Goal: Task Accomplishment & Management: Manage account settings

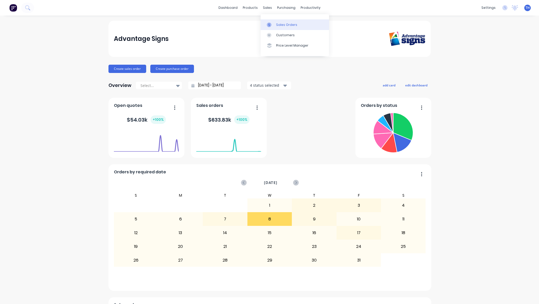
click at [286, 25] on div "Sales Orders" at bounding box center [286, 24] width 21 height 5
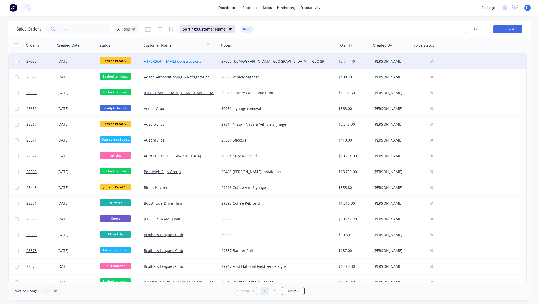
scroll to position [0, 0]
click at [168, 61] on link "A [PERSON_NAME] Constructions" at bounding box center [172, 61] width 57 height 5
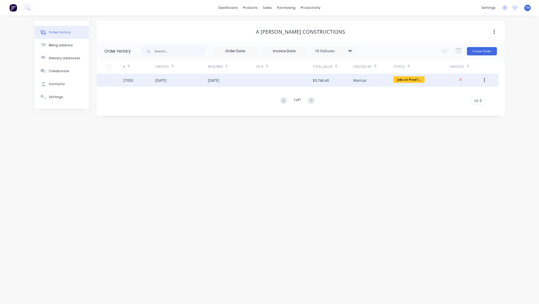
click at [218, 80] on div "03 Oct 2025" at bounding box center [213, 80] width 11 height 5
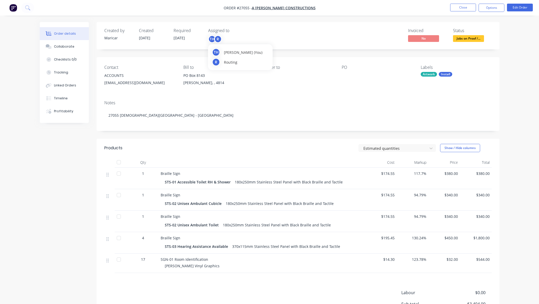
click at [217, 39] on div "R" at bounding box center [218, 39] width 8 height 8
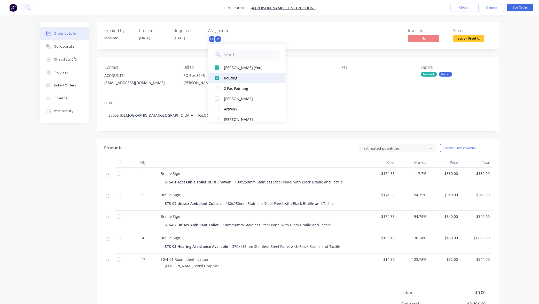
click at [215, 78] on div at bounding box center [217, 78] width 10 height 10
click at [339, 92] on div "Contact ACCOUNTS admin@gabrielliconstruction.com Bill to PO Box 8143 Garbutt, ,…" at bounding box center [298, 76] width 403 height 39
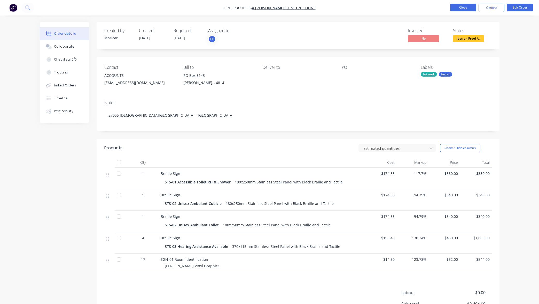
click at [464, 8] on button "Close" at bounding box center [463, 8] width 26 height 8
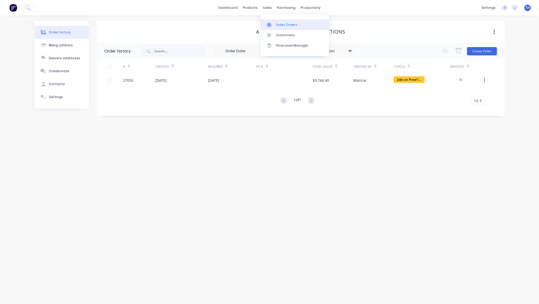
click at [278, 24] on div "Sales Orders" at bounding box center [286, 24] width 21 height 5
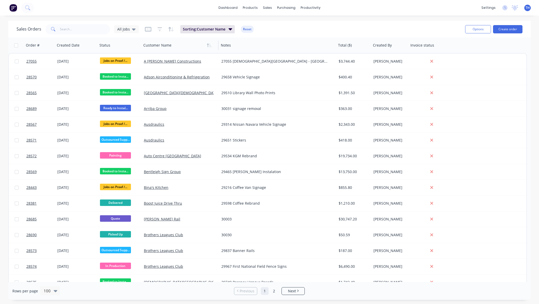
click at [165, 46] on div at bounding box center [178, 45] width 70 height 10
click at [209, 44] on icon "button" at bounding box center [209, 45] width 5 height 4
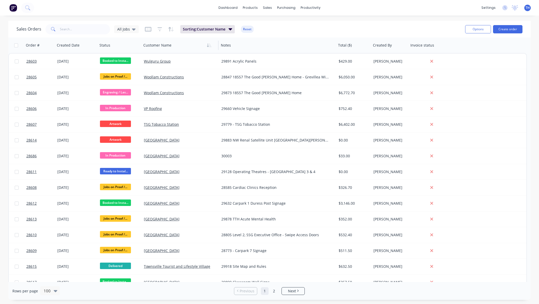
click at [209, 44] on icon "button" at bounding box center [209, 45] width 5 height 4
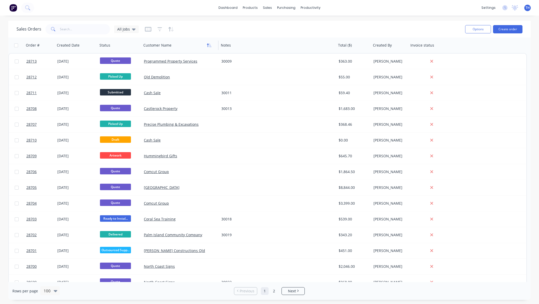
click at [209, 45] on icon "button" at bounding box center [209, 45] width 5 height 4
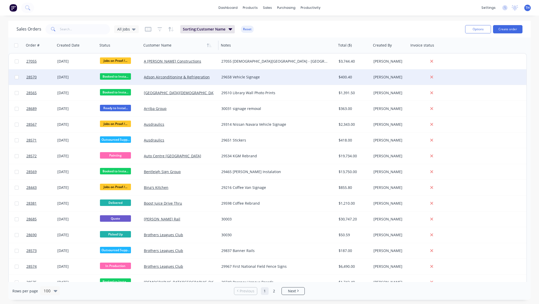
click at [16, 77] on input "checkbox" at bounding box center [17, 77] width 4 height 4
checkbox input "true"
click at [484, 28] on button "Options" at bounding box center [478, 29] width 26 height 8
click at [444, 25] on div "Sales Orders All Jobs Sorting: Customer Name Reset" at bounding box center [239, 29] width 445 height 13
click at [478, 29] on button "Options" at bounding box center [478, 29] width 26 height 8
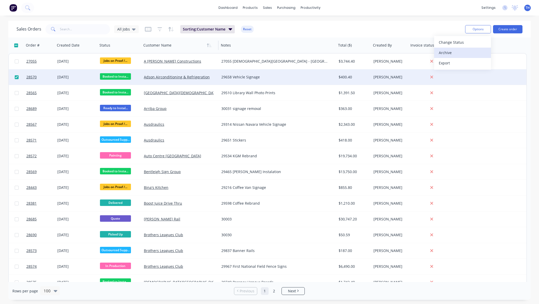
click at [467, 56] on div "Archive" at bounding box center [463, 52] width 48 height 7
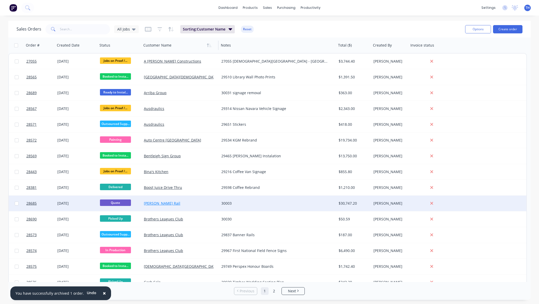
click at [151, 203] on link "[PERSON_NAME] Rail" at bounding box center [162, 203] width 36 height 5
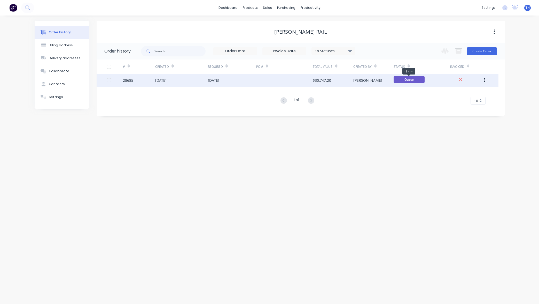
click at [412, 78] on span "Quote" at bounding box center [409, 79] width 31 height 6
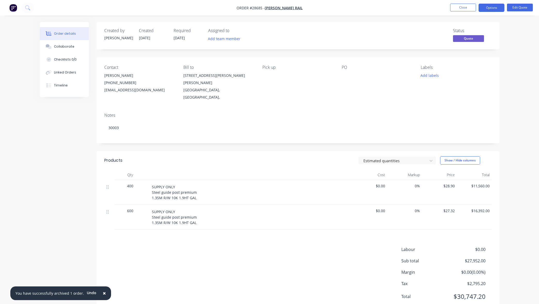
click at [468, 38] on span "Quote" at bounding box center [468, 38] width 31 height 6
click at [474, 40] on span "Quote" at bounding box center [468, 38] width 31 height 6
click at [519, 7] on button "Edit Quote" at bounding box center [520, 8] width 26 height 8
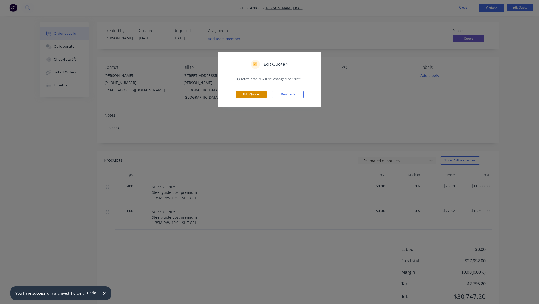
click at [252, 93] on button "Edit Quote" at bounding box center [251, 94] width 31 height 8
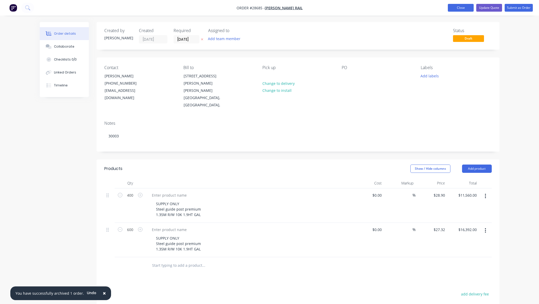
scroll to position [-1, 1]
click at [464, 11] on button "Close" at bounding box center [461, 8] width 26 height 8
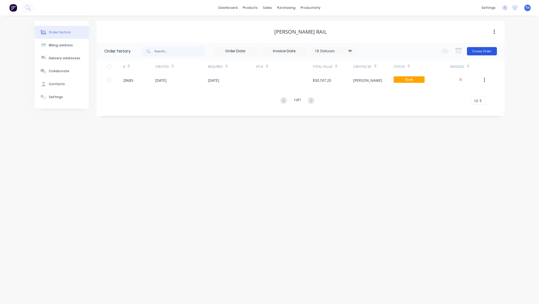
scroll to position [-1, 1]
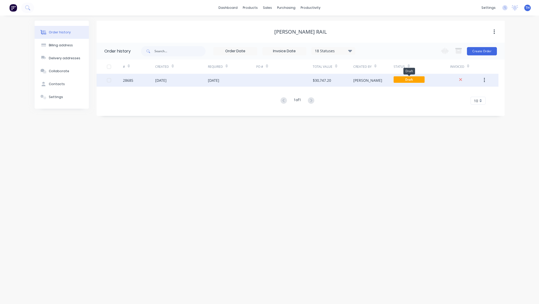
click at [411, 80] on span "Draft" at bounding box center [409, 79] width 31 height 6
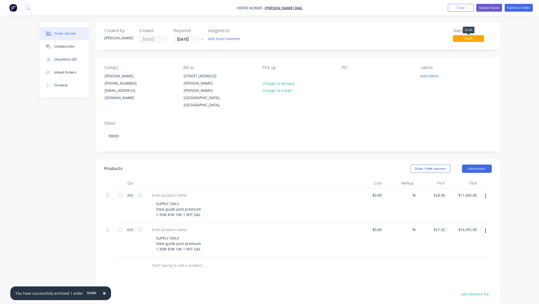
click at [465, 38] on span "Draft" at bounding box center [468, 38] width 31 height 6
click at [68, 84] on button "Timeline" at bounding box center [64, 85] width 49 height 13
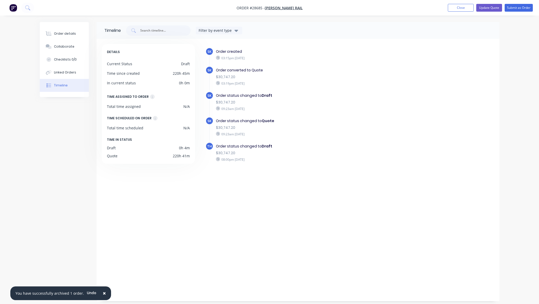
drag, startPoint x: 516, startPoint y: 50, endPoint x: 475, endPoint y: 14, distance: 54.4
click at [516, 50] on div "Order details Collaborate Checklists 0/0 Linked Orders Timeline Order details C…" at bounding box center [269, 152] width 539 height 304
click at [462, 8] on button "Close" at bounding box center [461, 8] width 26 height 8
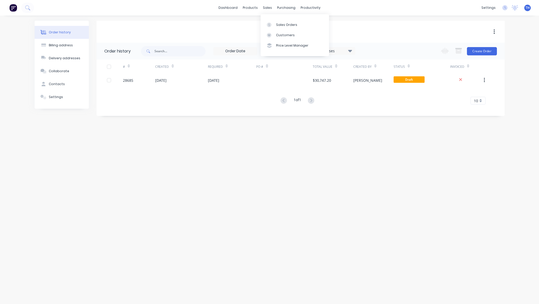
click at [392, 32] on div "[PERSON_NAME] Rail" at bounding box center [301, 32] width 408 height 6
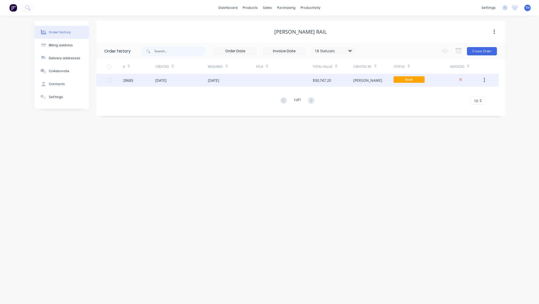
click at [215, 79] on div "[DATE]" at bounding box center [213, 80] width 11 height 5
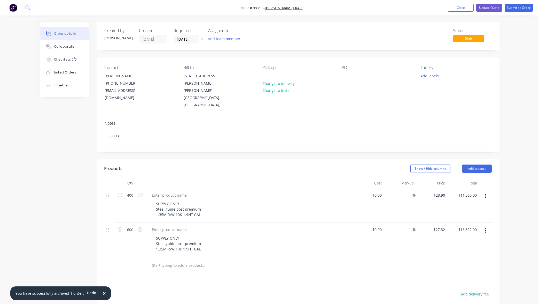
click at [510, 89] on div "Order details Collaborate Checklists 0/0 Linked Orders Timeline Order details C…" at bounding box center [269, 202] width 539 height 405
click at [487, 7] on button "Update Quote" at bounding box center [490, 8] width 26 height 8
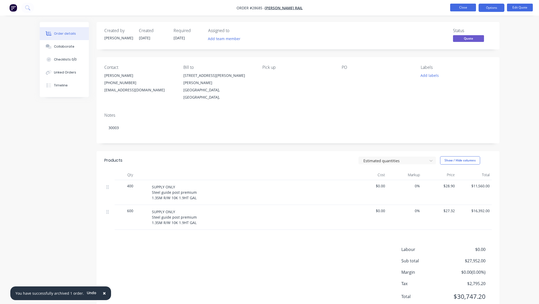
click at [464, 7] on button "Close" at bounding box center [463, 8] width 26 height 8
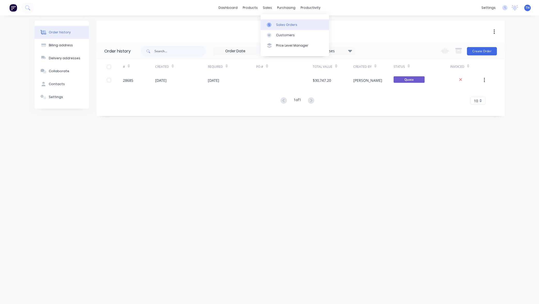
click at [285, 26] on div "Sales Orders" at bounding box center [286, 24] width 21 height 5
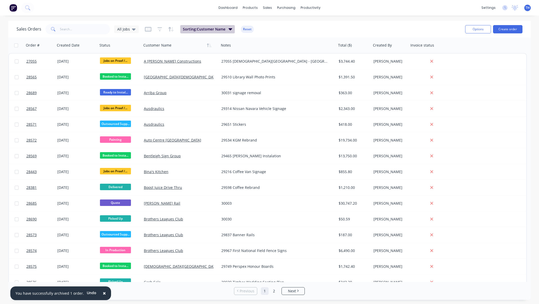
click at [231, 29] on icon "button" at bounding box center [231, 29] width 4 height 2
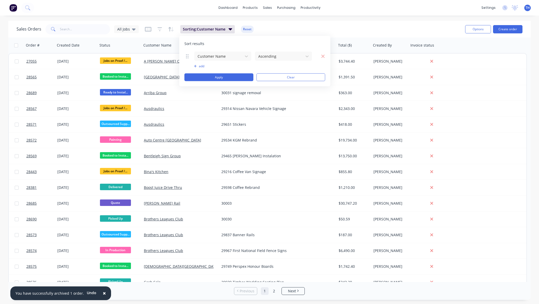
click at [282, 29] on div "Sales Orders All Jobs Sorting: Customer Name Reset" at bounding box center [239, 29] width 445 height 13
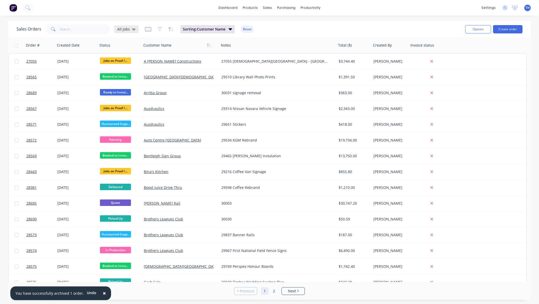
click at [132, 28] on icon at bounding box center [134, 29] width 4 height 2
click at [293, 24] on div "Sales Orders All Jobs Sorting: Customer Name Reset" at bounding box center [239, 29] width 445 height 13
click at [158, 29] on icon "button" at bounding box center [160, 29] width 5 height 5
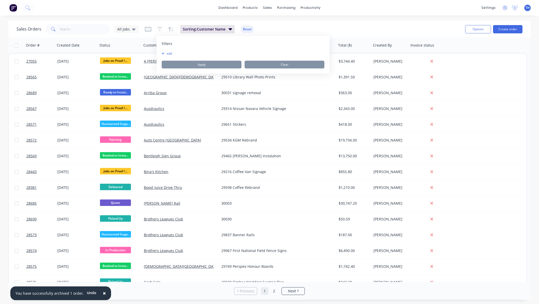
drag, startPoint x: 292, startPoint y: 31, endPoint x: 175, endPoint y: 25, distance: 116.4
click at [291, 31] on div "Sales Orders All Jobs Sorting: Customer Name Reset" at bounding box center [239, 29] width 445 height 13
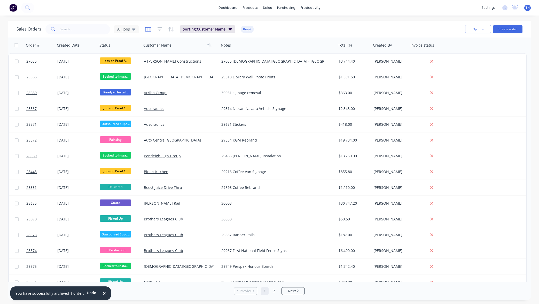
click at [147, 28] on icon "button" at bounding box center [148, 29] width 6 height 5
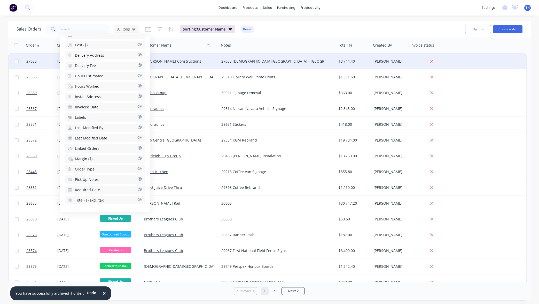
scroll to position [182, 0]
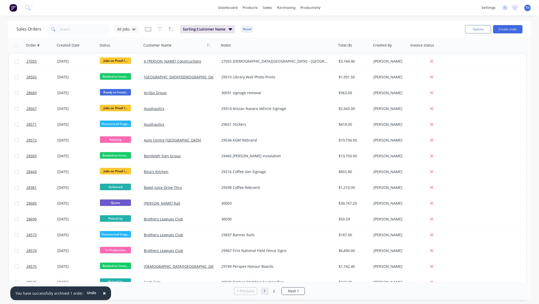
drag, startPoint x: 296, startPoint y: 33, endPoint x: 263, endPoint y: 33, distance: 32.6
click at [296, 33] on div "Sales Orders All Jobs Sorting: Customer Name Reset" at bounding box center [239, 29] width 445 height 13
click at [159, 29] on icon "button" at bounding box center [159, 29] width 3 height 1
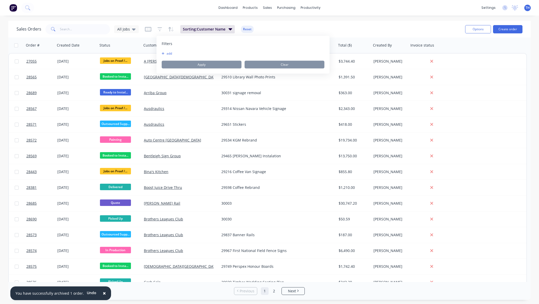
click at [292, 28] on div "Sales Orders All Jobs Sorting: Customer Name Reset" at bounding box center [239, 29] width 445 height 13
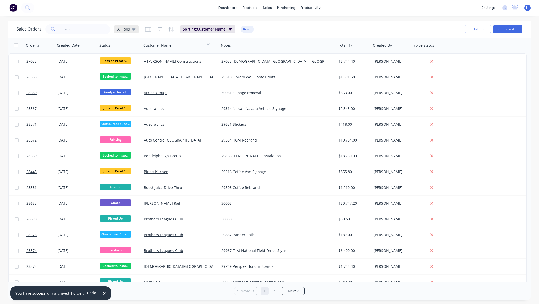
click at [136, 29] on div "All Jobs" at bounding box center [126, 29] width 25 height 8
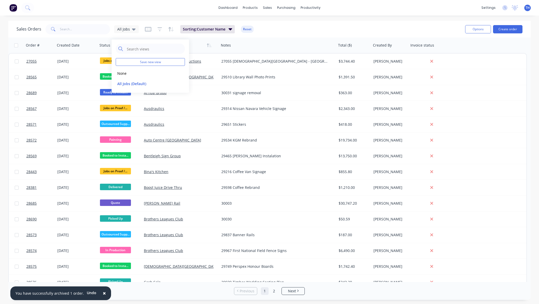
drag, startPoint x: 270, startPoint y: 27, endPoint x: 235, endPoint y: 27, distance: 34.6
click at [269, 27] on div "Sales Orders All Jobs Sorting: Customer Name Reset" at bounding box center [239, 29] width 445 height 13
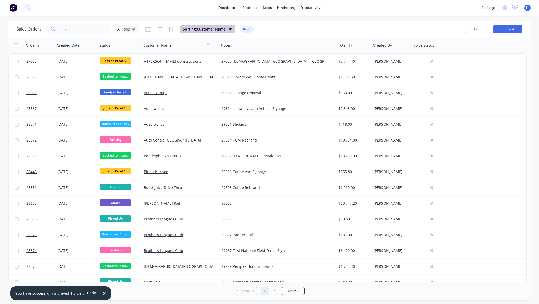
click at [222, 27] on span "Sorting: Customer Name" at bounding box center [204, 29] width 43 height 5
click at [293, 29] on div "Sales Orders All Jobs Sorting: Customer Name Reset" at bounding box center [239, 29] width 445 height 13
click at [474, 27] on button "Options" at bounding box center [478, 29] width 26 height 8
click at [414, 27] on div "Sales Orders All Jobs Sorting: Customer Name Reset" at bounding box center [239, 29] width 445 height 13
click at [158, 29] on icon "button" at bounding box center [160, 29] width 5 height 5
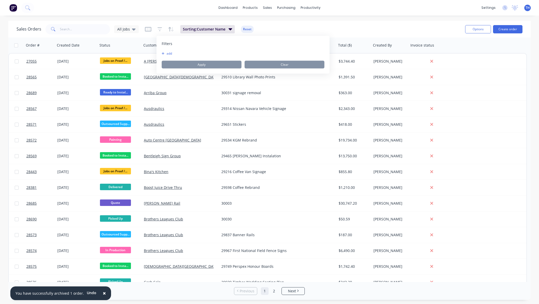
click at [164, 53] on icon "button" at bounding box center [163, 53] width 3 height 3
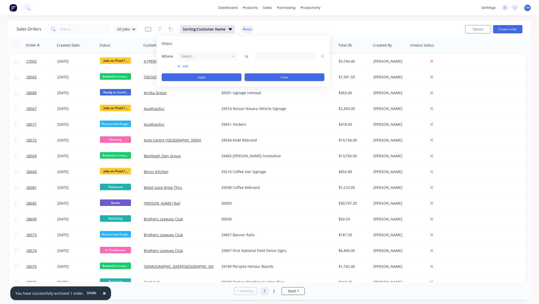
click at [273, 78] on button "Clear" at bounding box center [285, 77] width 80 height 8
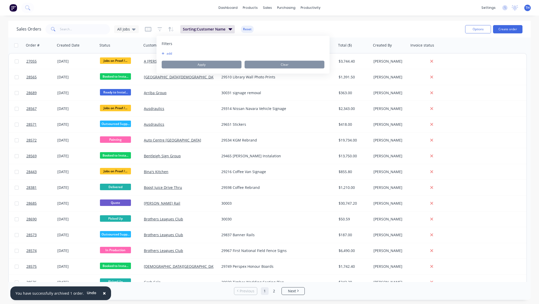
click at [306, 33] on div "Sales Orders All Jobs Sorting: Customer Name Reset" at bounding box center [239, 29] width 445 height 13
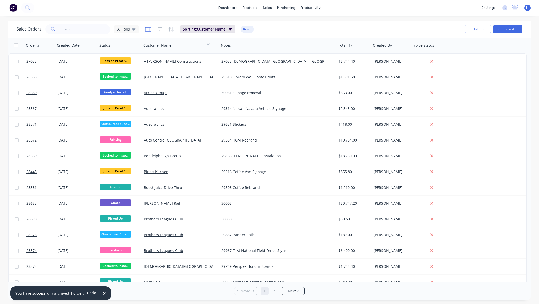
click at [147, 29] on icon "button" at bounding box center [148, 29] width 6 height 5
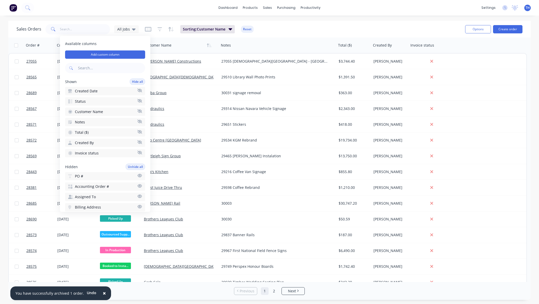
click at [140, 101] on icon "button" at bounding box center [139, 101] width 5 height 4
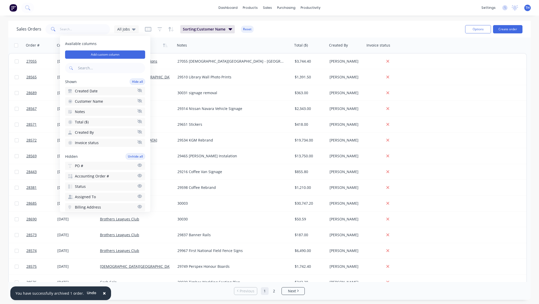
click at [140, 185] on icon "button" at bounding box center [140, 185] width 4 height 3
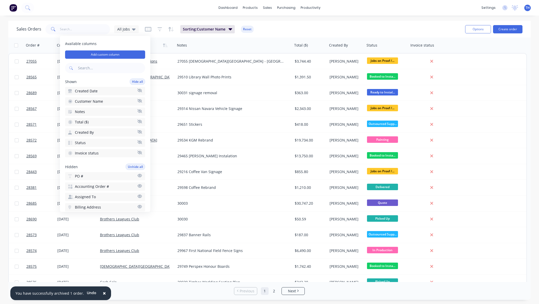
click at [368, 25] on div "Sales Orders All Jobs Sorting: Customer Name Reset" at bounding box center [239, 29] width 445 height 13
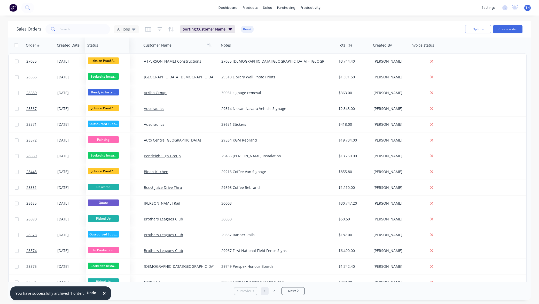
drag, startPoint x: 373, startPoint y: 46, endPoint x: 94, endPoint y: 50, distance: 279.4
click at [94, 50] on div "Status" at bounding box center [107, 45] width 44 height 16
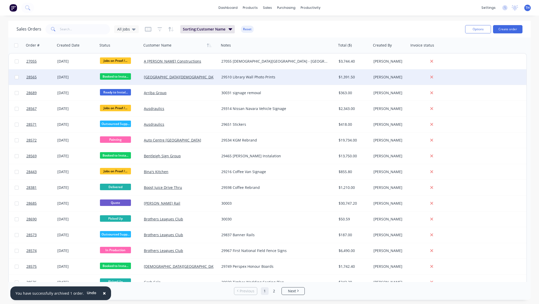
scroll to position [0, 0]
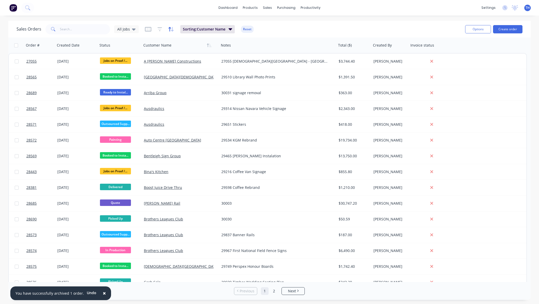
click at [169, 29] on icon "button" at bounding box center [169, 29] width 3 height 4
click at [323, 27] on div "Sales Orders All Jobs Sorting: Customer Name Reset" at bounding box center [239, 29] width 445 height 13
click at [160, 29] on icon "button" at bounding box center [160, 29] width 5 height 5
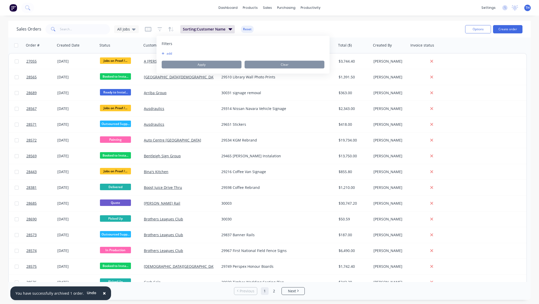
click at [325, 29] on div "Sales Orders All Jobs Sorting: Customer Name Reset" at bounding box center [239, 29] width 445 height 13
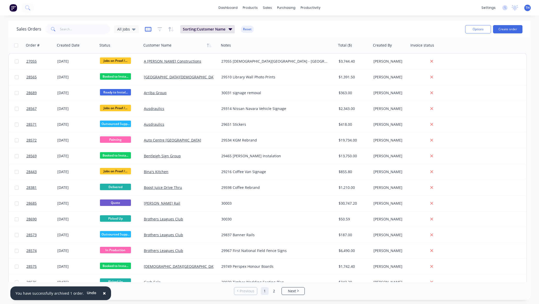
click at [148, 29] on icon "button" at bounding box center [148, 28] width 3 height 3
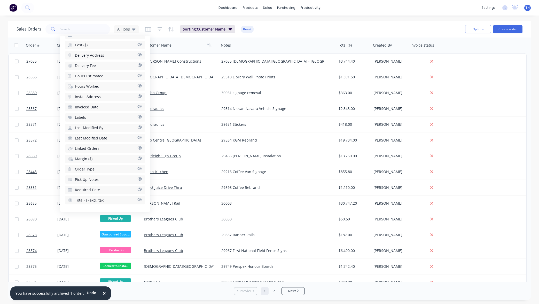
scroll to position [182, 0]
click at [140, 147] on icon "button" at bounding box center [139, 148] width 5 height 4
click at [319, 29] on div "Sales Orders All Jobs Sorting: Customer Name Reset" at bounding box center [239, 29] width 445 height 13
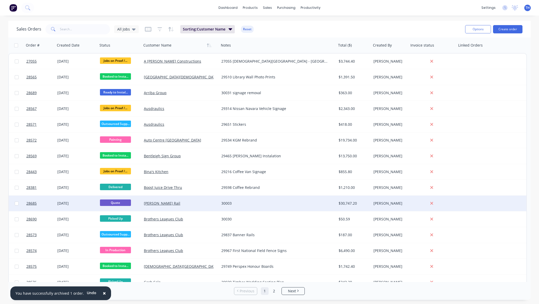
click at [117, 203] on span "Quote" at bounding box center [115, 202] width 31 height 6
click at [16, 203] on input "checkbox" at bounding box center [17, 203] width 4 height 4
click at [483, 32] on button "Options" at bounding box center [478, 29] width 26 height 8
click at [413, 32] on div "Sales Orders All Jobs Sorting: Customer Name Reset" at bounding box center [239, 29] width 445 height 13
click at [17, 203] on input "checkbox" at bounding box center [17, 203] width 4 height 4
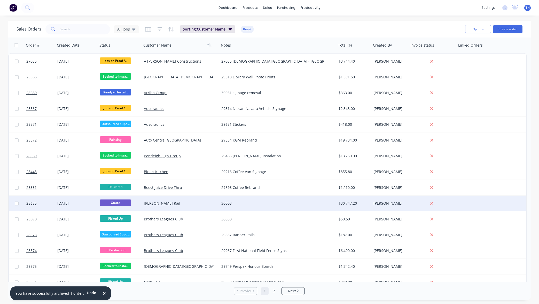
checkbox input "false"
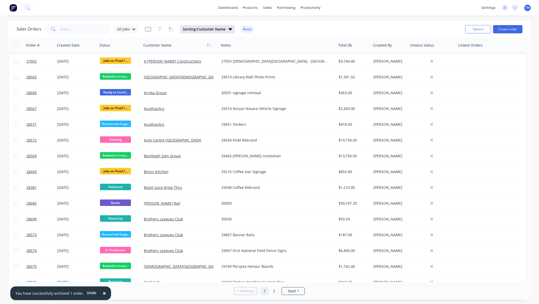
scroll to position [0, 0]
click at [286, 26] on div "Sales Orders" at bounding box center [286, 24] width 21 height 5
click at [283, 25] on div "Sales Orders" at bounding box center [286, 24] width 21 height 5
click at [313, 23] on div "Workflow" at bounding box center [320, 24] width 16 height 5
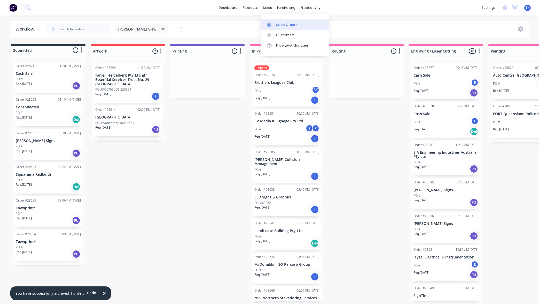
click at [282, 24] on div "Sales Orders" at bounding box center [286, 24] width 21 height 5
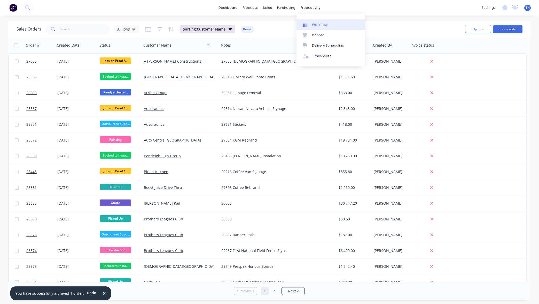
click at [315, 20] on link "Workflow" at bounding box center [331, 24] width 68 height 10
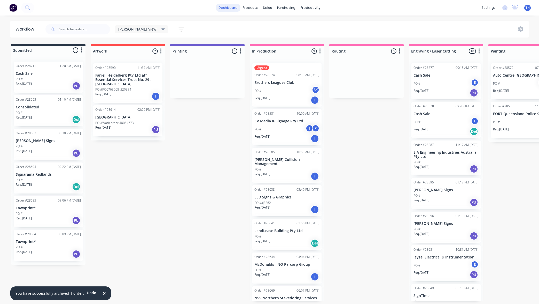
click at [230, 7] on link "dashboard" at bounding box center [228, 8] width 24 height 8
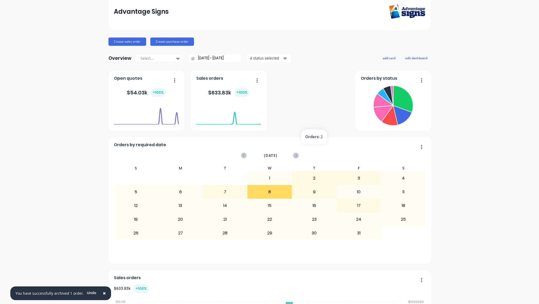
scroll to position [21, 0]
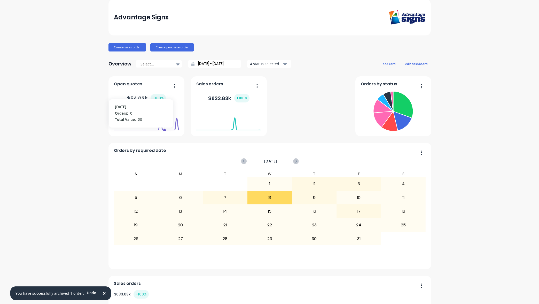
click at [164, 123] on icon at bounding box center [146, 120] width 65 height 22
click at [175, 85] on icon "button" at bounding box center [174, 85] width 1 height 5
drag, startPoint x: 117, startPoint y: 104, endPoint x: 127, endPoint y: 100, distance: 11.5
click at [117, 104] on div "$ 54.03k + 100 %" at bounding box center [146, 98] width 65 height 16
click at [137, 96] on div "$ 54.03k + 100 %" at bounding box center [146, 98] width 39 height 9
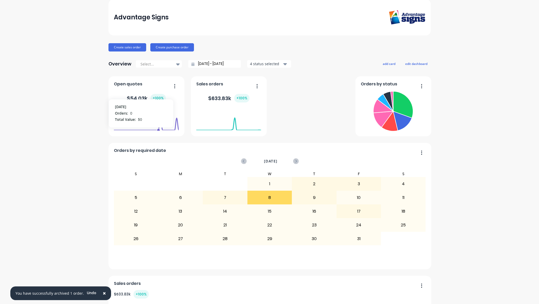
click at [159, 122] on icon at bounding box center [146, 120] width 65 height 22
click at [442, 115] on div "Advantage Signs Create sales order Create purchase order Overview Select... 08/…" at bounding box center [269, 200] width 539 height 403
click at [422, 85] on button "button" at bounding box center [419, 86] width 11 height 8
click at [450, 102] on div "Advantage Signs Create sales order Create purchase order Overview Select... 08/…" at bounding box center [269, 200] width 539 height 403
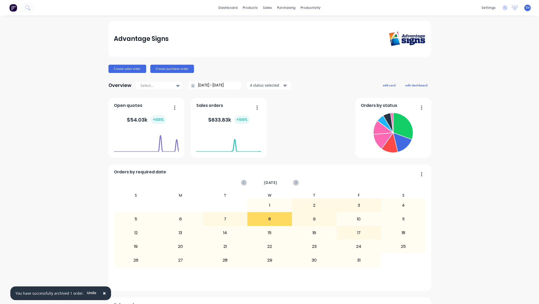
scroll to position [0, 0]
click at [267, 8] on div "sales" at bounding box center [267, 8] width 14 height 8
click at [285, 27] on div "Sales Orders" at bounding box center [286, 24] width 21 height 5
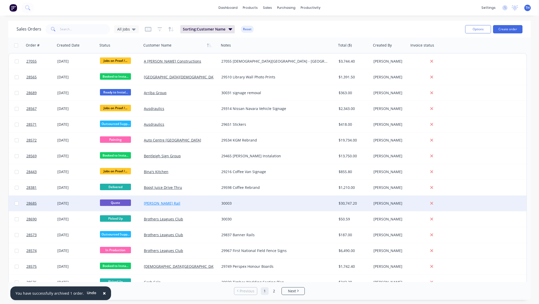
click at [154, 203] on link "[PERSON_NAME] Rail" at bounding box center [162, 203] width 36 height 5
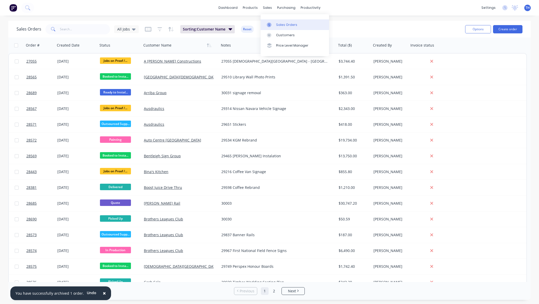
click at [278, 26] on div "Sales Orders" at bounding box center [286, 24] width 21 height 5
click at [285, 25] on div "Sales Orders" at bounding box center [286, 24] width 21 height 5
click at [281, 25] on div "Sales Orders" at bounding box center [286, 24] width 21 height 5
click at [287, 24] on div "Sales Orders" at bounding box center [286, 24] width 21 height 5
click at [353, 34] on div "Sales Orders All Jobs Sorting: Customer Name Reset" at bounding box center [239, 29] width 445 height 13
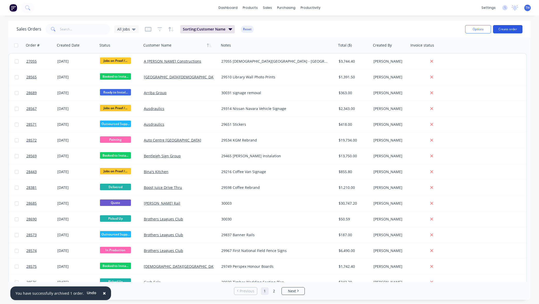
click at [512, 29] on button "Create order" at bounding box center [507, 29] width 29 height 8
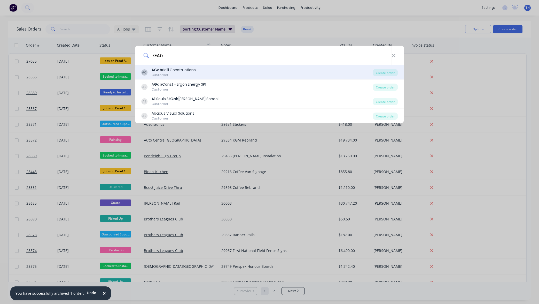
type input "GAb"
click at [190, 72] on div "A Gab rielli Constructions" at bounding box center [174, 69] width 44 height 5
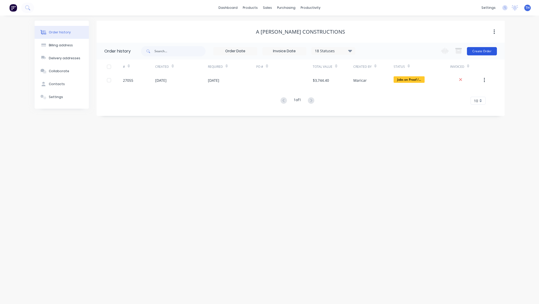
click at [477, 51] on button "Create Order" at bounding box center [482, 51] width 30 height 8
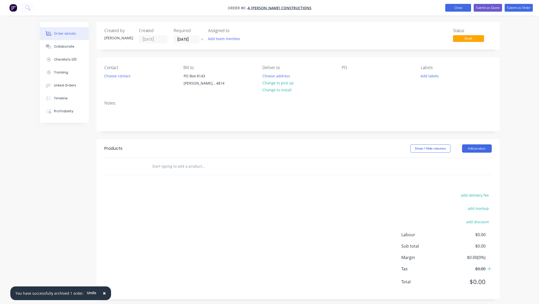
click at [452, 9] on button "Close" at bounding box center [458, 8] width 26 height 8
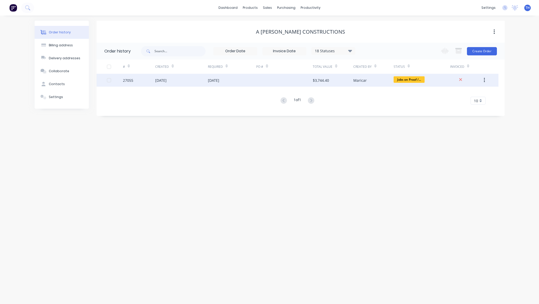
click at [412, 79] on span "Jobs on Proof /..." at bounding box center [409, 79] width 31 height 6
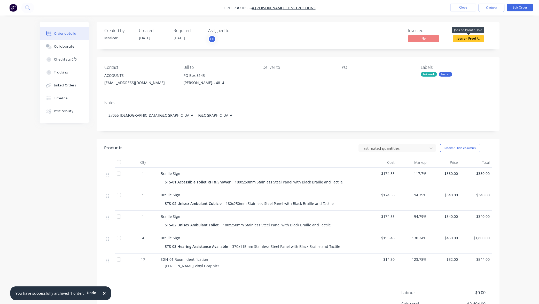
click at [470, 38] on span "Jobs on Proof /..." at bounding box center [468, 38] width 31 height 6
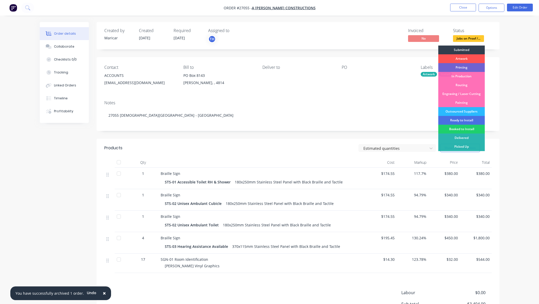
click at [504, 76] on div "Order details Collaborate Checklists 0/0 Tracking Linked Orders Timeline Profit…" at bounding box center [270, 193] width 470 height 343
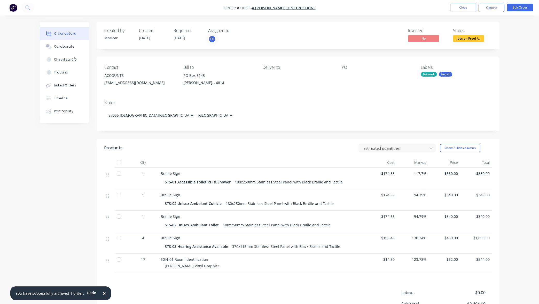
click at [506, 55] on div "Order details Collaborate Checklists 0/0 Tracking Linked Orders Timeline Profit…" at bounding box center [269, 182] width 539 height 365
click at [463, 38] on span "Jobs on Proof /..." at bounding box center [468, 38] width 31 height 6
click at [514, 45] on div "Order details Collaborate Checklists 0/0 Tracking Linked Orders Timeline Profit…" at bounding box center [269, 182] width 539 height 365
click at [462, 7] on button "Close" at bounding box center [463, 8] width 26 height 8
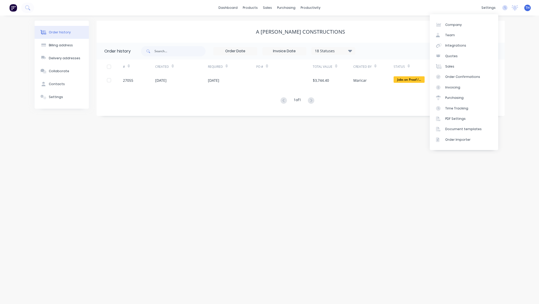
click at [387, 34] on div "A [PERSON_NAME] Constructions" at bounding box center [301, 32] width 408 height 6
click at [483, 53] on button "Create Order" at bounding box center [482, 51] width 30 height 8
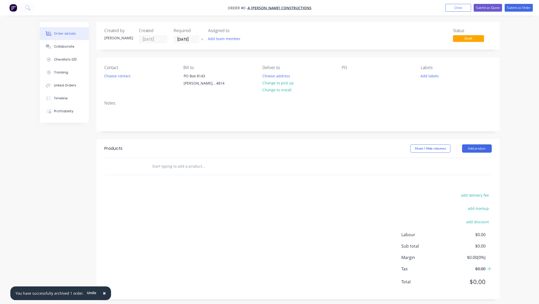
click at [181, 170] on input "text" at bounding box center [203, 166] width 103 height 10
type input "D"
type input "Artwork"
click at [485, 150] on button "Add product" at bounding box center [477, 148] width 30 height 8
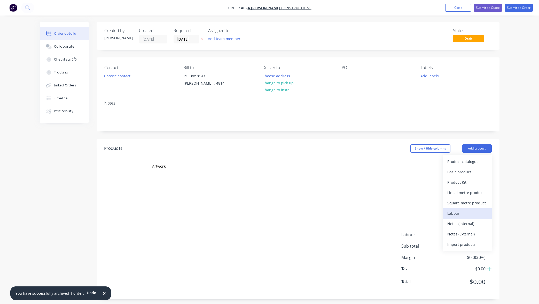
click at [473, 212] on div "Labour" at bounding box center [468, 212] width 40 height 7
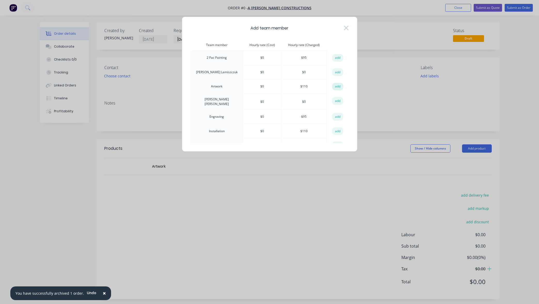
click at [336, 86] on button "add" at bounding box center [337, 87] width 11 height 8
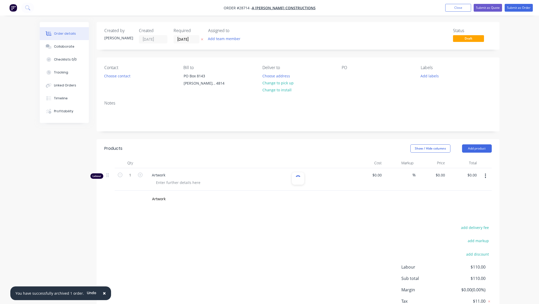
type input "$110.00"
click at [179, 183] on div at bounding box center [178, 182] width 53 height 7
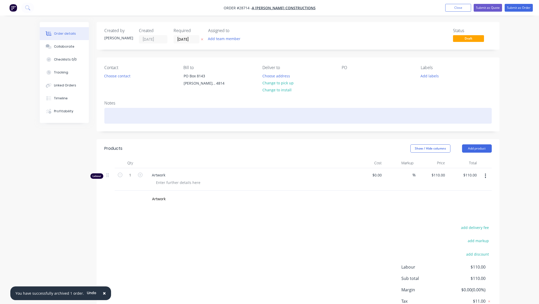
click at [141, 120] on div at bounding box center [298, 116] width 388 height 16
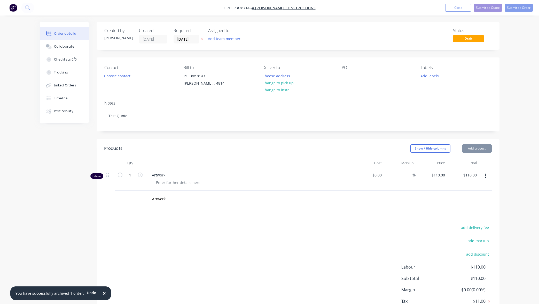
click at [509, 110] on div "Order details Collaborate Checklists 0/0 Tracking Linked Orders Timeline Profit…" at bounding box center [269, 169] width 539 height 339
click at [225, 39] on button "Add team member" at bounding box center [224, 38] width 38 height 7
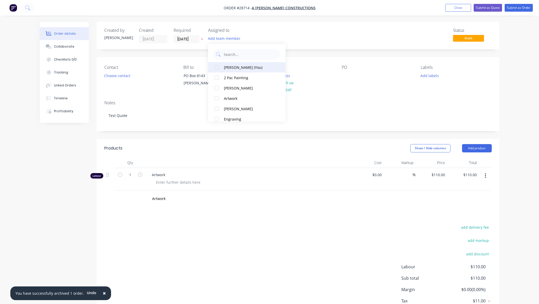
drag, startPoint x: 233, startPoint y: 68, endPoint x: 253, endPoint y: 68, distance: 20.2
click at [233, 68] on div "[PERSON_NAME] (You)" at bounding box center [250, 67] width 52 height 5
click at [508, 96] on div "Order details Collaborate Checklists 0/0 Tracking Linked Orders Timeline Profit…" at bounding box center [269, 169] width 539 height 339
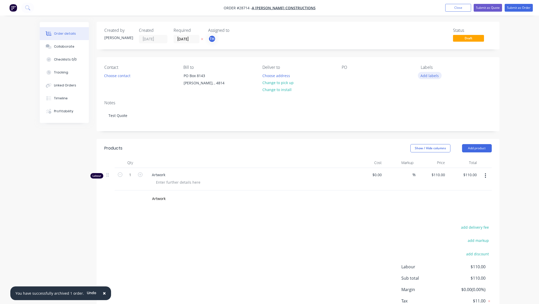
click at [429, 76] on button "Add labels" at bounding box center [430, 75] width 24 height 7
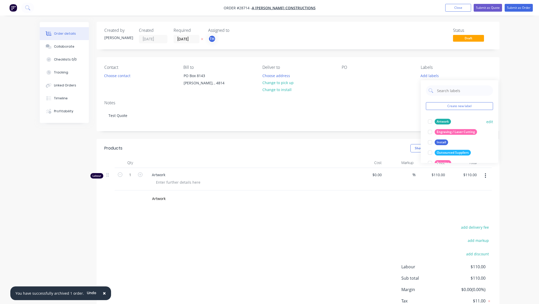
click at [430, 122] on div at bounding box center [430, 121] width 10 height 10
click at [521, 105] on div "Order details Collaborate Checklists 0/0 Tracking Linked Orders Timeline Profit…" at bounding box center [269, 169] width 539 height 339
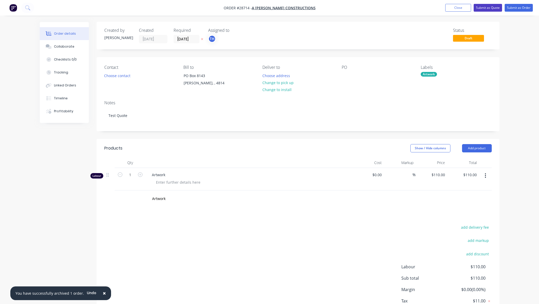
click at [488, 8] on button "Submit as Quote" at bounding box center [488, 8] width 28 height 8
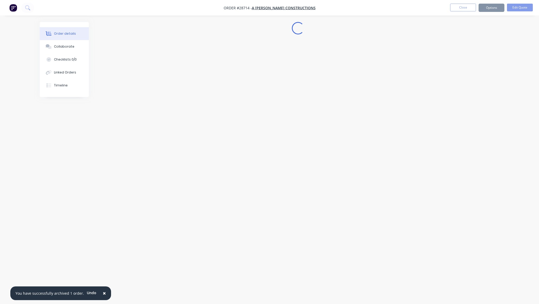
scroll to position [0, 0]
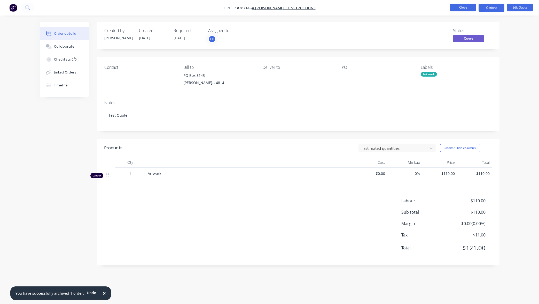
click at [459, 6] on button "Close" at bounding box center [463, 8] width 26 height 8
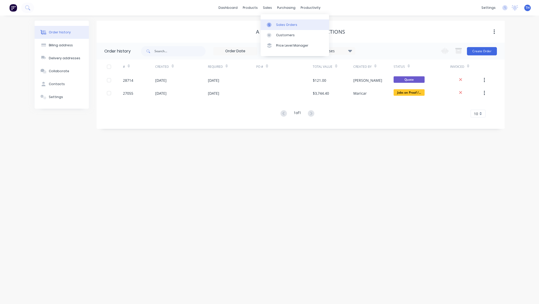
click at [280, 27] on div "Sales Orders" at bounding box center [286, 24] width 21 height 5
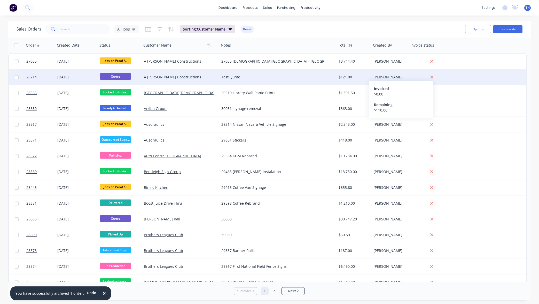
click at [432, 76] on icon at bounding box center [432, 77] width 3 height 3
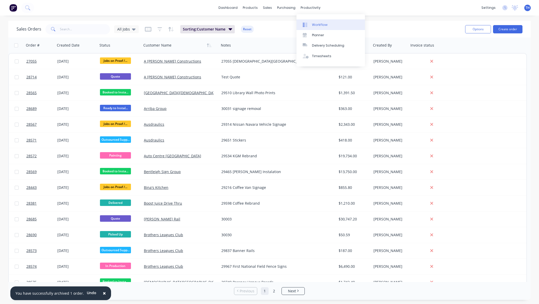
click at [317, 27] on link "Workflow" at bounding box center [331, 24] width 68 height 10
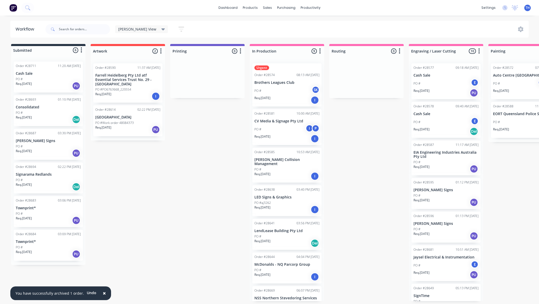
click at [162, 29] on icon at bounding box center [164, 29] width 4 height 6
click at [229, 35] on div "Todd View Save new view None edit Todd View (Default) edit Show/Hide statuses S…" at bounding box center [286, 29] width 485 height 16
click at [279, 26] on div "Sales Orders" at bounding box center [286, 24] width 21 height 5
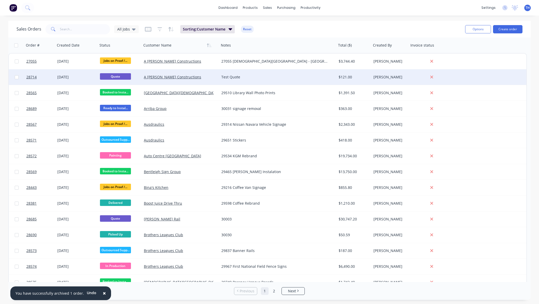
click at [16, 77] on input "checkbox" at bounding box center [17, 77] width 4 height 4
checkbox input "true"
click at [481, 28] on button "Options" at bounding box center [478, 29] width 26 height 8
click at [451, 52] on div "Archive" at bounding box center [463, 52] width 48 height 7
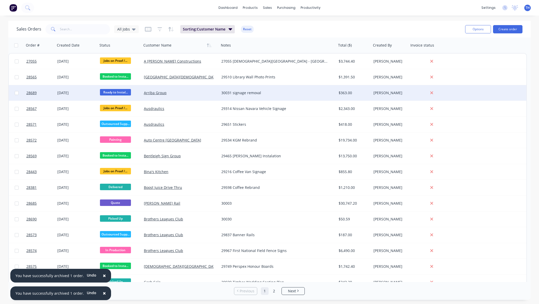
click at [235, 94] on div "30031 signage removal" at bounding box center [274, 92] width 107 height 5
click at [114, 93] on span "Ready to Instal..." at bounding box center [115, 92] width 31 height 6
click at [151, 93] on link "Arriba Group" at bounding box center [155, 92] width 23 height 5
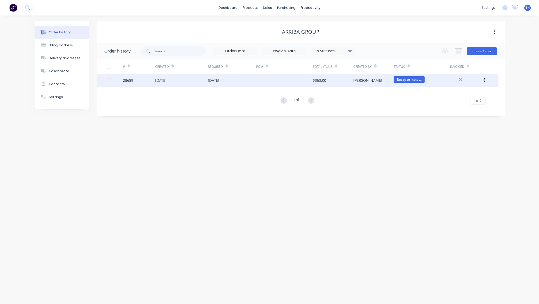
click at [359, 77] on div "[PERSON_NAME]" at bounding box center [373, 80] width 40 height 13
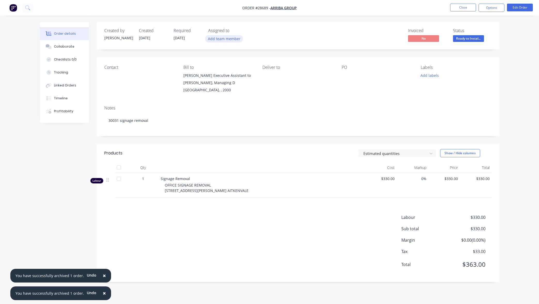
click at [219, 39] on button "Add team member" at bounding box center [224, 38] width 38 height 7
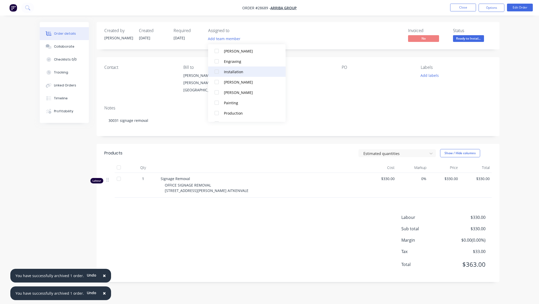
click at [235, 72] on div "Installation" at bounding box center [250, 71] width 52 height 5
click at [320, 26] on div "Created by SANDRA Created 08/10/25 Required 08/10/25 Assigned to I Invoiced No …" at bounding box center [298, 35] width 403 height 27
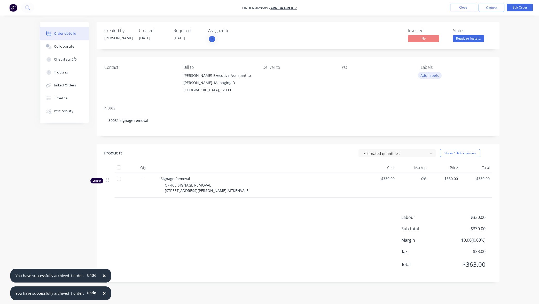
click at [428, 74] on button "Add labels" at bounding box center [430, 75] width 24 height 7
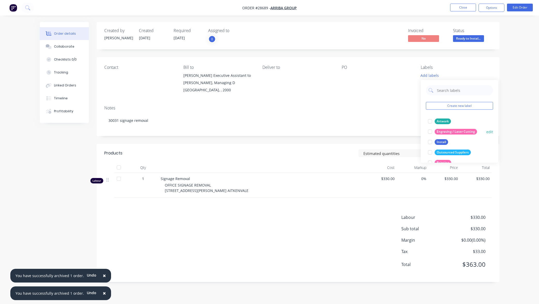
drag, startPoint x: 436, startPoint y: 142, endPoint x: 441, endPoint y: 140, distance: 4.8
click at [436, 142] on div "Install" at bounding box center [441, 142] width 13 height 6
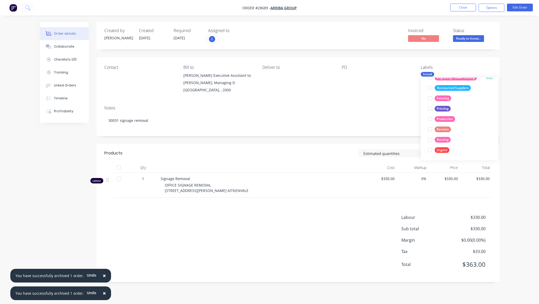
scroll to position [62, 0]
click at [343, 40] on div "Invoiced No Status Ready to Instal..." at bounding box center [376, 35] width 232 height 15
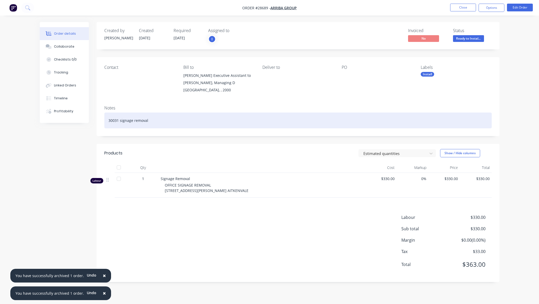
click at [121, 121] on div "30031 signage removal" at bounding box center [298, 120] width 388 height 16
click at [135, 120] on div "30031 Signage removal" at bounding box center [298, 120] width 388 height 16
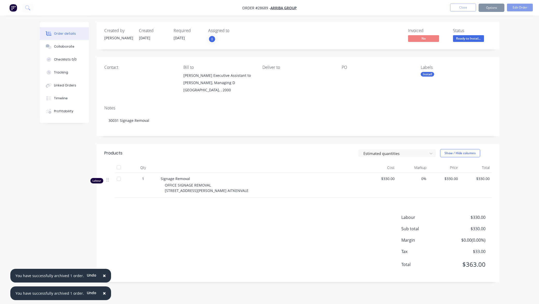
click at [312, 107] on div "Notes" at bounding box center [298, 107] width 388 height 5
click at [465, 8] on button "Close" at bounding box center [463, 8] width 26 height 8
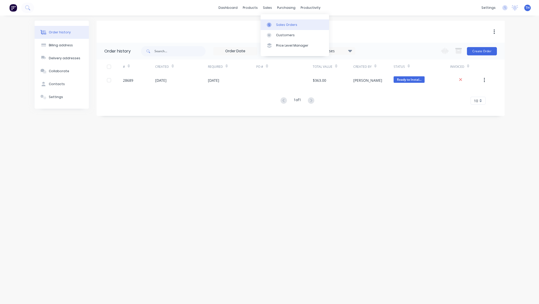
click at [276, 25] on link "Sales Orders" at bounding box center [295, 24] width 68 height 10
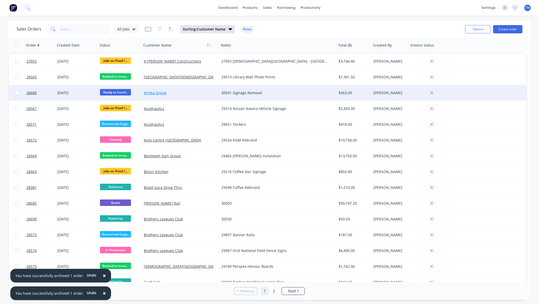
click at [156, 93] on link "Arriba Group" at bounding box center [155, 92] width 23 height 5
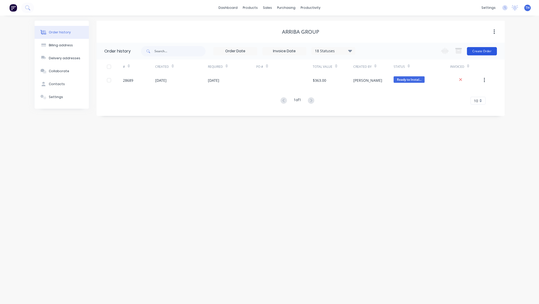
click at [484, 50] on button "Create Order" at bounding box center [482, 51] width 30 height 8
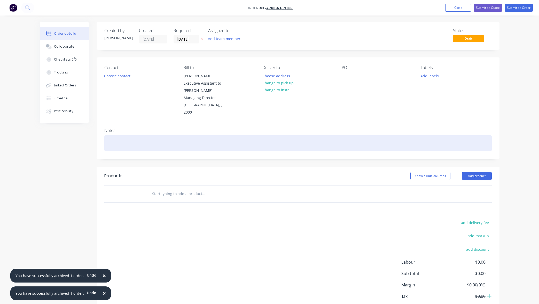
click at [159, 135] on div at bounding box center [298, 143] width 388 height 16
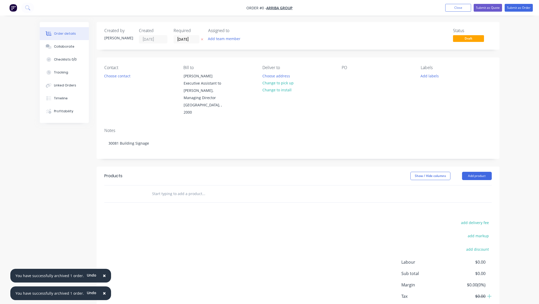
click at [362, 110] on div "Order details Collaborate Checklists 0/0 Tracking Linked Orders Timeline Profit…" at bounding box center [270, 178] width 470 height 312
click at [117, 76] on button "Choose contact" at bounding box center [117, 75] width 32 height 7
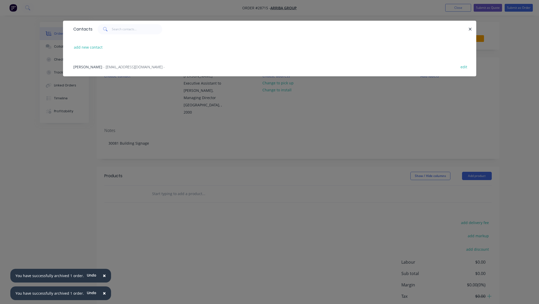
click at [103, 66] on span "- GDuff@arribagroup.com.au -" at bounding box center [134, 66] width 62 height 5
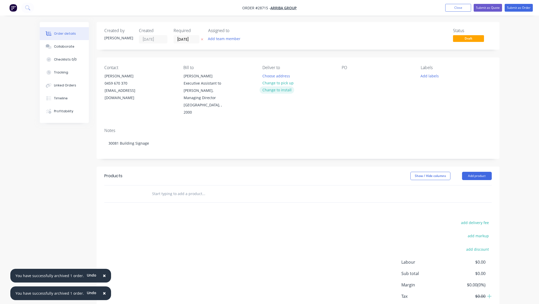
click at [282, 90] on button "Change to install" at bounding box center [277, 89] width 35 height 7
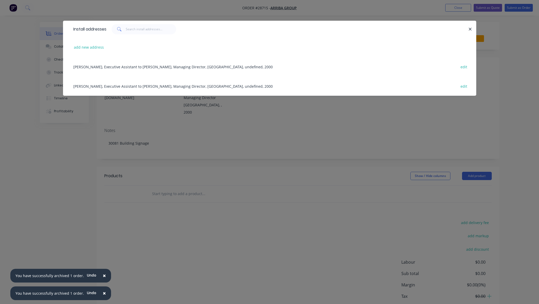
click at [306, 111] on div "Install addresses add new address Shital Sharma, Executive Assistant to Marcell…" at bounding box center [269, 152] width 539 height 304
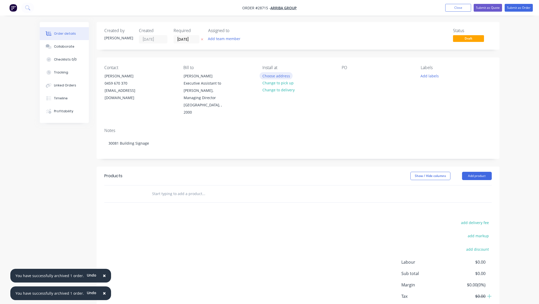
click at [283, 76] on button "Choose address" at bounding box center [276, 75] width 33 height 7
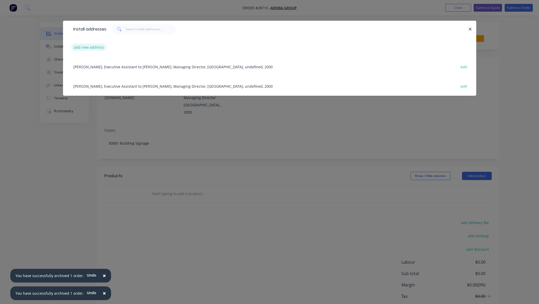
click at [87, 46] on button "add new address" at bounding box center [88, 47] width 35 height 7
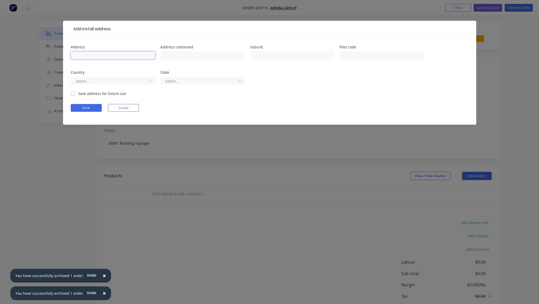
paste input "Tenancy 1A, Mezzanine level, 61-73 Sturt St,"
type input "Tenancy 1A, Mezzanine level, 61-73 Sturt St,"
type input "Townsville"
type input "W"
type input "4810"
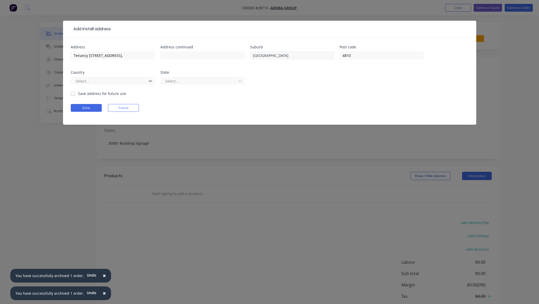
type input "A"
click at [180, 82] on div at bounding box center [199, 81] width 69 height 6
type input "Qld"
click at [177, 93] on div "[GEOGRAPHIC_DATA]" at bounding box center [202, 93] width 84 height 10
click at [94, 94] on label "Save address for future use" at bounding box center [102, 93] width 48 height 5
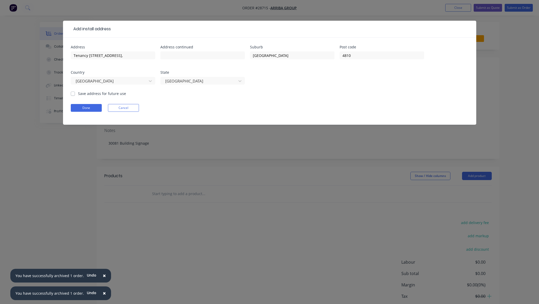
click at [75, 94] on input "Save address for future use" at bounding box center [73, 93] width 4 height 5
checkbox input "true"
click at [90, 108] on button "Done" at bounding box center [86, 108] width 31 height 8
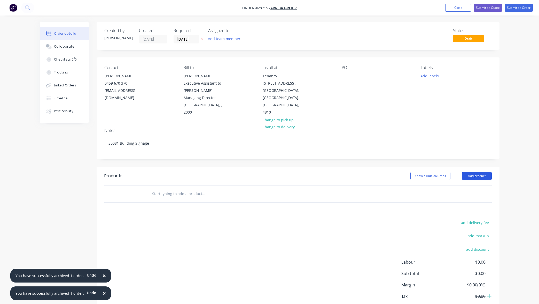
click at [486, 172] on button "Add product" at bounding box center [477, 176] width 30 height 8
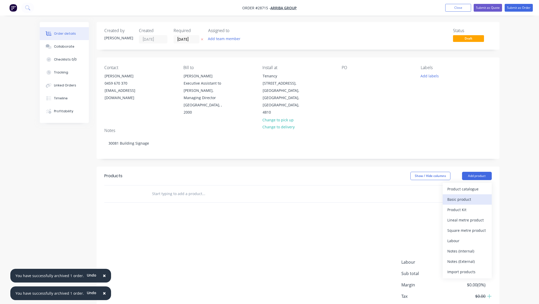
click at [470, 195] on div "Basic product" at bounding box center [468, 198] width 40 height 7
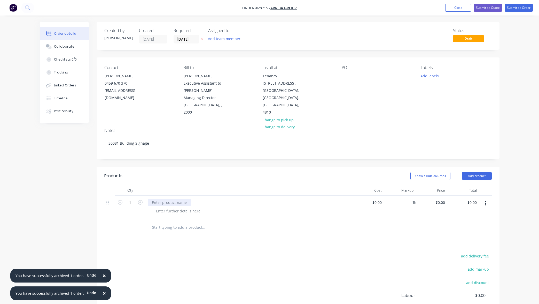
click at [175, 198] on div at bounding box center [169, 201] width 43 height 7
paste div
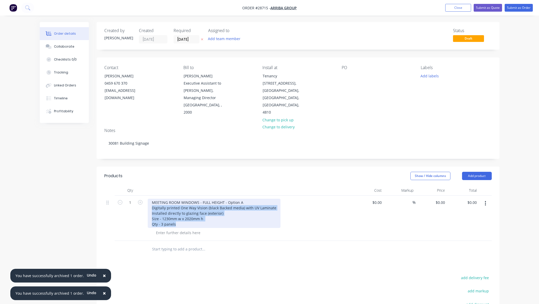
drag, startPoint x: 183, startPoint y: 217, endPoint x: 143, endPoint y: 201, distance: 43.4
click at [143, 201] on div "1 MEETING ROOM WINDOWS - FULL HEIGHT - Option A Digitally printed One Way Visio…" at bounding box center [298, 217] width 388 height 45
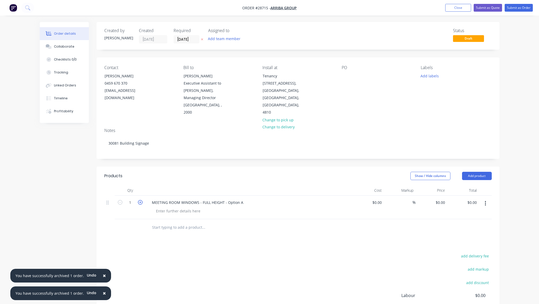
click at [140, 200] on icon "button" at bounding box center [140, 202] width 5 height 5
type input "3"
click at [187, 207] on div at bounding box center [178, 210] width 53 height 7
paste div
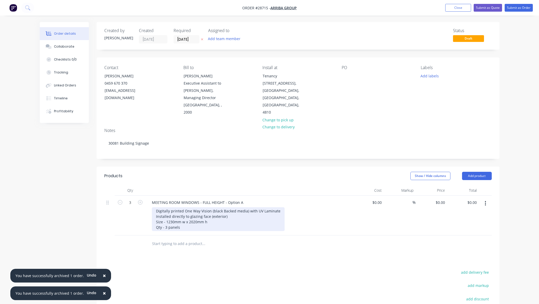
drag, startPoint x: 213, startPoint y: 213, endPoint x: 220, endPoint y: 211, distance: 7.4
click at [213, 213] on div "Digitally printed One Way Vision (black Backed media) with UV Laminate Installe…" at bounding box center [218, 219] width 133 height 24
drag, startPoint x: 227, startPoint y: 209, endPoint x: 139, endPoint y: 200, distance: 88.6
click at [139, 200] on div "3 MEETING ROOM WINDOWS - FULL HEIGHT - Option A Digitally printed One Way Visio…" at bounding box center [298, 215] width 388 height 40
click at [195, 207] on div "Digitally printed One Way Vision (black Backed media) with UV Laminate Installe…" at bounding box center [218, 219] width 133 height 24
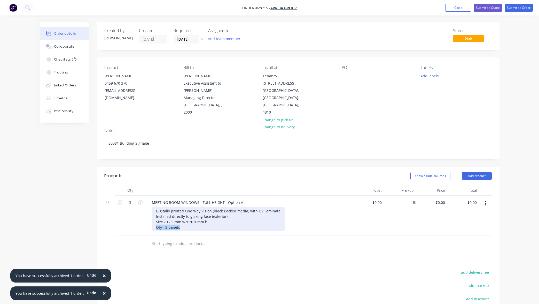
drag, startPoint x: 181, startPoint y: 220, endPoint x: 143, endPoint y: 218, distance: 37.7
click at [143, 218] on div "3 MEETING ROOM WINDOWS - FULL HEIGHT - Option A Digitally printed One Way Visio…" at bounding box center [298, 215] width 388 height 40
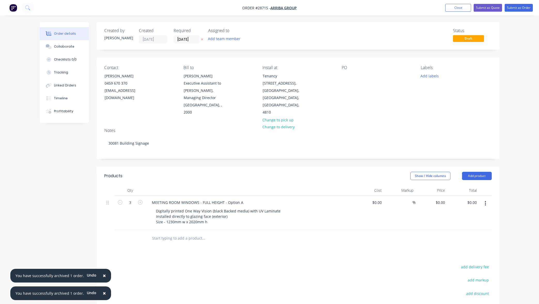
click at [304, 185] on div at bounding box center [249, 190] width 207 height 10
click at [472, 198] on input "0.00" at bounding box center [473, 201] width 12 height 7
type input "$1,494.00"
type input "$498.00"
click at [511, 203] on div "Order details Collaborate Checklists 0/0 Tracking Linked Orders Timeline Profit…" at bounding box center [269, 189] width 539 height 378
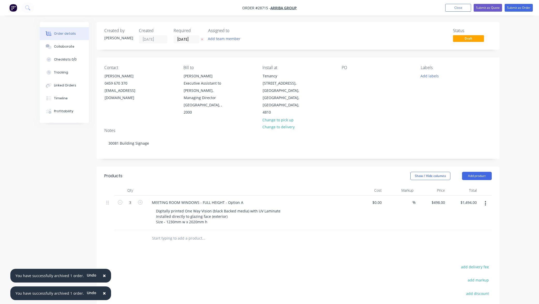
scroll to position [37, 0]
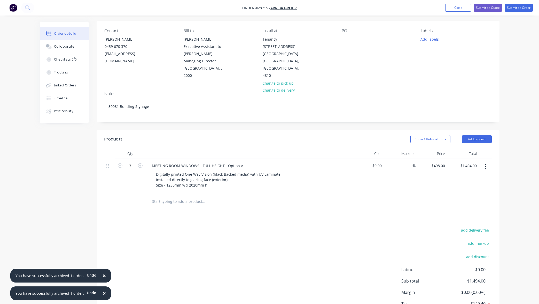
click at [476, 136] on header "Products Show / Hide columns Add product" at bounding box center [298, 139] width 403 height 19
click at [478, 135] on button "Add product" at bounding box center [477, 139] width 30 height 8
click at [474, 159] on div "Basic product" at bounding box center [468, 162] width 40 height 7
click at [178, 205] on div at bounding box center [178, 208] width 53 height 7
paste div
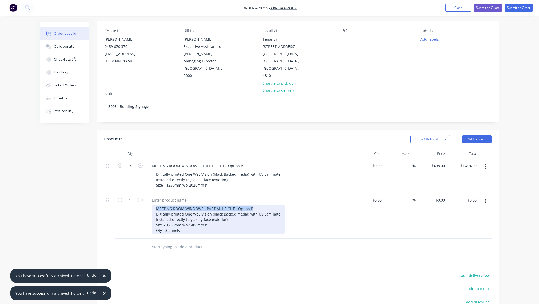
drag, startPoint x: 253, startPoint y: 200, endPoint x: 144, endPoint y: 198, distance: 109.1
click at [145, 198] on div "1 MEETING ROOM WINDOWS - PARTIAL HEIGHT - Option B Digitally printed One Way Vi…" at bounding box center [298, 215] width 388 height 45
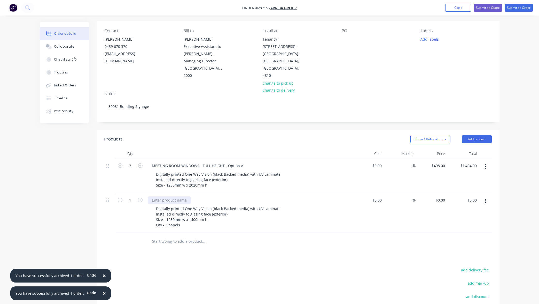
click at [180, 196] on div at bounding box center [169, 199] width 43 height 7
paste div
click at [139, 197] on icon "button" at bounding box center [140, 199] width 5 height 5
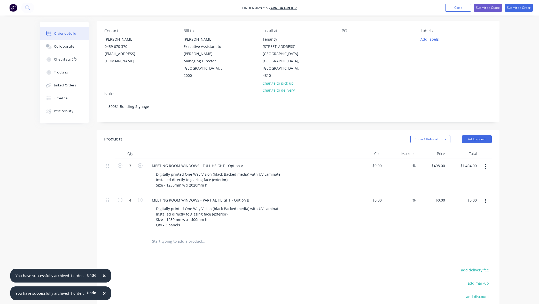
drag, startPoint x: 120, startPoint y: 192, endPoint x: 123, endPoint y: 193, distance: 2.8
click at [120, 197] on icon "button" at bounding box center [120, 199] width 5 height 5
type input "3"
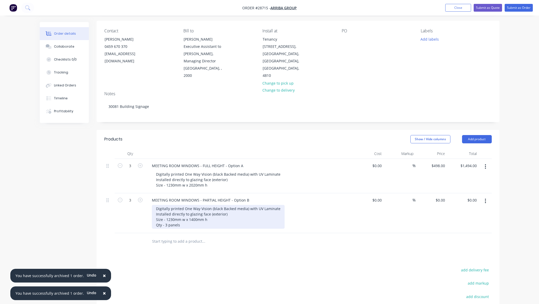
click at [181, 219] on div "Digitally printed One Way Vision (black Backed media) with UV Laminate Installe…" at bounding box center [218, 217] width 133 height 24
click at [187, 218] on div "Digitally printed One Way Vision (black Backed media) with UV Laminate Installe…" at bounding box center [218, 217] width 133 height 24
drag, startPoint x: 192, startPoint y: 218, endPoint x: 151, endPoint y: 218, distance: 41.1
click at [151, 218] on div "MEETING ROOM WINDOWS - PARTIAL HEIGHT - Option B Digitally printed One Way Visi…" at bounding box center [249, 213] width 207 height 40
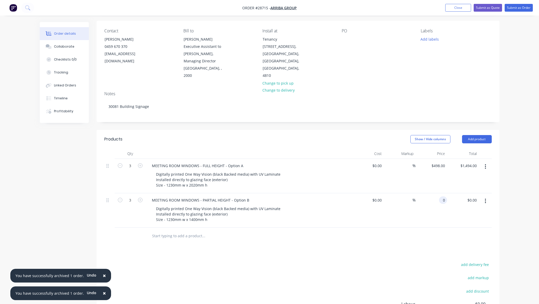
click at [439, 193] on div "0 0" at bounding box center [432, 210] width 32 height 34
type input "$345.00"
type input "$1,035.00"
click at [493, 198] on div "Qty Cost Markup Price Total 3 MEETING ROOM WINDOWS - FULL HEIGHT - Option A Dig…" at bounding box center [298, 196] width 403 height 96
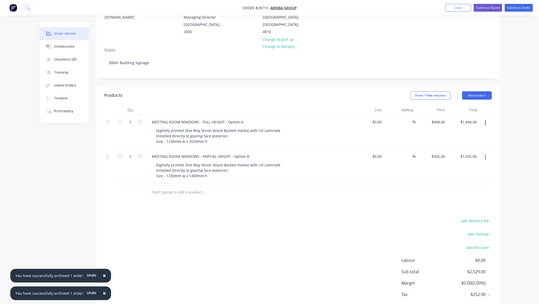
scroll to position [81, 0]
click at [324, 186] on div at bounding box center [239, 191] width 182 height 10
click at [477, 90] on button "Add product" at bounding box center [477, 94] width 30 height 8
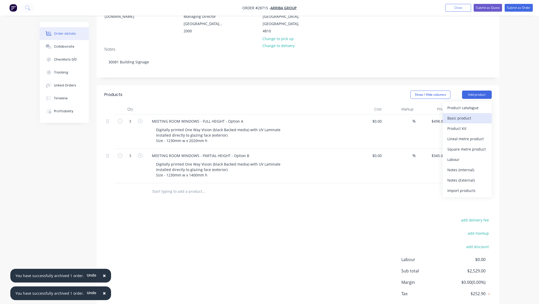
click at [475, 114] on div "Basic product" at bounding box center [468, 117] width 40 height 7
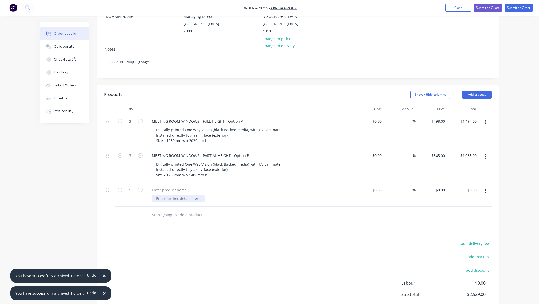
click at [179, 195] on div at bounding box center [178, 198] width 53 height 7
paste div
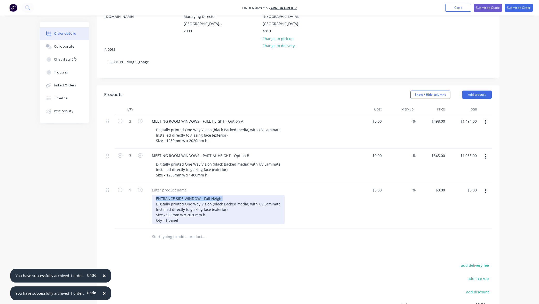
drag, startPoint x: 225, startPoint y: 191, endPoint x: 137, endPoint y: 189, distance: 87.9
click at [137, 189] on div "1 ENTRANCE SIDE WINDOW - Full Height Digitally printed One Way Vision (black Ba…" at bounding box center [298, 205] width 388 height 45
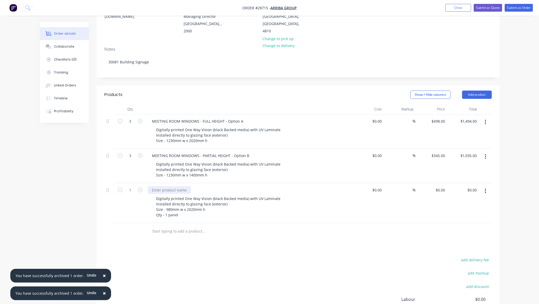
click at [173, 186] on div at bounding box center [169, 189] width 43 height 7
paste div
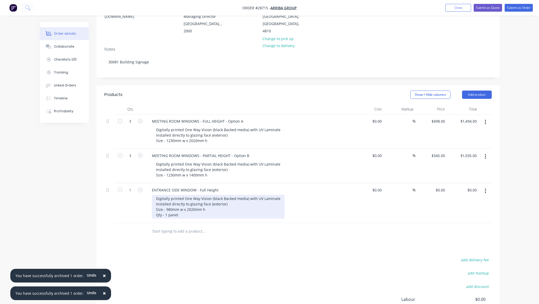
click at [173, 205] on div "Digitally printed One Way Vision (black Backed media) with UV Laminate Installe…" at bounding box center [218, 207] width 133 height 24
drag, startPoint x: 155, startPoint y: 205, endPoint x: 150, endPoint y: 205, distance: 5.2
click at [148, 205] on div "ENTRANCE SIDE WINDOW - Full Height Digitally printed One Way Vision (black Back…" at bounding box center [249, 203] width 207 height 40
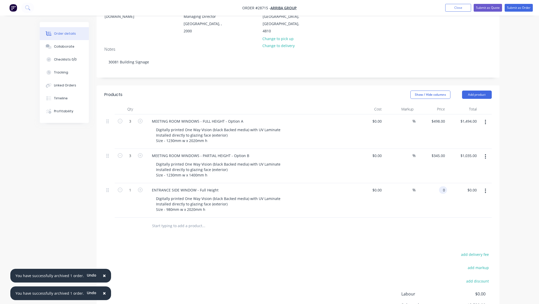
click at [438, 183] on div "0 0" at bounding box center [432, 200] width 32 height 34
type input "$498.00"
click at [361, 217] on div at bounding box center [298, 225] width 388 height 17
click at [481, 90] on button "Add product" at bounding box center [477, 94] width 30 height 8
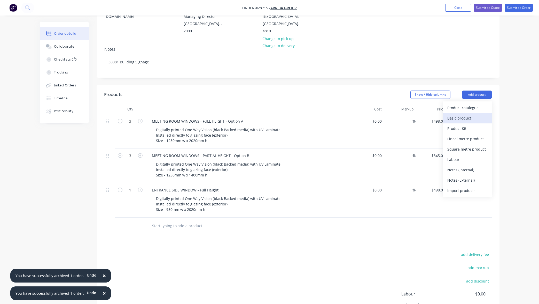
click at [466, 114] on div "Basic product" at bounding box center [468, 117] width 40 height 7
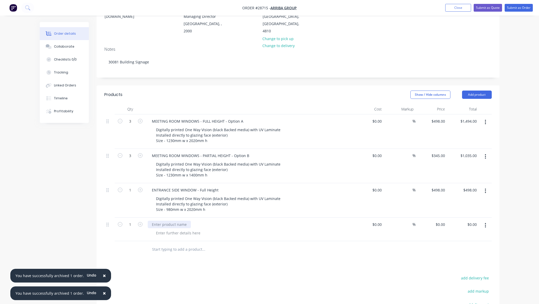
click at [180, 220] on div at bounding box center [169, 223] width 43 height 7
paste div
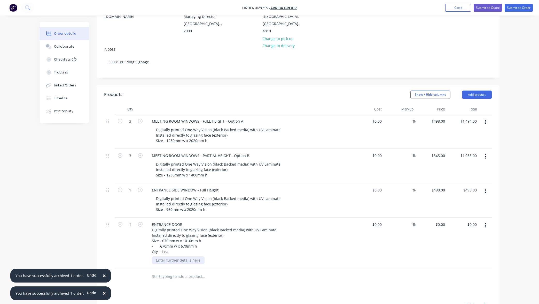
click at [189, 256] on div at bounding box center [178, 259] width 53 height 7
paste div
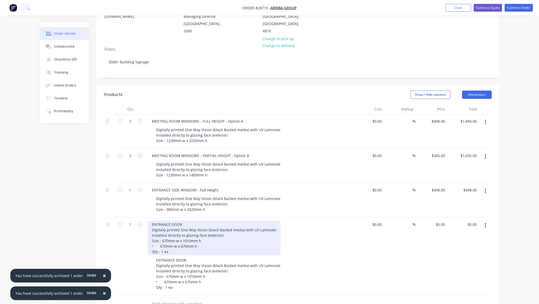
drag, startPoint x: 173, startPoint y: 245, endPoint x: 180, endPoint y: 245, distance: 6.8
click at [173, 245] on div "ENTRANCE DOOR Digitally printed One Way Vision (black Backed media) with UV Lam…" at bounding box center [214, 237] width 133 height 35
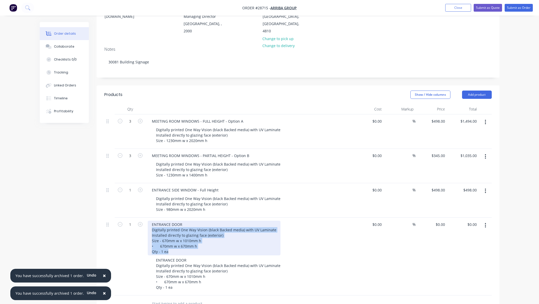
drag, startPoint x: 179, startPoint y: 244, endPoint x: 143, endPoint y: 223, distance: 42.1
click at [143, 223] on div "1 ENTRANCE DOOR Digitally printed One Way Vision (black Backed media) with UV L…" at bounding box center [298, 256] width 388 height 78
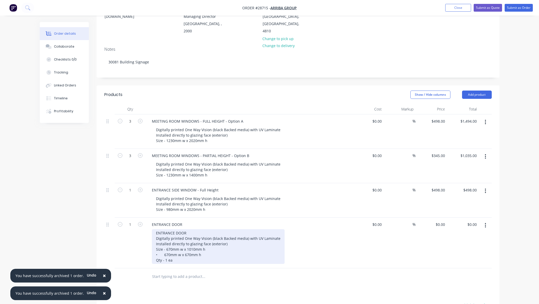
drag, startPoint x: 189, startPoint y: 247, endPoint x: 191, endPoint y: 231, distance: 15.9
click at [189, 247] on div "ENTRANCE DOOR Digitally printed One Way Vision (black Backed media) with UV Lam…" at bounding box center [218, 246] width 133 height 35
click at [188, 229] on div "ENTRANCE DOOR Digitally printed One Way Vision (black Backed media) with UV Lam…" at bounding box center [218, 246] width 133 height 35
drag, startPoint x: 190, startPoint y: 225, endPoint x: 141, endPoint y: 223, distance: 49.1
click at [141, 223] on div "1 ENTRANCE DOOR ENTRANCE DOOR Digitally printed One Way Vision (black Backed me…" at bounding box center [298, 242] width 388 height 51
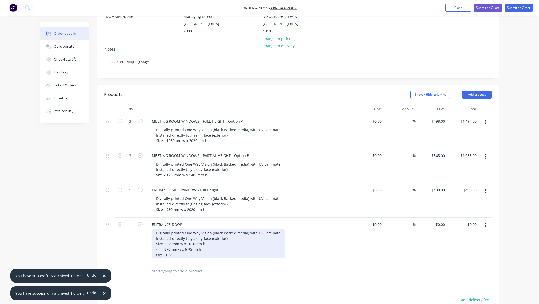
click at [166, 247] on div "Digitally printed One Way Vision (black Backed media) with UV Laminate Installe…" at bounding box center [218, 243] width 133 height 29
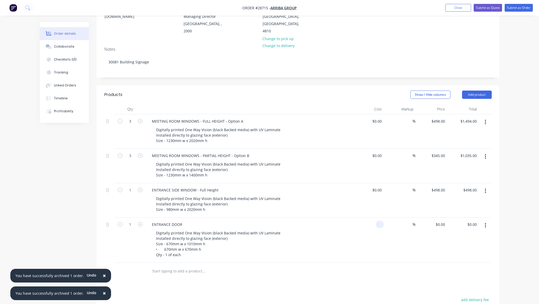
type input "$0.00"
type input "$345.00"
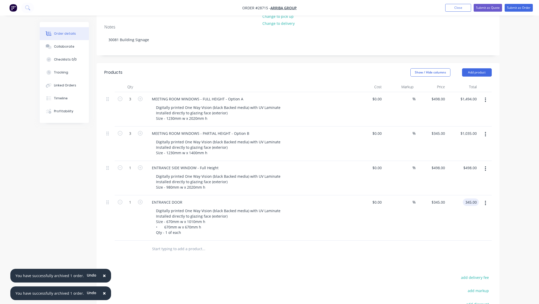
scroll to position [119, 0]
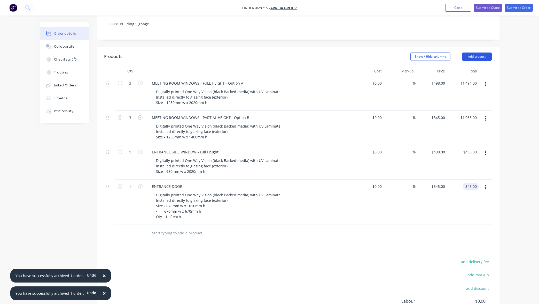
type input "$345.00"
click at [476, 52] on button "Add product" at bounding box center [477, 56] width 30 height 8
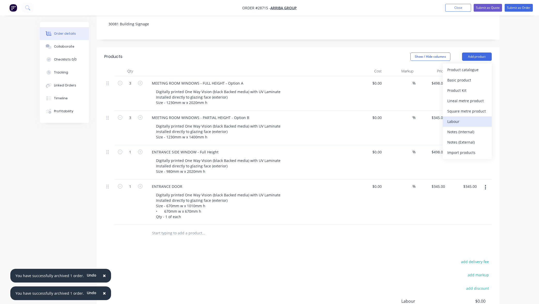
click at [463, 118] on div "Labour" at bounding box center [468, 121] width 40 height 7
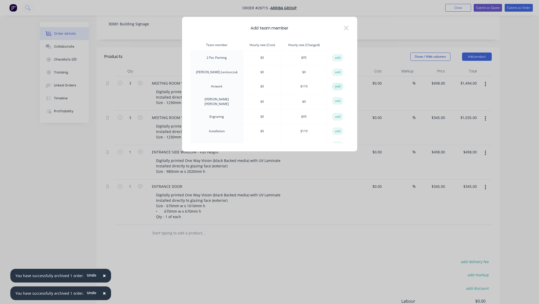
click at [334, 86] on button "add" at bounding box center [337, 87] width 11 height 8
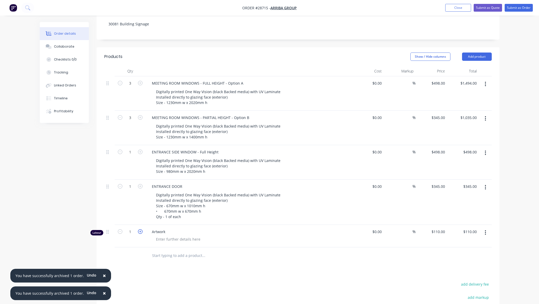
click at [141, 229] on icon "button" at bounding box center [140, 231] width 5 height 5
type input "2"
type input "$220.00"
click at [190, 235] on div at bounding box center [178, 238] width 53 height 7
paste div
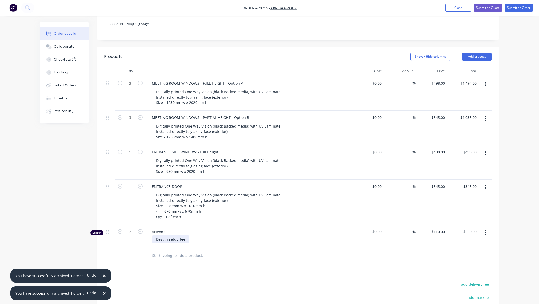
drag, startPoint x: 170, startPoint y: 231, endPoint x: 175, endPoint y: 232, distance: 5.5
click at [170, 235] on div "Design setup fee" at bounding box center [170, 238] width 37 height 7
drag, startPoint x: 180, startPoint y: 231, endPoint x: 186, endPoint y: 232, distance: 6.8
click at [180, 235] on div "Design Setup fee" at bounding box center [171, 238] width 38 height 7
drag, startPoint x: 253, startPoint y: 263, endPoint x: 247, endPoint y: 262, distance: 5.7
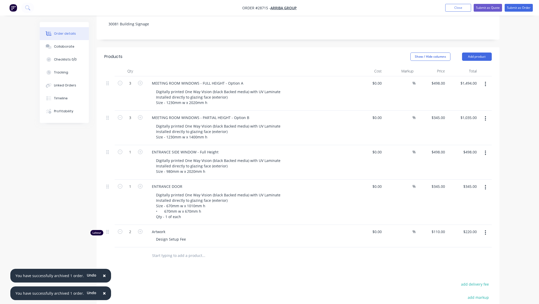
click at [252, 263] on div "Products Show / Hide columns Add product Qty Cost Markup Price Total 3 MEETING …" at bounding box center [298, 217] width 403 height 341
click at [475, 52] on button "Add product" at bounding box center [477, 56] width 30 height 8
click at [467, 66] on div "Product catalogue" at bounding box center [468, 69] width 40 height 7
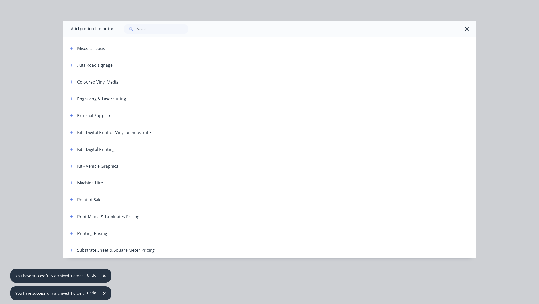
click at [92, 182] on div "Machine Hire" at bounding box center [90, 183] width 26 height 6
click at [72, 183] on icon "button" at bounding box center [71, 182] width 3 height 3
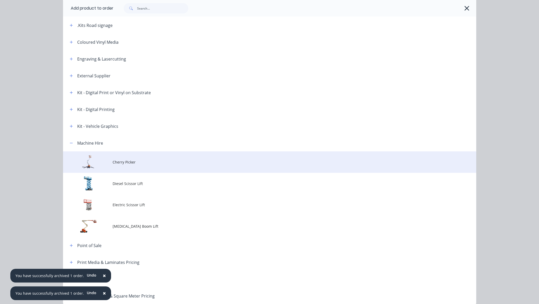
scroll to position [40, 0]
click at [125, 166] on td "Cherry Picker" at bounding box center [295, 161] width 364 height 21
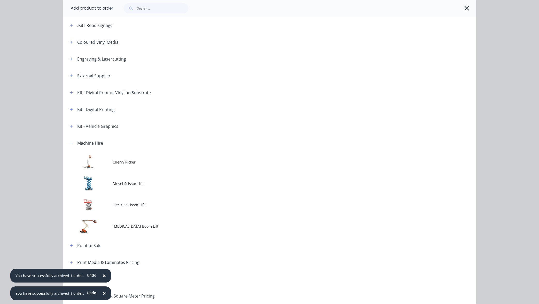
scroll to position [0, 0]
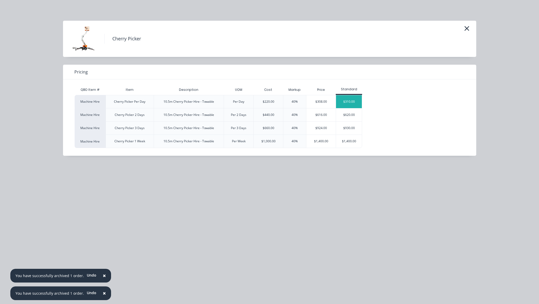
click at [350, 102] on div "$310.00" at bounding box center [349, 101] width 26 height 13
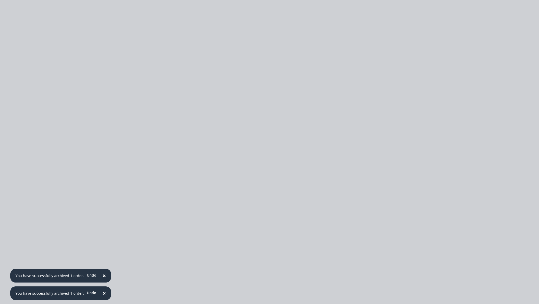
type input "$220.00"
type input "40.91"
type input "$310.00"
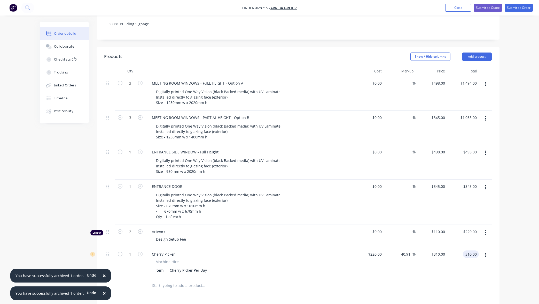
click at [472, 250] on input "310.00" at bounding box center [472, 253] width 14 height 7
type input "$300.00"
type input "36.36"
type input "$300.00"
click at [524, 242] on div "Order details Collaborate Checklists 0/0 Tracking Linked Orders Timeline Profit…" at bounding box center [269, 153] width 539 height 545
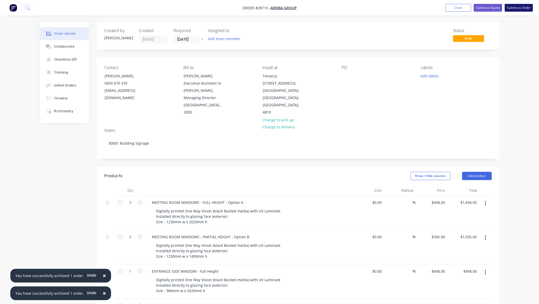
click at [522, 7] on button "Submit as Order" at bounding box center [519, 8] width 28 height 8
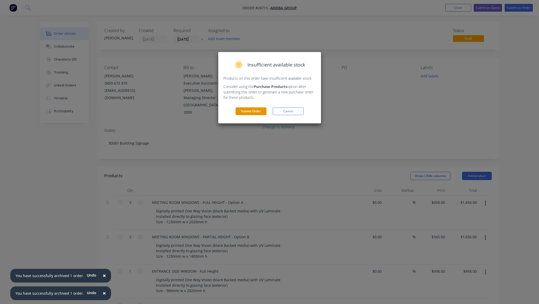
click at [260, 113] on button "Submit Order" at bounding box center [251, 111] width 31 height 8
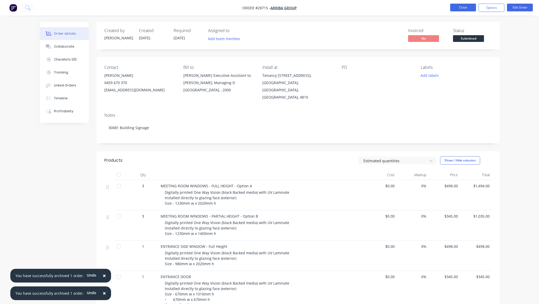
click at [458, 7] on button "Close" at bounding box center [463, 8] width 26 height 8
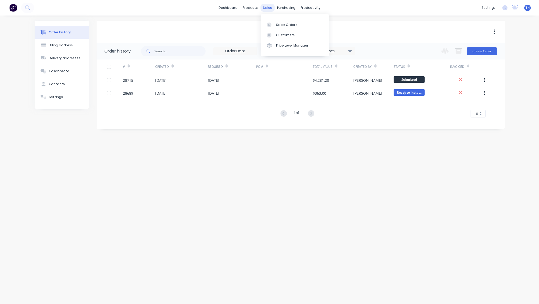
click at [265, 7] on div "sales" at bounding box center [267, 8] width 14 height 8
click at [285, 23] on div "Sales Orders" at bounding box center [286, 24] width 21 height 5
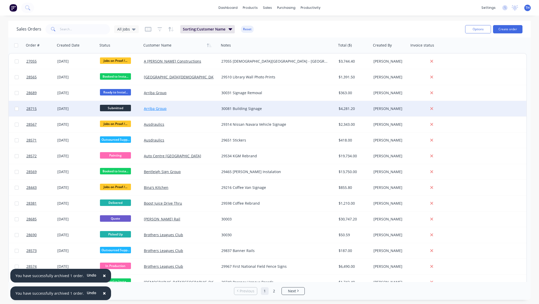
click at [155, 109] on link "Arriba Group" at bounding box center [155, 108] width 23 height 5
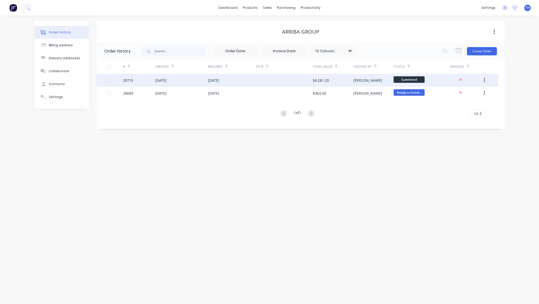
click at [219, 80] on div "[DATE]" at bounding box center [213, 80] width 11 height 5
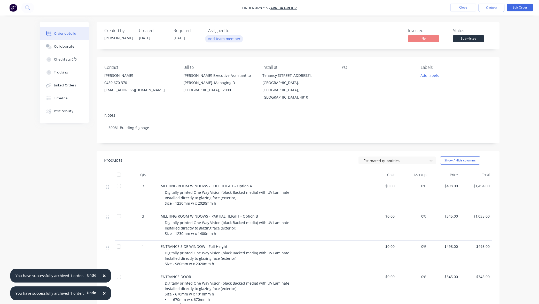
click at [229, 39] on button "Add team member" at bounding box center [224, 38] width 38 height 7
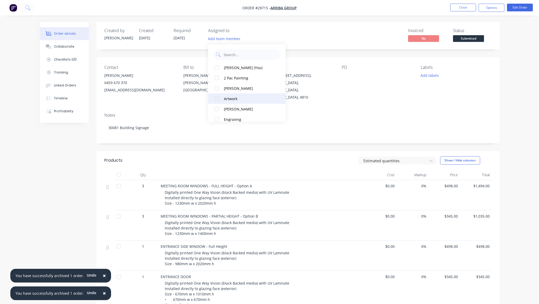
click at [228, 98] on div "Artwork" at bounding box center [250, 98] width 52 height 5
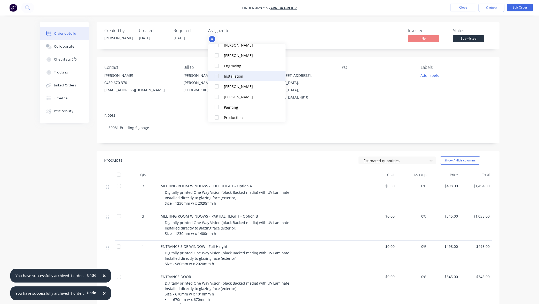
click at [232, 77] on div "Installation" at bounding box center [250, 75] width 52 height 5
click at [236, 97] on div "[PERSON_NAME]" at bounding box center [250, 96] width 52 height 5
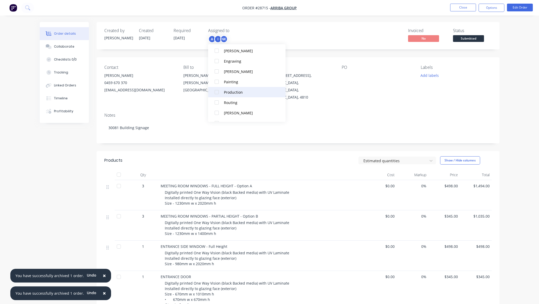
scroll to position [79, 0]
click at [238, 91] on div "Production" at bounding box center [250, 91] width 52 height 5
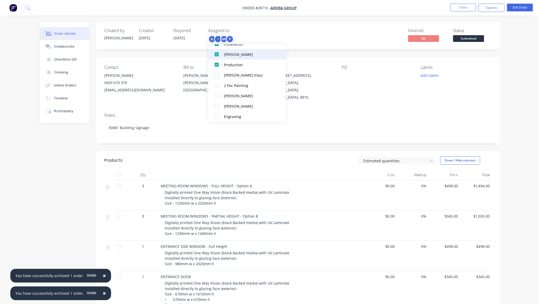
scroll to position [54, 0]
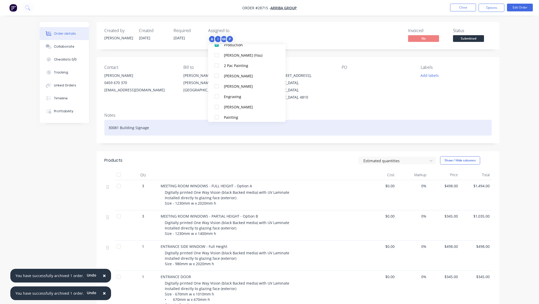
drag, startPoint x: 374, startPoint y: 116, endPoint x: 427, endPoint y: 94, distance: 56.9
click at [374, 120] on div "30081 Building Signage" at bounding box center [298, 128] width 388 height 16
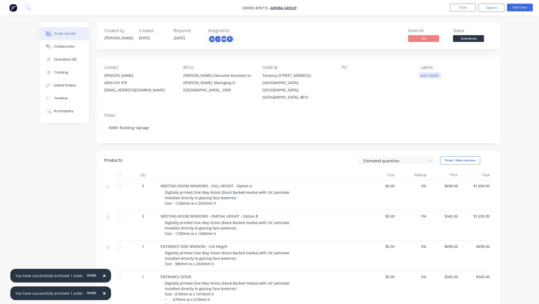
click at [430, 72] on button "Add labels" at bounding box center [430, 75] width 24 height 7
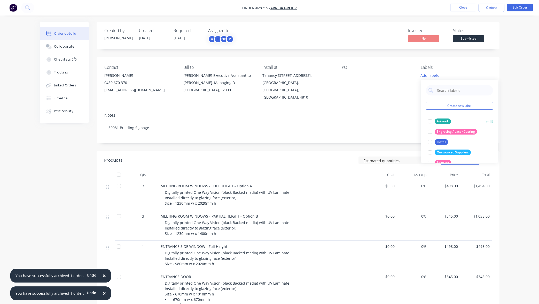
click at [432, 121] on div at bounding box center [430, 121] width 10 height 10
click at [431, 140] on div at bounding box center [430, 139] width 10 height 10
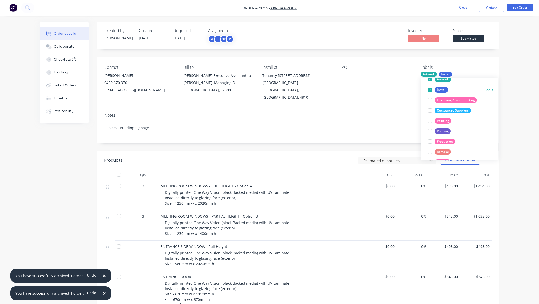
scroll to position [42, 0]
click at [430, 128] on div at bounding box center [430, 128] width 10 height 10
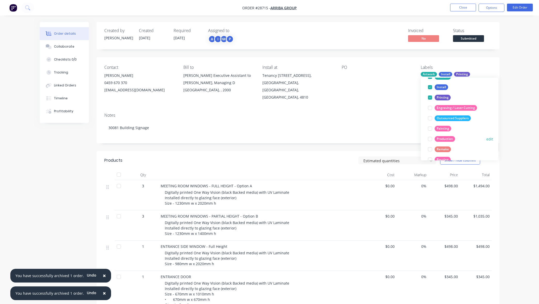
click at [432, 140] on div at bounding box center [430, 139] width 10 height 10
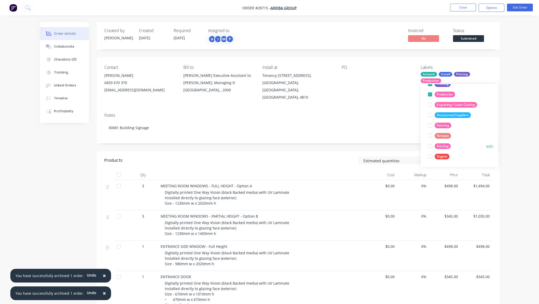
scroll to position [62, 0]
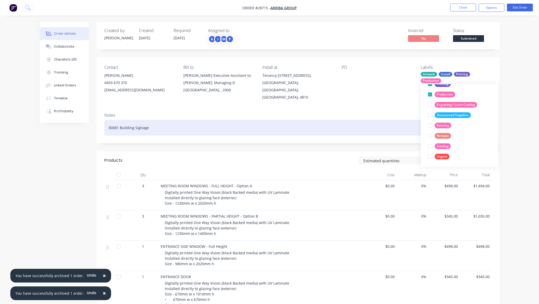
click at [398, 121] on div "30081 Building Signage" at bounding box center [298, 128] width 388 height 16
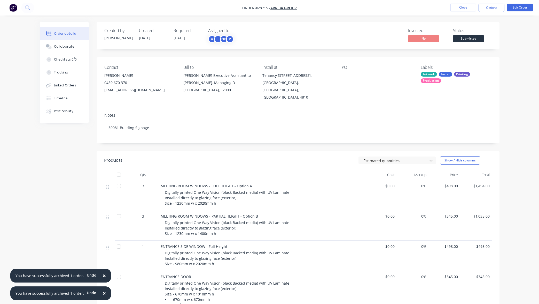
click at [507, 134] on div "Order details Collaborate Checklists 0/0 Tracking Linked Orders Timeline Profit…" at bounding box center [269, 225] width 539 height 451
click at [467, 7] on button "Close" at bounding box center [463, 8] width 26 height 8
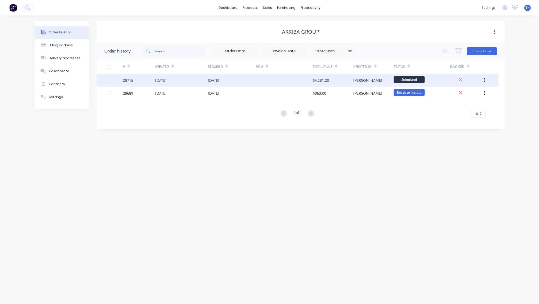
click at [419, 81] on span "Submitted" at bounding box center [409, 79] width 31 height 6
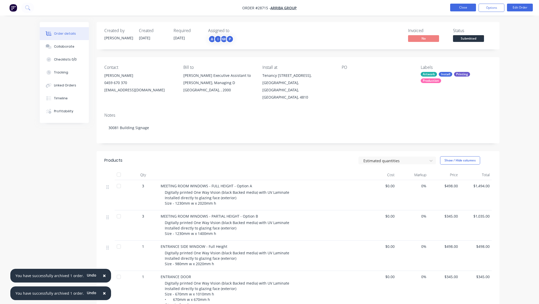
click at [463, 7] on button "Close" at bounding box center [463, 8] width 26 height 8
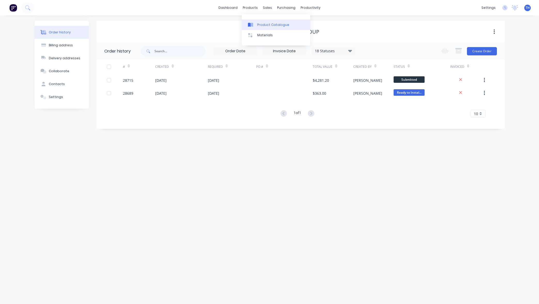
click at [263, 25] on div "Product Catalogue" at bounding box center [273, 24] width 32 height 5
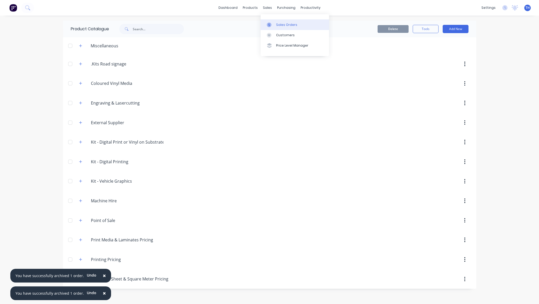
click at [286, 25] on div "Sales Orders" at bounding box center [286, 24] width 21 height 5
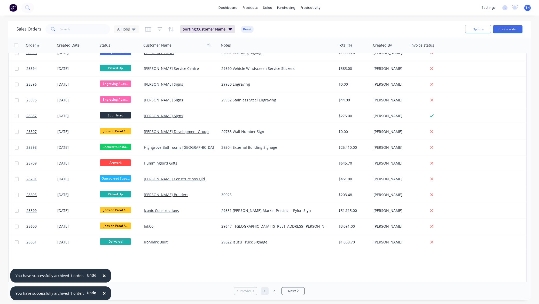
scroll to position [737, 0]
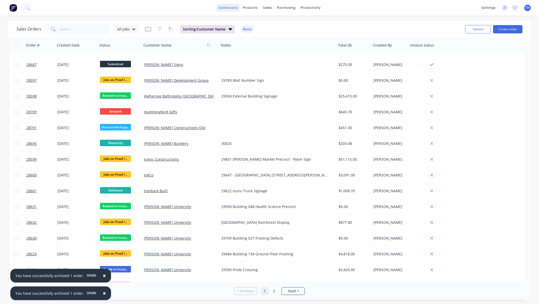
click at [229, 9] on link "dashboard" at bounding box center [228, 8] width 24 height 8
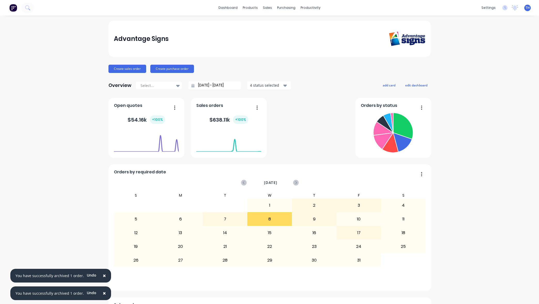
click at [317, 220] on div "9" at bounding box center [314, 218] width 44 height 13
click at [267, 220] on div "8" at bounding box center [270, 218] width 44 height 13
click at [270, 219] on div "8" at bounding box center [270, 218] width 44 height 13
click at [316, 219] on div "9" at bounding box center [314, 218] width 44 height 13
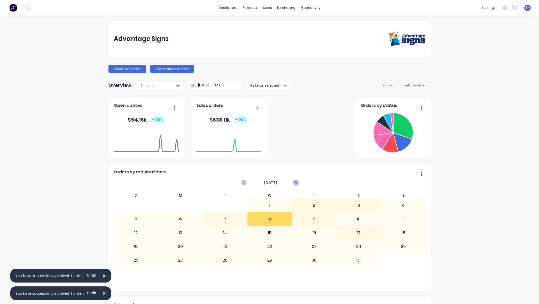
click at [297, 182] on icon at bounding box center [296, 183] width 6 height 6
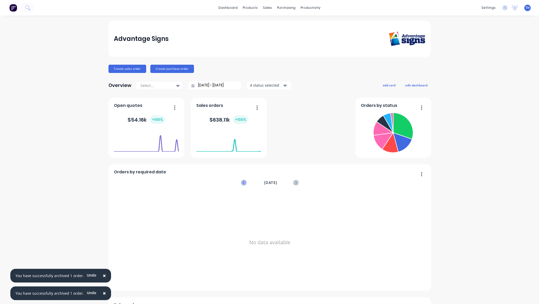
click at [243, 182] on icon at bounding box center [244, 182] width 2 height 3
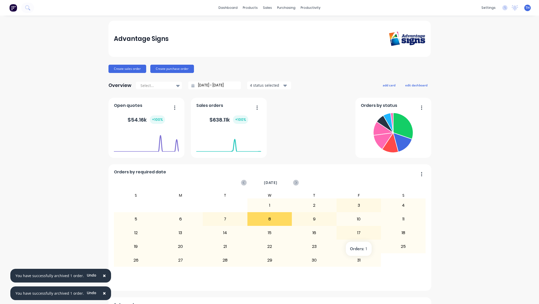
click at [361, 233] on div "17" at bounding box center [359, 232] width 44 height 13
click at [314, 219] on div "9" at bounding box center [314, 218] width 44 height 13
click at [318, 218] on div "9" at bounding box center [314, 218] width 44 height 13
click at [278, 182] on span "[DATE]" at bounding box center [270, 183] width 13 height 6
click at [320, 214] on div "9" at bounding box center [314, 218] width 44 height 13
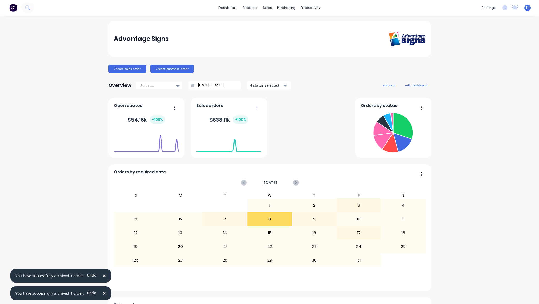
click at [423, 173] on button "button" at bounding box center [419, 174] width 11 height 8
click at [447, 188] on div "Advantage Signs Create sales order Create purchase order Overview Select... 08/…" at bounding box center [269, 222] width 539 height 403
click at [288, 25] on div "Sales Orders" at bounding box center [286, 24] width 21 height 5
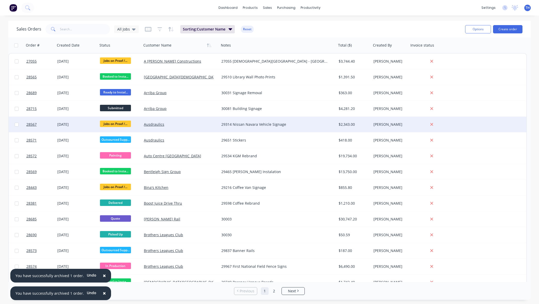
scroll to position [0, 0]
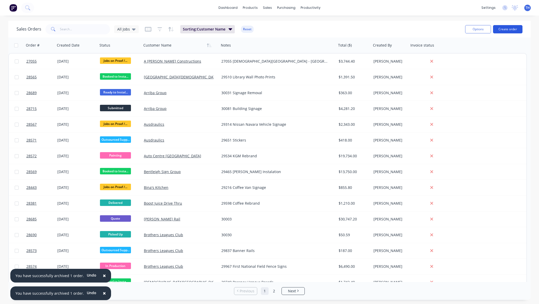
click at [508, 29] on button "Create order" at bounding box center [507, 29] width 29 height 8
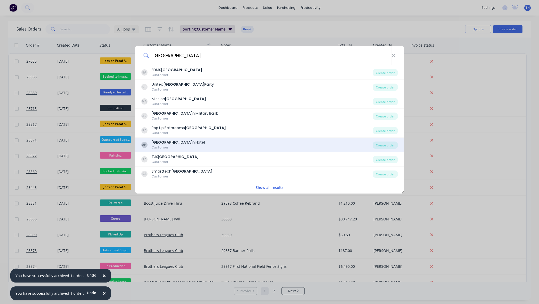
type input "australia"
click at [187, 143] on div "AH Australia n Hotel Customer" at bounding box center [257, 145] width 232 height 10
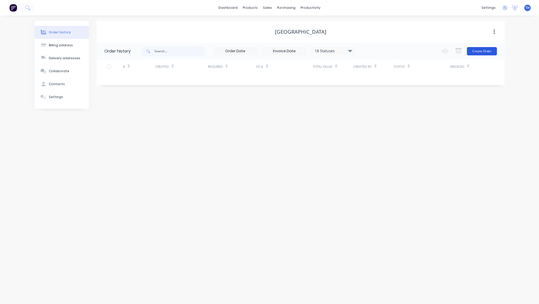
click at [480, 52] on button "Create Order" at bounding box center [482, 51] width 30 height 8
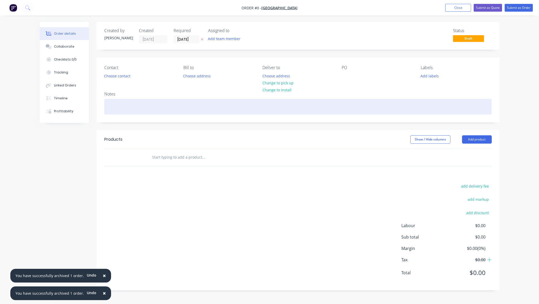
click at [141, 108] on div at bounding box center [298, 107] width 388 height 16
drag, startPoint x: 120, startPoint y: 105, endPoint x: 111, endPoint y: 105, distance: 8.5
click at [111, 105] on div "29534" at bounding box center [298, 107] width 388 height 16
click at [167, 106] on div "29782 Liquor Legends Signage" at bounding box center [298, 107] width 388 height 16
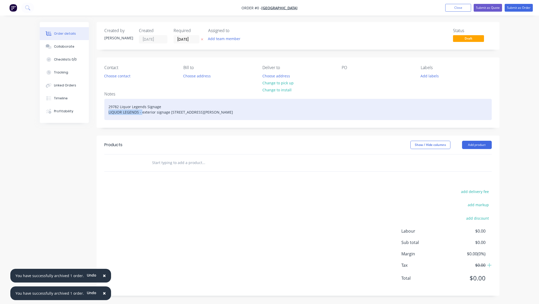
drag, startPoint x: 142, startPoint y: 112, endPoint x: 103, endPoint y: 112, distance: 39.0
click at [101, 112] on div "Notes 29782 Liquor Legends Signage LIQUOR LEGENDS - exterior signage updates9 P…" at bounding box center [298, 107] width 403 height 40
click at [150, 112] on div "29782 Liquor Legends Signage Exterior signage updates9 Palmer Street, South Tow…" at bounding box center [298, 109] width 388 height 21
click at [164, 105] on div "29782 Liquor Legends Signage Exterior signage updates9 Palmer Street, South Tow…" at bounding box center [298, 109] width 388 height 21
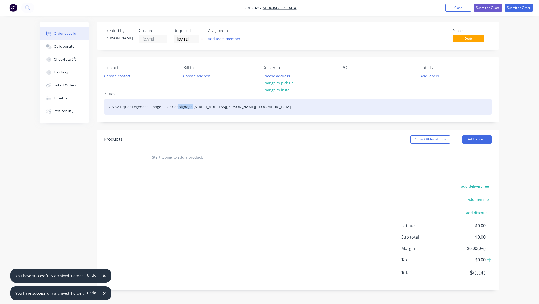
drag, startPoint x: 191, startPoint y: 106, endPoint x: 176, endPoint y: 106, distance: 15.2
click at [176, 106] on div "29782 Liquor Legends Signage - Exterior signage updates9 Palmer Street, South T…" at bounding box center [298, 107] width 388 height 16
click at [191, 106] on div "29782 Liquor Legends Signage - Exterior Updates9 Palmer Street, South Townsville" at bounding box center [298, 107] width 388 height 16
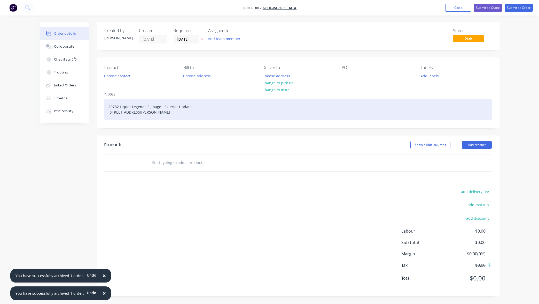
drag, startPoint x: 166, startPoint y: 110, endPoint x: 99, endPoint y: 109, distance: 66.4
click at [99, 109] on div "Notes 29782 Liquor Legends Signage - Exterior Updates 9 Palmer Street, South To…" at bounding box center [298, 107] width 403 height 40
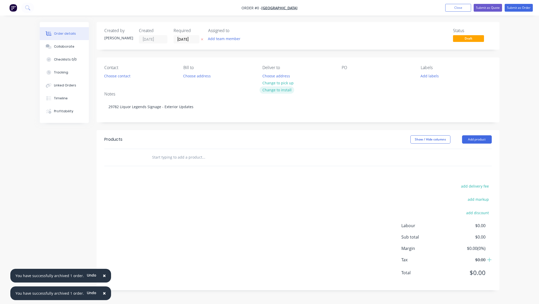
click at [275, 90] on div "Order details Collaborate Checklists 0/0 Tracking Linked Orders Timeline Profit…" at bounding box center [270, 160] width 470 height 276
click at [278, 76] on button "Choose address" at bounding box center [276, 75] width 33 height 7
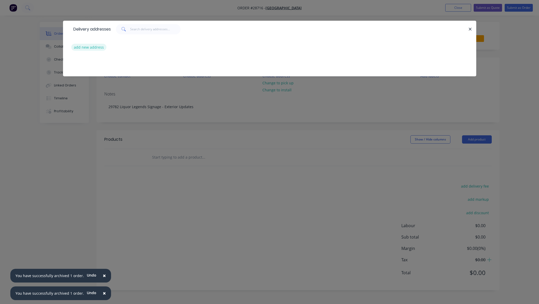
click at [86, 48] on button "add new address" at bounding box center [88, 47] width 35 height 7
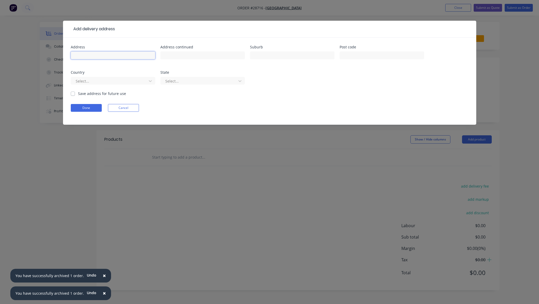
paste input "9 Palmer Street, South Townsville"
drag, startPoint x: 99, startPoint y: 56, endPoint x: 145, endPoint y: 56, distance: 46.3
click at [145, 56] on input "9 Palmer Street, South Townsville" at bounding box center [113, 55] width 84 height 8
type input "9 Palmer Street"
type input "South Townsville"
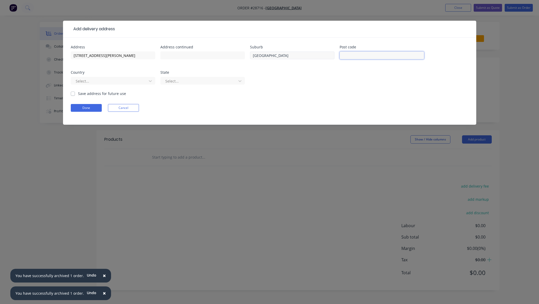
type input "Q"
click at [193, 82] on div at bounding box center [199, 81] width 69 height 6
drag, startPoint x: 287, startPoint y: 89, endPoint x: 123, endPoint y: 86, distance: 164.1
click at [287, 89] on div "Address 9 Palmer Street Address continued Suburb South Townsville Post code Cou…" at bounding box center [270, 67] width 398 height 45
click at [99, 82] on div at bounding box center [109, 81] width 69 height 6
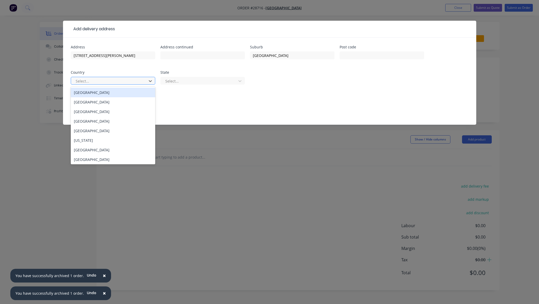
type input "a"
click at [92, 93] on div "[GEOGRAPHIC_DATA]" at bounding box center [113, 93] width 84 height 10
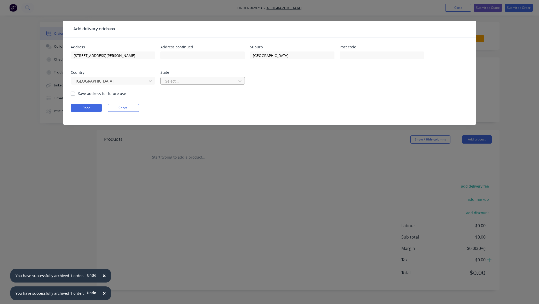
click at [198, 82] on div at bounding box center [199, 81] width 69 height 6
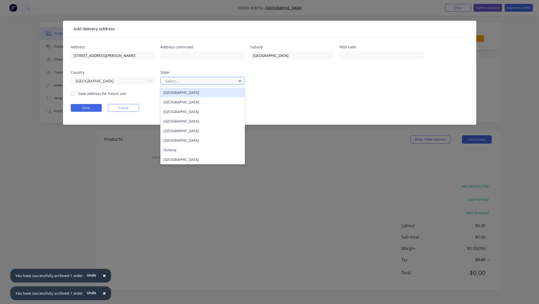
type input "q"
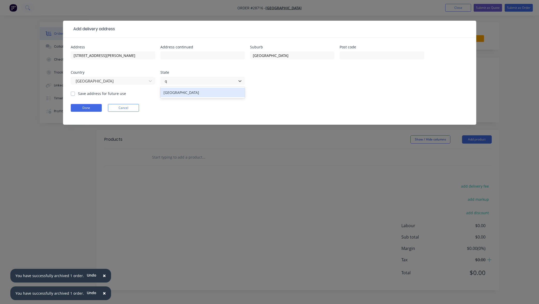
click at [184, 94] on div "[GEOGRAPHIC_DATA]" at bounding box center [202, 93] width 84 height 10
click at [101, 92] on label "Save address for future use" at bounding box center [102, 93] width 48 height 5
click at [75, 92] on input "Save address for future use" at bounding box center [73, 93] width 4 height 5
checkbox input "true"
click at [358, 55] on input "text" at bounding box center [382, 55] width 84 height 8
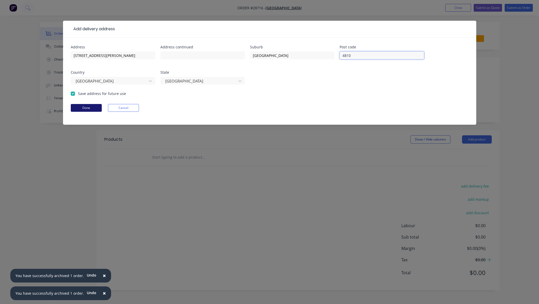
type input "4810"
click at [83, 105] on button "Done" at bounding box center [86, 108] width 31 height 8
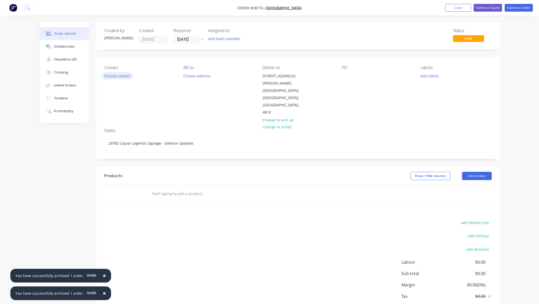
click at [122, 76] on button "Choose contact" at bounding box center [117, 75] width 32 height 7
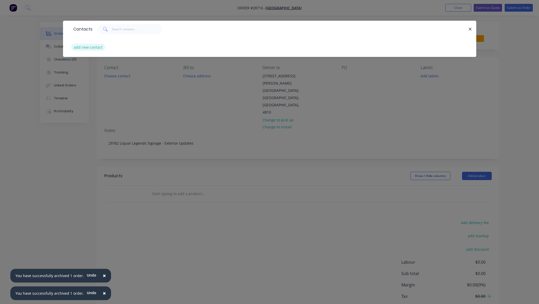
click at [91, 48] on button "add new contact" at bounding box center [88, 47] width 34 height 7
select select "AU"
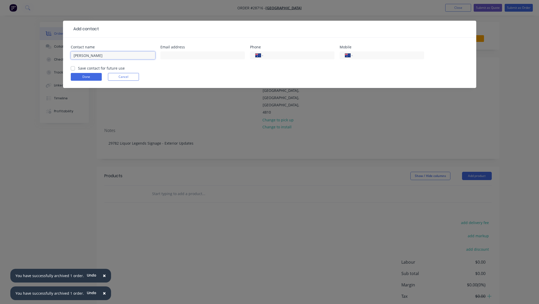
type input "Robert"
click at [370, 55] on input "tel" at bounding box center [388, 55] width 62 height 6
type input "0402 328 379"
click at [282, 56] on input "tel" at bounding box center [298, 55] width 62 height 6
click at [198, 54] on input "text" at bounding box center [202, 55] width 84 height 8
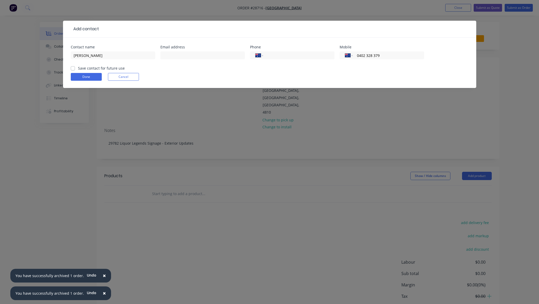
click at [86, 70] on label "Save contact for future use" at bounding box center [101, 67] width 47 height 5
click at [75, 70] on input "Save contact for future use" at bounding box center [73, 67] width 4 height 5
checkbox input "true"
click at [88, 74] on button "Done" at bounding box center [86, 77] width 31 height 8
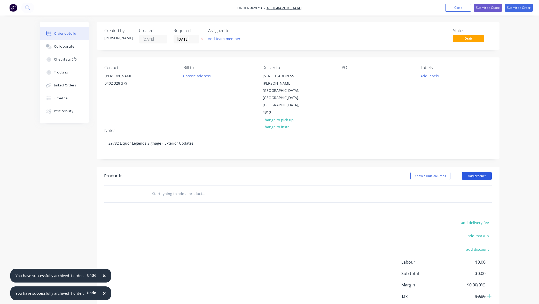
click at [478, 172] on button "Add product" at bounding box center [477, 176] width 30 height 8
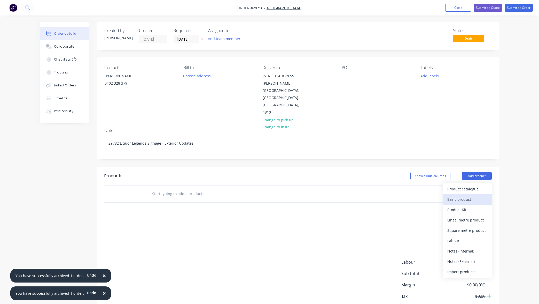
click at [462, 195] on div "Basic product" at bounding box center [468, 198] width 40 height 7
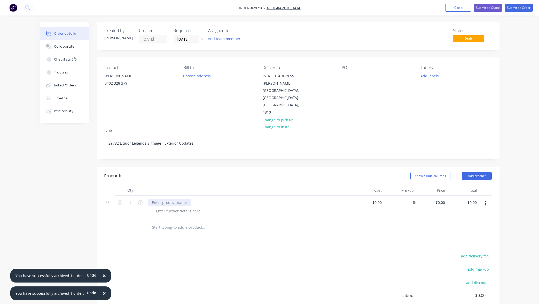
click at [174, 198] on div at bounding box center [169, 201] width 43 height 7
click at [163, 198] on div "Front Fascia" at bounding box center [171, 201] width 47 height 7
click at [186, 207] on div at bounding box center [178, 210] width 53 height 7
paste div
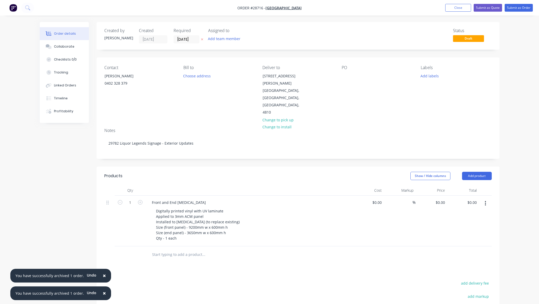
click at [289, 207] on div "Digitally printed vinyl with UV laminate Applied to 3mm ACM panel Installed to …" at bounding box center [251, 224] width 198 height 35
click at [473, 198] on input "0.00" at bounding box center [473, 201] width 12 height 7
type input "$3,230.00"
click at [394, 246] on div at bounding box center [298, 254] width 388 height 17
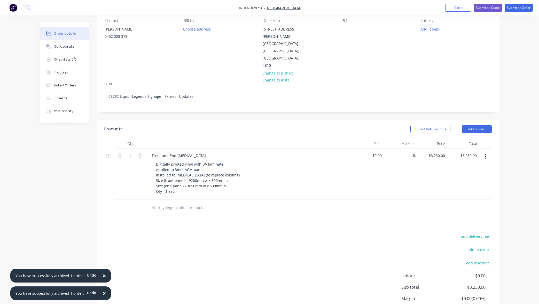
scroll to position [49, 0]
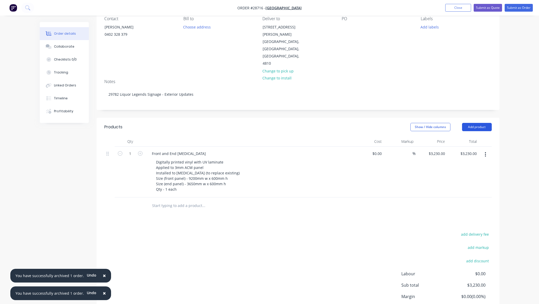
click at [481, 123] on button "Add product" at bounding box center [477, 127] width 30 height 8
click at [471, 147] on div "Basic product" at bounding box center [468, 150] width 40 height 7
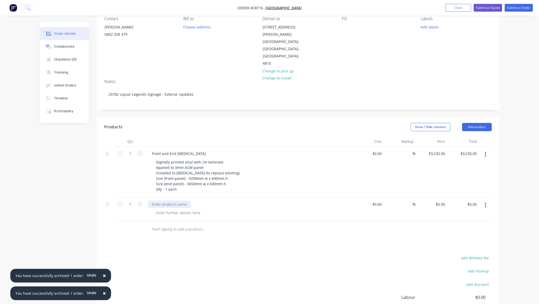
click at [183, 200] on div at bounding box center [169, 203] width 43 height 7
click at [190, 209] on div at bounding box center [178, 212] width 53 height 7
paste div
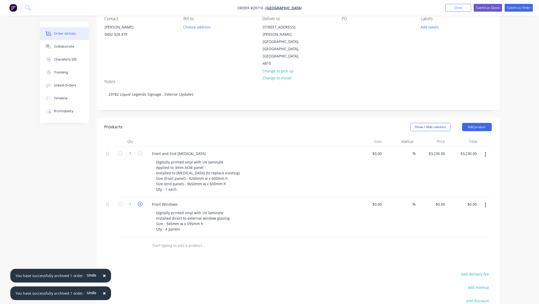
click at [142, 202] on icon "button" at bounding box center [140, 204] width 5 height 5
click at [120, 202] on icon "button" at bounding box center [120, 204] width 5 height 5
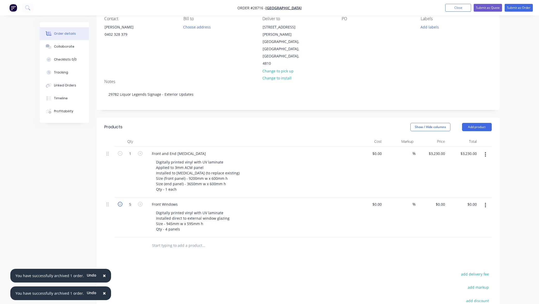
type input "4"
drag, startPoint x: 181, startPoint y: 217, endPoint x: 182, endPoint y: 219, distance: 2.8
click at [181, 217] on div "Digitally printed vinyl with UV laminate Installed direct to external window gl…" at bounding box center [193, 221] width 82 height 24
click at [470, 200] on input "0.00" at bounding box center [473, 203] width 12 height 7
type input "$528.00"
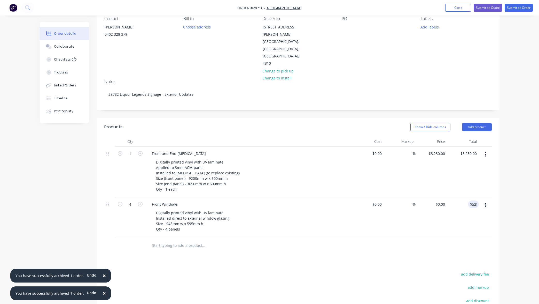
type input "$132.00"
click at [510, 199] on div "Order details Collaborate Checklists 0/0 Tracking Linked Orders Timeline Profit…" at bounding box center [269, 168] width 539 height 434
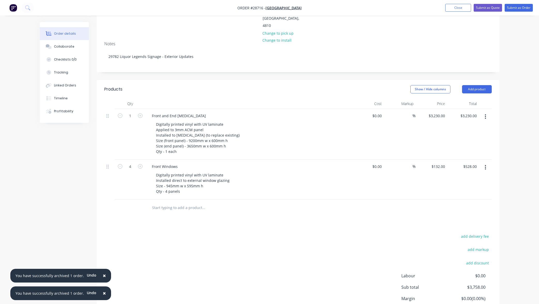
scroll to position [87, 0]
click at [476, 85] on button "Add product" at bounding box center [477, 89] width 30 height 8
click at [465, 109] on div "Basic product" at bounding box center [468, 112] width 40 height 7
click at [183, 202] on div at bounding box center [169, 205] width 43 height 7
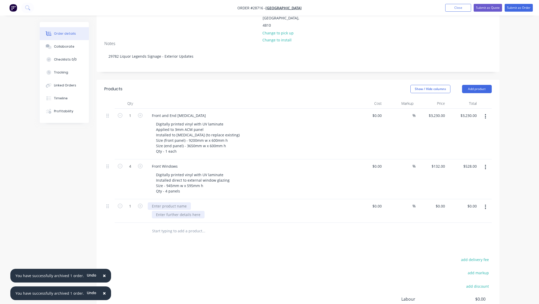
paste div
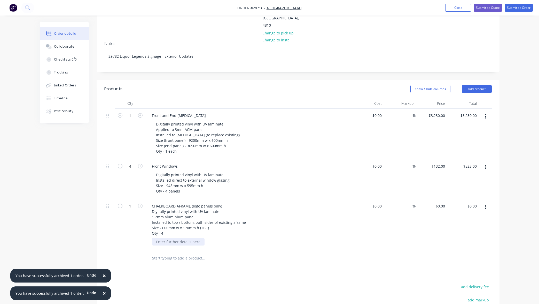
click at [193, 238] on div at bounding box center [178, 241] width 53 height 7
paste div
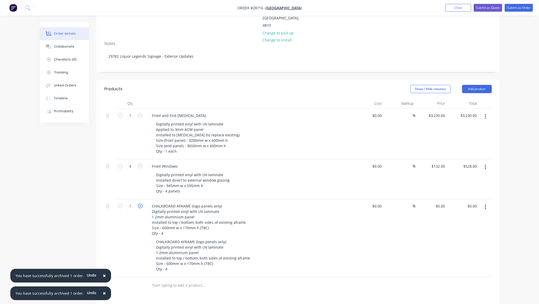
click at [141, 203] on icon "button" at bounding box center [140, 205] width 5 height 5
click at [120, 203] on icon "button" at bounding box center [120, 205] width 5 height 5
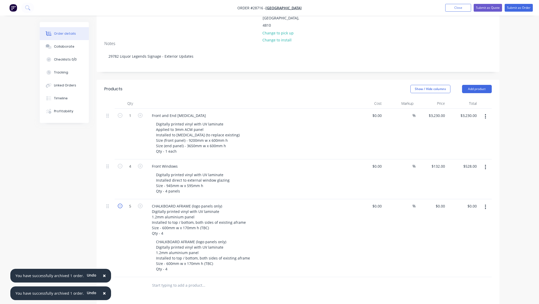
type input "4"
click at [474, 202] on input "0.00" at bounding box center [473, 205] width 12 height 7
type input "$190.00"
type input "$47.50"
click at [478, 221] on div "$190.00 190" at bounding box center [463, 238] width 32 height 78
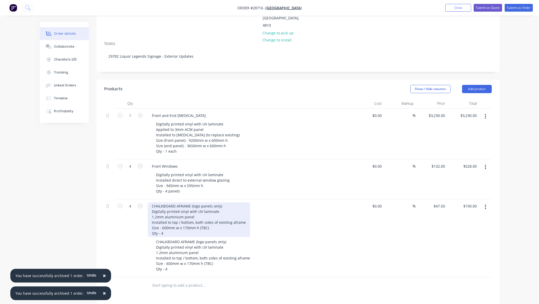
click at [187, 210] on div "CHALKBOARD AFRAME (logo panels only) Digitally printed vinyl with UV laminate 1…" at bounding box center [199, 219] width 102 height 35
click at [197, 210] on div "CHALKBOARD AFRAME (logo panels only) Digitally printed vinyl with UV laminate 1…" at bounding box center [199, 219] width 102 height 35
drag, startPoint x: 167, startPoint y: 223, endPoint x: 148, endPoint y: 204, distance: 27.6
click at [148, 204] on div "CHALKBOARD AFRAME (logo panels only) Digitally printed vinyl with UV laminate 1…" at bounding box center [199, 219] width 102 height 35
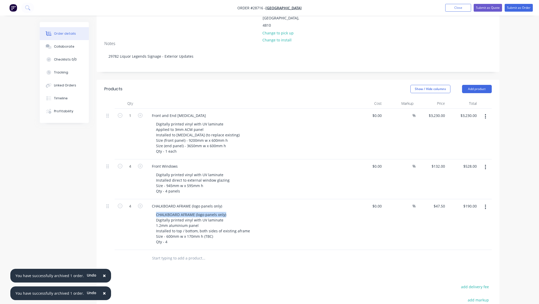
drag, startPoint x: 219, startPoint y: 205, endPoint x: 148, endPoint y: 205, distance: 70.8
click at [148, 205] on div "CHALKBOARD AFRAME (logo panels only) CHALKBOARD AFRAME (logo panels only) Digit…" at bounding box center [249, 224] width 207 height 51
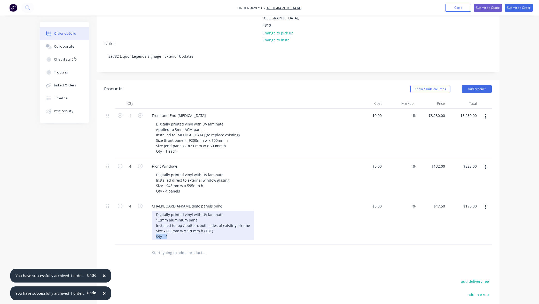
drag, startPoint x: 158, startPoint y: 227, endPoint x: 150, endPoint y: 226, distance: 7.5
click at [150, 226] on div "CHALKBOARD AFRAME (logo panels only) Digitally printed vinyl with UV laminate 1…" at bounding box center [249, 221] width 207 height 45
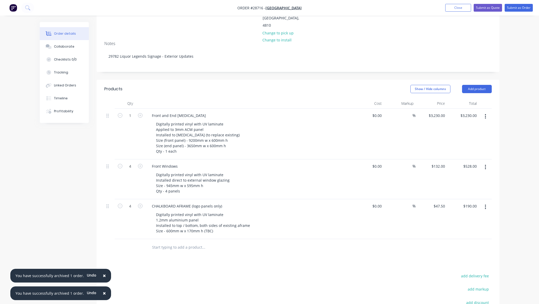
click at [292, 215] on div "Digitally printed vinyl with UV laminate 1.2mm aluminium panel Installed to top…" at bounding box center [251, 223] width 198 height 24
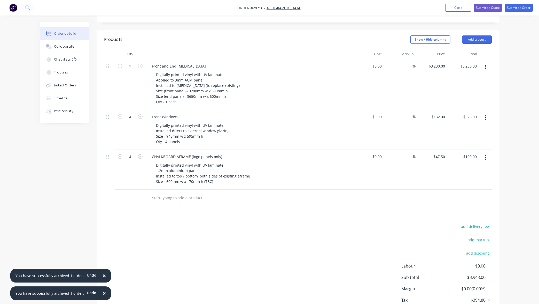
scroll to position [134, 0]
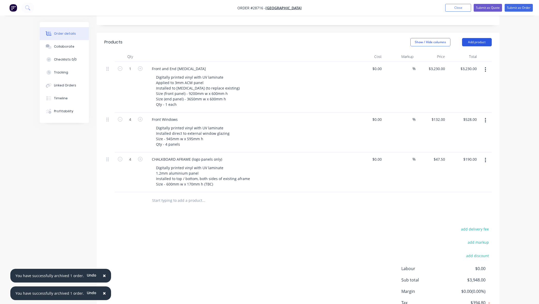
click at [481, 38] on button "Add product" at bounding box center [477, 42] width 30 height 8
click at [474, 103] on div "Labour" at bounding box center [468, 106] width 40 height 7
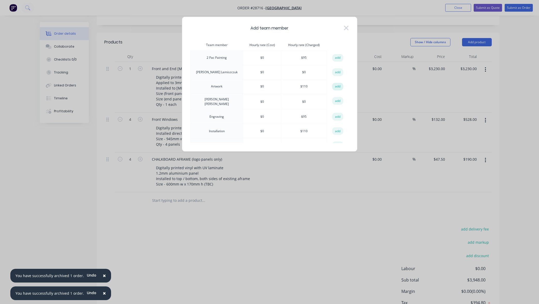
click at [333, 86] on button "add" at bounding box center [337, 87] width 11 height 8
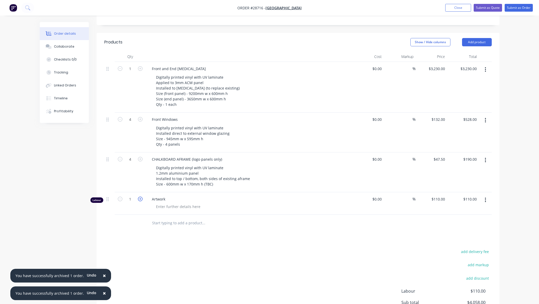
click at [140, 196] on icon "button" at bounding box center [140, 198] width 5 height 5
type input "2"
type input "$220.00"
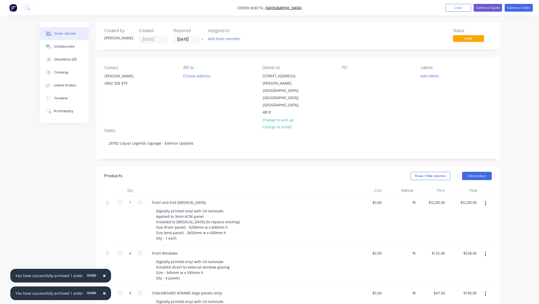
scroll to position [0, 0]
click at [519, 140] on div "Order details Collaborate Checklists 0/0 Tracking Linked Orders Timeline Profit…" at bounding box center [269, 248] width 539 height 497
click at [523, 7] on button "Submit as Order" at bounding box center [519, 8] width 28 height 8
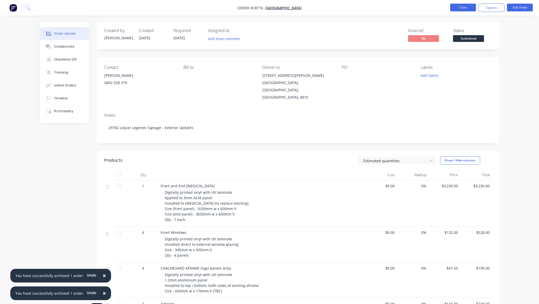
click at [463, 7] on button "Close" at bounding box center [463, 8] width 26 height 8
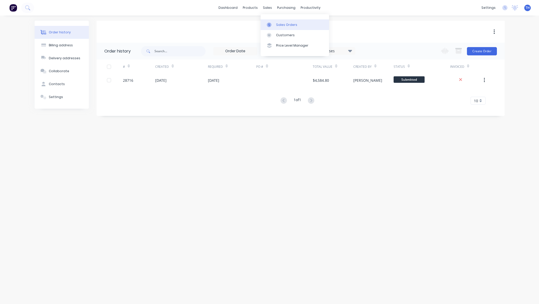
click at [280, 25] on div "Sales Orders" at bounding box center [286, 24] width 21 height 5
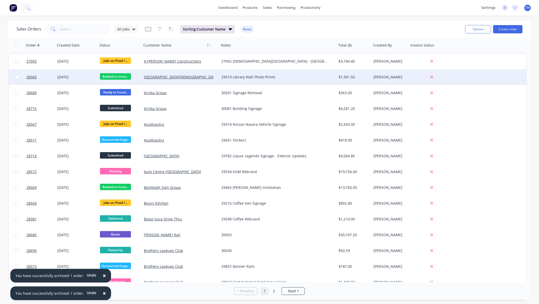
scroll to position [1, 0]
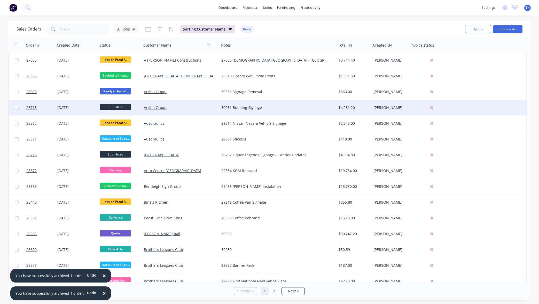
click at [123, 107] on span "Submitted" at bounding box center [115, 107] width 31 height 6
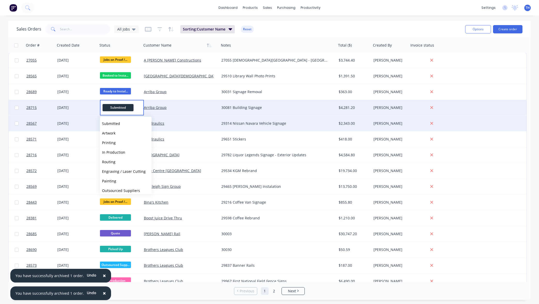
drag, startPoint x: 113, startPoint y: 132, endPoint x: 117, endPoint y: 130, distance: 4.0
click at [113, 132] on span "Artwork" at bounding box center [108, 132] width 13 height 5
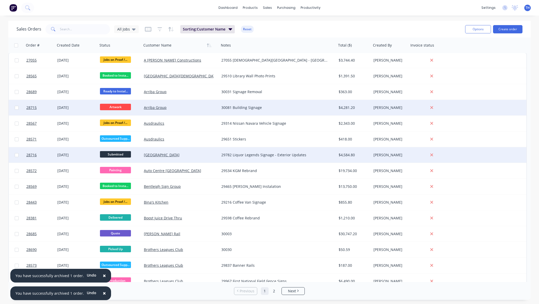
click at [118, 155] on span "Submitted" at bounding box center [115, 154] width 31 height 6
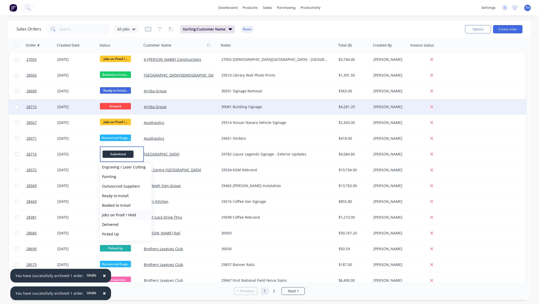
scroll to position [51, 0]
click at [124, 193] on span "Ready to Install" at bounding box center [115, 195] width 27 height 5
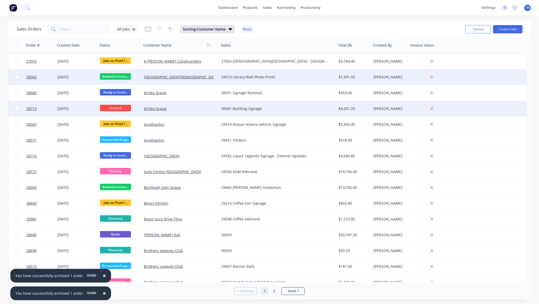
scroll to position [0, 0]
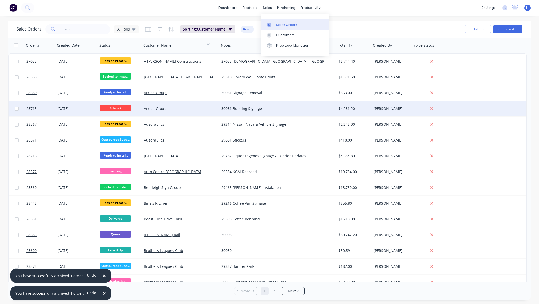
click at [293, 27] on div "Sales Orders" at bounding box center [286, 24] width 21 height 5
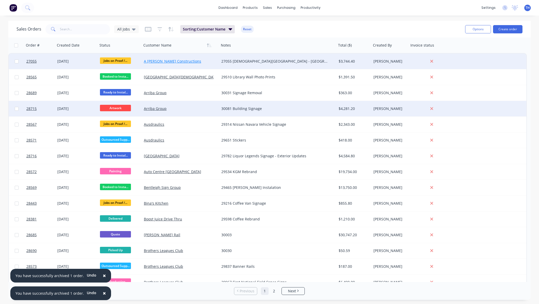
click at [171, 62] on link "A [PERSON_NAME] Constructions" at bounding box center [172, 61] width 57 height 5
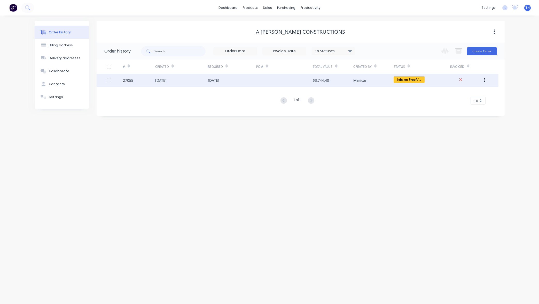
click at [211, 80] on div "03 Oct 2025" at bounding box center [213, 80] width 11 height 5
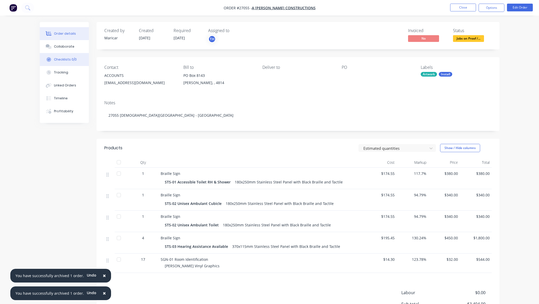
click at [69, 59] on div "Checklists 0/0" at bounding box center [65, 59] width 23 height 5
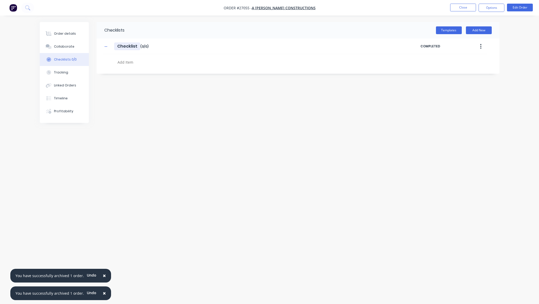
click at [125, 47] on input "Checklist" at bounding box center [127, 46] width 26 height 8
click at [105, 46] on icon "button" at bounding box center [105, 47] width 3 height 4
click at [447, 30] on button "Templates" at bounding box center [449, 30] width 26 height 8
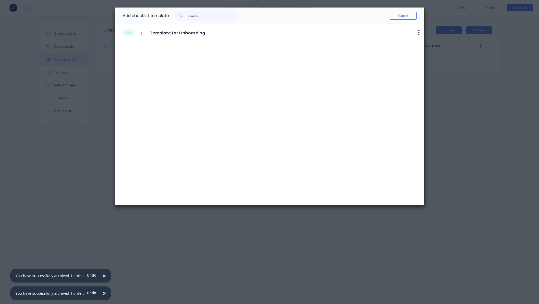
click at [420, 33] on icon "button" at bounding box center [419, 32] width 1 height 5
drag, startPoint x: 261, startPoint y: 54, endPoint x: 211, endPoint y: 49, distance: 50.9
click at [261, 54] on div "add Template for Onboarding Delete" at bounding box center [270, 114] width 310 height 181
click at [142, 33] on icon "button" at bounding box center [141, 33] width 3 height 3
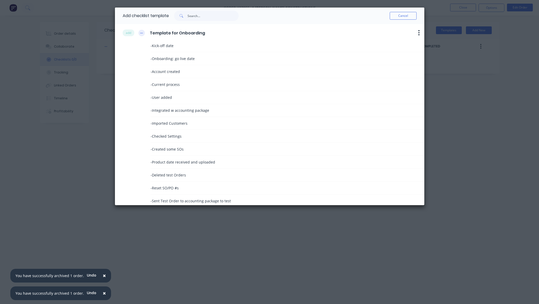
click at [142, 33] on icon "button" at bounding box center [141, 33] width 3 height 4
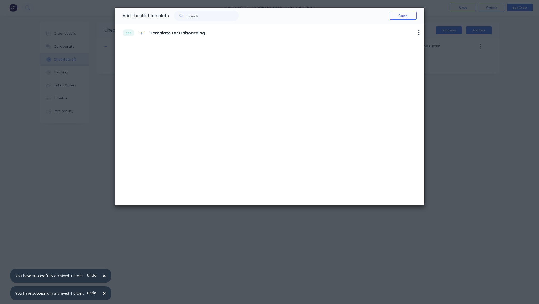
click at [174, 35] on span "Template for Onboarding" at bounding box center [177, 33] width 55 height 6
click at [130, 33] on button "add" at bounding box center [129, 32] width 12 height 7
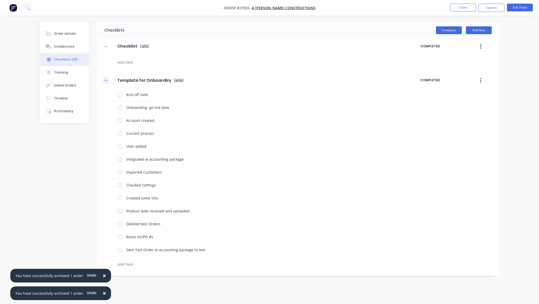
click at [106, 80] on icon "button" at bounding box center [105, 80] width 3 height 0
click at [106, 47] on icon "button" at bounding box center [105, 47] width 3 height 4
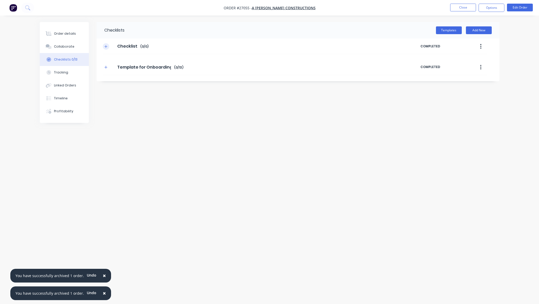
click at [106, 47] on icon "button" at bounding box center [105, 46] width 3 height 3
click at [106, 80] on icon "button" at bounding box center [105, 81] width 3 height 4
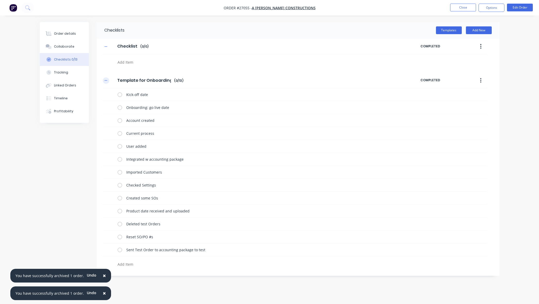
click at [106, 80] on icon "button" at bounding box center [105, 80] width 3 height 0
click at [106, 80] on icon "button" at bounding box center [105, 80] width 3 height 3
click at [106, 80] on icon "button" at bounding box center [105, 80] width 3 height 0
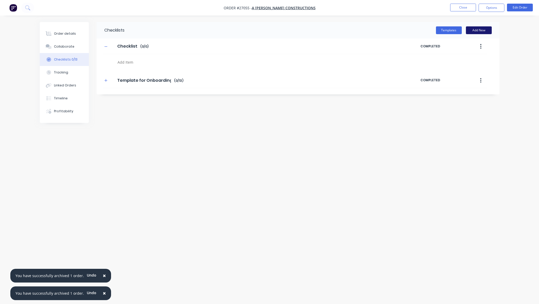
click at [476, 30] on button "Add New" at bounding box center [479, 30] width 26 height 8
type textarea "x"
type input "D"
type input "A"
type input "Design Setup"
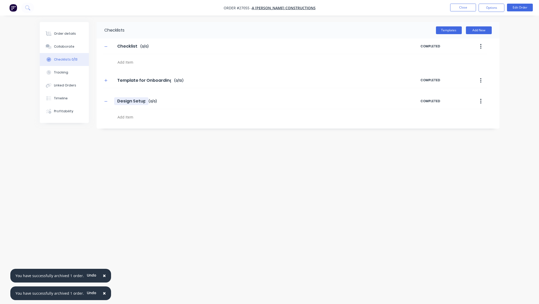
click at [129, 101] on input "Design Setup" at bounding box center [131, 101] width 34 height 8
click at [106, 101] on icon "button" at bounding box center [105, 101] width 3 height 0
click at [106, 101] on icon "button" at bounding box center [105, 101] width 3 height 3
click at [131, 120] on textarea at bounding box center [240, 116] width 249 height 7
type textarea "x"
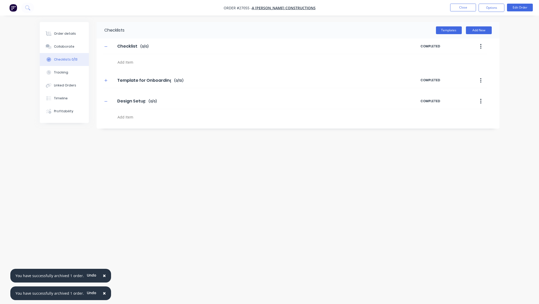
type textarea "D"
type textarea "x"
type textarea "De"
type textarea "x"
type textarea "Des"
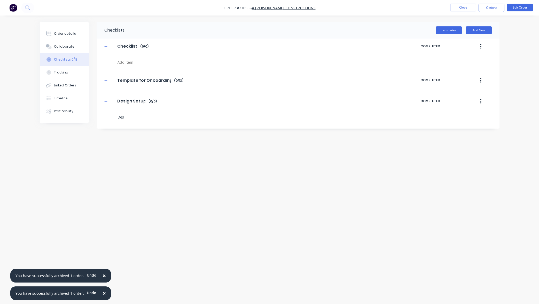
type textarea "x"
type textarea "Desi"
type textarea "x"
type textarea "Desig"
type textarea "x"
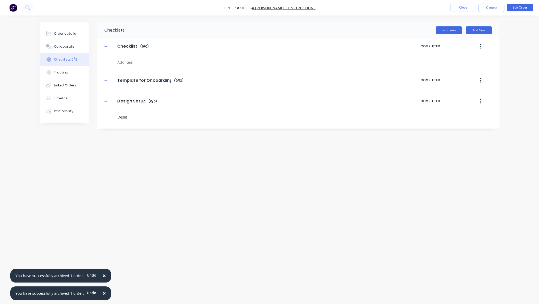
type textarea "Design"
type textarea "x"
type textarea "Design"
type textarea "x"
type textarea "Design S"
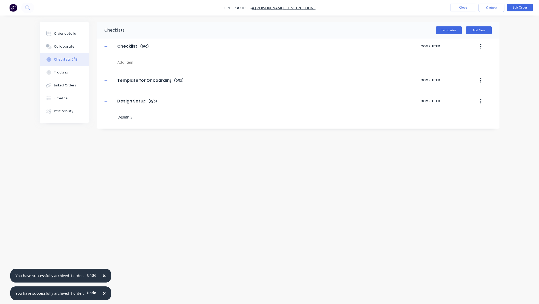
type textarea "x"
type textarea "Design Se"
type textarea "x"
type textarea "Design Set"
type textarea "x"
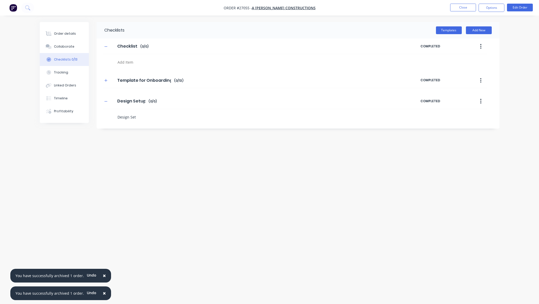
type textarea "Design Setu"
type textarea "x"
type textarea "Design Setup"
type textarea "x"
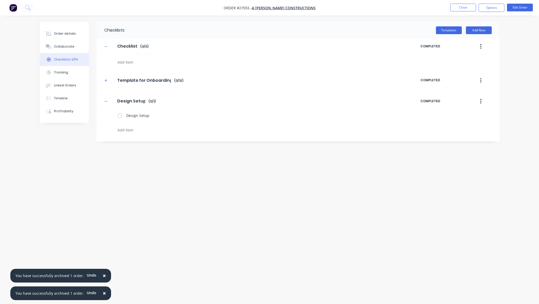
type textarea "C"
type textarea "x"
type textarea "Cl"
type textarea "x"
type textarea "Cli"
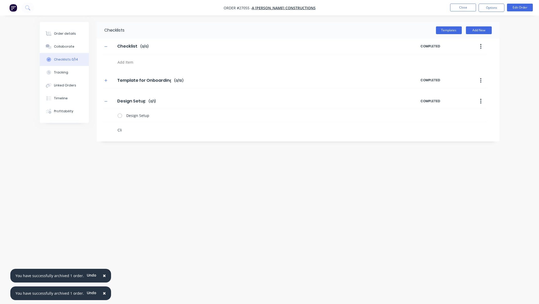
type textarea "x"
type textarea "Clie"
type textarea "x"
type textarea "Clien"
type textarea "x"
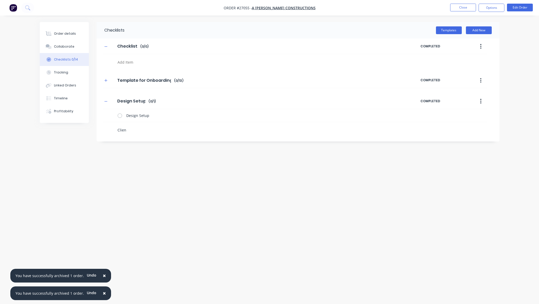
type textarea "Client"
type textarea "x"
type textarea "Client"
type textarea "x"
type textarea "Client A"
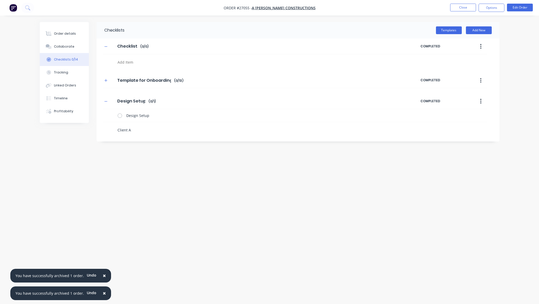
type textarea "x"
type textarea "Client Ap"
type textarea "x"
type textarea "Client App"
type textarea "x"
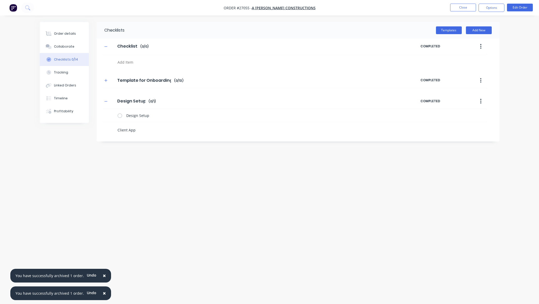
type textarea "Client Appr"
type textarea "x"
type textarea "Client Appro"
type textarea "x"
type textarea "Client Appr"
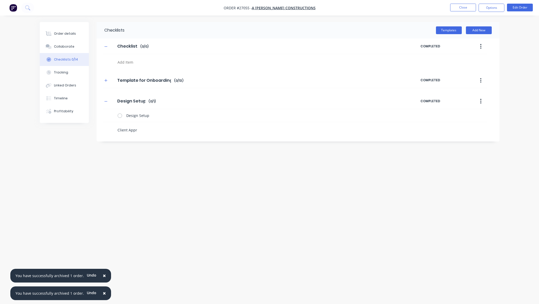
type textarea "x"
type textarea "Client Appro"
type textarea "x"
type textarea "Client Approv"
type textarea "x"
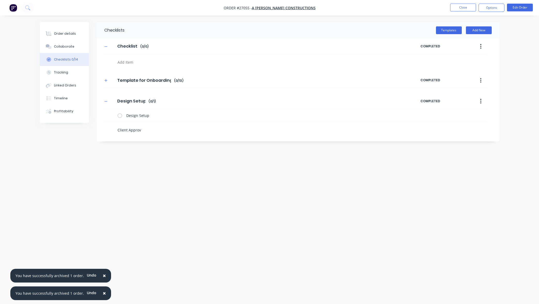
type textarea "Client Approva"
type textarea "x"
type textarea "Client Approval"
type textarea "x"
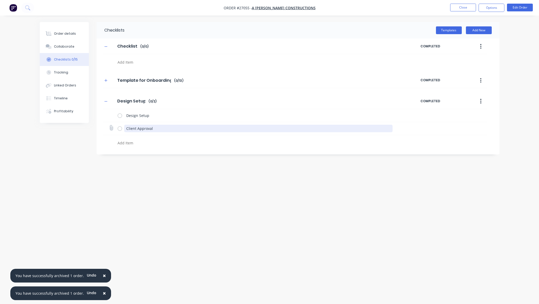
click at [136, 126] on textarea "Client Approval" at bounding box center [258, 128] width 268 height 7
type textarea "x"
type textarea "Client Approval"
type textarea "x"
type textarea "Client Approval"
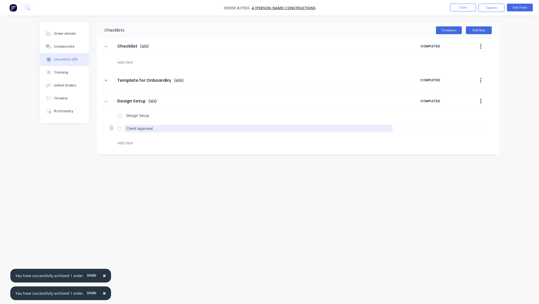
type textarea "x"
type textarea "Clien Approval"
type textarea "x"
type textarea "Clie Approval"
type textarea "x"
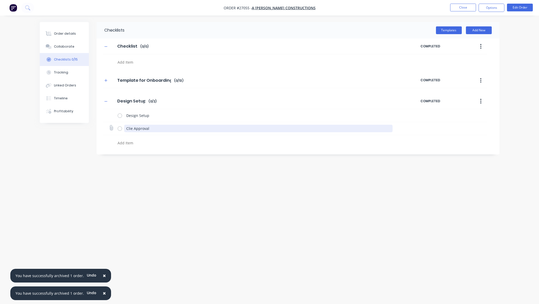
type textarea "Cli Approval"
type textarea "x"
type textarea "Cl Approval"
type textarea "x"
type textarea "C Approval"
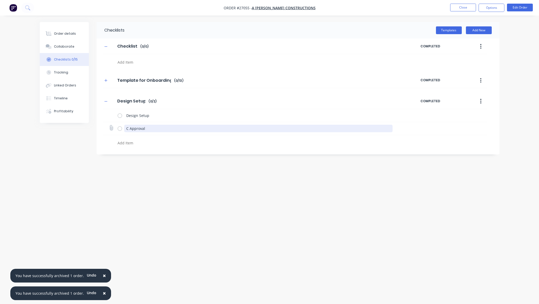
type textarea "x"
type textarea "Approval"
type textarea "x"
type textarea "A Approval"
type textarea "x"
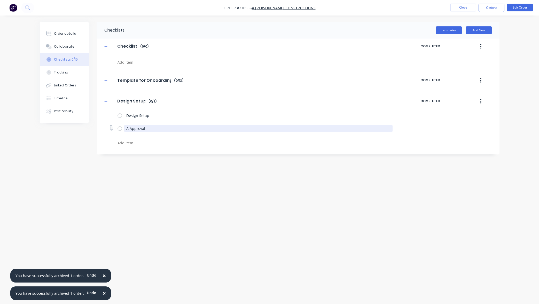
type textarea "Ar Approval"
type textarea "x"
type textarea "Art Approval"
type textarea "x"
type textarea "Artw Approval"
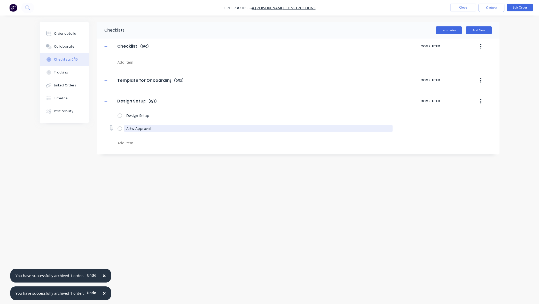
type textarea "x"
type textarea "Artwo Approval"
type textarea "x"
type textarea "Artwor Approval"
type textarea "x"
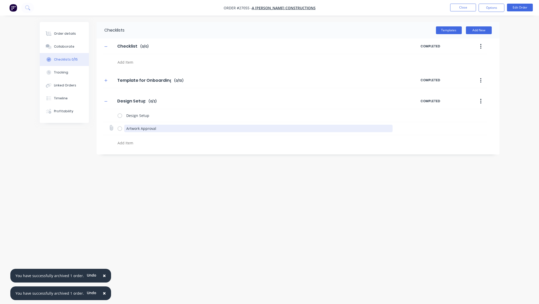
type textarea "Artwork Approval"
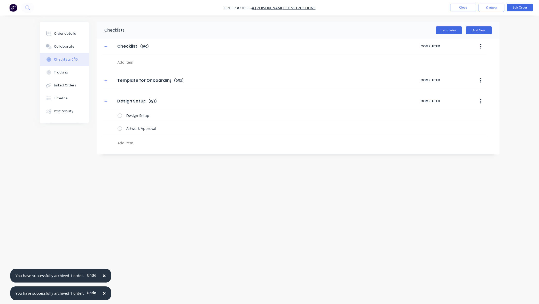
click at [150, 166] on div "Checklists Templates Add New Checklist Checklist Enter Checklist name ( 0 / 0 )…" at bounding box center [270, 142] width 460 height 240
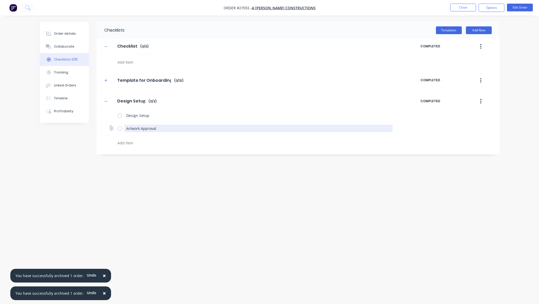
click at [142, 130] on textarea "Artwork Approval" at bounding box center [258, 128] width 268 height 7
click at [141, 128] on textarea "Artwork Approval" at bounding box center [258, 128] width 268 height 7
click at [160, 128] on textarea "Artwork Approval" at bounding box center [258, 128] width 268 height 7
type textarea "x"
type textarea "Artwork Approva"
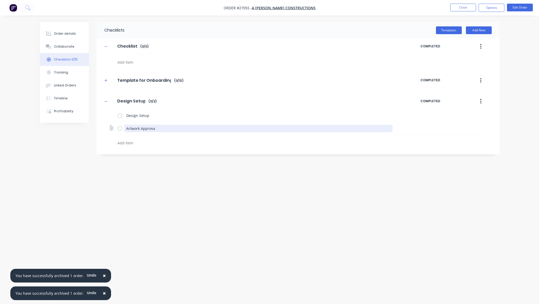
type textarea "x"
type textarea "Artwork Approv"
type textarea "x"
type textarea "Artwork Approve"
type textarea "x"
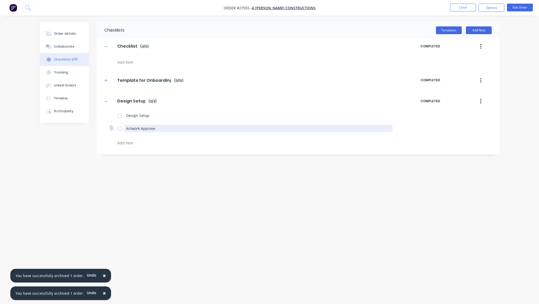
type textarea "Artwork Approved"
type textarea "x"
type textarea "Artwork Approved"
type textarea "x"
type textarea "Artwork Approved B"
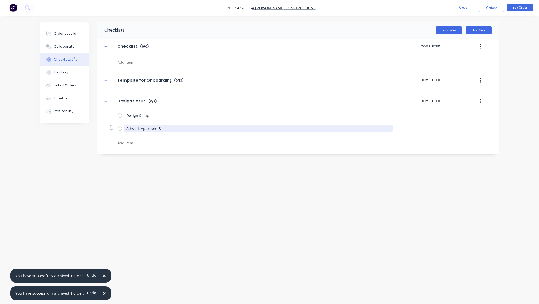
type textarea "x"
type textarea "Artwork Approved By"
type textarea "x"
type textarea "Artwork Approved By"
type textarea "x"
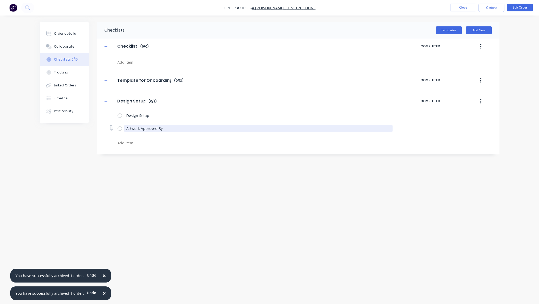
type textarea "Artwork Approved By C"
type textarea "x"
type textarea "Artwork Approved By Cl"
type textarea "x"
type textarea "Artwork Approved By Cli"
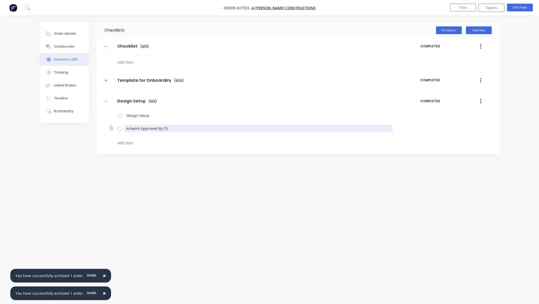
type textarea "x"
type textarea "Artwork Approved By Clie"
type textarea "x"
type textarea "Artwork Approved By Clien"
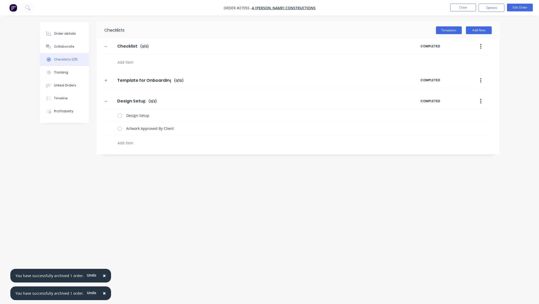
click at [145, 144] on textarea at bounding box center [240, 142] width 249 height 7
click at [127, 143] on textarea at bounding box center [240, 142] width 249 height 7
click at [147, 143] on textarea at bounding box center [240, 142] width 249 height 7
click at [137, 102] on input "Design Setup" at bounding box center [131, 101] width 34 height 8
drag, startPoint x: 145, startPoint y: 101, endPoint x: 107, endPoint y: 99, distance: 37.3
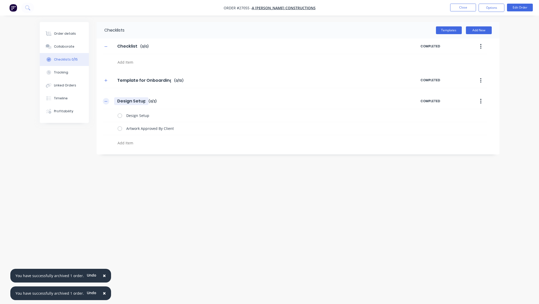
click at [108, 99] on div "Design Setup Design Setup Enter Checklist name ( 0 / 2 )" at bounding box center [262, 100] width 318 height 9
click at [143, 168] on div "Checklists Templates Add New Checklist Checklist Enter Checklist name ( 0 / 0 )…" at bounding box center [270, 142] width 460 height 240
click at [125, 143] on textarea at bounding box center [240, 142] width 249 height 7
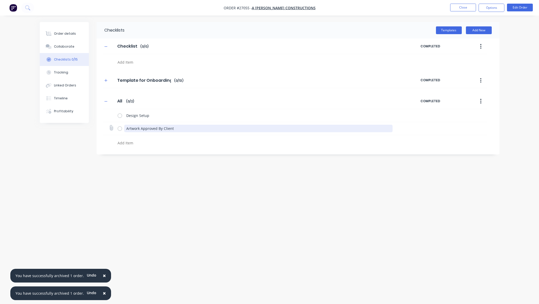
click at [130, 125] on textarea "Artwork Approved By Client" at bounding box center [258, 128] width 268 height 7
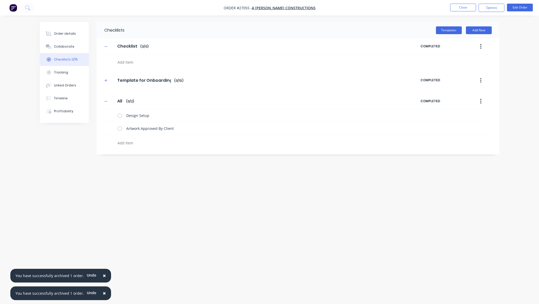
click at [127, 144] on textarea at bounding box center [240, 142] width 249 height 7
click at [124, 100] on input "All" at bounding box center [120, 101] width 12 height 8
click at [432, 101] on span "COMPLETED" at bounding box center [443, 101] width 44 height 5
click at [481, 101] on icon "button" at bounding box center [481, 101] width 1 height 5
click at [198, 165] on div "Checklists Templates Add New Checklist Checklist Enter Checklist name ( 0 / 0 )…" at bounding box center [270, 142] width 460 height 240
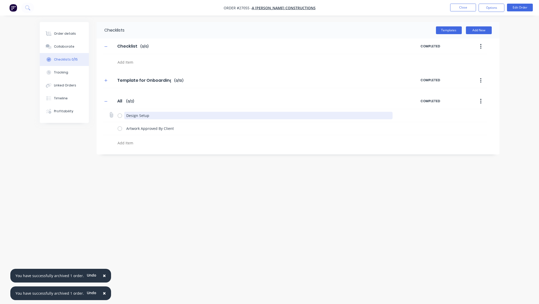
click at [153, 116] on textarea "Design Setup" at bounding box center [258, 115] width 268 height 7
click at [189, 158] on div "Checklists Templates Add New Checklist Checklist Enter Checklist name ( 0 / 0 )…" at bounding box center [270, 142] width 460 height 240
click at [123, 143] on textarea at bounding box center [240, 142] width 249 height 7
drag, startPoint x: 132, startPoint y: 144, endPoint x: 110, endPoint y: 143, distance: 21.2
click at [111, 143] on div "deaf" at bounding box center [237, 141] width 269 height 13
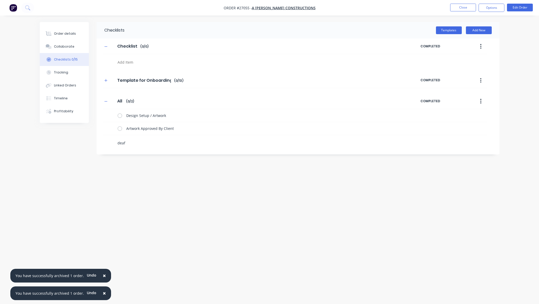
drag, startPoint x: 127, startPoint y: 142, endPoint x: 110, endPoint y: 141, distance: 17.1
click at [111, 141] on div "deaf" at bounding box center [237, 141] width 269 height 13
drag, startPoint x: 248, startPoint y: 258, endPoint x: 186, endPoint y: 211, distance: 77.6
click at [248, 258] on div "Checklists Templates Add New Checklist Checklist Enter Checklist name ( 0 / 0 )…" at bounding box center [270, 142] width 460 height 240
click at [107, 102] on icon "button" at bounding box center [105, 101] width 3 height 4
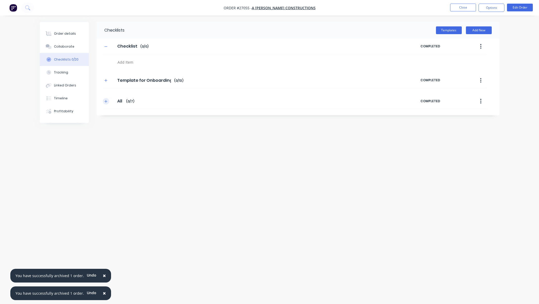
click at [107, 102] on icon "button" at bounding box center [105, 101] width 3 height 4
click at [481, 101] on icon "button" at bounding box center [480, 101] width 1 height 6
click at [513, 127] on div "Order details Collaborate Checklists 0/20 Tracking Linked Orders Timeline Profi…" at bounding box center [269, 152] width 539 height 304
click at [105, 101] on icon "button" at bounding box center [105, 101] width 3 height 4
click at [106, 101] on icon "button" at bounding box center [105, 101] width 3 height 4
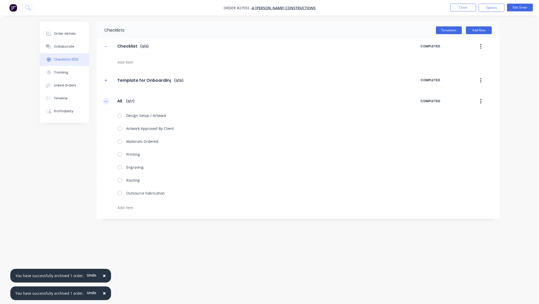
click at [107, 102] on icon "button" at bounding box center [105, 101] width 3 height 4
click at [464, 8] on button "Close" at bounding box center [463, 8] width 26 height 8
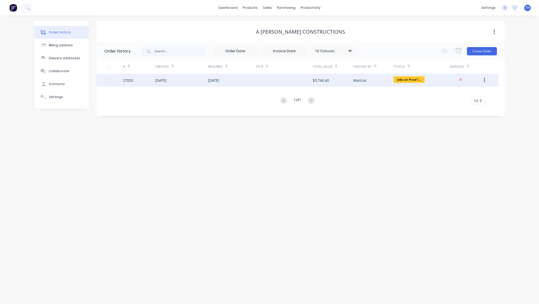
click at [329, 80] on div "$3,744.40" at bounding box center [333, 80] width 40 height 13
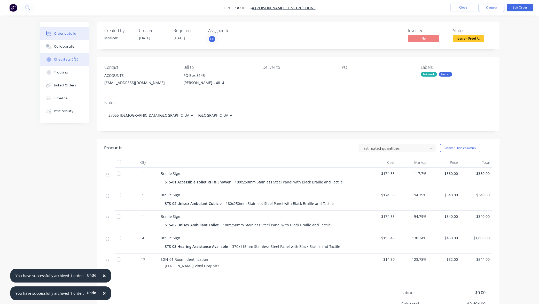
click at [67, 59] on div "Checklists 0/20" at bounding box center [66, 59] width 25 height 5
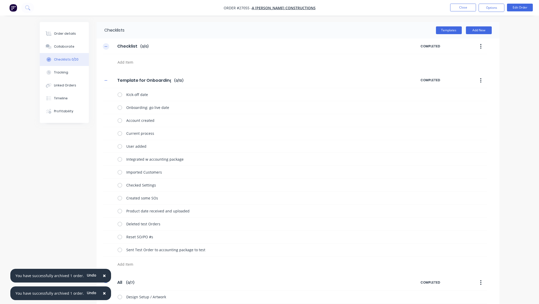
click at [106, 46] on icon "button" at bounding box center [105, 47] width 3 height 4
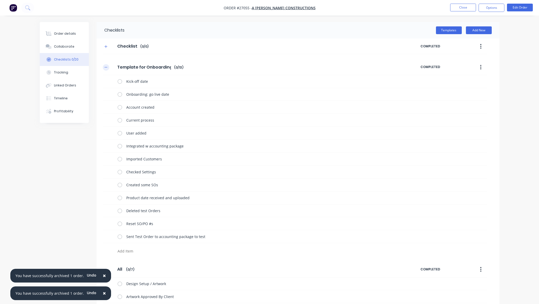
click at [106, 67] on icon "button" at bounding box center [105, 67] width 3 height 4
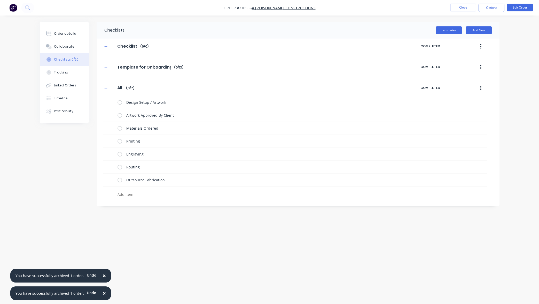
click at [482, 87] on button "button" at bounding box center [481, 87] width 12 height 9
click at [468, 101] on span "Save as Template" at bounding box center [462, 101] width 39 height 5
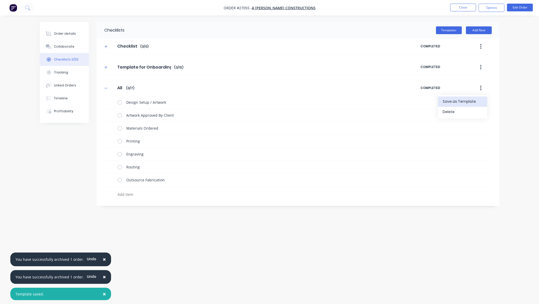
click at [502, 107] on div "Order details Collaborate Checklists 0/20 Tracking Linked Orders Timeline Profi…" at bounding box center [270, 142] width 470 height 240
click at [106, 47] on icon "button" at bounding box center [105, 46] width 3 height 3
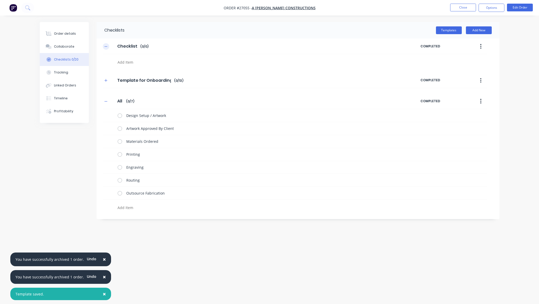
click at [106, 47] on icon "button" at bounding box center [105, 46] width 3 height 0
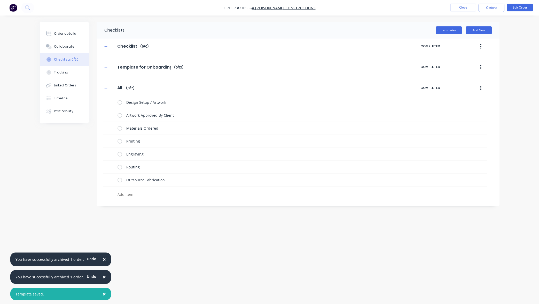
click at [481, 45] on icon "button" at bounding box center [480, 46] width 1 height 6
click at [463, 69] on div "Delete" at bounding box center [463, 69] width 40 height 7
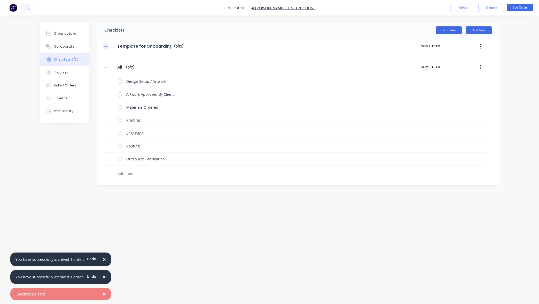
click at [106, 47] on icon "button" at bounding box center [105, 47] width 3 height 4
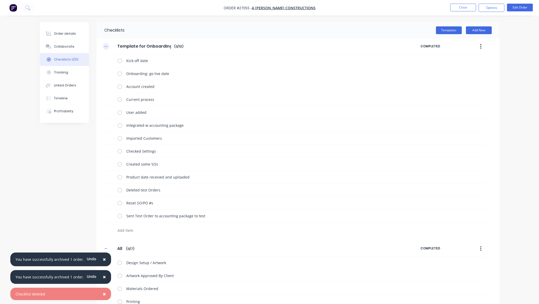
click at [106, 46] on icon "button" at bounding box center [105, 47] width 3 height 4
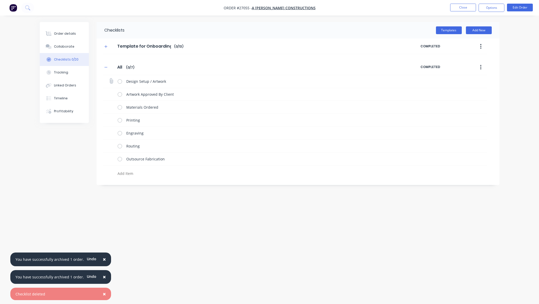
click at [120, 82] on label at bounding box center [120, 81] width 5 height 5
click at [0, 0] on input "checkbox" at bounding box center [0, 0] width 0 height 0
click at [121, 93] on label at bounding box center [120, 93] width 5 height 5
click at [0, 0] on input "checkbox" at bounding box center [0, 0] width 0 height 0
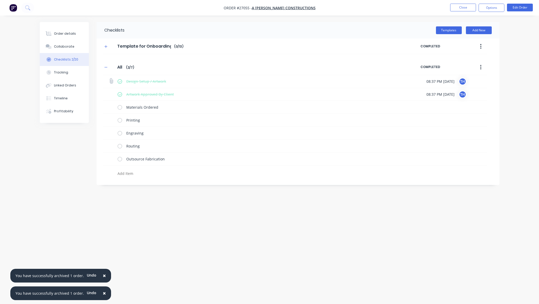
drag, startPoint x: 121, startPoint y: 93, endPoint x: 122, endPoint y: 84, distance: 8.4
click at [121, 93] on label at bounding box center [120, 93] width 5 height 5
click at [0, 0] on input "checkbox" at bounding box center [0, 0] width 0 height 0
click at [120, 80] on label at bounding box center [120, 81] width 5 height 5
click at [0, 0] on input "checkbox" at bounding box center [0, 0] width 0 height 0
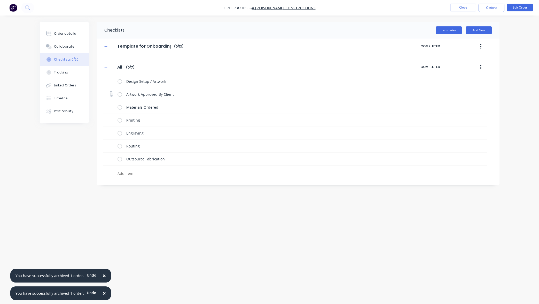
click at [121, 94] on label at bounding box center [120, 93] width 5 height 5
click at [0, 0] on input "checkbox" at bounding box center [0, 0] width 0 height 0
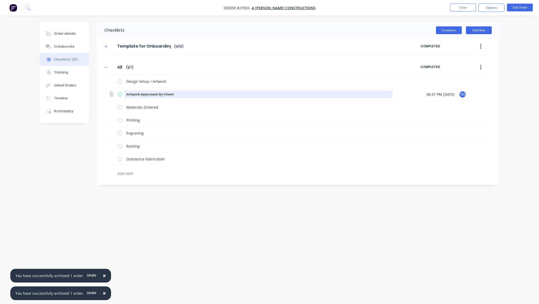
click at [231, 94] on textarea "Artwork Approved By Client" at bounding box center [258, 93] width 268 height 7
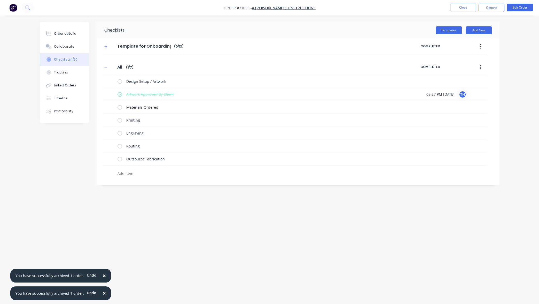
click at [216, 230] on div "Checklists Templates Add New Template for Onboarding Template for Onboarding En…" at bounding box center [270, 142] width 460 height 240
click at [119, 93] on label at bounding box center [120, 93] width 5 height 5
click at [0, 0] on input "checkbox" at bounding box center [0, 0] width 0 height 0
click at [111, 94] on icon at bounding box center [111, 93] width 7 height 7
click at [109, 91] on input "file" at bounding box center [109, 91] width 0 height 0
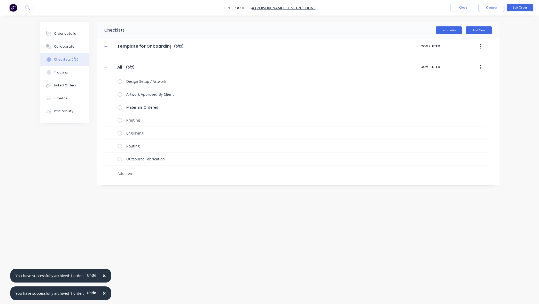
click at [235, 207] on div "Checklists Templates Add New Template for Onboarding Template for Onboarding En…" at bounding box center [270, 142] width 460 height 240
click at [106, 67] on icon "button" at bounding box center [105, 67] width 3 height 4
click at [464, 7] on button "Close" at bounding box center [463, 8] width 26 height 8
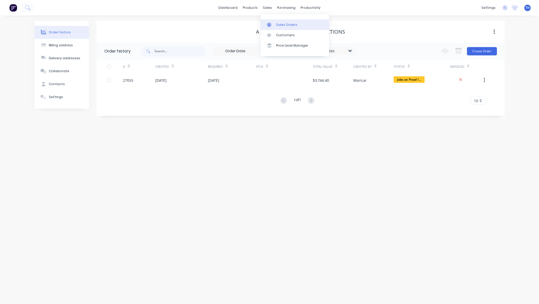
click at [277, 26] on div "Sales Orders" at bounding box center [286, 24] width 21 height 5
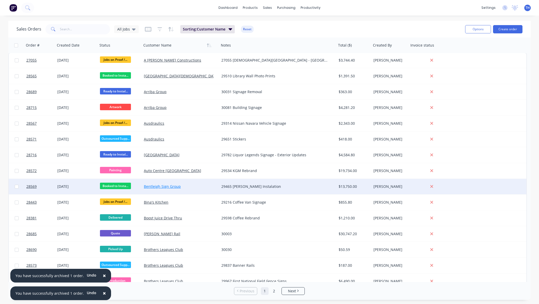
click at [169, 186] on link "Bentleigh Sign Group" at bounding box center [162, 186] width 37 height 5
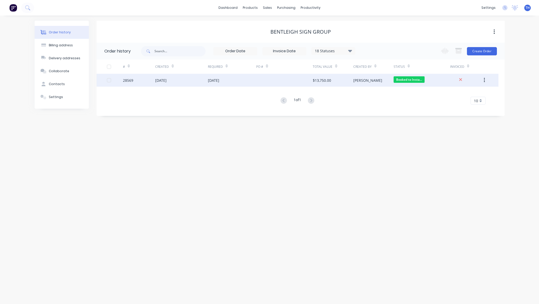
click at [485, 80] on icon "button" at bounding box center [484, 80] width 1 height 5
click at [464, 104] on div "Duplicate" at bounding box center [466, 103] width 40 height 7
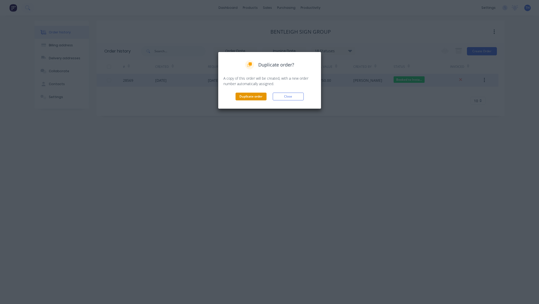
click at [252, 97] on button "Duplicate order" at bounding box center [251, 97] width 31 height 8
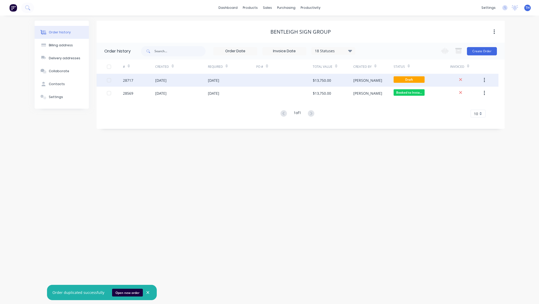
click at [327, 80] on div "$13,750.00" at bounding box center [322, 80] width 18 height 5
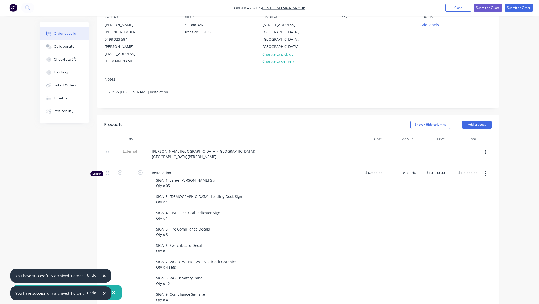
scroll to position [52, 0]
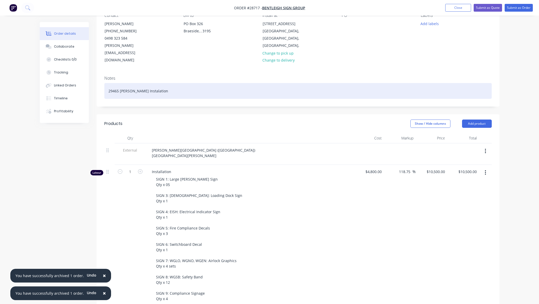
click at [118, 83] on div "29465 Aldi Burdell Instalation" at bounding box center [298, 91] width 388 height 16
drag, startPoint x: 118, startPoint y: 75, endPoint x: 94, endPoint y: 73, distance: 24.6
click at [96, 73] on div "Order details Collaborate Checklists 0/0 Tracking Linked Orders Timeline Profit…" at bounding box center [270, 261] width 470 height 583
click at [118, 83] on div "29465 Aldi Burdell Instalation" at bounding box center [298, 91] width 388 height 16
drag, startPoint x: 108, startPoint y: 75, endPoint x: 95, endPoint y: 74, distance: 13.2
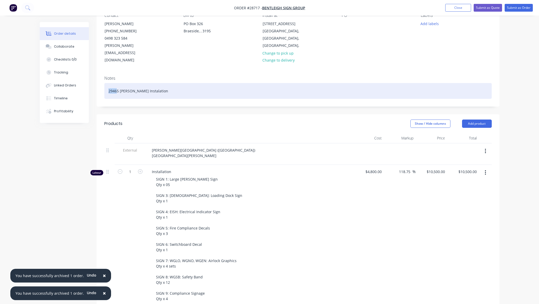
click at [98, 74] on div "Notes 29465 Aldi Burdell Instalation" at bounding box center [298, 89] width 403 height 35
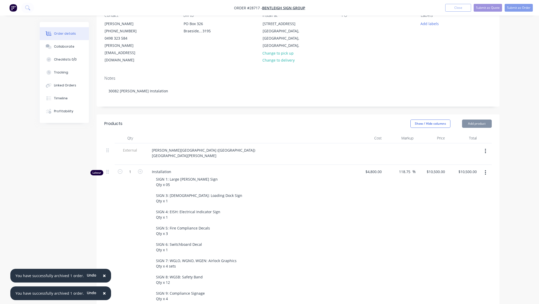
click at [311, 114] on header "Products Show / Hide columns Add product" at bounding box center [298, 123] width 403 height 19
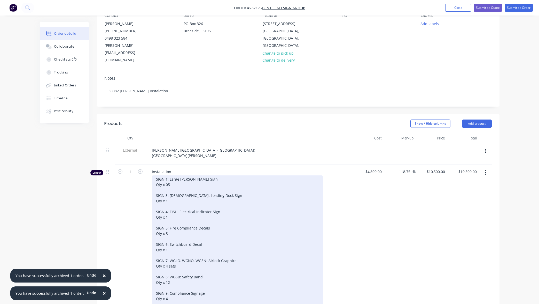
click at [206, 179] on div "SIGN 1: Large Gable Sign Qty x 05 SIGN 3: LDS: Loading Dock Sign Qty x 1 SIGN 4…" at bounding box center [237, 268] width 171 height 187
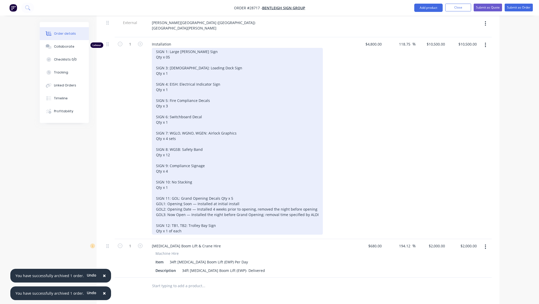
scroll to position [174, 0]
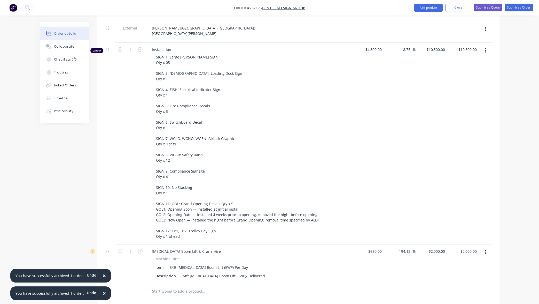
click at [486, 250] on icon "button" at bounding box center [485, 252] width 1 height 5
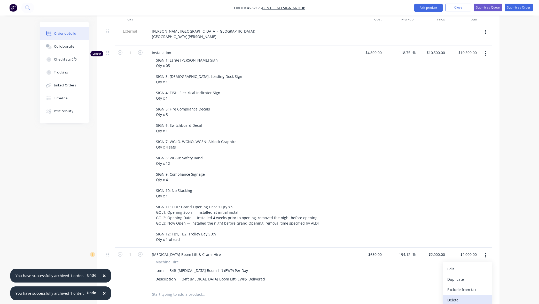
scroll to position [171, 0]
click at [472, 295] on button "Delete" at bounding box center [467, 300] width 49 height 10
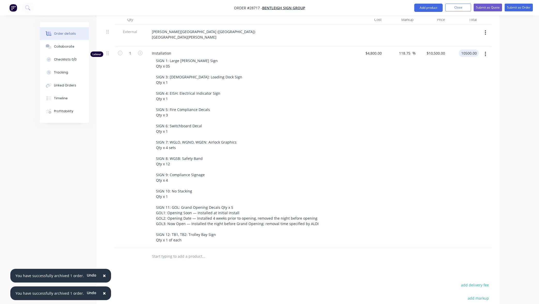
click at [471, 49] on input "10500.00" at bounding box center [470, 52] width 18 height 7
click at [504, 70] on div "Order details Collaborate Checklists 0/0 Tracking Linked Orders Timeline Profit…" at bounding box center [270, 123] width 470 height 545
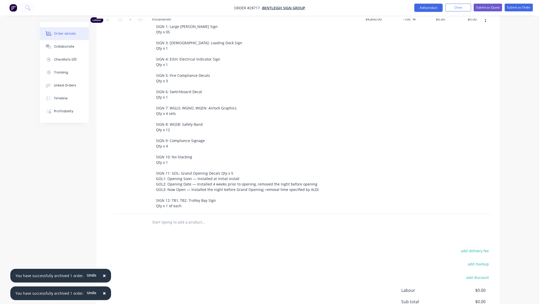
scroll to position [99, 0]
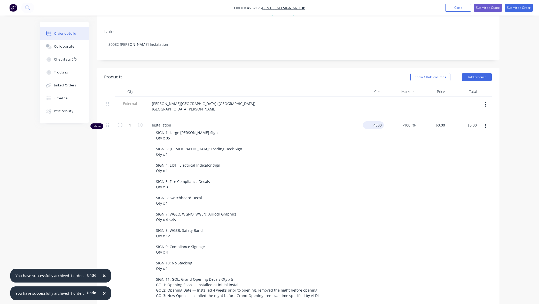
click at [371, 121] on div "4800 $4,800.00" at bounding box center [373, 124] width 21 height 7
click at [502, 127] on div "Order details Collaborate Checklists 0/0 Tracking Linked Orders Timeline Profit…" at bounding box center [270, 195] width 470 height 545
click at [408, 121] on input "-100" at bounding box center [408, 124] width 10 height 7
drag, startPoint x: 406, startPoint y: 109, endPoint x: 396, endPoint y: 107, distance: 10.6
click at [394, 118] on div "-1000 -1000 %" at bounding box center [400, 219] width 32 height 202
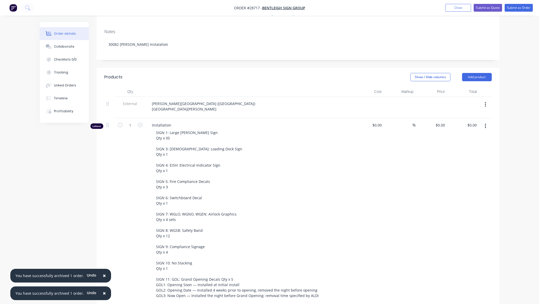
click at [502, 140] on div "Order details Collaborate Checklists 0/0 Tracking Linked Orders Timeline Profit…" at bounding box center [270, 195] width 470 height 545
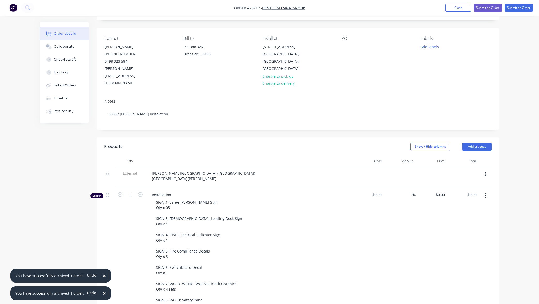
scroll to position [2, 0]
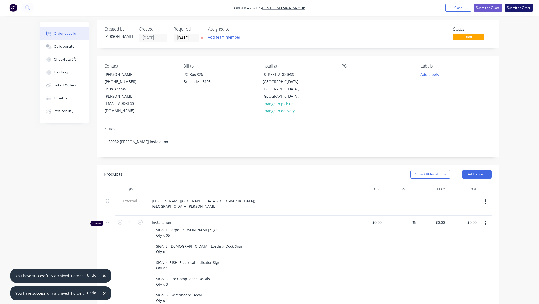
click at [518, 8] on button "Submit as Order" at bounding box center [519, 8] width 28 height 8
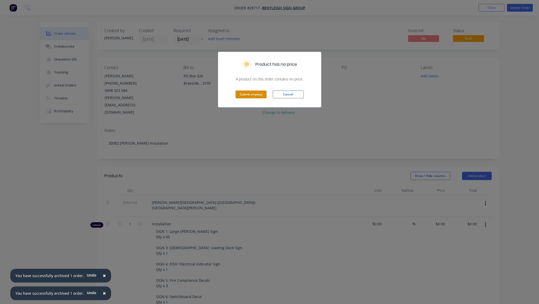
click at [257, 95] on button "Submit anyway" at bounding box center [251, 94] width 31 height 8
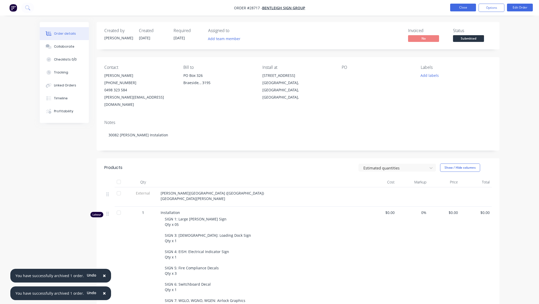
click at [464, 8] on button "Close" at bounding box center [463, 8] width 26 height 8
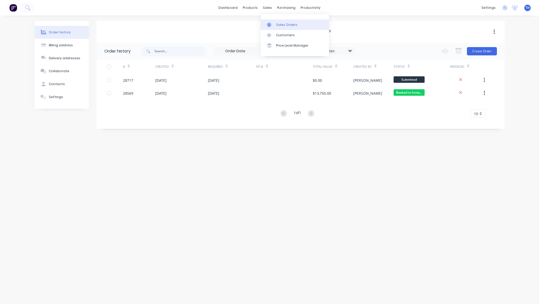
click at [285, 26] on div "Sales Orders" at bounding box center [286, 24] width 21 height 5
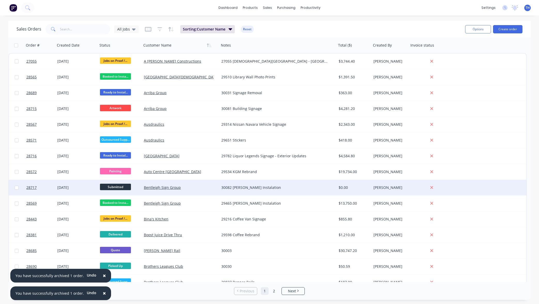
click at [122, 187] on span "Submitted" at bounding box center [115, 186] width 31 height 6
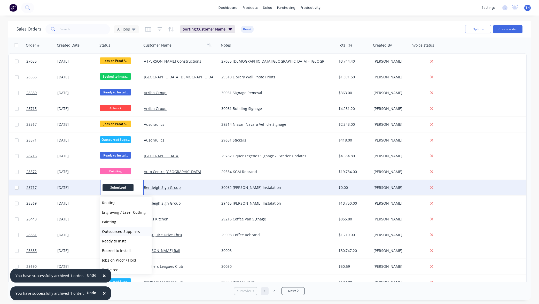
scroll to position [46, 0]
click at [126, 236] on button "Ready to Install" at bounding box center [126, 234] width 52 height 10
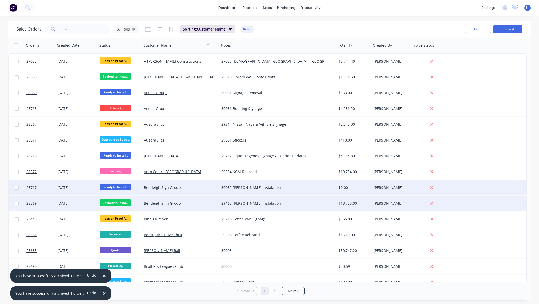
click at [17, 203] on input "checkbox" at bounding box center [17, 203] width 4 height 4
click at [481, 28] on button "Options" at bounding box center [478, 29] width 26 height 8
click at [456, 53] on div "Archive" at bounding box center [463, 52] width 48 height 7
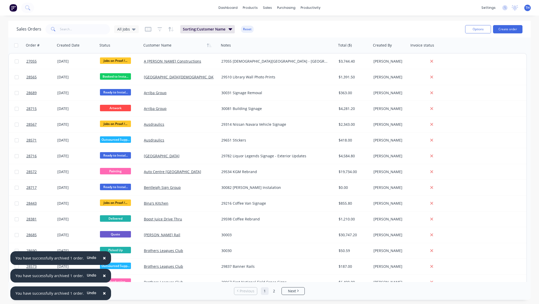
click at [103, 258] on span "×" at bounding box center [104, 257] width 3 height 7
click at [103, 276] on span "×" at bounding box center [104, 275] width 3 height 7
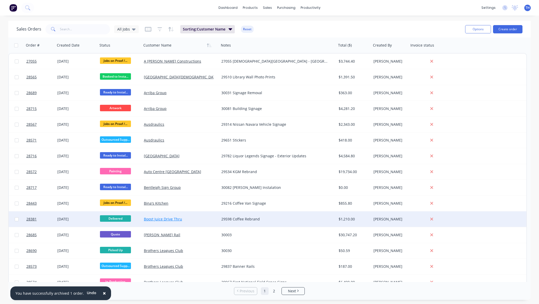
scroll to position [0, 0]
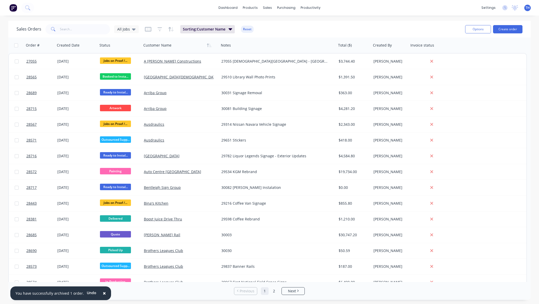
click at [103, 292] on span "×" at bounding box center [104, 292] width 3 height 7
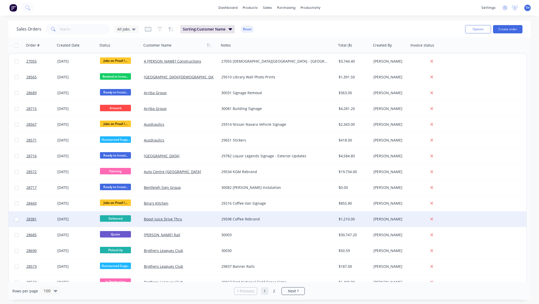
click at [17, 219] on input "checkbox" at bounding box center [17, 219] width 4 height 4
click at [483, 28] on button "Options" at bounding box center [478, 29] width 26 height 8
click at [454, 53] on div "Archive" at bounding box center [463, 52] width 48 height 7
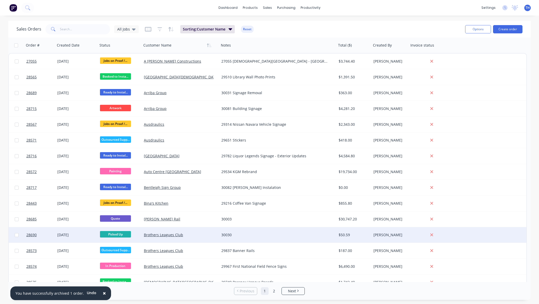
click at [16, 235] on input "checkbox" at bounding box center [17, 235] width 4 height 4
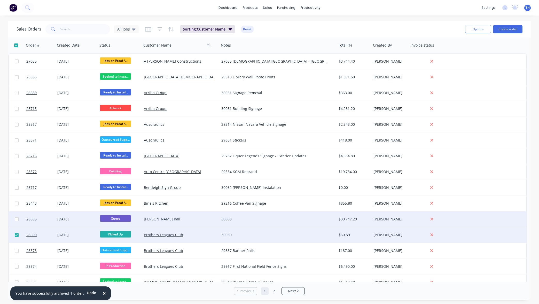
scroll to position [15, 0]
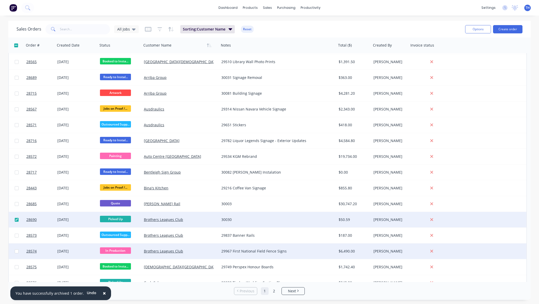
click at [15, 251] on input "checkbox" at bounding box center [17, 251] width 4 height 4
click at [485, 30] on button "Options" at bounding box center [478, 29] width 26 height 8
click at [462, 54] on div "Archive" at bounding box center [463, 52] width 48 height 7
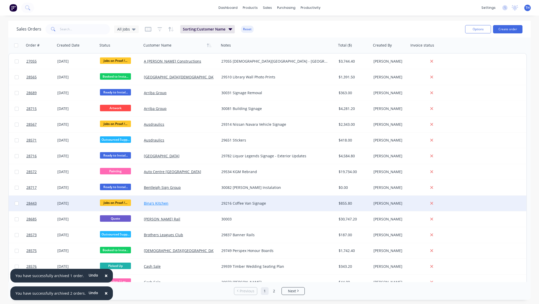
scroll to position [2, 0]
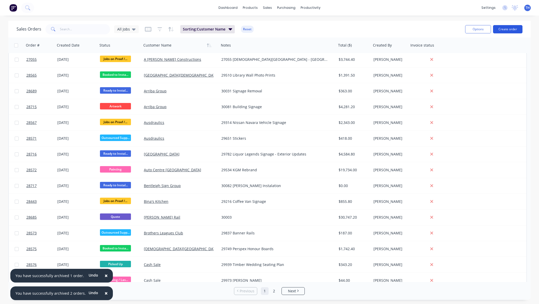
click at [510, 28] on button "Create order" at bounding box center [507, 29] width 29 height 8
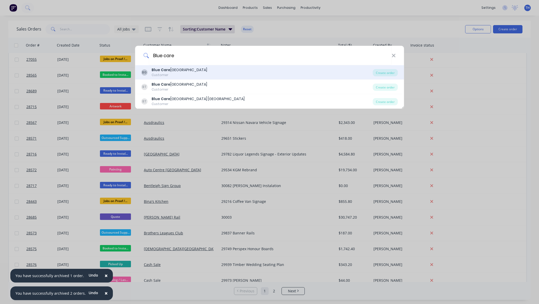
click at [191, 71] on div "Blue Care Carlyle Gardens" at bounding box center [180, 69] width 56 height 5
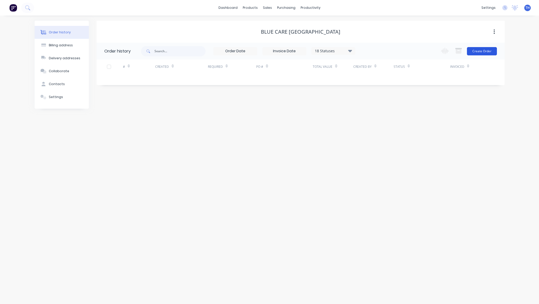
click at [483, 52] on button "Create Order" at bounding box center [482, 51] width 30 height 8
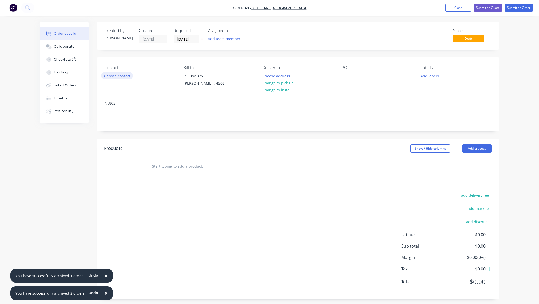
click at [117, 77] on button "Choose contact" at bounding box center [117, 75] width 32 height 7
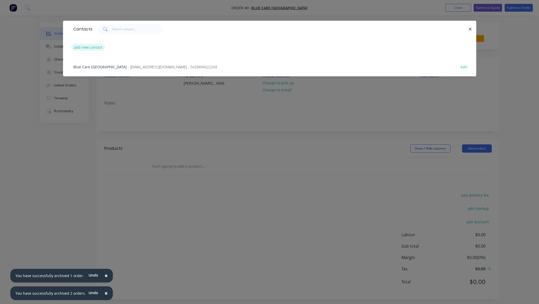
click at [91, 47] on button "add new contact" at bounding box center [88, 47] width 34 height 7
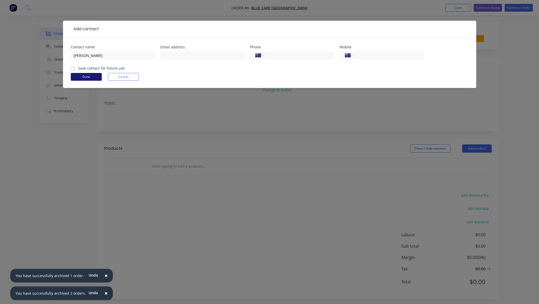
click at [88, 77] on button "Done" at bounding box center [86, 77] width 31 height 8
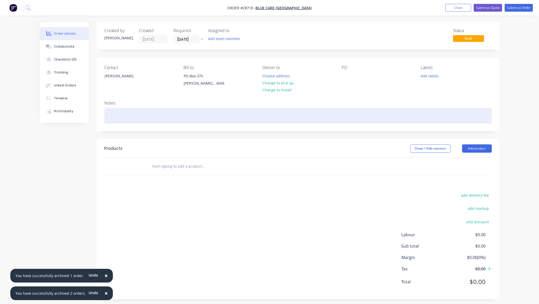
click at [199, 114] on div at bounding box center [298, 116] width 388 height 16
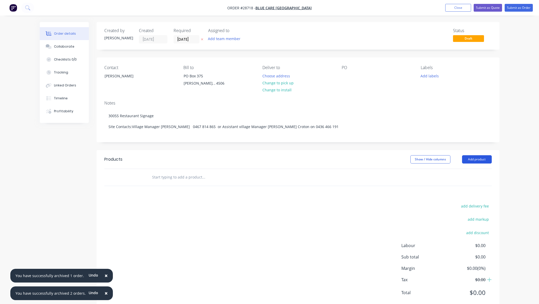
click at [475, 161] on button "Add product" at bounding box center [477, 159] width 30 height 8
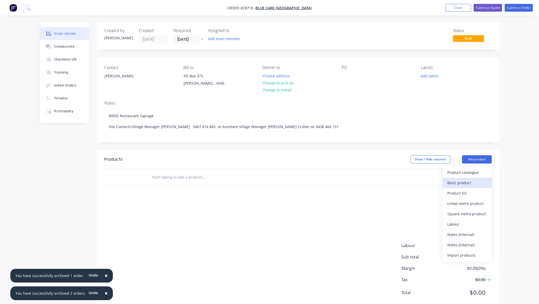
click at [468, 185] on div "Basic product" at bounding box center [468, 182] width 40 height 7
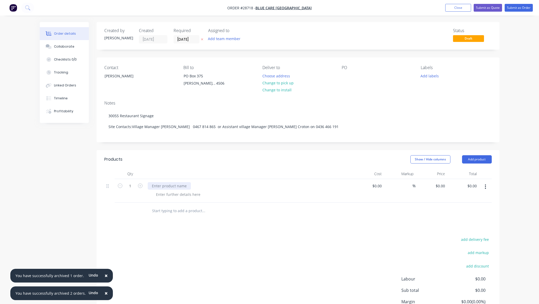
click at [184, 185] on div at bounding box center [169, 185] width 43 height 7
paste div
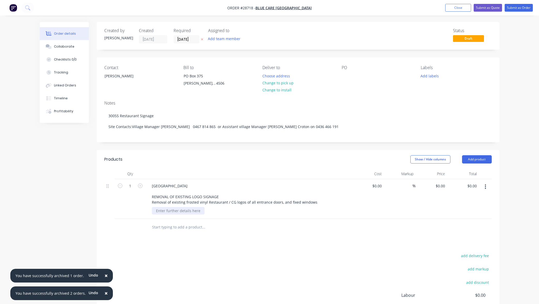
click at [190, 210] on div at bounding box center [178, 210] width 53 height 7
click at [189, 213] on div at bounding box center [178, 210] width 53 height 7
paste div
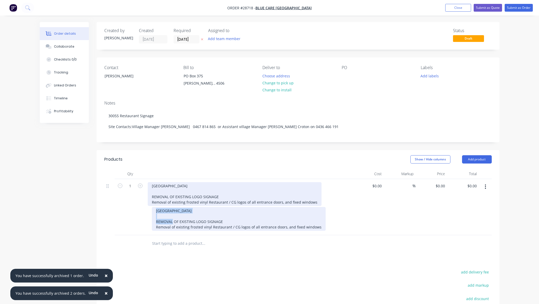
drag, startPoint x: 215, startPoint y: 211, endPoint x: 151, endPoint y: 205, distance: 64.6
click at [151, 205] on div "CARLYLE GARDENS RESTAURANT REMOVAL OF EXISTING LOGO SIGNAGE Removal of existing…" at bounding box center [249, 207] width 207 height 56
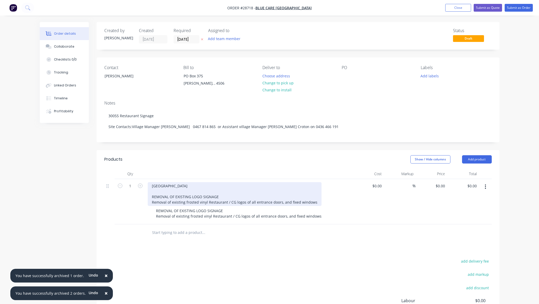
click at [218, 201] on div "CARLYLE GARDENS RESTAURANT REMOVAL OF EXISTING LOGO SIGNAGE Removal of existing…" at bounding box center [235, 194] width 174 height 24
drag, startPoint x: 213, startPoint y: 186, endPoint x: 313, endPoint y: 215, distance: 104.5
click at [313, 215] on div "CARLYLE GARDENS RESTAURANT REMOVAL OF EXISTING LOGO SIGNAGE Removal of existing…" at bounding box center [249, 201] width 207 height 45
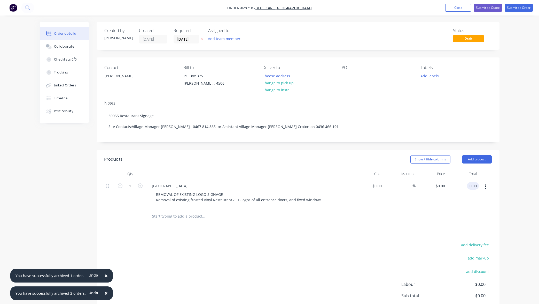
click at [474, 185] on input "0.00" at bounding box center [474, 185] width 10 height 7
click at [480, 158] on button "Add product" at bounding box center [477, 159] width 30 height 8
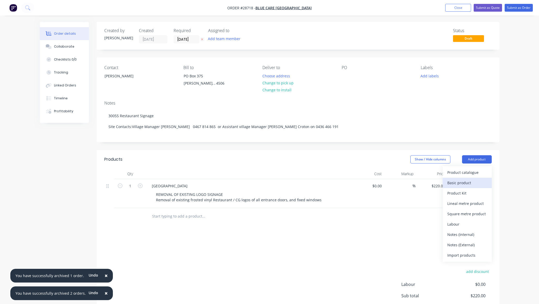
click at [470, 184] on div "Basic product" at bounding box center [468, 182] width 40 height 7
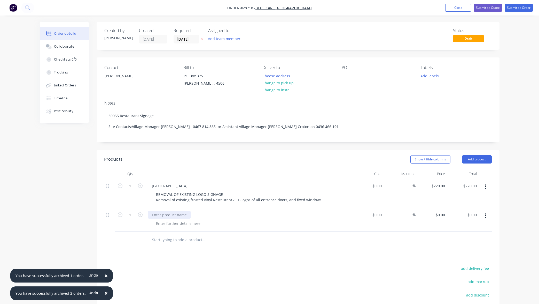
click at [178, 215] on div at bounding box center [169, 214] width 43 height 7
paste div
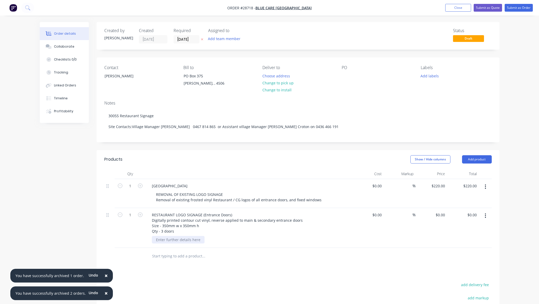
click at [184, 243] on div at bounding box center [178, 239] width 53 height 7
paste div
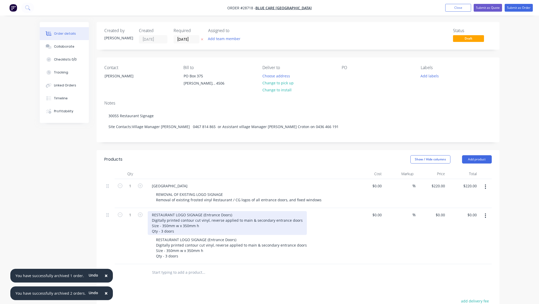
click at [230, 214] on div "RESTAURANT LOGO SIGNAGE (Entrance Doors) Digitally printed contour cut vinyl, r…" at bounding box center [227, 223] width 159 height 24
click at [233, 214] on div "RESTAURANT LOGO SIGNAGE (Entrance Doors) Digitally printed contour cut vinyl, r…" at bounding box center [227, 223] width 159 height 24
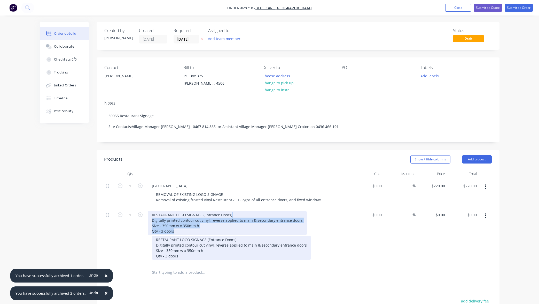
drag, startPoint x: 235, startPoint y: 214, endPoint x: 251, endPoint y: 236, distance: 27.6
click at [251, 236] on div "RESTAURANT LOGO SIGNAGE (Entrance Doors) Digitally printed contour cut vinyl, r…" at bounding box center [249, 236] width 207 height 56
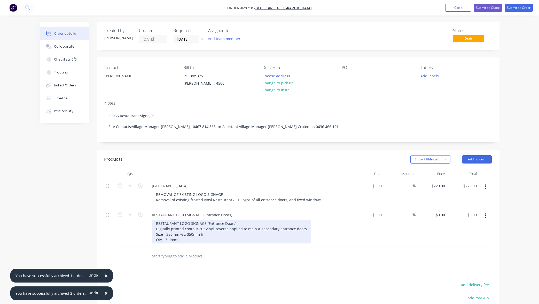
drag, startPoint x: 190, startPoint y: 228, endPoint x: 225, endPoint y: 222, distance: 35.6
click at [190, 228] on div "RESTAURANT LOGO SIGNAGE (Entrance Doors) Digitally printed contour cut vinyl, r…" at bounding box center [231, 231] width 159 height 24
click at [242, 222] on div "RESTAURANT LOGO SIGNAGE (Entrance Doors) Digitally printed contour cut vinyl, r…" at bounding box center [231, 231] width 159 height 24
drag, startPoint x: 236, startPoint y: 223, endPoint x: 141, endPoint y: 223, distance: 95.1
click at [141, 223] on div "1 RESTAURANT LOGO SIGNAGE (Entrance Doors) RESTAURANT LOGO SIGNAGE (Entrance Do…" at bounding box center [298, 228] width 388 height 40
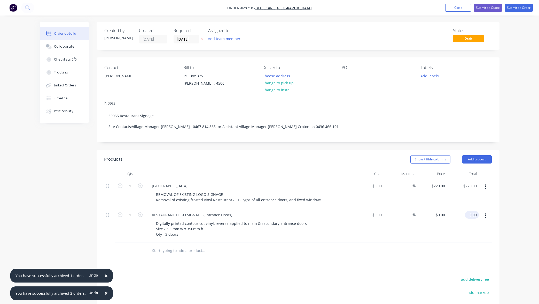
click at [476, 214] on input "0.00" at bounding box center [473, 214] width 12 height 7
click at [522, 205] on div "Order details Collaborate Checklists 0/0 Tracking Linked Orders Timeline Profit…" at bounding box center [269, 195] width 539 height 391
click at [475, 159] on button "Add product" at bounding box center [477, 159] width 30 height 8
click at [460, 183] on div "Basic product" at bounding box center [468, 182] width 40 height 7
click at [179, 249] on div at bounding box center [169, 248] width 43 height 7
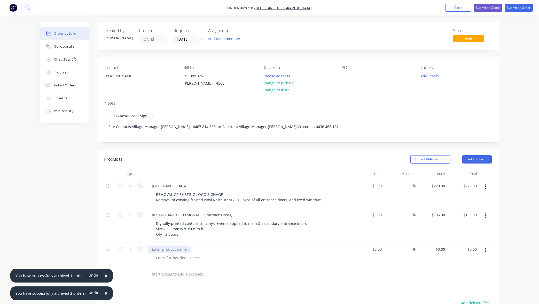
paste div
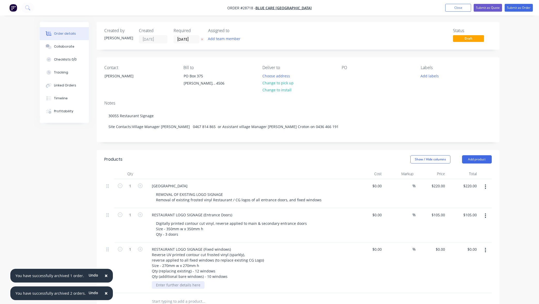
click at [191, 285] on div at bounding box center [178, 284] width 53 height 7
click at [190, 285] on div at bounding box center [178, 284] width 53 height 7
paste div
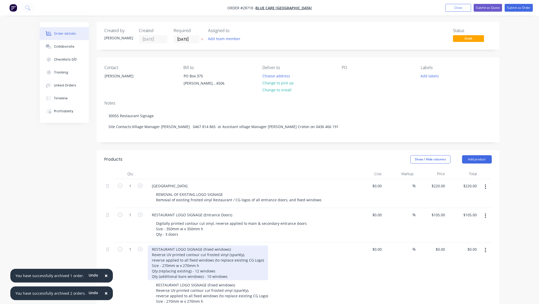
drag, startPoint x: 221, startPoint y: 249, endPoint x: 227, endPoint y: 249, distance: 5.2
click at [221, 249] on div "RESTAURANT LOGO SIGNAGE (Fixed windows) Reverse UV printed contour cut frosted …" at bounding box center [208, 262] width 120 height 35
drag, startPoint x: 227, startPoint y: 249, endPoint x: 230, endPoint y: 249, distance: 3.9
click at [227, 249] on div "RESTAURANT LOGO SIGNAGE (Fixed windows) Reverse UV printed contour cut frosted …" at bounding box center [208, 262] width 120 height 35
drag, startPoint x: 230, startPoint y: 249, endPoint x: 139, endPoint y: 246, distance: 92.0
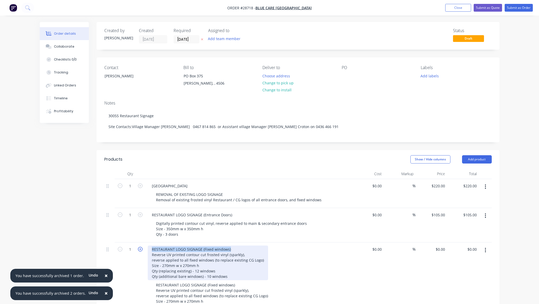
click at [139, 246] on div "1 RESTAURANT LOGO SIGNAGE (Fixed windows) Reverse UV printed contour cut froste…" at bounding box center [298, 281] width 388 height 78
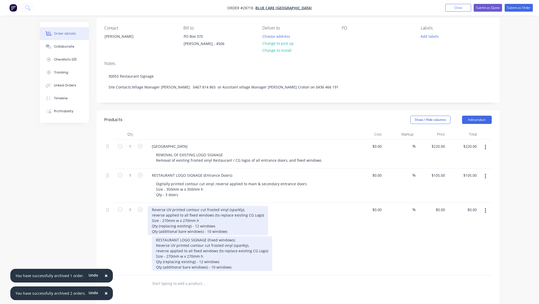
scroll to position [40, 0]
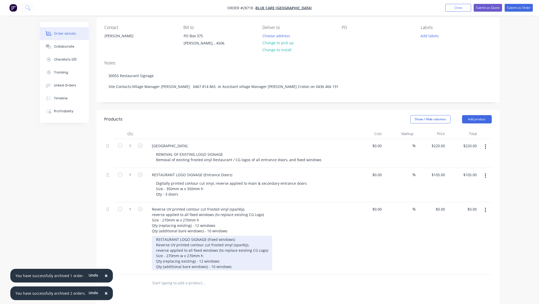
click at [213, 241] on div "RESTAURANT LOGO SIGNAGE (Fixed windows) Reverse UV printed contour cut frosted …" at bounding box center [212, 252] width 120 height 35
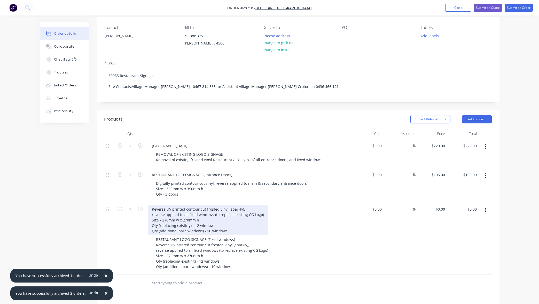
click at [220, 224] on div "Reverse UV printed contour cut frosted vinyl (sparkly), reverse applied to all …" at bounding box center [208, 219] width 120 height 29
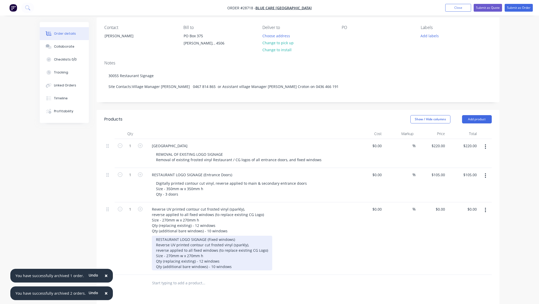
click at [234, 240] on div "RESTAURANT LOGO SIGNAGE (Fixed windows) Reverse UV printed contour cut frosted …" at bounding box center [212, 252] width 120 height 35
drag, startPoint x: 231, startPoint y: 239, endPoint x: 150, endPoint y: 239, distance: 81.1
click at [146, 239] on div "Reverse UV printed contour cut frosted vinyl (sparkly), reverse applied to all …" at bounding box center [249, 238] width 207 height 72
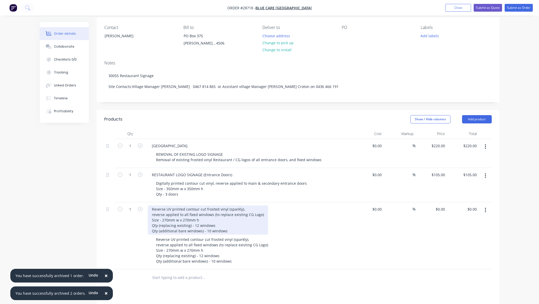
click at [225, 228] on div "Reverse UV printed contour cut frosted vinyl (sparkly), reverse applied to all …" at bounding box center [208, 219] width 120 height 29
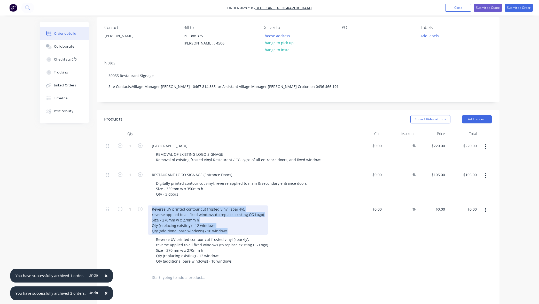
drag, startPoint x: 229, startPoint y: 229, endPoint x: 128, endPoint y: 196, distance: 106.8
click at [127, 196] on div "1 CARLYLE GARDENS RESTAURANT REMOVAL OF EXISTING LOGO SIGNAGE Removal of existi…" at bounding box center [298, 204] width 388 height 130
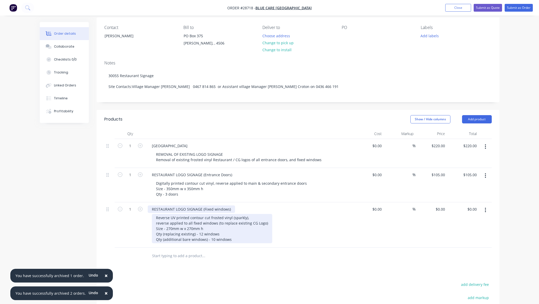
scroll to position [40, 0]
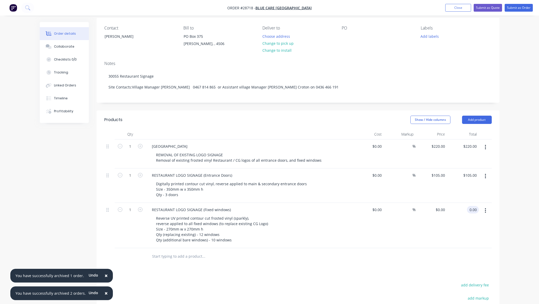
click at [473, 210] on input "0.00" at bounding box center [474, 209] width 10 height 7
click at [513, 219] on div "Order details Collaborate Checklists 0/0 Tracking Linked Orders Timeline Profit…" at bounding box center [269, 178] width 539 height 436
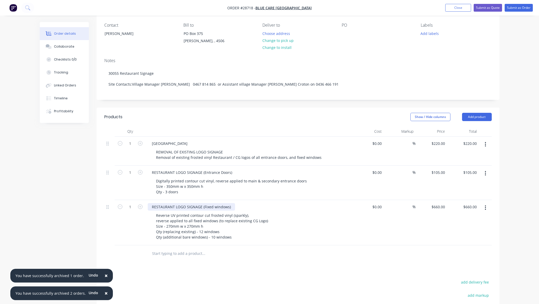
scroll to position [43, 0]
click at [478, 116] on button "Add product" at bounding box center [477, 116] width 30 height 8
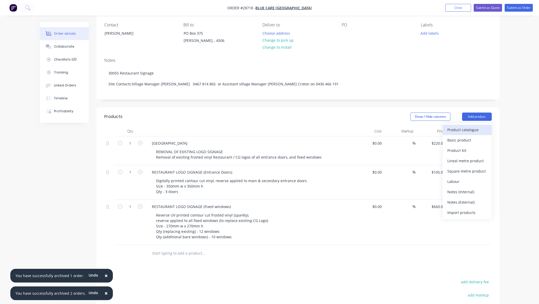
click at [471, 128] on div "Product catalogue" at bounding box center [468, 129] width 40 height 7
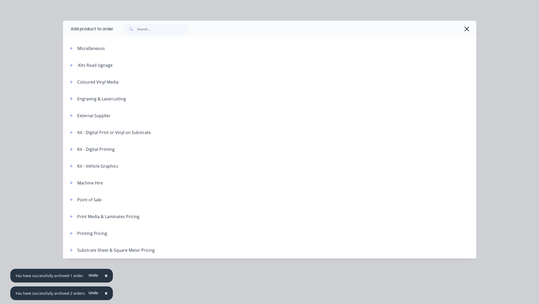
click at [471, 29] on button "button" at bounding box center [467, 29] width 8 height 8
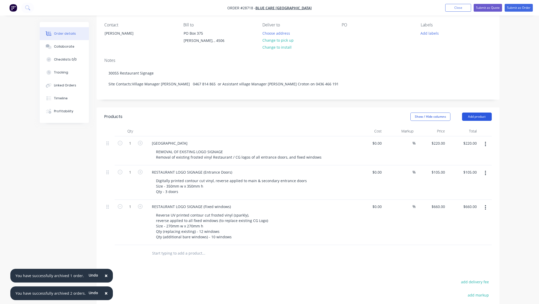
click at [479, 119] on button "Add product" at bounding box center [477, 116] width 30 height 8
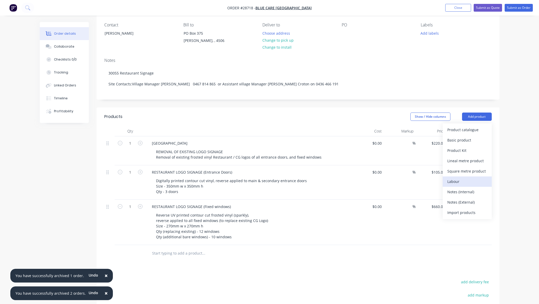
click at [466, 182] on div "Labour" at bounding box center [468, 181] width 40 height 7
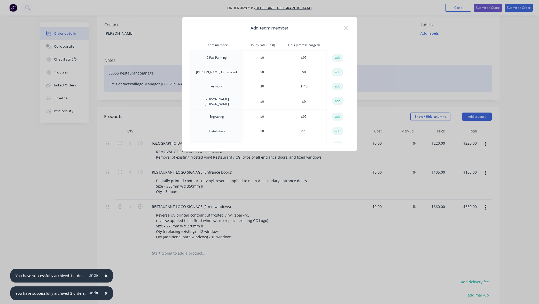
click at [333, 85] on button "add" at bounding box center [337, 87] width 11 height 8
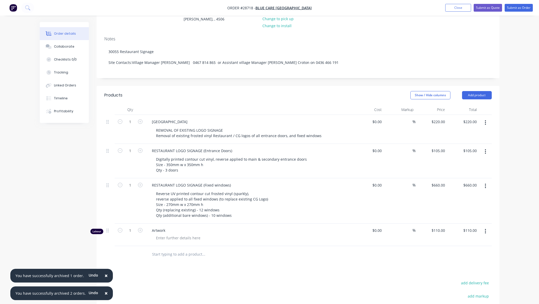
scroll to position [68, 0]
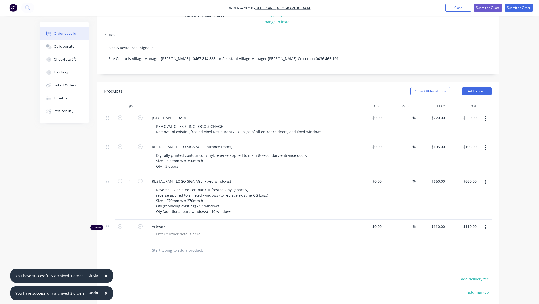
click at [503, 232] on div "Order details Collaborate Checklists 0/0 Tracking Linked Orders Timeline Profit…" at bounding box center [270, 172] width 470 height 436
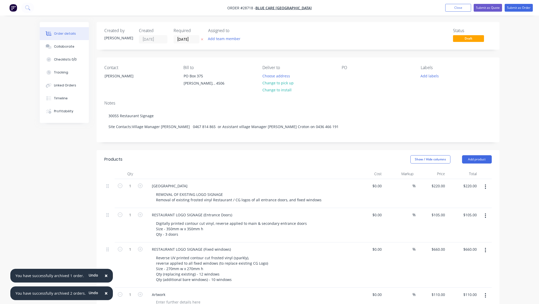
scroll to position [0, 0]
click at [520, 7] on button "Submit as Order" at bounding box center [519, 8] width 28 height 8
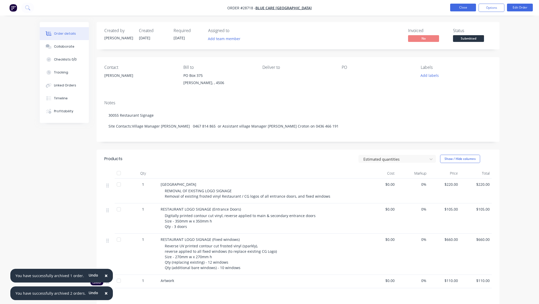
click at [464, 8] on button "Close" at bounding box center [463, 8] width 26 height 8
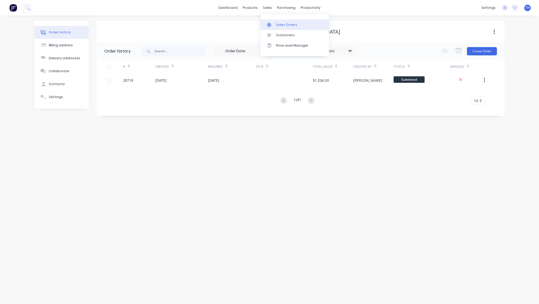
click at [288, 25] on div "Sales Orders" at bounding box center [286, 24] width 21 height 5
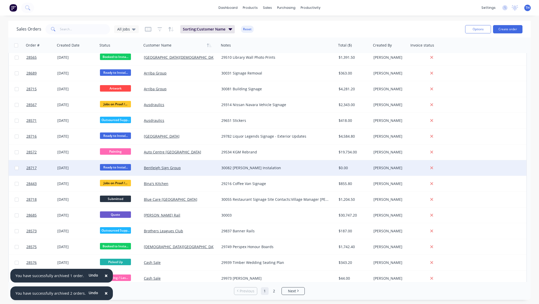
scroll to position [20, 0]
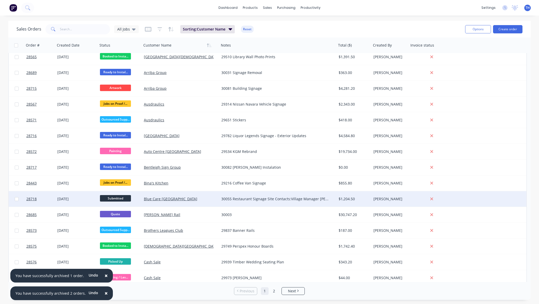
click at [119, 198] on span "Submitted" at bounding box center [115, 198] width 31 height 6
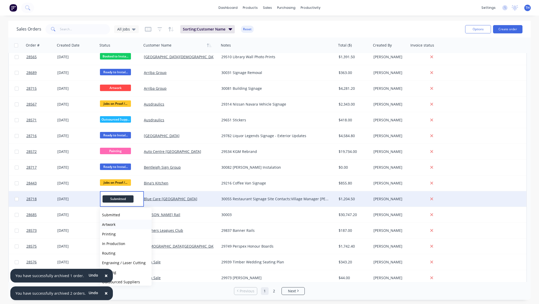
click at [112, 225] on span "Artwork" at bounding box center [108, 224] width 13 height 5
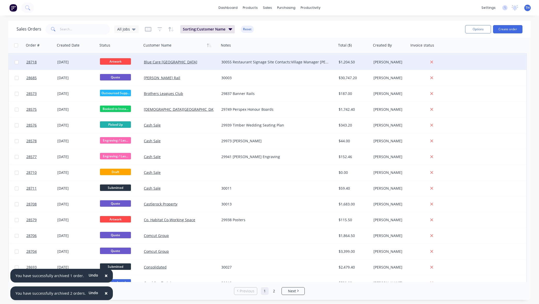
scroll to position [156, 0]
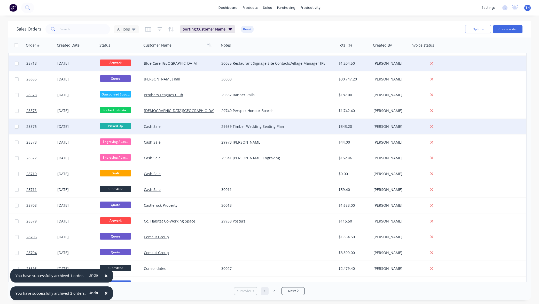
click at [17, 127] on input "checkbox" at bounding box center [17, 127] width 4 height 4
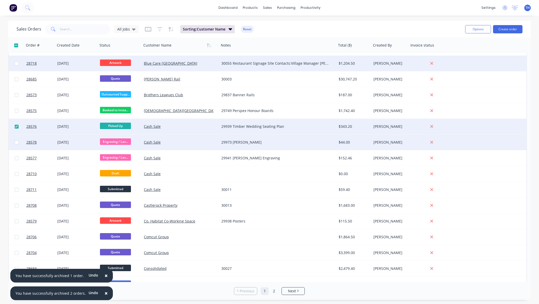
click at [17, 141] on input "checkbox" at bounding box center [17, 142] width 4 height 4
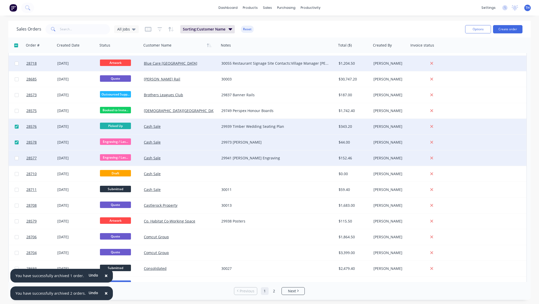
click at [16, 157] on input "checkbox" at bounding box center [17, 158] width 4 height 4
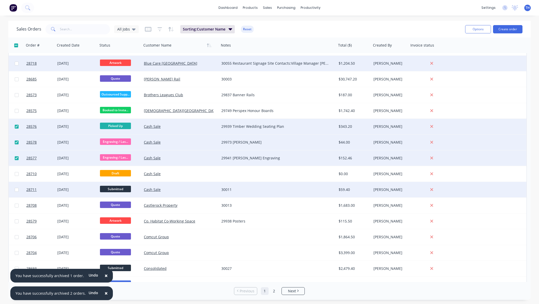
click at [17, 190] on input "checkbox" at bounding box center [17, 190] width 4 height 4
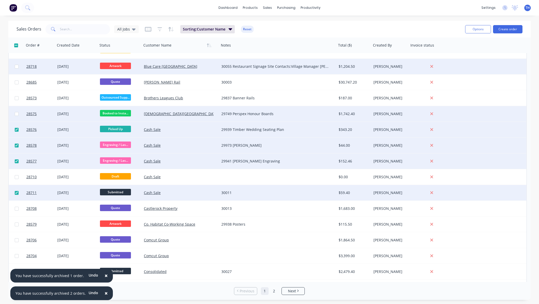
scroll to position [152, 0]
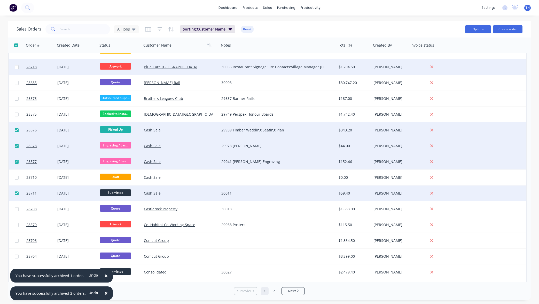
click at [481, 29] on button "Options" at bounding box center [478, 29] width 26 height 8
click at [452, 53] on div "Archive" at bounding box center [463, 52] width 48 height 7
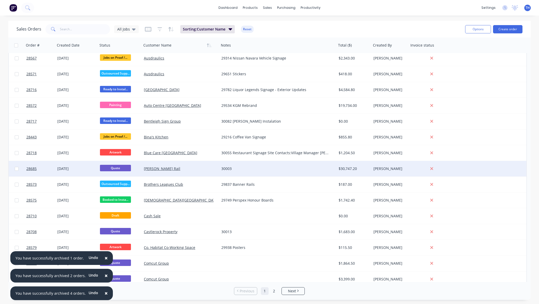
scroll to position [83, 0]
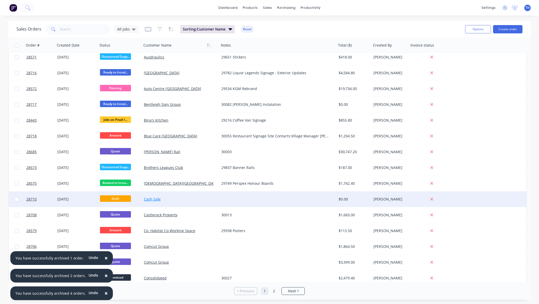
click at [153, 200] on link "Cash Sale" at bounding box center [152, 198] width 17 height 5
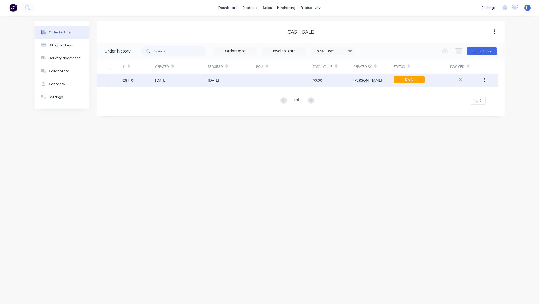
click at [344, 81] on div "$0.00" at bounding box center [333, 80] width 40 height 13
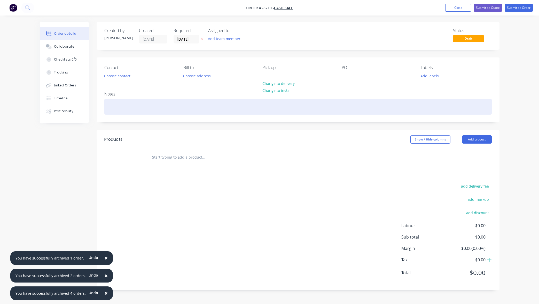
click at [131, 110] on div at bounding box center [298, 107] width 388 height 16
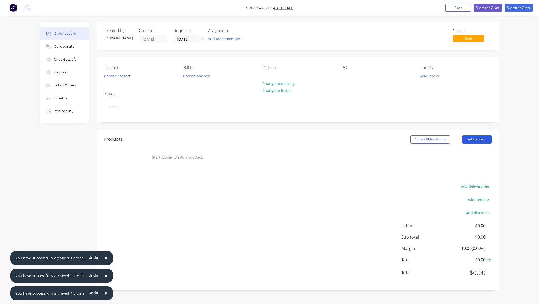
click at [475, 139] on button "Add product" at bounding box center [477, 139] width 30 height 8
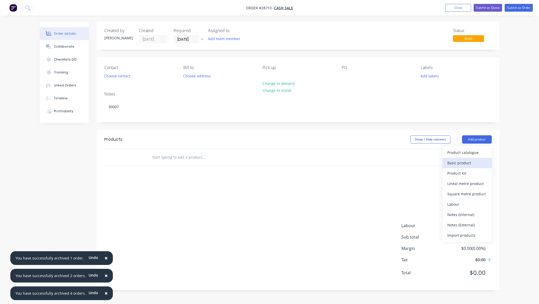
click at [470, 165] on div "Basic product" at bounding box center [468, 162] width 40 height 7
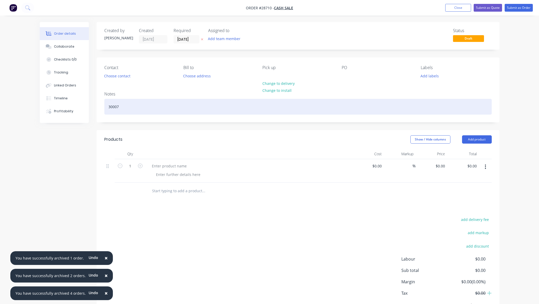
click at [137, 107] on div "30007" at bounding box center [298, 107] width 388 height 16
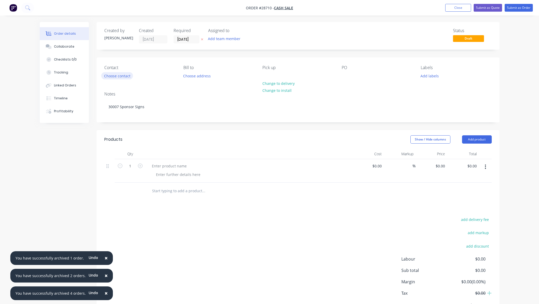
click at [124, 75] on button "Choose contact" at bounding box center [117, 75] width 32 height 7
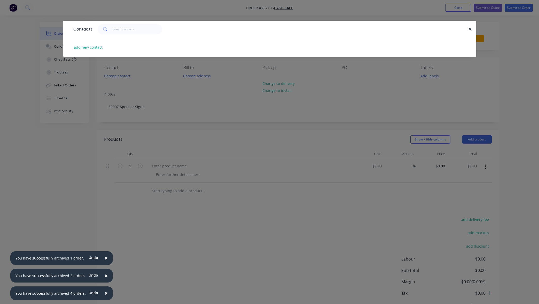
click at [144, 87] on div "Contacts add new contact" at bounding box center [269, 152] width 539 height 304
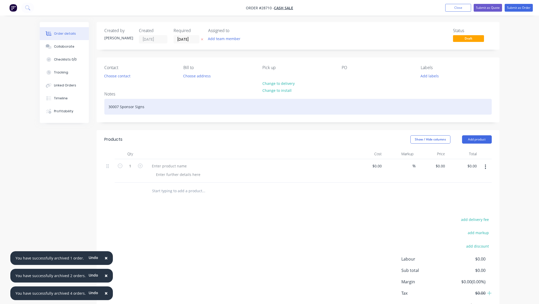
click at [121, 106] on div "30007 Sponsor Signs" at bounding box center [298, 107] width 388 height 16
drag, startPoint x: 232, startPoint y: 106, endPoint x: 120, endPoint y: 106, distance: 111.6
click at [120, 106] on div "30007 Ben StewartWestern Suburbs Tennis Clubbstewart8@bigpond.comSponsor Signs" at bounding box center [298, 107] width 388 height 16
click at [181, 106] on div "30007 Sponsor Signs" at bounding box center [298, 107] width 388 height 16
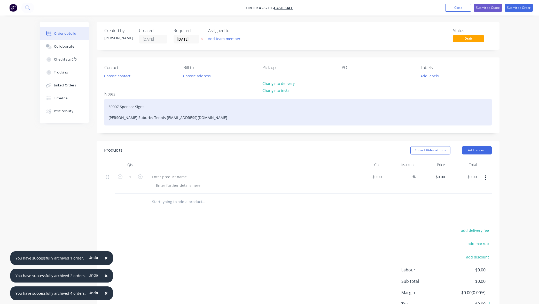
click at [130, 118] on div "30007 Sponsor Signs Ben StewartWestern Suburbs Tennis Clubbstewart8@bigpond.com" at bounding box center [298, 112] width 388 height 27
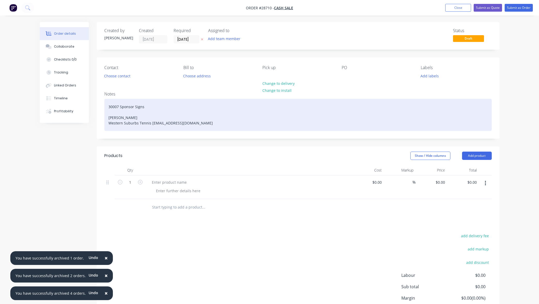
drag, startPoint x: 160, startPoint y: 123, endPoint x: 164, endPoint y: 122, distance: 4.2
click at [160, 123] on div "30007 Sponsor Signs Ben Stewart Western Suburbs Tennis Clubbstewart8@bigpond.com" at bounding box center [298, 115] width 388 height 32
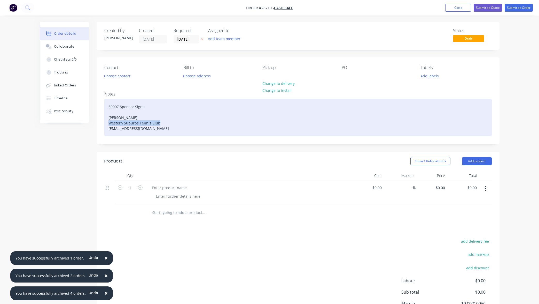
drag, startPoint x: 158, startPoint y: 123, endPoint x: 99, endPoint y: 121, distance: 58.2
click at [99, 121] on div "Notes 30007 Sponsor Signs Ben Stewart Western Suburbs Tennis Club bstewart8@big…" at bounding box center [298, 115] width 403 height 56
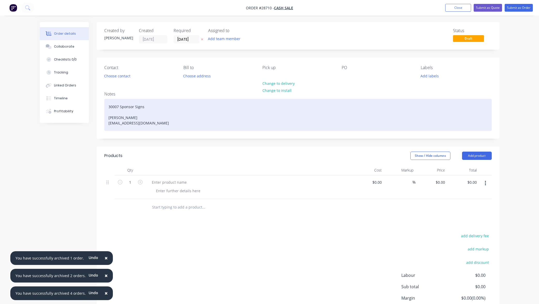
click at [155, 123] on div "30007 Sponsor Signs Ben Stewart bstewart8@bigpond.com" at bounding box center [298, 115] width 388 height 32
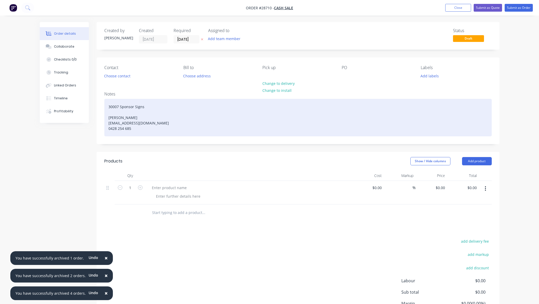
click at [119, 106] on div "30007 Sponsor Signs Ben Stewart bstewart8@bigpond.com 0428 254 685" at bounding box center [298, 117] width 388 height 37
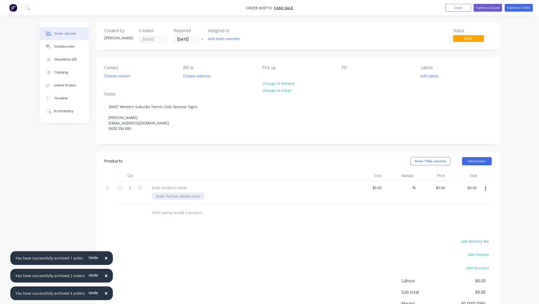
click at [181, 196] on div at bounding box center [178, 195] width 53 height 7
paste div
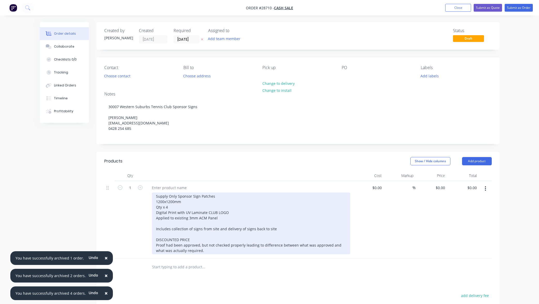
click at [185, 197] on div "Supply Only Sponsor Sign Patches 1200x1200mm Qty x 4 Digital Print with UV Lami…" at bounding box center [251, 223] width 198 height 62
drag, startPoint x: 212, startPoint y: 195, endPoint x: 150, endPoint y: 194, distance: 61.5
click at [150, 194] on div "Supply Only Sponsor Sign Patches 1200x1200mm Qty x 4 Digital Print with UV Lami…" at bounding box center [249, 220] width 207 height 78
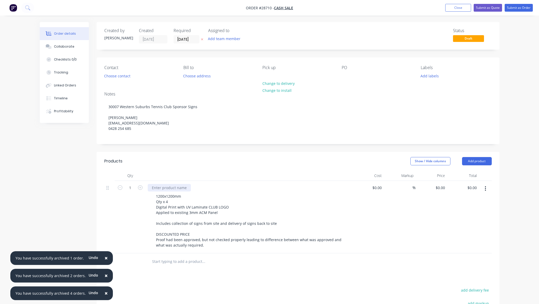
click at [169, 187] on div at bounding box center [169, 187] width 43 height 7
paste div
click at [471, 188] on input "0.00" at bounding box center [474, 187] width 10 height 7
click at [141, 187] on icon "button" at bounding box center [140, 187] width 5 height 5
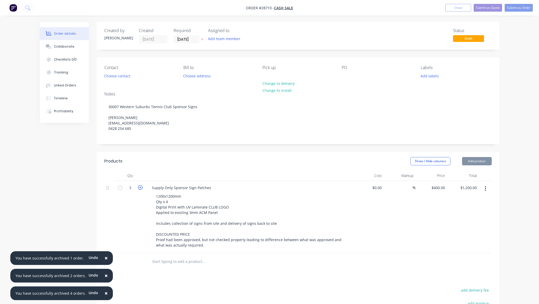
click at [141, 187] on icon "button" at bounding box center [140, 187] width 5 height 5
click at [463, 187] on div "1600.00 1600.00" at bounding box center [470, 187] width 18 height 7
click at [508, 193] on div "Order details Collaborate Checklists 0/0 Tracking Linked Orders Timeline Profit…" at bounding box center [269, 201] width 539 height 402
click at [517, 7] on button "Submit as Order" at bounding box center [519, 8] width 28 height 8
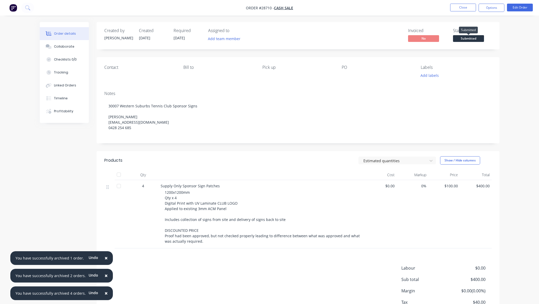
click at [469, 39] on span "Submitted" at bounding box center [468, 38] width 31 height 6
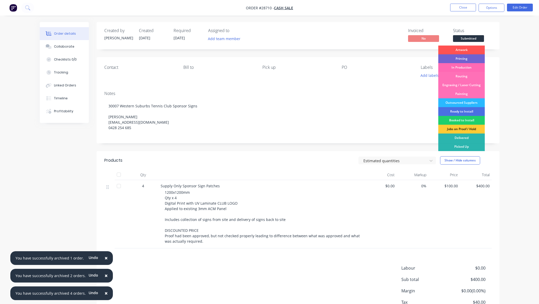
click at [471, 68] on div "In Production" at bounding box center [462, 67] width 47 height 9
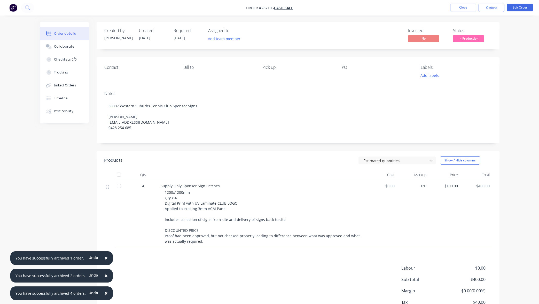
click at [511, 68] on div "Order details Collaborate Checklists 0/0 Tracking Linked Orders Timeline Profit…" at bounding box center [269, 170] width 539 height 340
click at [465, 8] on button "Close" at bounding box center [463, 8] width 26 height 8
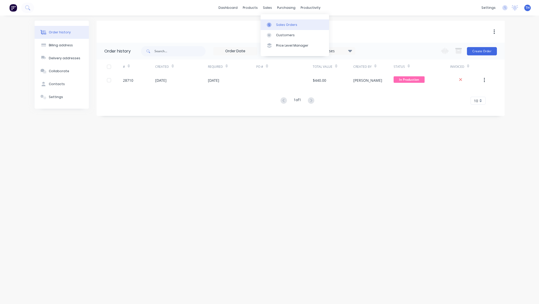
click at [280, 25] on div "Sales Orders" at bounding box center [286, 24] width 21 height 5
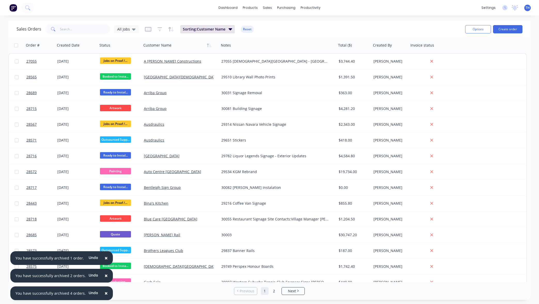
click at [105, 258] on span "×" at bounding box center [106, 257] width 3 height 7
click at [105, 277] on span "×" at bounding box center [106, 275] width 3 height 7
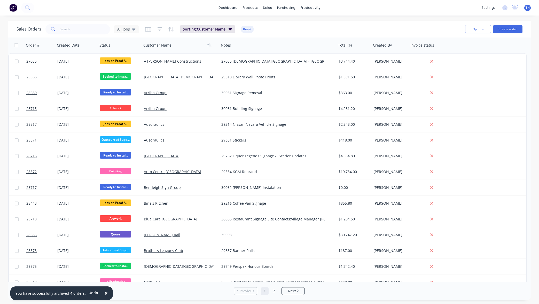
click at [105, 294] on span "×" at bounding box center [106, 292] width 3 height 7
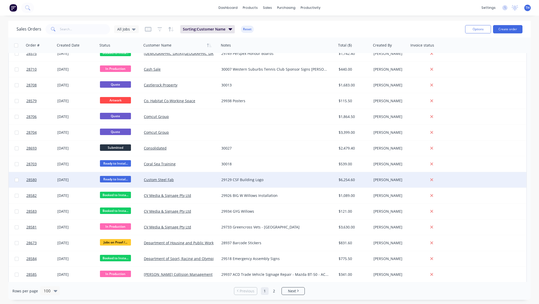
scroll to position [212, 0]
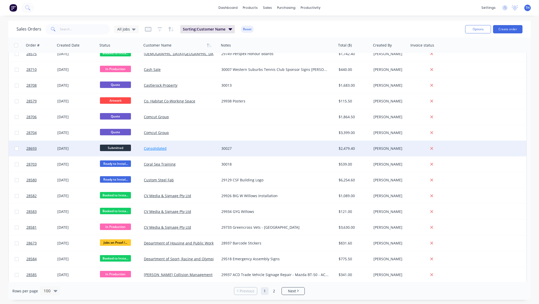
click at [154, 149] on link "Consolidated" at bounding box center [155, 148] width 23 height 5
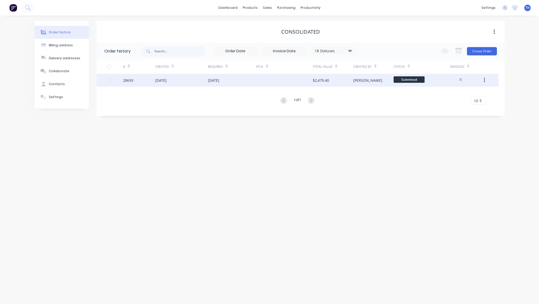
click at [362, 78] on div "[PERSON_NAME]" at bounding box center [367, 80] width 29 height 5
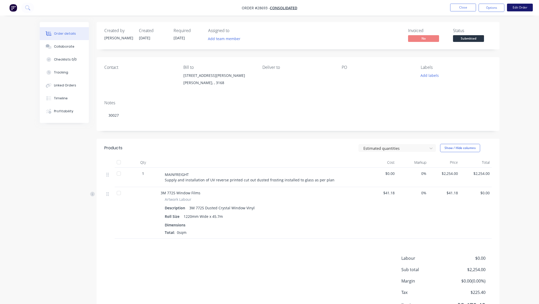
click at [519, 7] on button "Edit Order" at bounding box center [520, 8] width 26 height 8
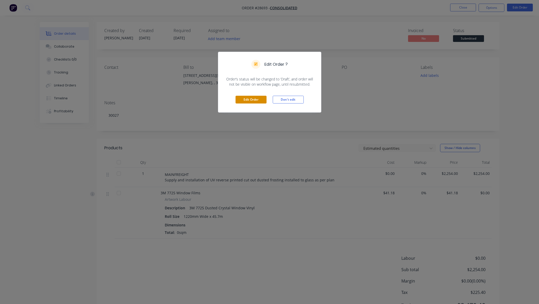
click at [258, 102] on button "Edit Order" at bounding box center [251, 100] width 31 height 8
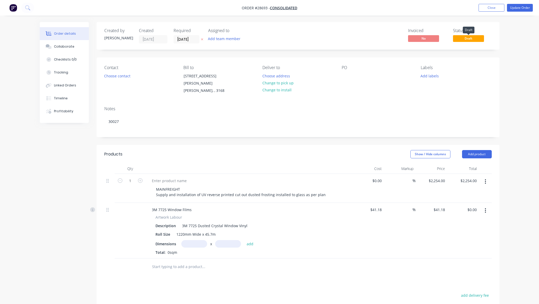
click at [469, 37] on span "Draft" at bounding box center [468, 38] width 31 height 6
click at [492, 8] on button "Close" at bounding box center [492, 8] width 26 height 8
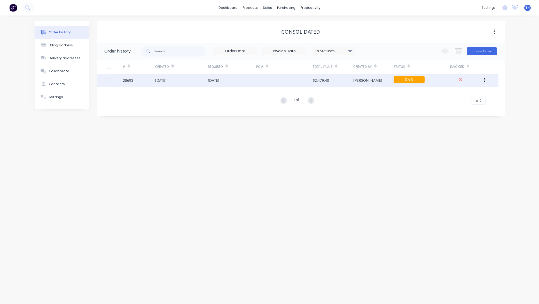
drag, startPoint x: 524, startPoint y: 79, endPoint x: 451, endPoint y: 81, distance: 72.9
click at [524, 79] on div "Order history Billing address Delivery addresses Collaborate Contacts Settings …" at bounding box center [269, 160] width 539 height 288
click at [344, 80] on div "$2,479.40" at bounding box center [333, 80] width 40 height 13
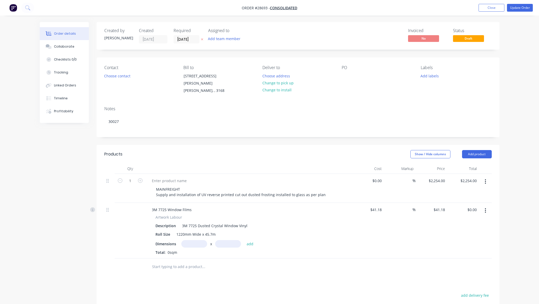
click at [471, 38] on span "Draft" at bounding box center [468, 38] width 31 height 6
click at [507, 68] on div "Order details Collaborate Checklists 0/0 Tracking Linked Orders Timeline Profit…" at bounding box center [269, 203] width 539 height 407
click at [516, 6] on button "Update Order" at bounding box center [520, 8] width 26 height 8
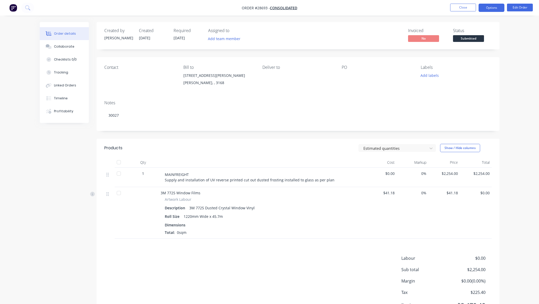
click at [496, 8] on button "Options" at bounding box center [492, 8] width 26 height 8
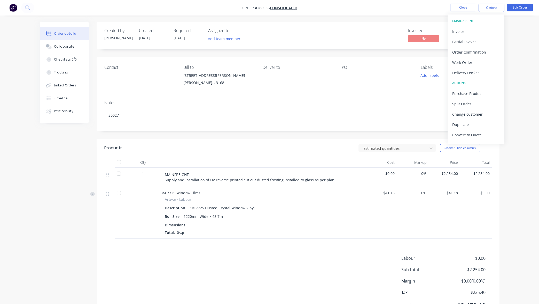
click at [518, 33] on div "Order details Collaborate Checklists 0/0 Tracking Linked Orders Timeline Profit…" at bounding box center [269, 165] width 539 height 330
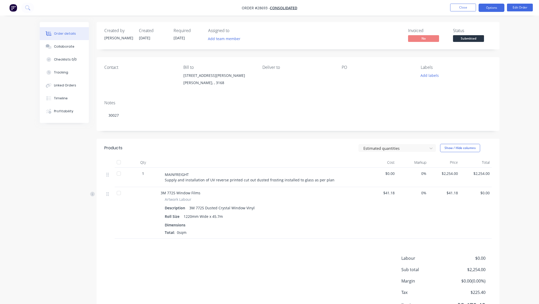
click at [495, 7] on button "Options" at bounding box center [492, 8] width 26 height 8
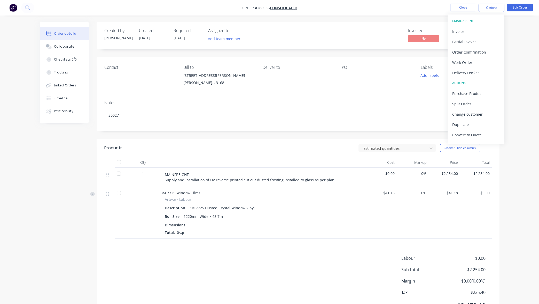
click at [527, 48] on div "Order details Collaborate Checklists 0/0 Tracking Linked Orders Timeline Profit…" at bounding box center [269, 165] width 539 height 330
click at [469, 38] on span "Submitted" at bounding box center [468, 38] width 31 height 6
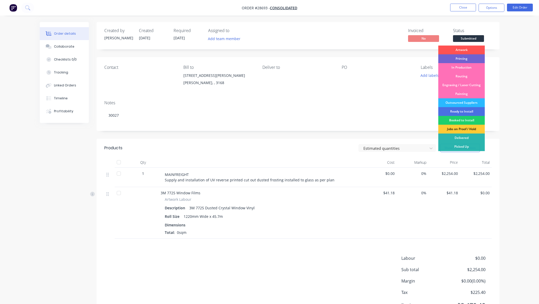
click at [507, 48] on div "Order details Collaborate Checklists 0/0 Tracking Linked Orders Timeline Profit…" at bounding box center [269, 165] width 539 height 330
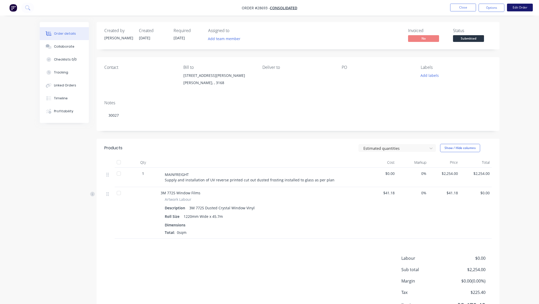
click at [519, 8] on button "Edit Order" at bounding box center [520, 8] width 26 height 8
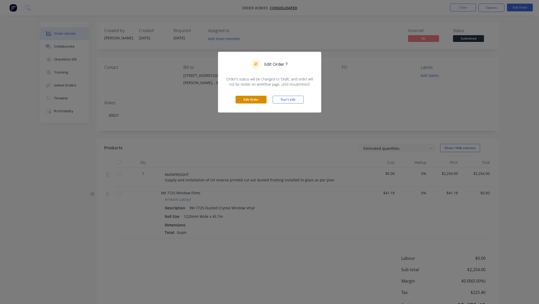
click at [256, 100] on button "Edit Order" at bounding box center [251, 100] width 31 height 8
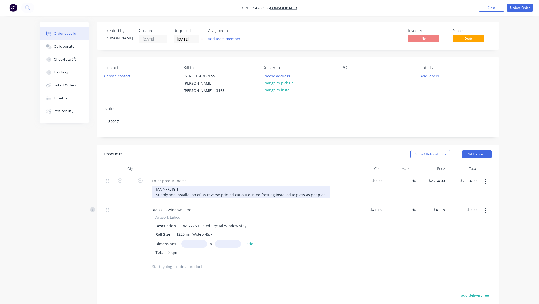
click at [267, 186] on div "MAINFREIGHT Supply and installation of UV reverse printed cut out dusted frosti…" at bounding box center [241, 191] width 178 height 13
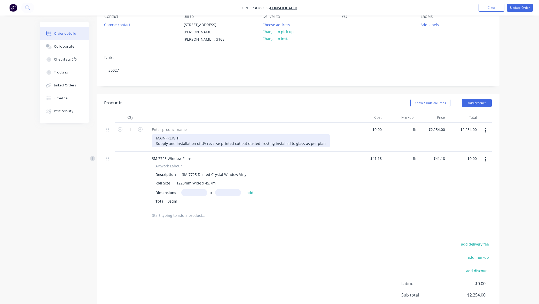
scroll to position [51, 0]
click at [479, 99] on button "Add product" at bounding box center [477, 103] width 30 height 8
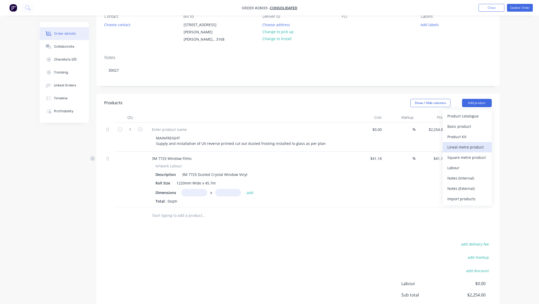
click at [463, 143] on div "Lineal metre product" at bounding box center [468, 146] width 40 height 7
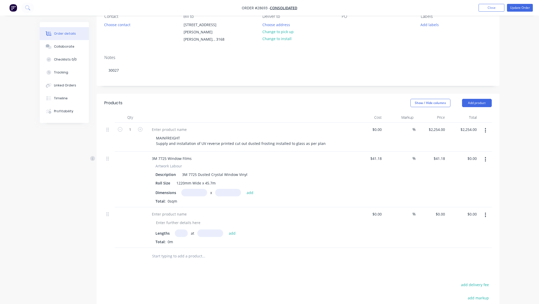
click at [486, 212] on icon "button" at bounding box center [485, 214] width 1 height 5
click at [476, 256] on div "Delete" at bounding box center [468, 259] width 40 height 7
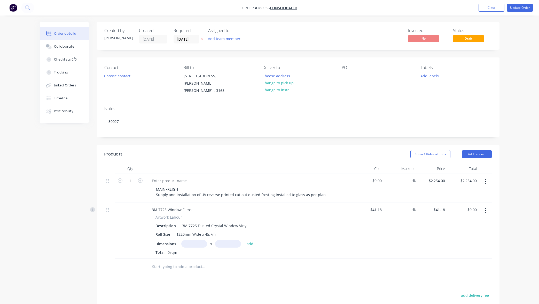
scroll to position [0, 0]
click at [488, 8] on button "Close" at bounding box center [492, 8] width 26 height 8
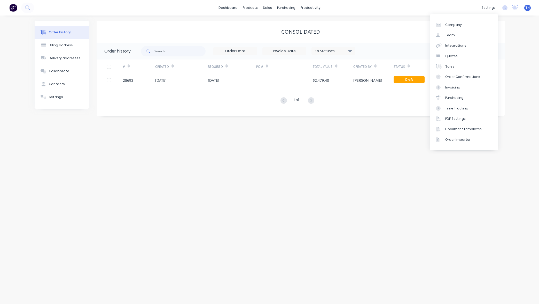
drag, startPoint x: 524, startPoint y: 83, endPoint x: 518, endPoint y: 83, distance: 6.7
click at [524, 83] on div "Order history Billing address Delivery addresses Collaborate Contacts Settings …" at bounding box center [269, 160] width 539 height 288
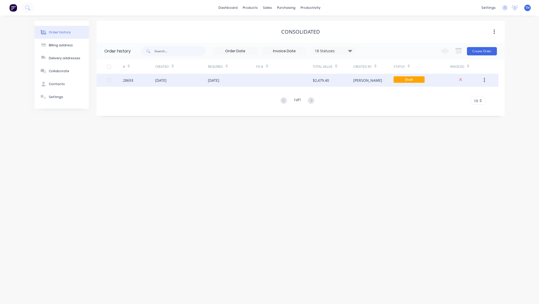
click at [484, 80] on icon "button" at bounding box center [484, 80] width 1 height 6
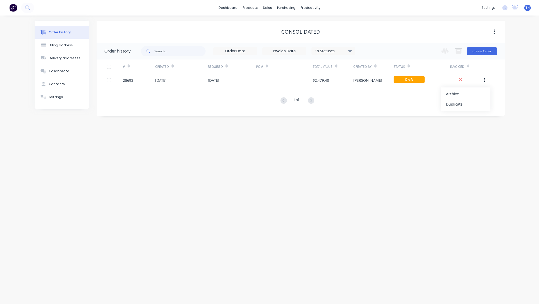
click at [517, 83] on div "Order history Billing address Delivery addresses Collaborate Contacts Settings …" at bounding box center [269, 160] width 539 height 288
click at [280, 24] on div "Sales Orders" at bounding box center [286, 24] width 21 height 5
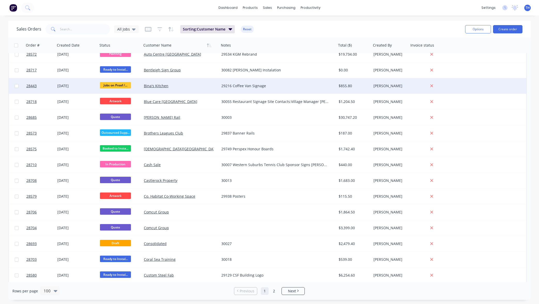
scroll to position [118, 0]
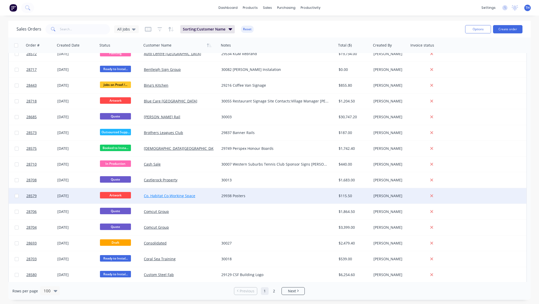
click at [169, 196] on link "Co. Habitat Co-Working Space" at bounding box center [169, 195] width 51 height 5
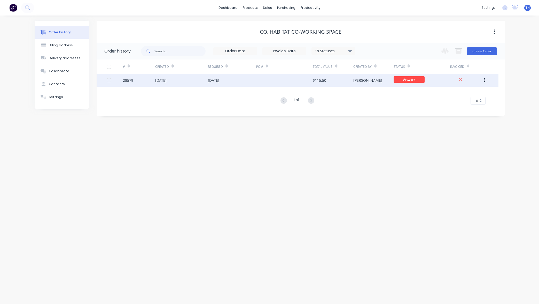
click at [486, 80] on button "button" at bounding box center [485, 79] width 12 height 9
click at [466, 103] on div "Duplicate" at bounding box center [466, 103] width 40 height 7
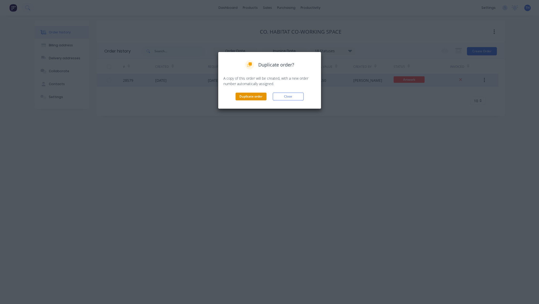
click at [257, 97] on button "Duplicate order" at bounding box center [251, 97] width 31 height 8
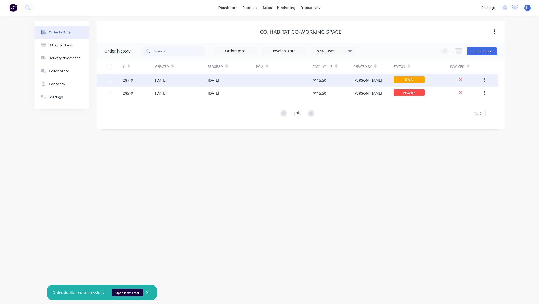
click at [322, 80] on div "$115.50" at bounding box center [319, 80] width 13 height 5
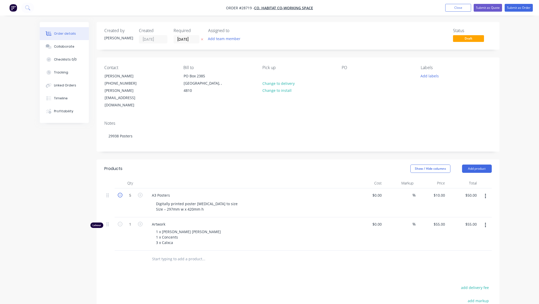
click at [120, 193] on icon "button" at bounding box center [120, 195] width 5 height 5
click at [140, 193] on icon "button" at bounding box center [140, 195] width 5 height 5
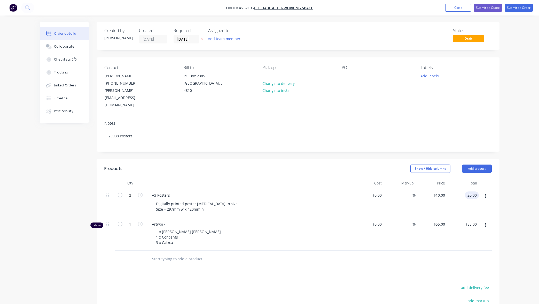
click at [470, 191] on input "20.00" at bounding box center [473, 194] width 12 height 7
click at [503, 213] on div "Order details Collaborate Checklists 0/0 Tracking Linked Orders Timeline Profit…" at bounding box center [270, 210] width 470 height 377
click at [171, 227] on div "1 x Moss Longhurst 1 x Concents 3 x Calxca" at bounding box center [188, 236] width 73 height 18
drag, startPoint x: 164, startPoint y: 225, endPoint x: 153, endPoint y: 215, distance: 13.9
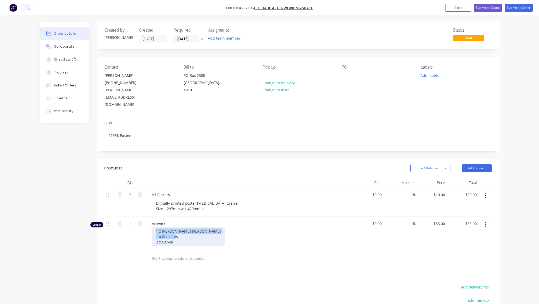
click at [153, 227] on div "1 x Moss Longhurst 1 x Concents 3 x Calxca" at bounding box center [188, 236] width 73 height 18
paste div
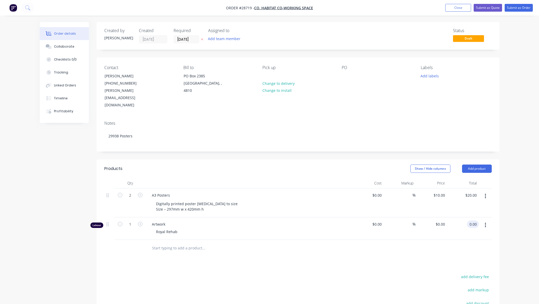
click at [471, 220] on input "0.00" at bounding box center [474, 223] width 10 height 7
click at [497, 219] on div "Qty Cost Markup Price Total 2 A3 Posters Digitally printed poster paper, cut to…" at bounding box center [298, 217] width 403 height 79
click at [516, 7] on button "Submit as Order" at bounding box center [519, 8] width 28 height 8
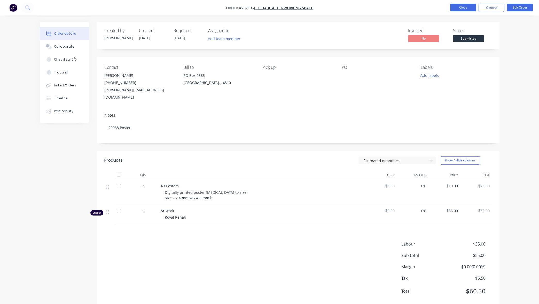
click at [463, 7] on button "Close" at bounding box center [463, 8] width 26 height 8
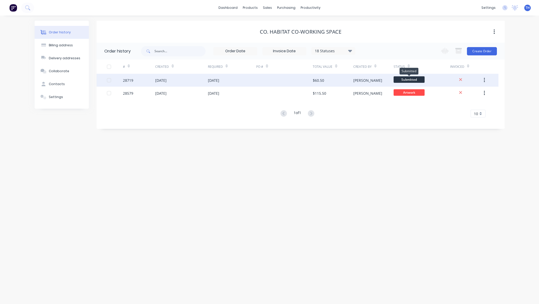
click at [406, 79] on span "Submitted" at bounding box center [409, 79] width 31 height 6
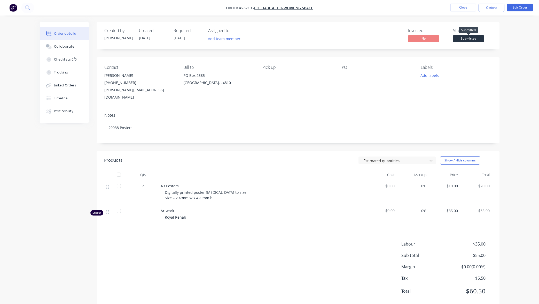
click at [468, 38] on span "Submitted" at bounding box center [468, 38] width 31 height 6
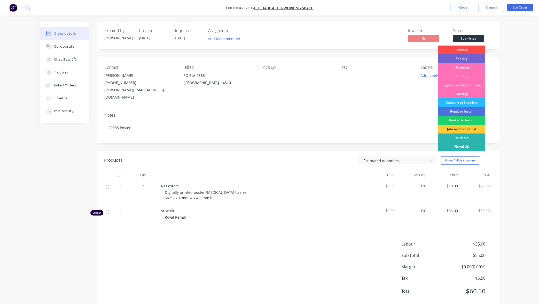
click at [463, 51] on div "Artwork" at bounding box center [462, 49] width 47 height 9
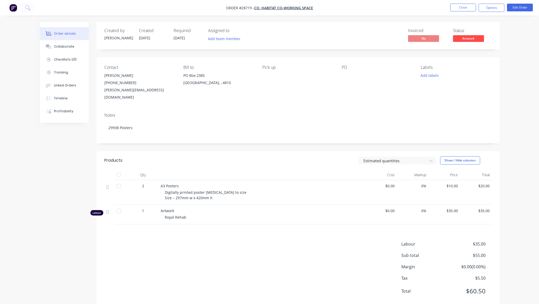
drag, startPoint x: 511, startPoint y: 63, endPoint x: 493, endPoint y: 29, distance: 37.9
click at [511, 63] on div "Order details Collaborate Checklists 0/0 Tracking Linked Orders Timeline Profit…" at bounding box center [269, 158] width 539 height 316
click at [467, 9] on button "Close" at bounding box center [463, 8] width 26 height 8
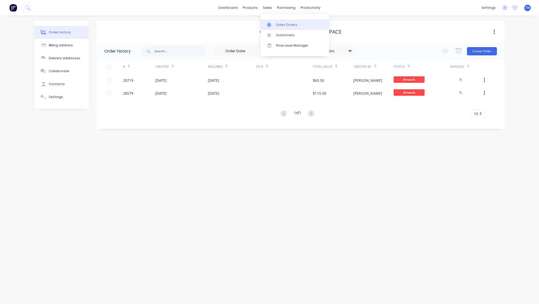
click at [273, 25] on div at bounding box center [271, 24] width 8 height 5
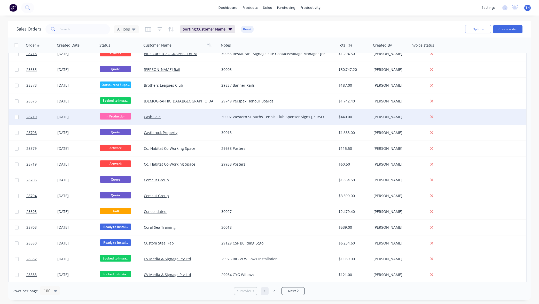
scroll to position [179, 0]
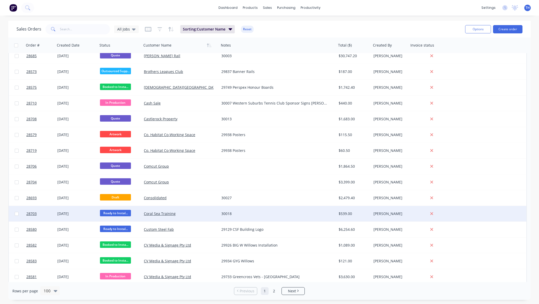
click at [230, 213] on div "30018" at bounding box center [274, 213] width 107 height 5
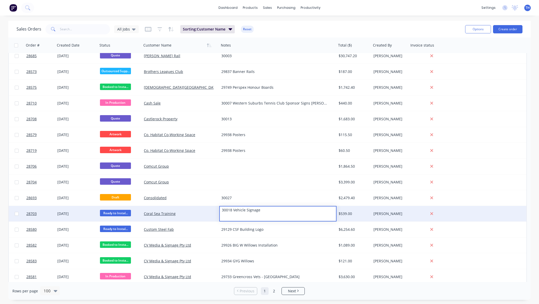
scroll to position [0, 0]
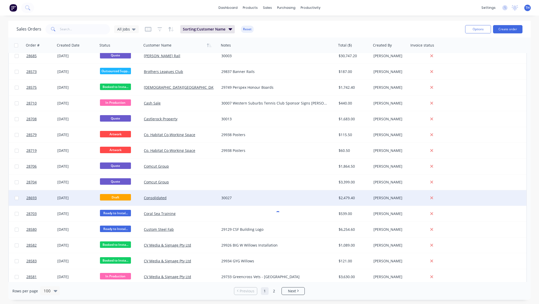
click at [240, 193] on div "30027" at bounding box center [277, 198] width 117 height 16
click at [236, 197] on div "30027" at bounding box center [274, 197] width 107 height 5
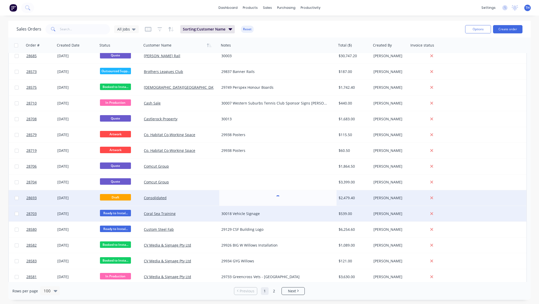
click at [251, 214] on div "30018 Vehicle Signage" at bounding box center [274, 213] width 107 height 5
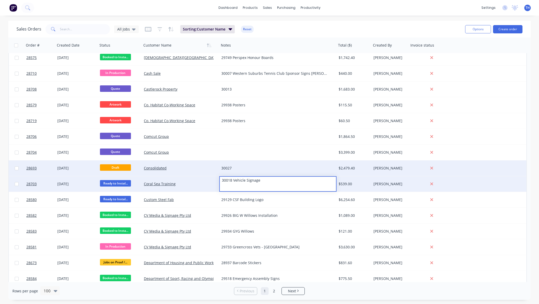
scroll to position [214, 0]
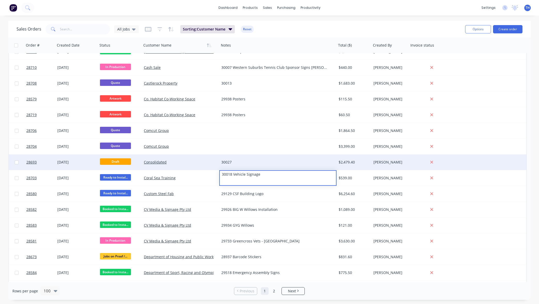
click at [256, 164] on div "30027" at bounding box center [274, 161] width 107 height 5
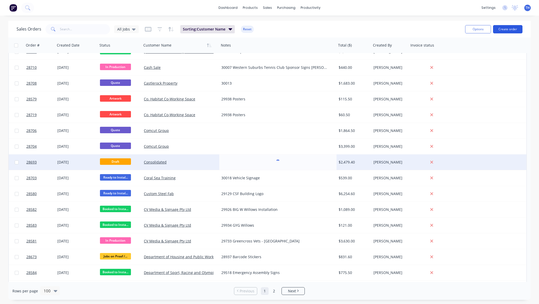
click at [512, 27] on button "Create order" at bounding box center [507, 29] width 29 height 8
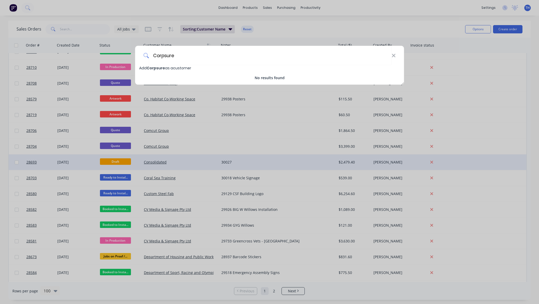
click at [459, 44] on div "Corpsure Add Corpsure as a customer No results found" at bounding box center [269, 152] width 539 height 304
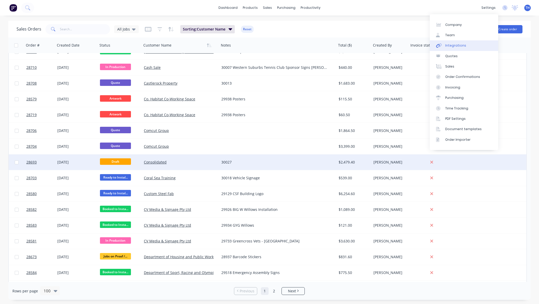
click at [458, 45] on div "Integrations" at bounding box center [455, 45] width 21 height 5
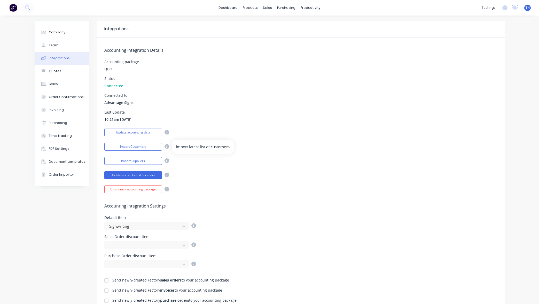
click at [167, 147] on icon at bounding box center [167, 146] width 5 height 5
click at [153, 146] on button "Import Customers" at bounding box center [133, 147] width 58 height 8
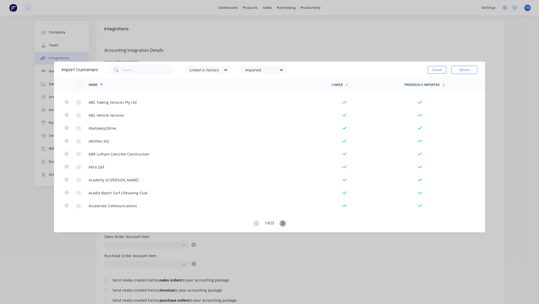
scroll to position [475, 0]
click at [156, 69] on input "text" at bounding box center [148, 70] width 50 height 10
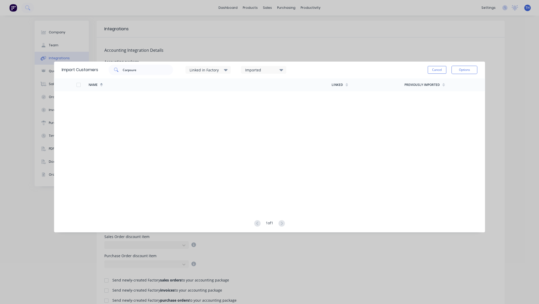
drag, startPoint x: 147, startPoint y: 70, endPoint x: 227, endPoint y: 71, distance: 80.9
click at [227, 71] on icon at bounding box center [226, 70] width 4 height 6
drag, startPoint x: 140, startPoint y: 69, endPoint x: 105, endPoint y: 67, distance: 34.4
click at [105, 67] on div "Corpsure Linked in Factory Imported" at bounding box center [197, 70] width 198 height 16
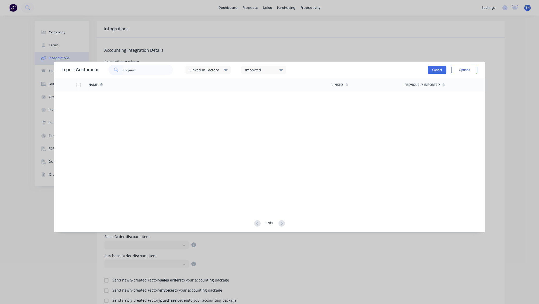
click at [436, 70] on button "Cancel" at bounding box center [437, 70] width 19 height 8
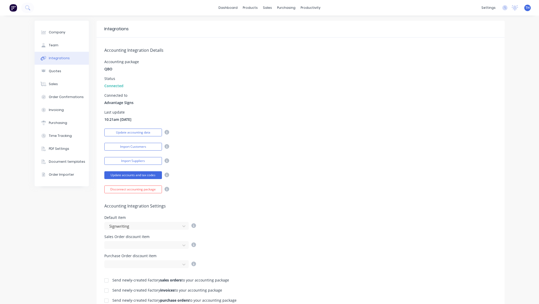
click at [374, 112] on div "Last update 10:21am 26/09/25" at bounding box center [300, 116] width 393 height 12
click at [150, 133] on button "Update accounting data" at bounding box center [133, 132] width 58 height 8
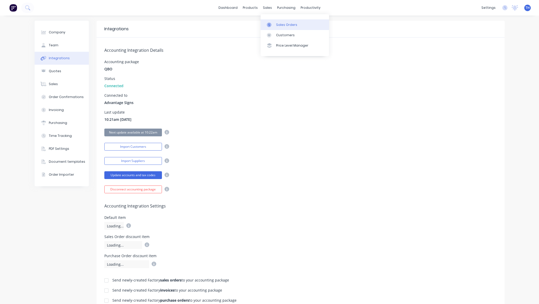
click at [290, 26] on div "Sales Orders" at bounding box center [286, 24] width 21 height 5
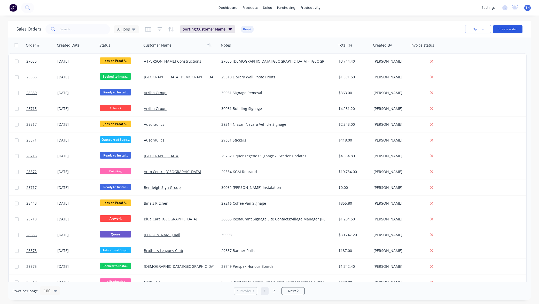
click at [514, 27] on button "Create order" at bounding box center [507, 29] width 29 height 8
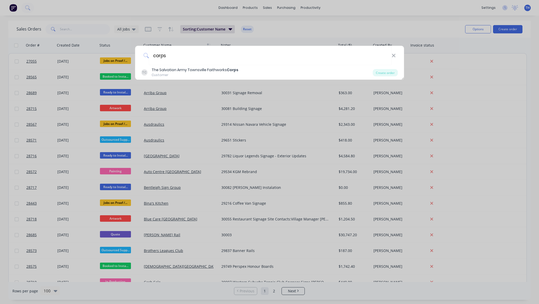
click at [500, 84] on div "corps TC The Salvation Army Townsville Faithworks Corps Customer Create order" at bounding box center [269, 152] width 539 height 304
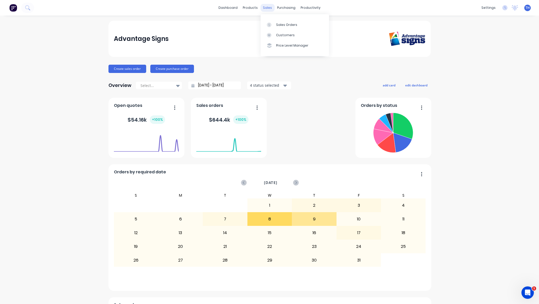
click at [268, 7] on div "sales" at bounding box center [267, 8] width 14 height 8
click at [280, 23] on div "Sales Orders" at bounding box center [286, 24] width 21 height 5
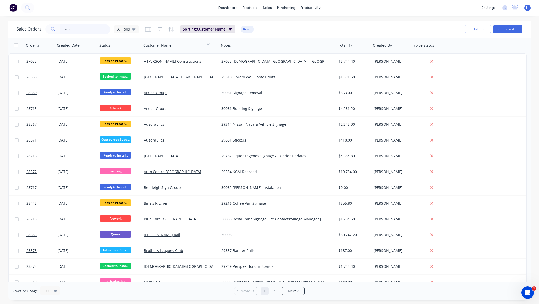
click at [90, 29] on input "text" at bounding box center [85, 29] width 50 height 10
click at [516, 28] on button "Create order" at bounding box center [507, 29] width 29 height 8
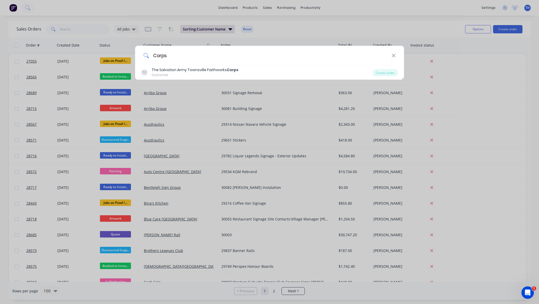
type input "Corps"
click at [478, 60] on div "Corps TC The Salvation Army Townsville Faithworks Corps Customer Create order" at bounding box center [269, 152] width 539 height 304
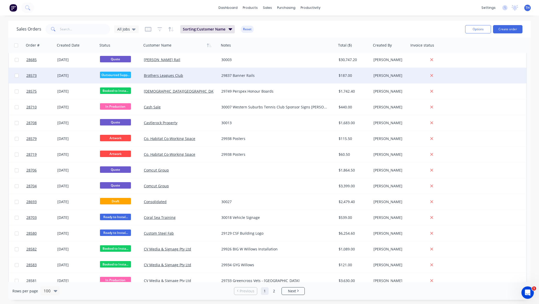
scroll to position [175, 0]
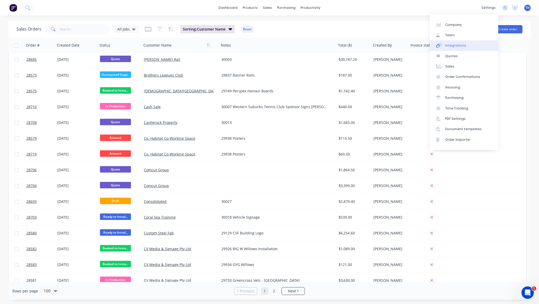
click at [454, 45] on div "Integrations" at bounding box center [455, 45] width 21 height 5
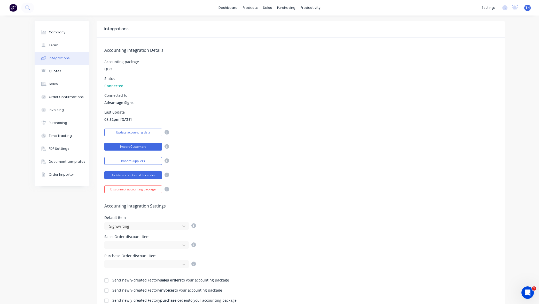
click at [142, 145] on button "Import Customers" at bounding box center [133, 147] width 58 height 8
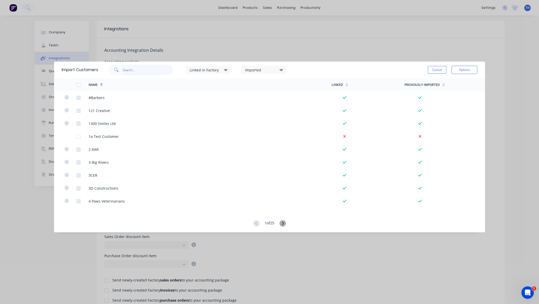
click at [143, 70] on input "text" at bounding box center [148, 70] width 50 height 10
drag, startPoint x: 137, startPoint y: 71, endPoint x: 115, endPoint y: 70, distance: 22.5
click at [115, 70] on div "Corp" at bounding box center [141, 70] width 65 height 10
type input "Insurance br"
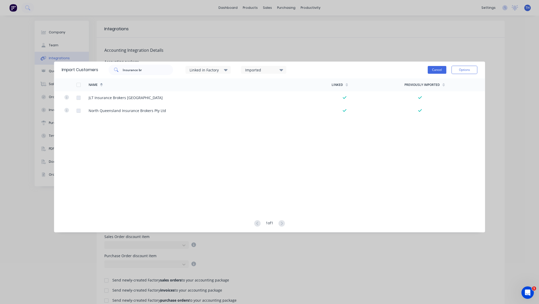
drag, startPoint x: 115, startPoint y: 70, endPoint x: 437, endPoint y: 70, distance: 321.7
click at [437, 70] on button "Cancel" at bounding box center [437, 70] width 19 height 8
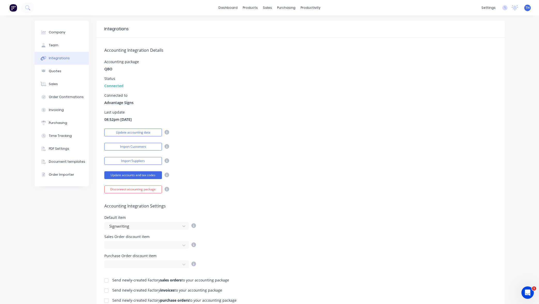
click at [290, 71] on div "Accounting package QBO" at bounding box center [300, 66] width 393 height 12
click at [275, 24] on link "Sales Orders" at bounding box center [295, 24] width 68 height 10
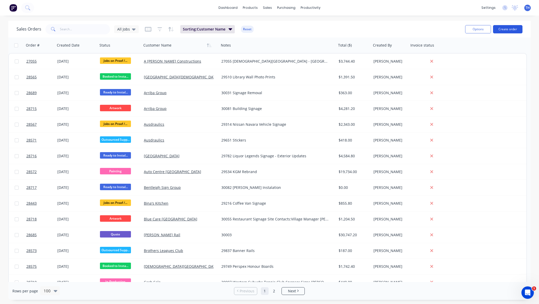
click at [506, 30] on button "Create order" at bounding box center [507, 29] width 29 height 8
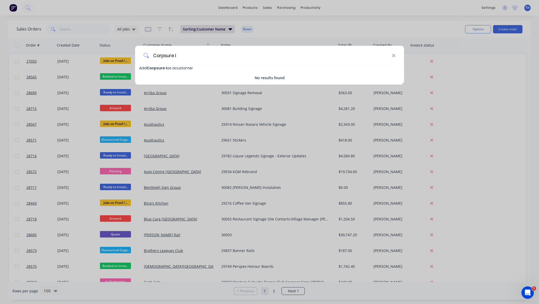
type input "Corpsure I"
click at [165, 65] on div "Add Corpsure I as a customer" at bounding box center [269, 68] width 269 height 6
select select "AU"
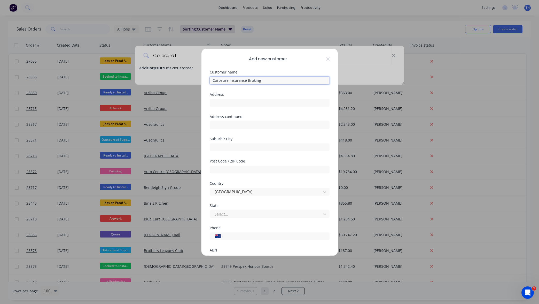
type input "Corpsure Insurance Broking"
paste input "[STREET_ADDRESS]"
drag, startPoint x: 274, startPoint y: 103, endPoint x: 338, endPoint y: 105, distance: 63.6
click at [338, 105] on div "Add new customer Customer name Corpsure Insurance Broking Address [STREET_ADDRE…" at bounding box center [270, 152] width 136 height 207
type input "[STREET_ADDRESS]"
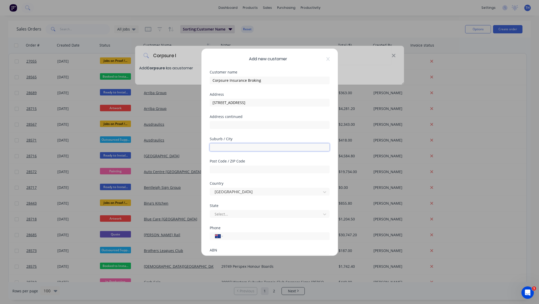
paste input ", [GEOGRAPHIC_DATA] 2060"
drag, startPoint x: 214, startPoint y: 147, endPoint x: 202, endPoint y: 145, distance: 12.5
click at [202, 145] on div "Add new customer Customer name Corpsure Insurance Broking Address [STREET_ADDRE…" at bounding box center [270, 152] width 136 height 207
drag, startPoint x: 236, startPoint y: 147, endPoint x: 276, endPoint y: 147, distance: 40.1
click at [276, 147] on input "[GEOGRAPHIC_DATA] 2060" at bounding box center [270, 147] width 120 height 8
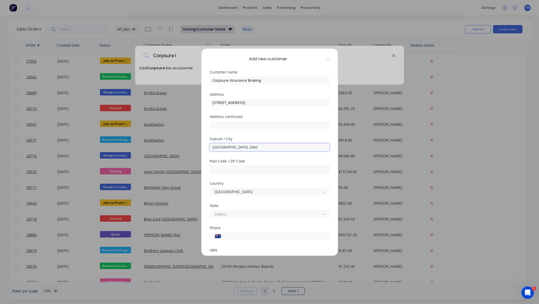
type input "[GEOGRAPHIC_DATA] 2060"
type input "2060"
click at [239, 213] on div at bounding box center [266, 214] width 104 height 6
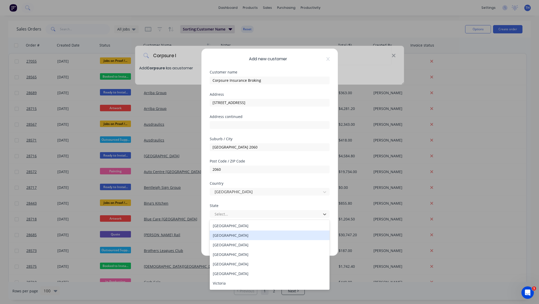
click at [238, 233] on div "[GEOGRAPHIC_DATA]" at bounding box center [270, 235] width 120 height 10
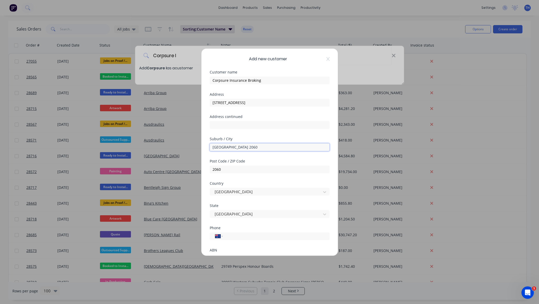
click at [235, 147] on input "[GEOGRAPHIC_DATA] 2060" at bounding box center [270, 147] width 120 height 8
drag, startPoint x: 236, startPoint y: 147, endPoint x: 262, endPoint y: 146, distance: 26.1
click at [262, 146] on input "[GEOGRAPHIC_DATA] 2060" at bounding box center [270, 147] width 120 height 8
type input "[GEOGRAPHIC_DATA]"
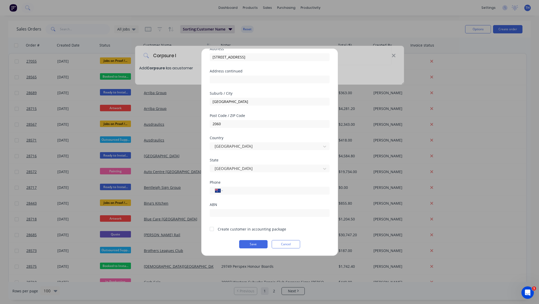
scroll to position [45, 0]
click at [256, 243] on button "Save" at bounding box center [253, 244] width 28 height 8
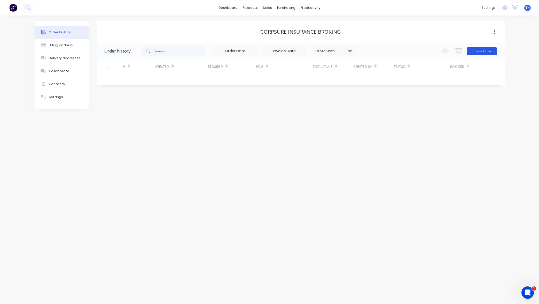
click at [475, 51] on button "Create Order" at bounding box center [482, 51] width 30 height 8
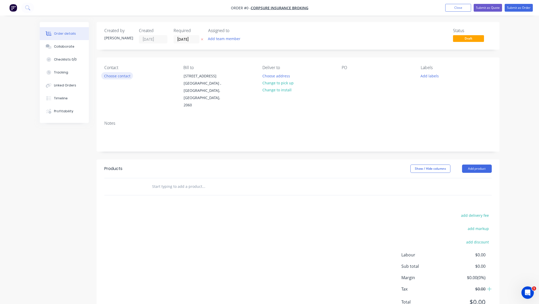
click at [112, 74] on button "Choose contact" at bounding box center [117, 75] width 32 height 7
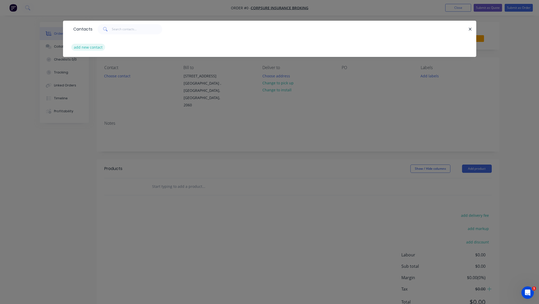
click at [88, 47] on button "add new contact" at bounding box center [88, 47] width 34 height 7
select select "AU"
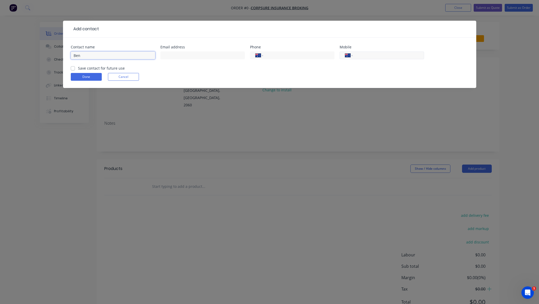
type input "Ben"
click at [379, 57] on input "tel" at bounding box center [388, 55] width 62 height 6
type input "0457 190 120"
click at [93, 78] on button "Done" at bounding box center [86, 77] width 31 height 8
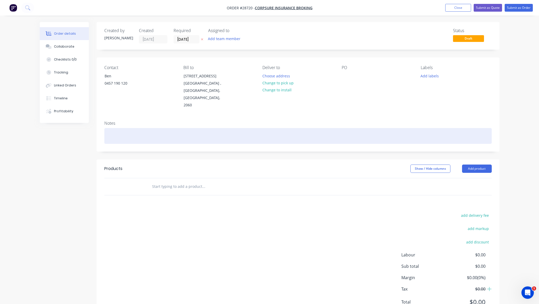
click at [141, 135] on div at bounding box center [298, 136] width 388 height 16
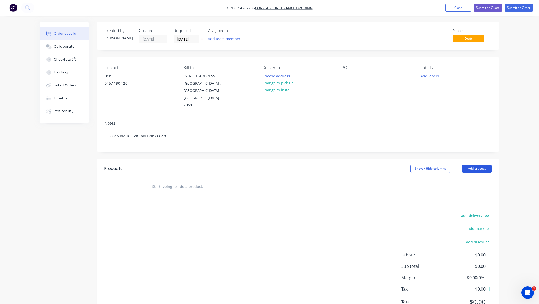
click at [475, 168] on button "Add product" at bounding box center [477, 168] width 30 height 8
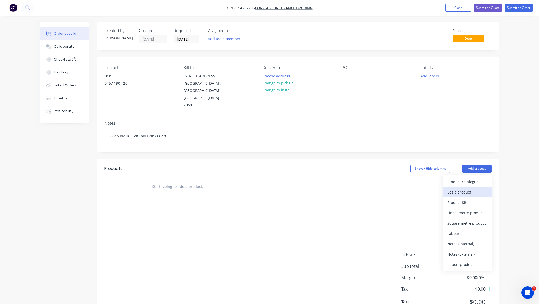
click at [463, 191] on div "Basic product" at bounding box center [468, 191] width 40 height 7
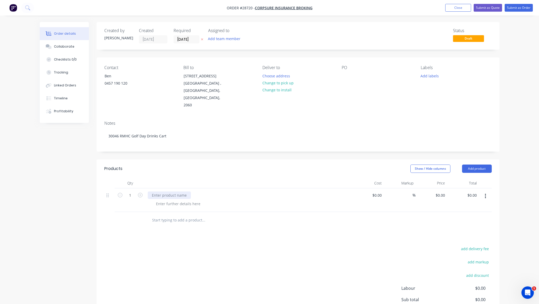
click at [173, 197] on div at bounding box center [169, 194] width 43 height 7
click at [187, 202] on div at bounding box center [178, 203] width 53 height 7
paste div
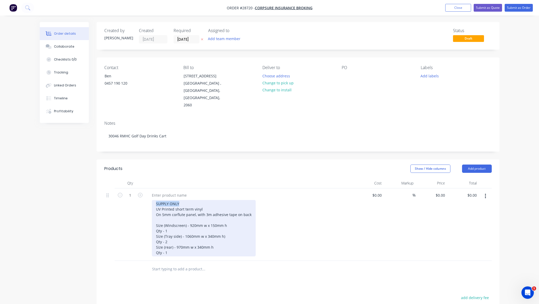
drag, startPoint x: 183, startPoint y: 202, endPoint x: 149, endPoint y: 200, distance: 33.7
click at [149, 200] on div "SUPPLY ONLY UV Printed short term vinyl On 5mm corflute panel, with 3m adhesive…" at bounding box center [249, 224] width 207 height 72
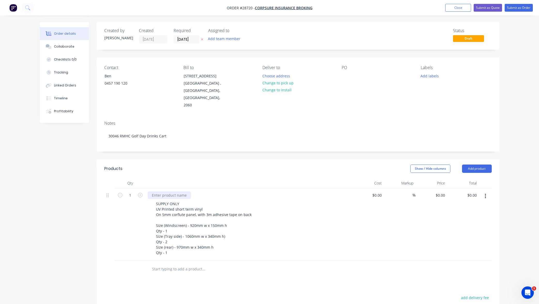
click at [176, 193] on div at bounding box center [169, 194] width 43 height 7
click at [471, 196] on input "0.00" at bounding box center [473, 194] width 12 height 7
type input "$232.00"
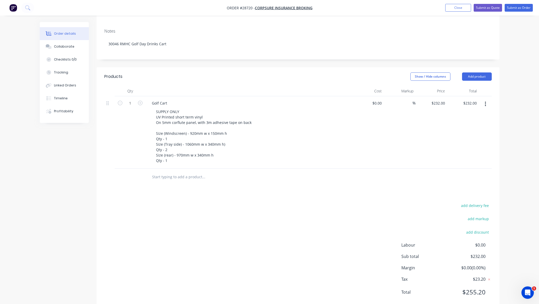
scroll to position [7, 0]
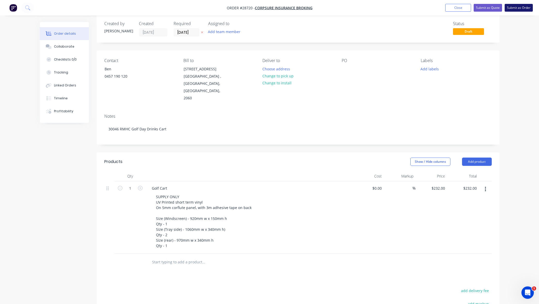
click at [516, 7] on button "Submit as Order" at bounding box center [519, 8] width 28 height 8
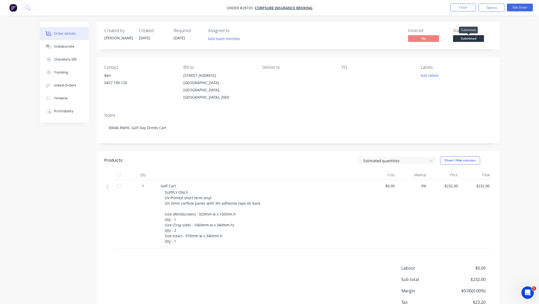
click at [464, 39] on span "Submitted" at bounding box center [468, 38] width 31 height 6
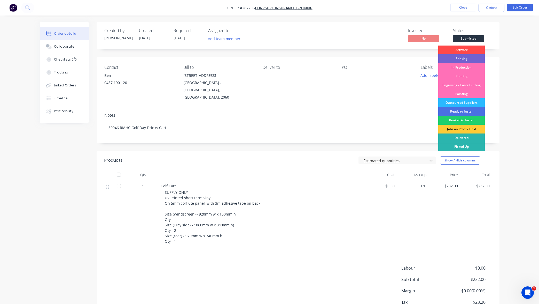
click at [463, 50] on div "Artwork" at bounding box center [462, 49] width 47 height 9
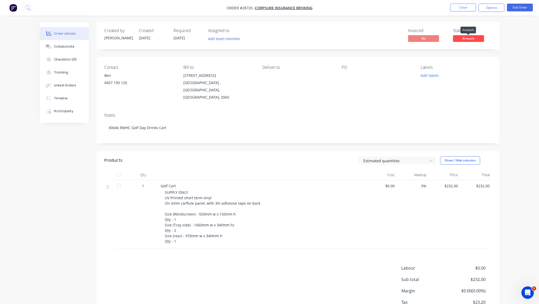
click at [466, 34] on div "Artwork" at bounding box center [469, 30] width 16 height 10
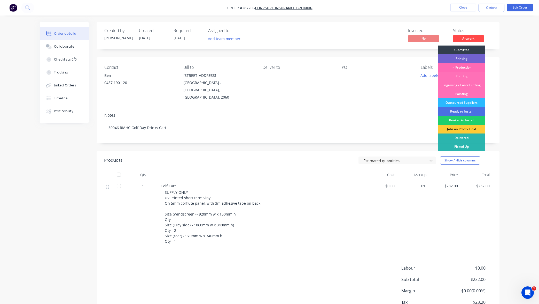
click at [463, 68] on div "In Production" at bounding box center [462, 67] width 47 height 9
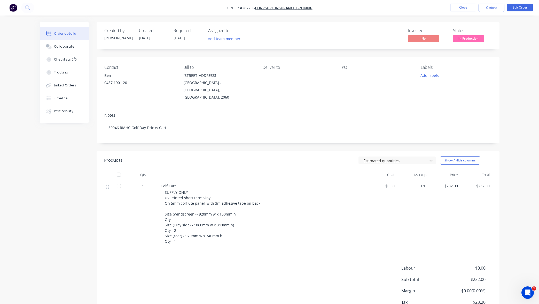
drag, startPoint x: 517, startPoint y: 68, endPoint x: 477, endPoint y: 16, distance: 66.2
click at [517, 68] on div "Order details Collaborate Checklists 0/0 Tracking Linked Orders Timeline Profit…" at bounding box center [269, 170] width 539 height 340
click at [465, 8] on button "Close" at bounding box center [463, 8] width 26 height 8
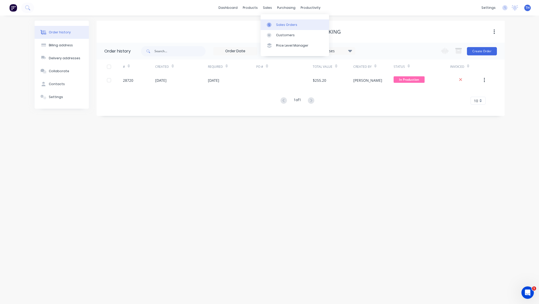
click at [285, 27] on div "Sales Orders" at bounding box center [286, 24] width 21 height 5
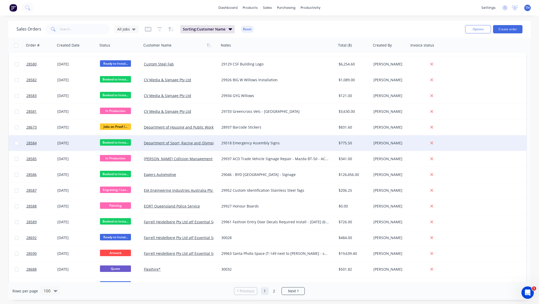
scroll to position [360, 0]
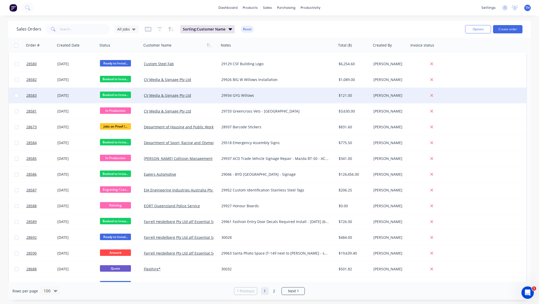
click at [16, 95] on input "checkbox" at bounding box center [17, 96] width 4 height 4
checkbox input "true"
click at [482, 28] on button "Options" at bounding box center [478, 29] width 26 height 8
click at [454, 52] on div "Archive" at bounding box center [463, 52] width 48 height 7
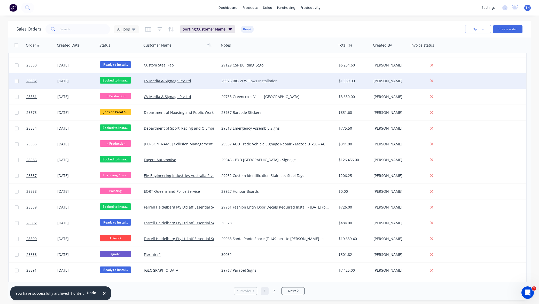
scroll to position [360, 0]
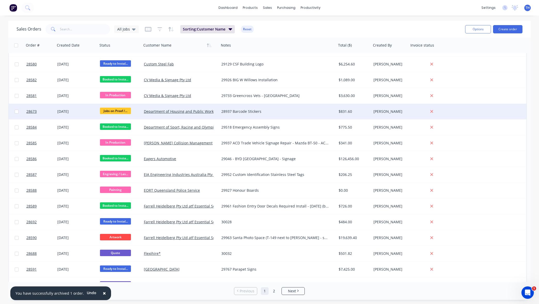
click at [17, 111] on input "checkbox" at bounding box center [17, 112] width 4 height 4
checkbox input "true"
click at [479, 29] on button "Options" at bounding box center [478, 29] width 26 height 8
click at [457, 51] on div "Archive" at bounding box center [463, 52] width 48 height 7
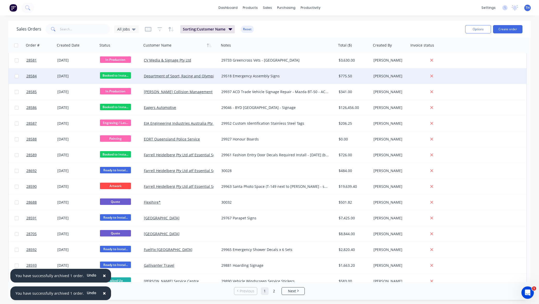
scroll to position [402, 0]
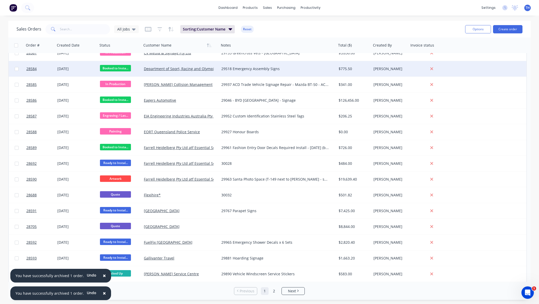
click at [16, 68] on input "checkbox" at bounding box center [17, 69] width 4 height 4
checkbox input "true"
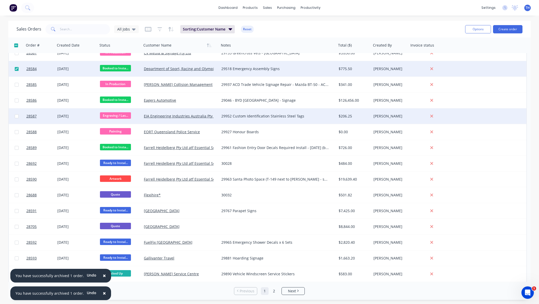
click at [17, 115] on input "checkbox" at bounding box center [17, 116] width 4 height 4
checkbox input "true"
click at [477, 29] on button "Options" at bounding box center [478, 29] width 26 height 8
click at [461, 50] on div "Archive" at bounding box center [463, 52] width 48 height 7
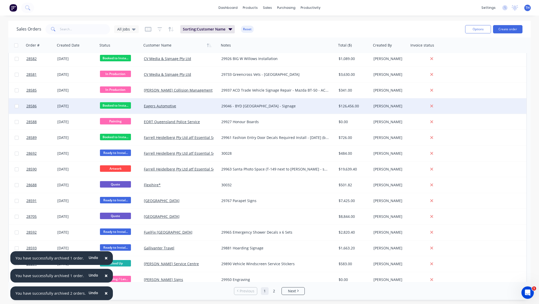
scroll to position [382, 0]
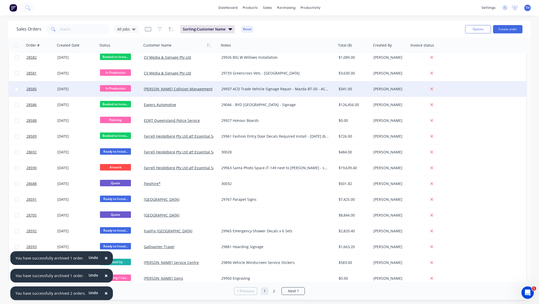
click at [112, 87] on span "In Production" at bounding box center [115, 88] width 31 height 6
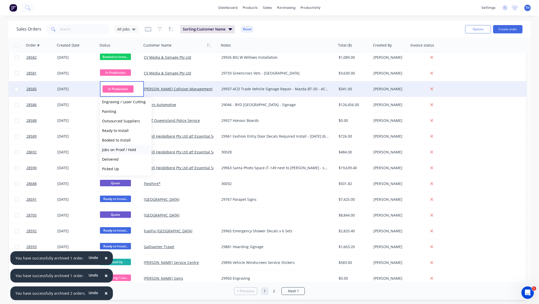
scroll to position [51, 0]
click at [126, 132] on span "Ready to Install" at bounding box center [115, 130] width 27 height 5
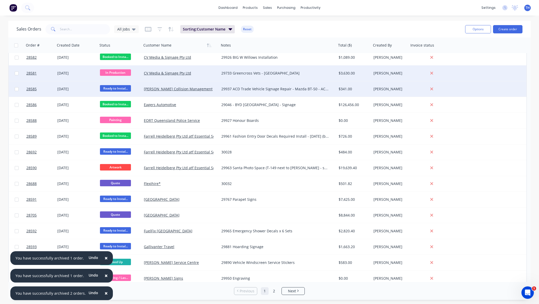
click at [118, 72] on span "In Production" at bounding box center [115, 72] width 31 height 6
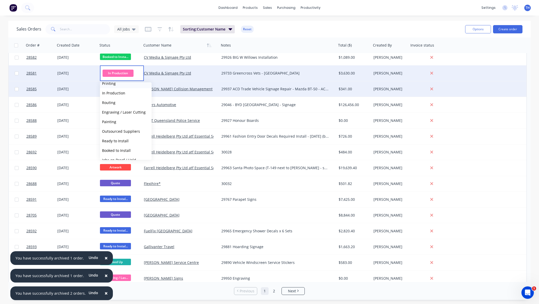
scroll to position [25, 0]
click at [132, 132] on span "Outsourced Suppliers" at bounding box center [121, 130] width 38 height 5
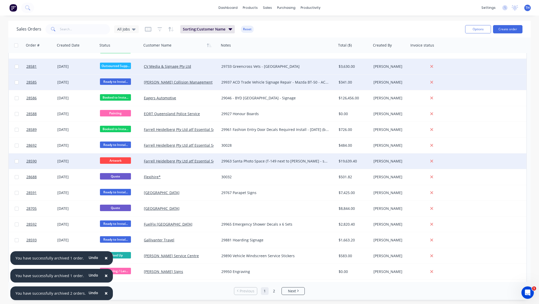
scroll to position [383, 0]
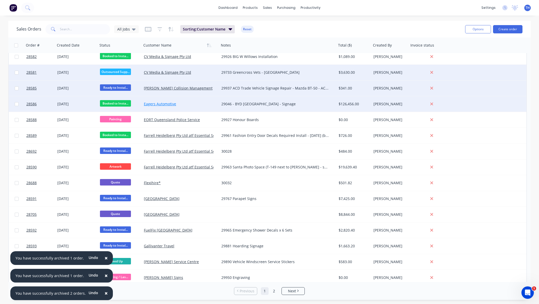
click at [168, 103] on link "Eagers Automotive" at bounding box center [160, 103] width 32 height 5
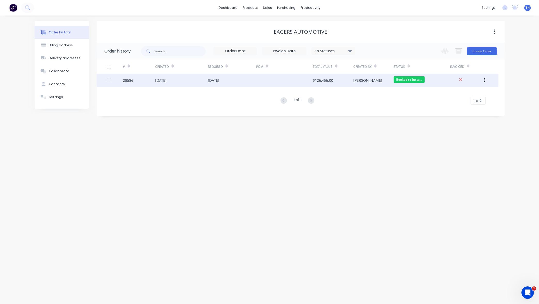
click at [485, 80] on icon "button" at bounding box center [484, 80] width 1 height 6
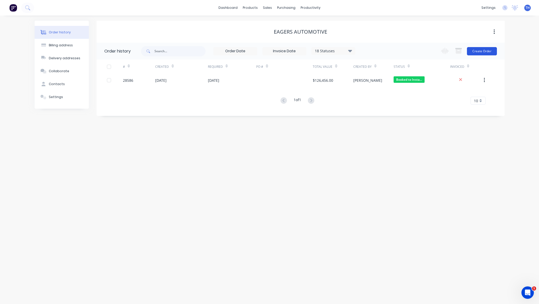
click at [486, 51] on button "Create Order" at bounding box center [482, 51] width 30 height 8
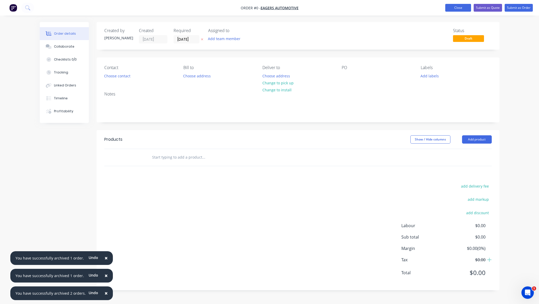
click at [456, 8] on button "Close" at bounding box center [458, 8] width 26 height 8
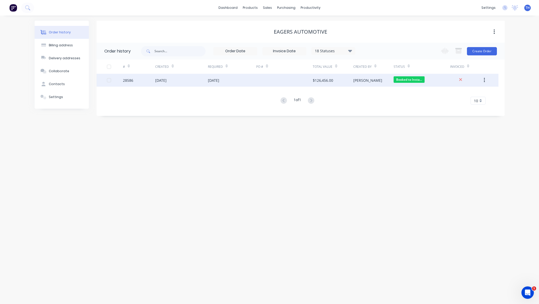
click at [331, 81] on div "$126,456.00" at bounding box center [323, 80] width 20 height 5
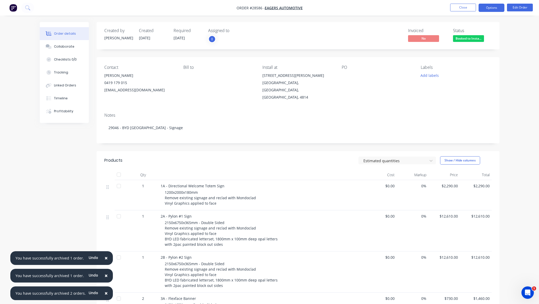
click at [493, 8] on button "Options" at bounding box center [492, 8] width 26 height 8
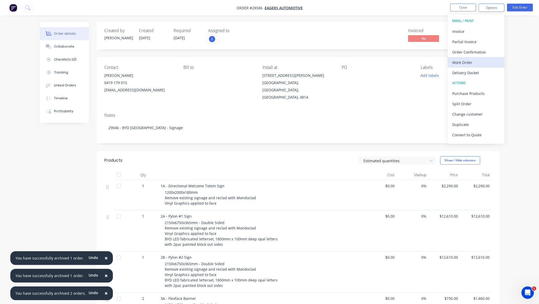
click at [477, 66] on div "Work Order" at bounding box center [476, 62] width 48 height 7
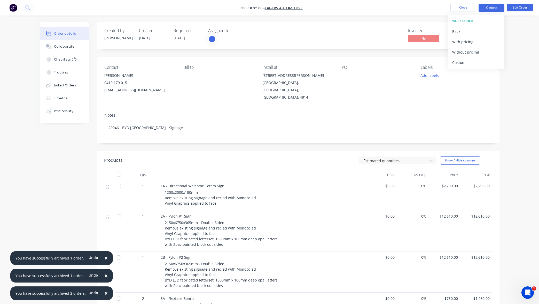
click at [494, 8] on button "Options" at bounding box center [492, 8] width 26 height 8
click at [455, 32] on div "Back" at bounding box center [476, 31] width 48 height 7
click at [465, 7] on button "Close" at bounding box center [463, 8] width 26 height 8
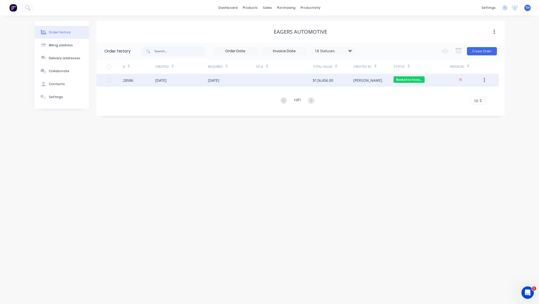
click at [487, 80] on button "button" at bounding box center [485, 79] width 12 height 9
click at [458, 105] on div "Duplicate" at bounding box center [466, 103] width 40 height 7
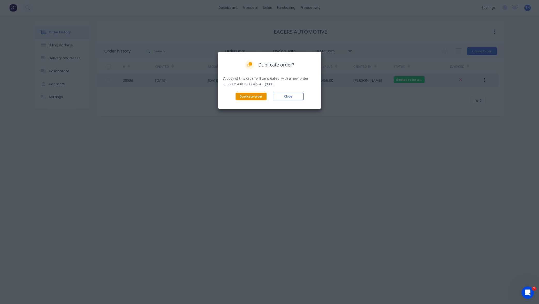
click at [248, 95] on button "Duplicate order" at bounding box center [251, 97] width 31 height 8
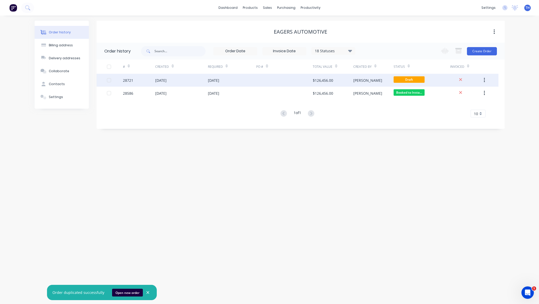
click at [325, 80] on div "$126,456.00" at bounding box center [323, 80] width 20 height 5
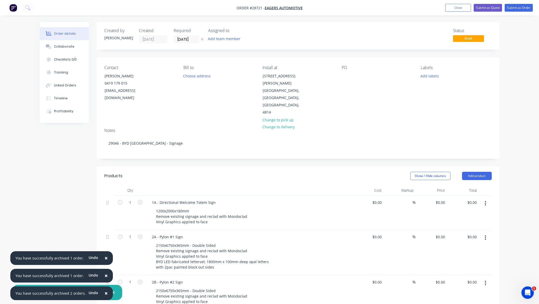
type input "$2,290.00"
type input "$12,610.00"
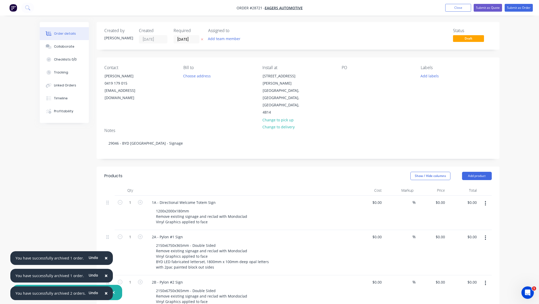
type input "$12,610.00"
type input "$730.00"
type input "$1,460.00"
type input "$730.00"
type input "$1,460.00"
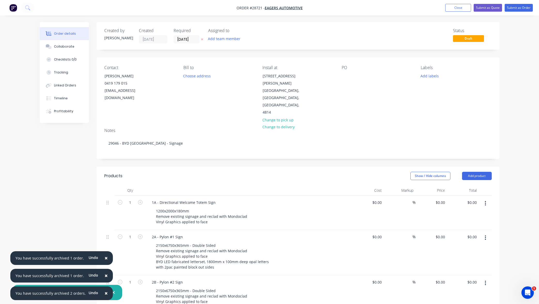
type input "$16,740.00"
type input "$15,070.00"
type input "$15,860.00"
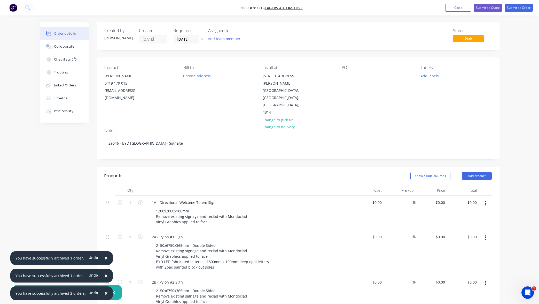
type input "$15,860.00"
type input "$2,860.00"
type input "$6,840.00"
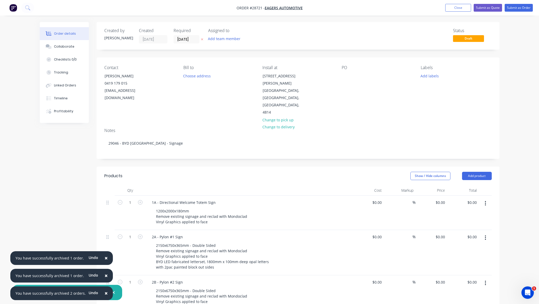
type input "$860.00"
type input "$5,010.00"
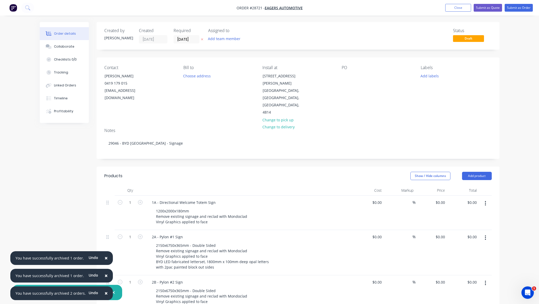
type input "$5,010.00"
type input "$50.00"
type input "1160"
type input "$630.00"
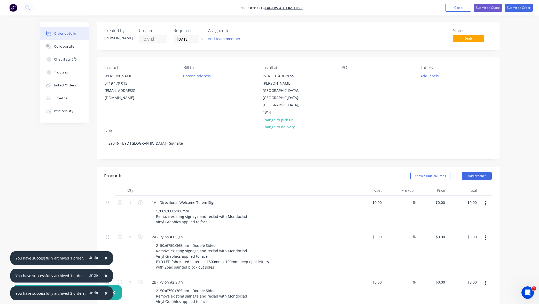
type input "$19,800.00"
click at [465, 6] on button "Close" at bounding box center [458, 8] width 26 height 8
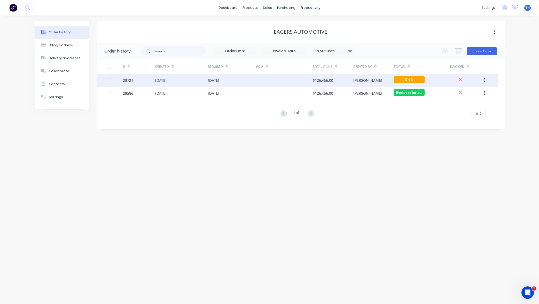
click at [485, 79] on icon "button" at bounding box center [484, 80] width 1 height 6
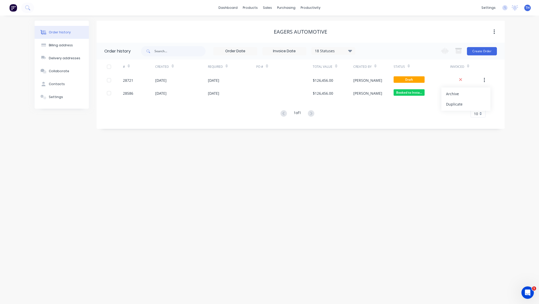
click at [384, 146] on div "Order history Billing address Delivery addresses Collaborate Contacts Settings …" at bounding box center [269, 160] width 539 height 288
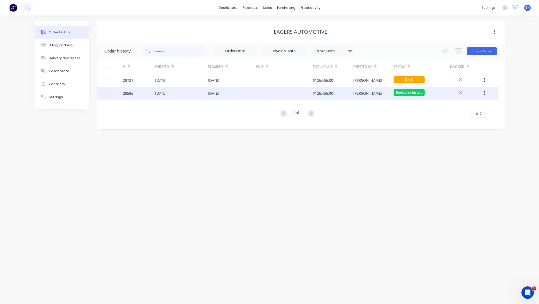
click at [485, 93] on icon "button" at bounding box center [484, 93] width 1 height 5
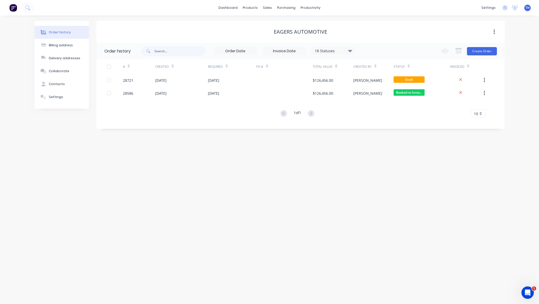
click at [493, 33] on button "button" at bounding box center [494, 31] width 12 height 9
drag, startPoint x: 508, startPoint y: 70, endPoint x: 506, endPoint y: 65, distance: 5.4
click at [508, 70] on div "Order history Billing address Delivery addresses Collaborate Contacts Settings …" at bounding box center [269, 160] width 539 height 288
click at [447, 51] on icon "button" at bounding box center [445, 51] width 8 height 6
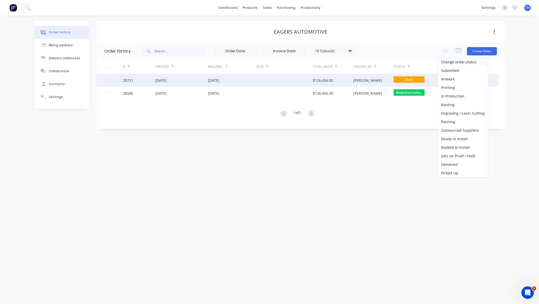
drag, startPoint x: 514, startPoint y: 85, endPoint x: 460, endPoint y: 85, distance: 54.5
click at [514, 85] on div "Order history Billing address Delivery addresses Collaborate Contacts Settings …" at bounding box center [269, 160] width 539 height 288
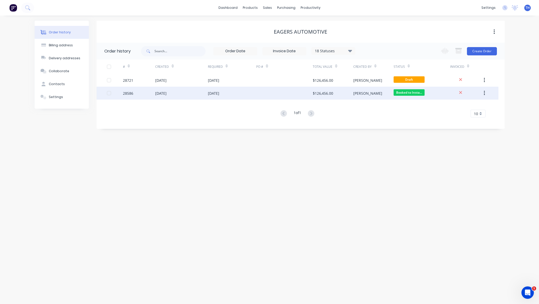
click at [358, 93] on div "[PERSON_NAME]" at bounding box center [367, 92] width 29 height 5
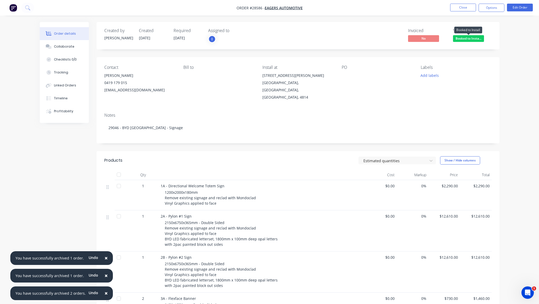
click at [474, 38] on span "Booked to Insta..." at bounding box center [468, 38] width 31 height 6
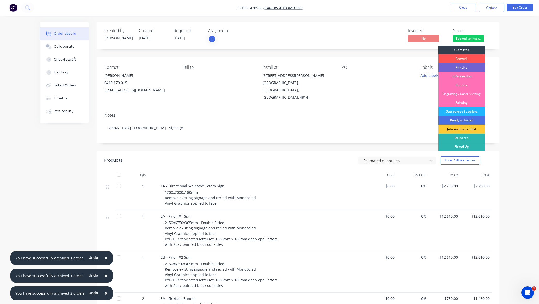
scroll to position [1, 0]
click at [467, 111] on div "Outsourced Suppliers" at bounding box center [462, 110] width 47 height 9
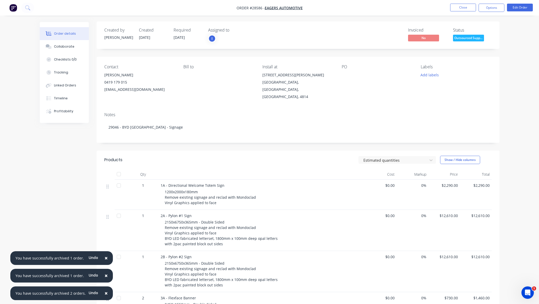
scroll to position [5, 0]
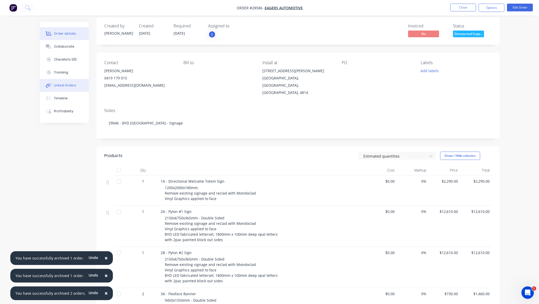
click at [72, 86] on div "Linked Orders" at bounding box center [65, 85] width 22 height 5
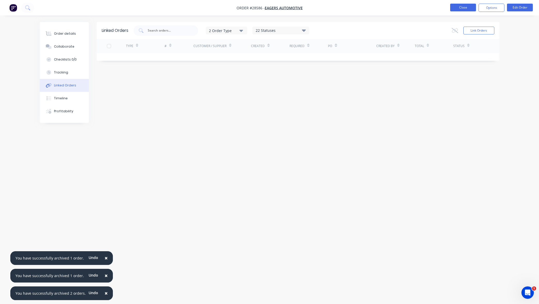
click at [467, 9] on button "Close" at bounding box center [463, 8] width 26 height 8
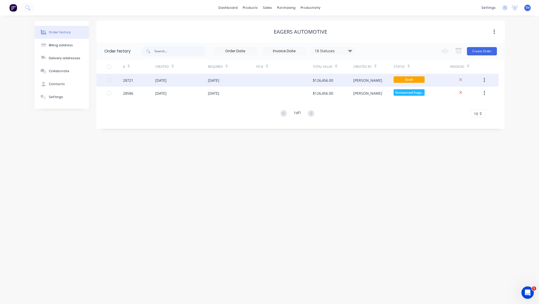
click at [346, 80] on div "$126,456.00" at bounding box center [333, 80] width 40 height 13
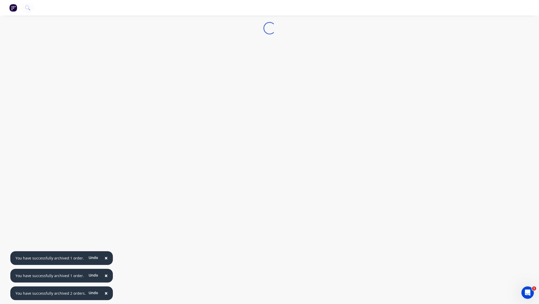
scroll to position [0, 0]
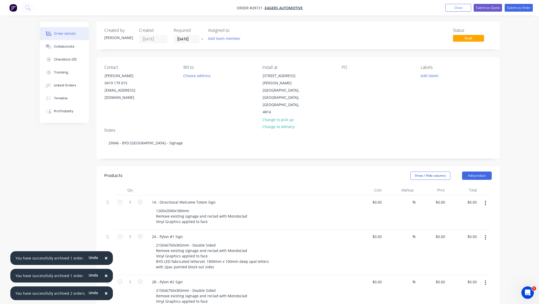
type input "$2,290.00"
type input "$12,610.00"
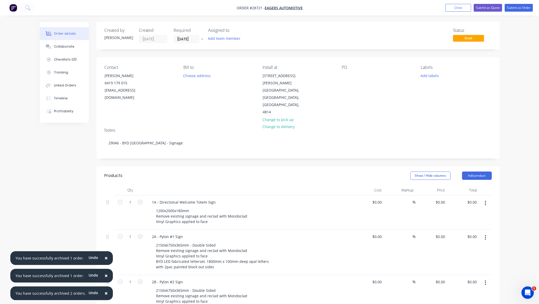
type input "$12,610.00"
type input "$730.00"
type input "$1,460.00"
type input "$730.00"
type input "$1,460.00"
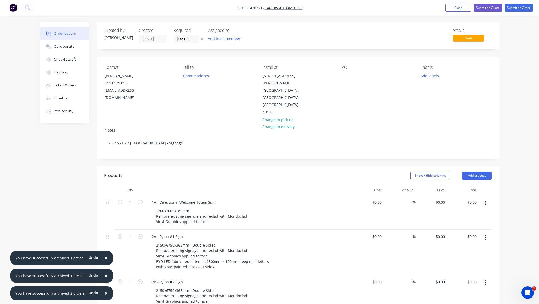
type input "$16,740.00"
type input "$15,070.00"
type input "$15,860.00"
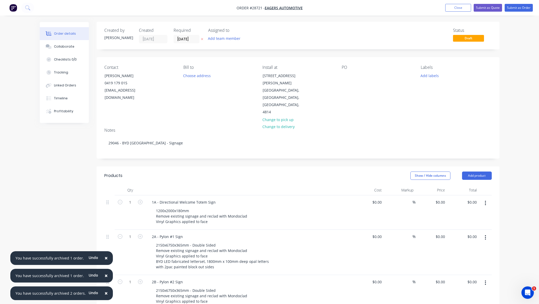
type input "$15,860.00"
type input "$2,860.00"
type input "$6,840.00"
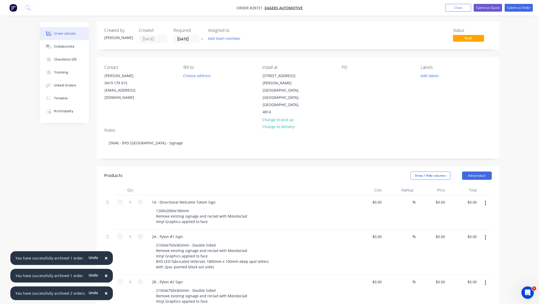
type input "$860.00"
type input "$5,010.00"
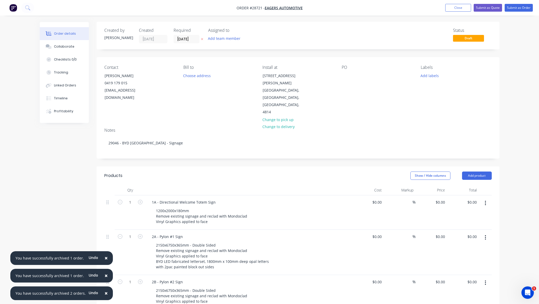
type input "$5,010.00"
type input "$50.00"
type input "1160"
type input "$630.00"
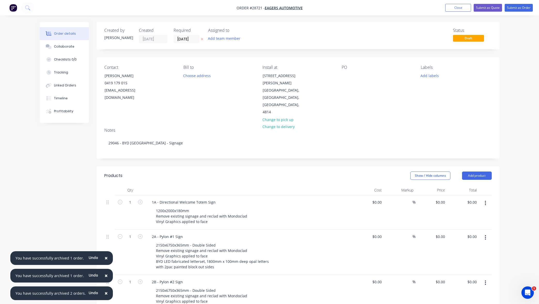
type input "$19,800.00"
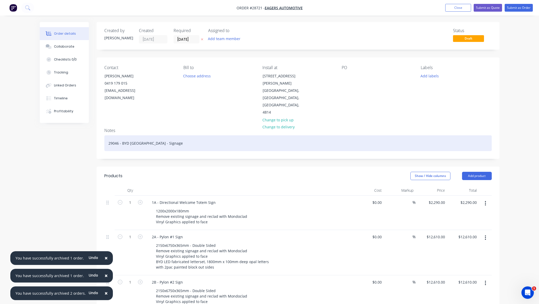
click at [136, 135] on div "29046 - BYD [GEOGRAPHIC_DATA] - Signage" at bounding box center [298, 143] width 388 height 16
drag, startPoint x: 118, startPoint y: 121, endPoint x: 101, endPoint y: 120, distance: 16.8
click at [102, 124] on div "Notes 29046 - BYD [GEOGRAPHIC_DATA] - Signage" at bounding box center [298, 141] width 403 height 35
drag, startPoint x: 150, startPoint y: 121, endPoint x: 190, endPoint y: 124, distance: 39.4
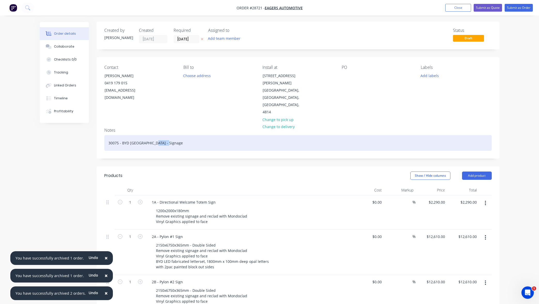
click at [190, 135] on div "30075 - BYD [GEOGRAPHIC_DATA] - Signage" at bounding box center [298, 143] width 388 height 16
drag, startPoint x: 170, startPoint y: 121, endPoint x: 156, endPoint y: 121, distance: 14.2
click at [156, 135] on div "30075 - BYD [GEOGRAPHIC_DATA] - BYD Service Entry Sign" at bounding box center [298, 143] width 388 height 16
click at [159, 135] on div "30075 - BYD [GEOGRAPHIC_DATA] - BYD Service Entry Sign" at bounding box center [298, 143] width 388 height 16
drag, startPoint x: 158, startPoint y: 120, endPoint x: 152, endPoint y: 121, distance: 6.0
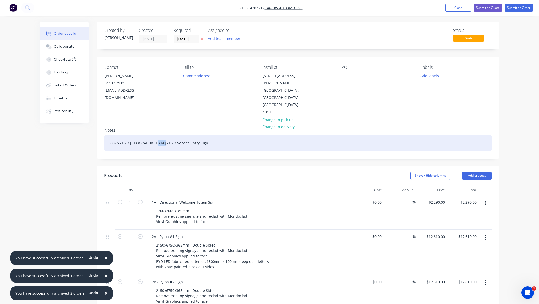
click at [150, 135] on div "30075 - BYD [GEOGRAPHIC_DATA] - BYD Service Entry Sign" at bounding box center [298, 143] width 388 height 16
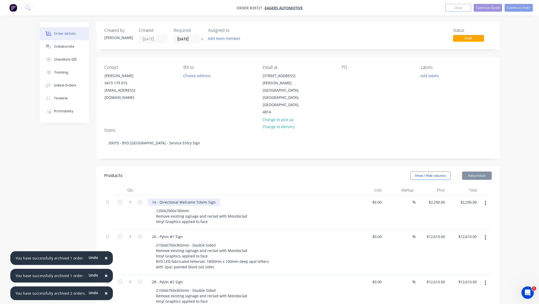
click at [186, 198] on div "1A - Directional Welcome Totem Sign" at bounding box center [184, 201] width 72 height 7
click at [189, 198] on div "1A - Directional Welcome Totem Sign" at bounding box center [184, 201] width 72 height 7
drag, startPoint x: 171, startPoint y: 178, endPoint x: 127, endPoint y: 175, distance: 44.0
click at [127, 195] on div "1 1A - Directional Welcome Totem Sign 1200x2000x180mm Remove existing signage a…" at bounding box center [298, 212] width 388 height 34
paste div
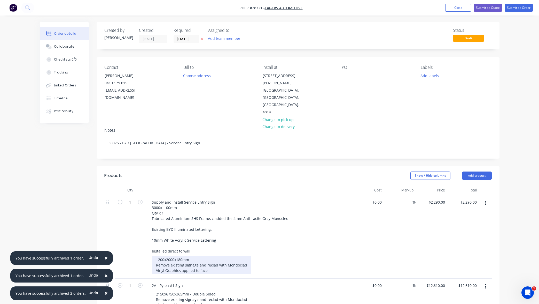
click at [189, 256] on div "1200x2000x180mm Remove existing signage and reclad with Mondoclad Vinyl Graphic…" at bounding box center [201, 265] width 99 height 18
drag, startPoint x: 207, startPoint y: 247, endPoint x: 123, endPoint y: 235, distance: 84.8
click at [123, 235] on div "1 Supply and Install Service Entry Sign 3000x1100mm Qty x 1 Fabricated Aluminiu…" at bounding box center [298, 236] width 388 height 83
paste div
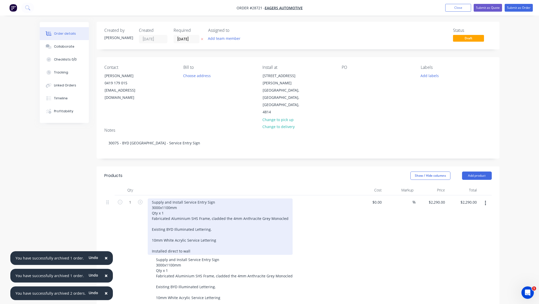
click at [184, 228] on div "Supply and Install Service Entry Sign 3000x1100mm Qty x 1 Fabricated Aluminium …" at bounding box center [220, 226] width 145 height 56
click at [194, 228] on div "Supply and Install Service Entry Sign 3000x1100mm Qty x 1 Fabricated Aluminium …" at bounding box center [220, 226] width 145 height 56
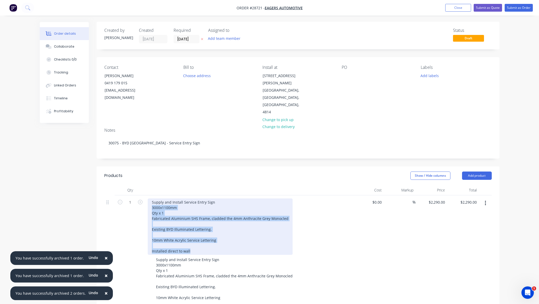
drag, startPoint x: 183, startPoint y: 226, endPoint x: 143, endPoint y: 183, distance: 58.9
click at [143, 195] on div "1 Supply and Install Service Entry Sign 3000x1100mm Qty x 1 Fabricated Aluminiu…" at bounding box center [298, 255] width 388 height 121
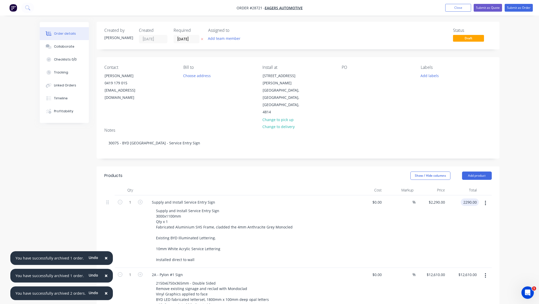
click at [467, 198] on input "2290.00" at bounding box center [471, 201] width 16 height 7
type input "$3,260.00"
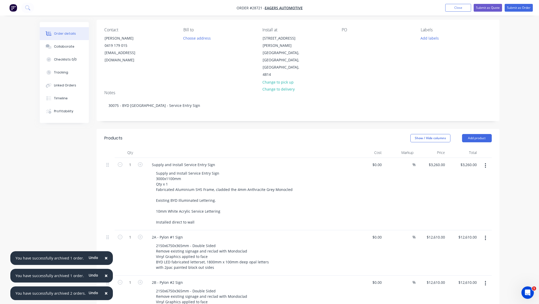
scroll to position [39, 0]
click at [486, 234] on icon "button" at bounding box center [485, 236] width 1 height 5
click at [471, 278] on div "Delete" at bounding box center [468, 281] width 40 height 7
click at [486, 279] on icon "button" at bounding box center [485, 282] width 1 height 6
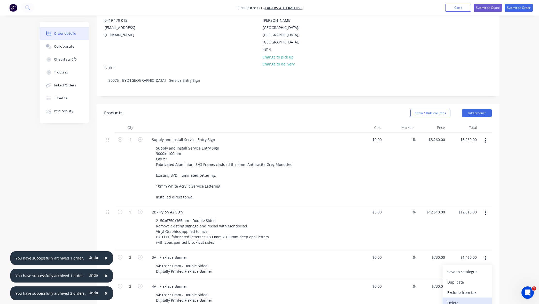
click at [468, 299] on div "Delete" at bounding box center [468, 302] width 40 height 7
click at [485, 285] on icon "button" at bounding box center [485, 287] width 1 height 5
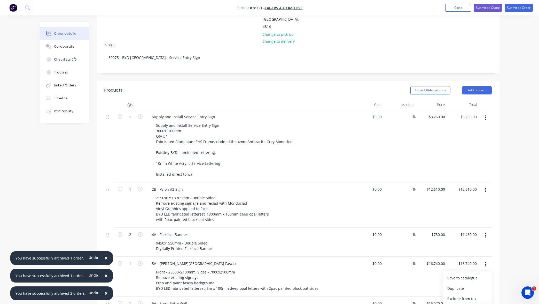
scroll to position [93, 0]
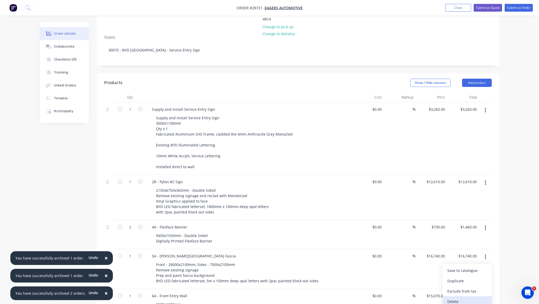
click at [467, 297] on div "Delete" at bounding box center [468, 300] width 40 height 7
click at [485, 254] on icon "button" at bounding box center [485, 257] width 1 height 6
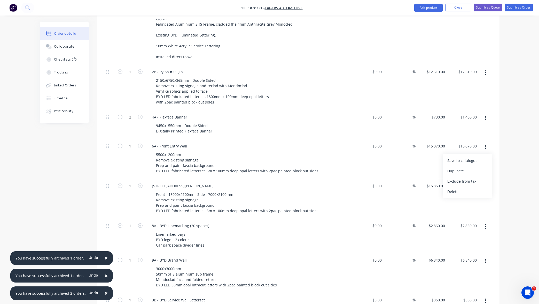
scroll to position [204, 0]
click at [457, 186] on div "Delete" at bounding box center [468, 189] width 40 height 7
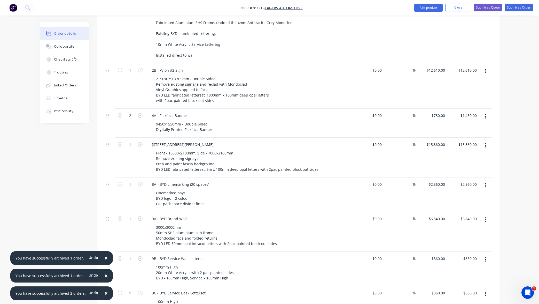
click at [486, 182] on icon "button" at bounding box center [485, 185] width 1 height 6
click at [466, 226] on div "Delete" at bounding box center [468, 229] width 40 height 7
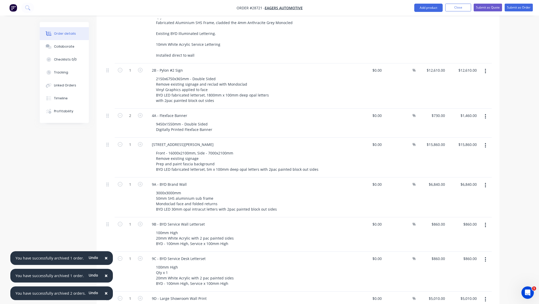
click at [485, 182] on icon "button" at bounding box center [485, 185] width 1 height 6
drag, startPoint x: 472, startPoint y: 205, endPoint x: 473, endPoint y: 202, distance: 3.6
click at [472, 226] on div "Delete" at bounding box center [468, 229] width 40 height 7
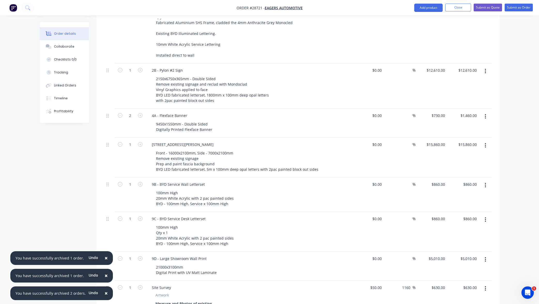
click at [485, 141] on button "button" at bounding box center [486, 145] width 12 height 9
click at [476, 186] on div "Delete" at bounding box center [468, 189] width 40 height 7
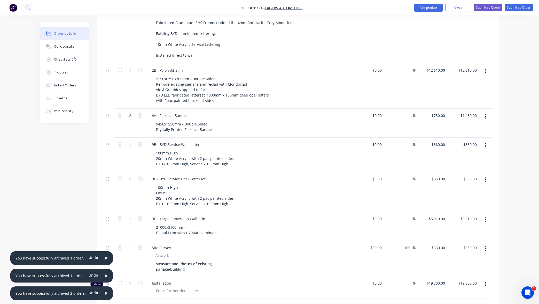
click at [484, 112] on button "button" at bounding box center [486, 116] width 12 height 9
click at [471, 157] on div "Delete" at bounding box center [468, 160] width 40 height 7
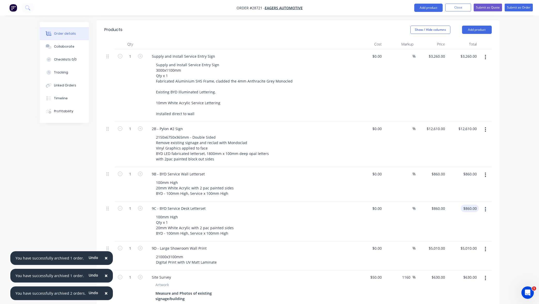
scroll to position [143, 0]
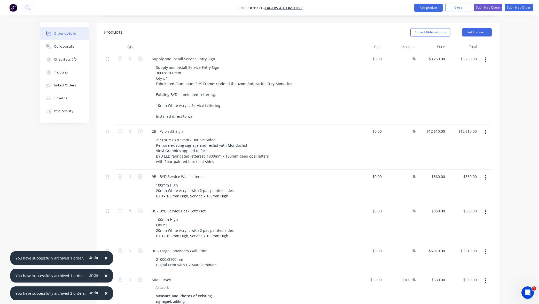
click at [485, 127] on button "button" at bounding box center [486, 131] width 12 height 9
click at [470, 173] on div "Delete" at bounding box center [468, 176] width 40 height 7
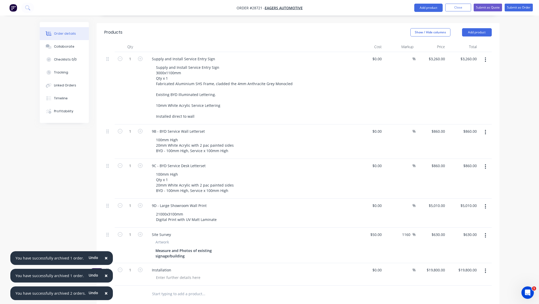
click at [486, 130] on icon "button" at bounding box center [485, 132] width 1 height 5
click at [473, 173] on div "Delete" at bounding box center [468, 176] width 40 height 7
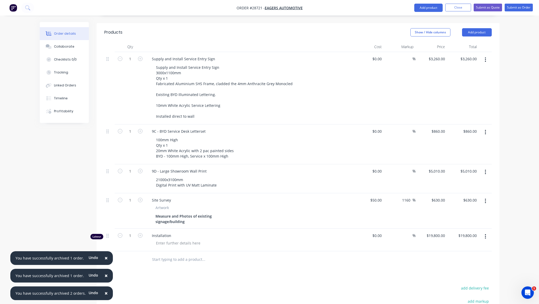
click at [485, 127] on button "button" at bounding box center [486, 131] width 12 height 9
drag, startPoint x: 472, startPoint y: 153, endPoint x: 481, endPoint y: 139, distance: 16.7
click at [472, 173] on div "Delete" at bounding box center [468, 176] width 40 height 7
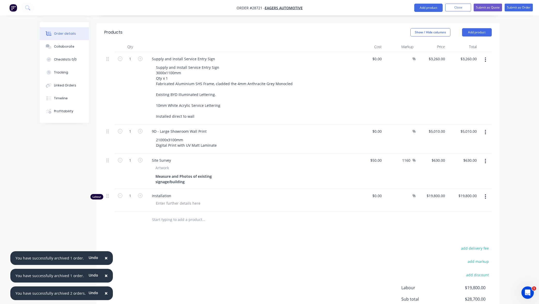
click at [485, 127] on button "button" at bounding box center [486, 131] width 12 height 9
drag, startPoint x: 473, startPoint y: 152, endPoint x: 476, endPoint y: 149, distance: 4.4
click at [473, 173] on div "Delete" at bounding box center [468, 176] width 40 height 7
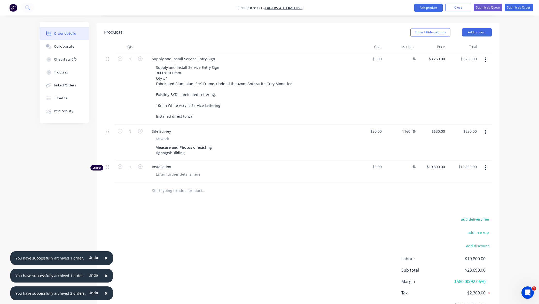
click at [483, 127] on button "button" at bounding box center [486, 131] width 12 height 9
click at [469, 173] on div "Delete" at bounding box center [468, 176] width 40 height 7
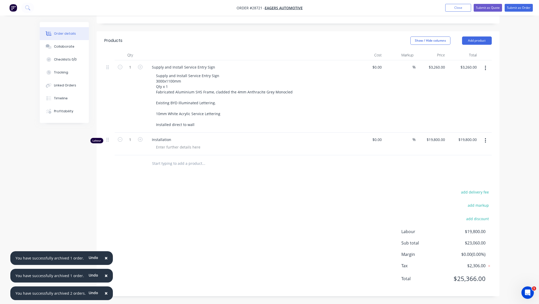
scroll to position [113, 0]
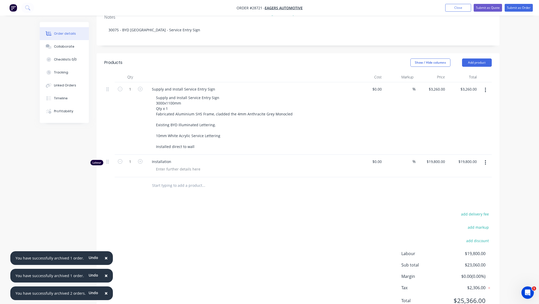
click at [484, 158] on button "button" at bounding box center [486, 162] width 12 height 9
click at [468, 203] on div "Delete" at bounding box center [468, 206] width 40 height 7
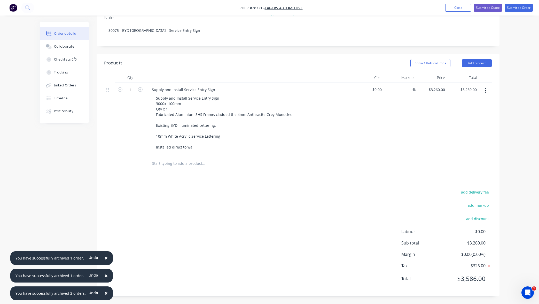
scroll to position [91, 0]
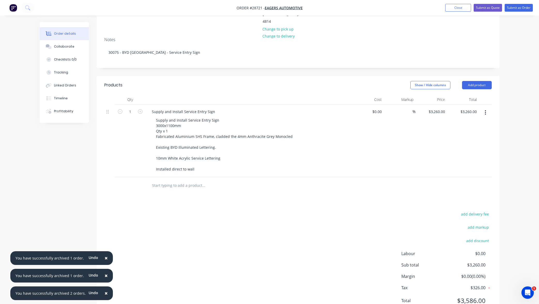
drag, startPoint x: 507, startPoint y: 147, endPoint x: 503, endPoint y: 147, distance: 4.4
click at [507, 146] on div "Order details Collaborate Checklists 0/0 Tracking Linked Orders Timeline Profit…" at bounding box center [269, 117] width 539 height 416
click at [472, 132] on div "$3,260.00 $3,260.00" at bounding box center [463, 141] width 32 height 72
click at [521, 141] on div "Order details Collaborate Checklists 0/0 Tracking Linked Orders Timeline Profit…" at bounding box center [269, 117] width 539 height 416
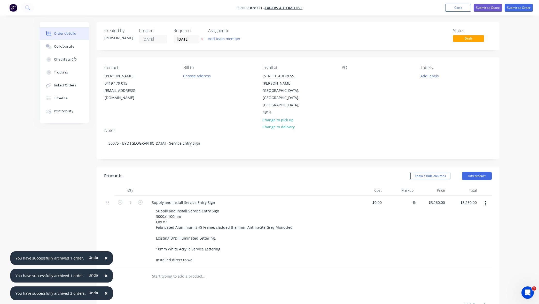
scroll to position [0, 0]
click at [468, 39] on span "Draft" at bounding box center [468, 38] width 31 height 6
click at [520, 7] on button "Submit as Order" at bounding box center [519, 8] width 28 height 8
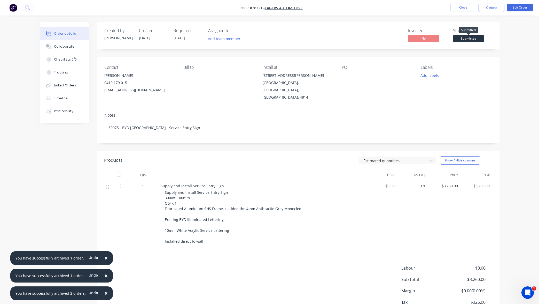
click at [471, 38] on span "Submitted" at bounding box center [468, 38] width 31 height 6
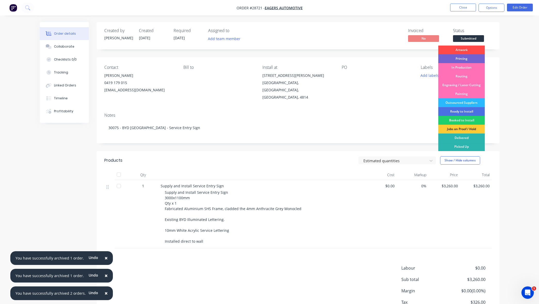
click at [465, 49] on div "Artwork" at bounding box center [462, 49] width 47 height 9
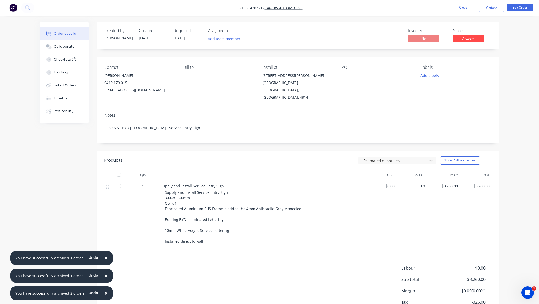
click at [500, 72] on div "Order details Collaborate Checklists 0/0 Tracking Linked Orders Timeline Profit…" at bounding box center [270, 181] width 470 height 318
click at [465, 7] on button "Close" at bounding box center [463, 8] width 26 height 8
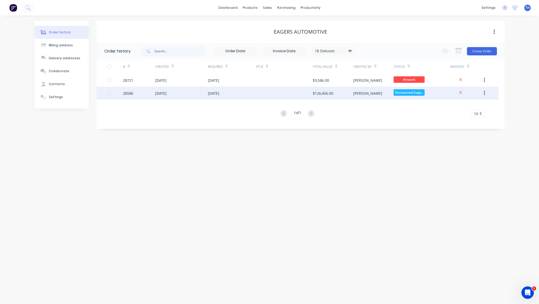
click at [330, 93] on div "$126,456.00" at bounding box center [323, 92] width 20 height 5
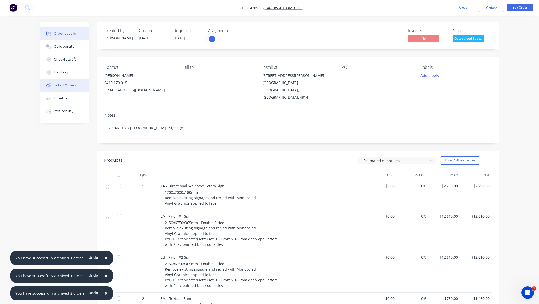
click at [69, 84] on div "Linked Orders" at bounding box center [65, 85] width 22 height 5
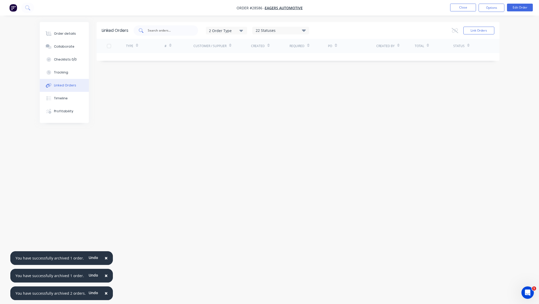
click at [181, 30] on input "text" at bounding box center [168, 30] width 43 height 5
click at [481, 29] on button "Link Orders" at bounding box center [479, 31] width 31 height 8
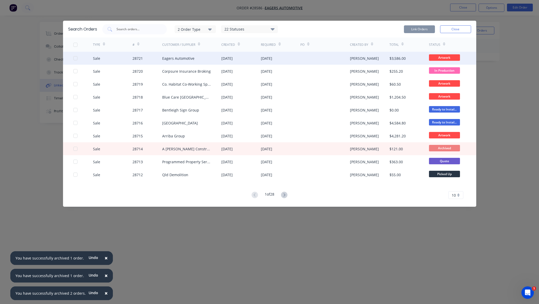
click at [185, 60] on div "Eagers Automotive" at bounding box center [178, 58] width 32 height 5
click at [75, 58] on div at bounding box center [75, 58] width 10 height 10
click at [420, 28] on button "Link Orders" at bounding box center [419, 29] width 31 height 8
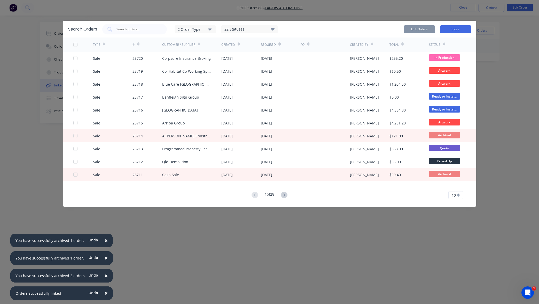
click at [461, 30] on button "Close" at bounding box center [455, 29] width 31 height 8
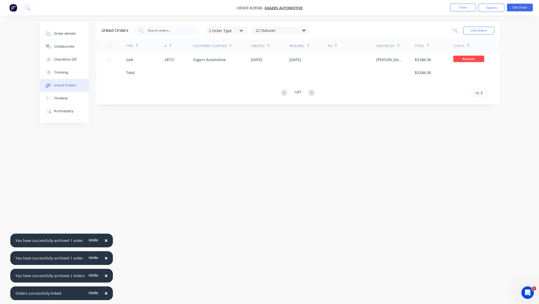
click at [376, 133] on div "Linked Orders 2 Order Type 22 Statuses Sales Order Status All Archived Draft Qu…" at bounding box center [270, 142] width 460 height 240
click at [466, 9] on button "Close" at bounding box center [463, 8] width 26 height 8
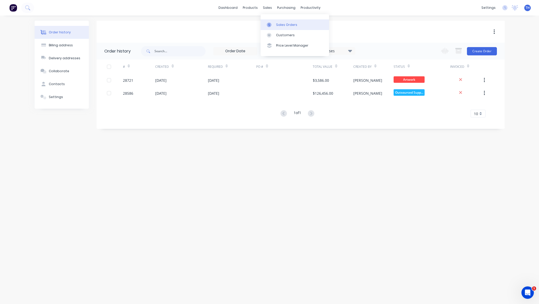
click at [280, 25] on div "Sales Orders" at bounding box center [286, 24] width 21 height 5
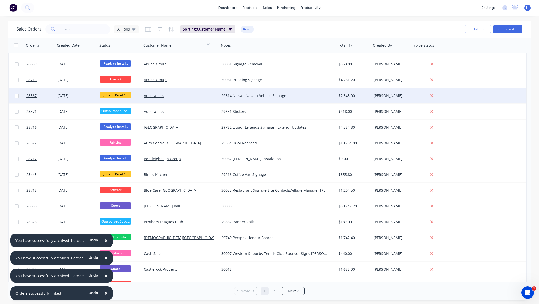
scroll to position [92, 0]
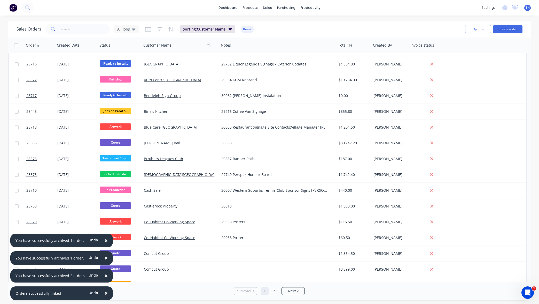
click at [105, 239] on span "×" at bounding box center [106, 239] width 3 height 7
click at [105, 292] on span "×" at bounding box center [106, 292] width 3 height 7
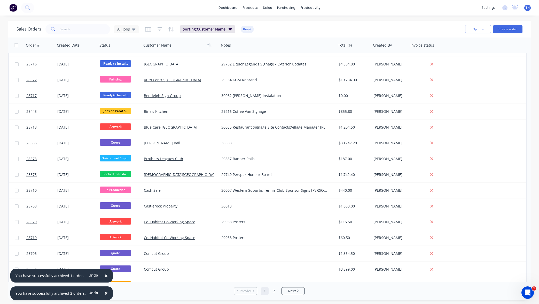
click at [105, 292] on span "×" at bounding box center [106, 292] width 3 height 7
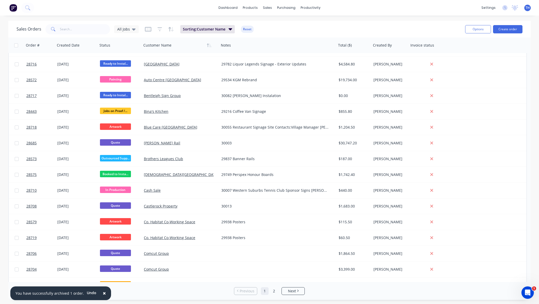
click at [103, 292] on span "×" at bounding box center [104, 292] width 3 height 7
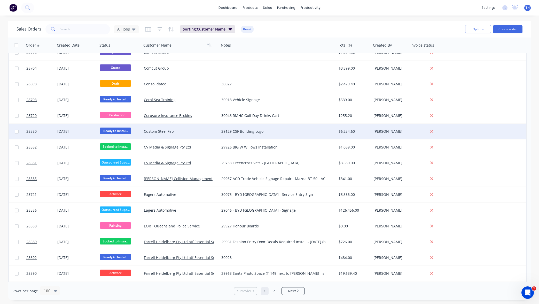
scroll to position [294, 0]
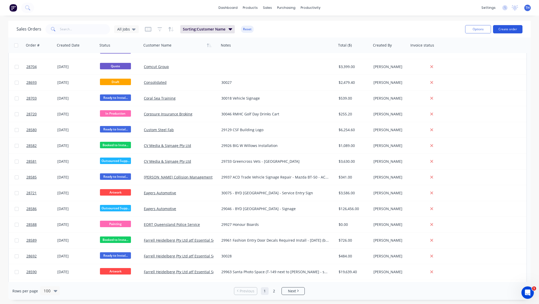
click at [508, 28] on button "Create order" at bounding box center [507, 29] width 29 height 8
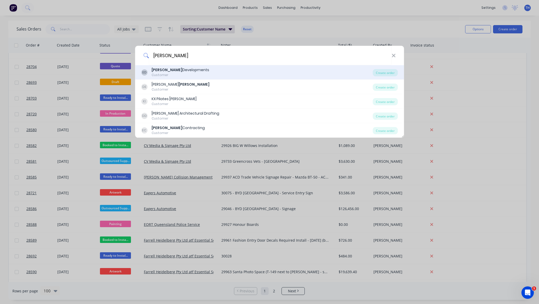
type input "[PERSON_NAME]"
click at [182, 71] on div "[PERSON_NAME] Developments" at bounding box center [181, 69] width 58 height 5
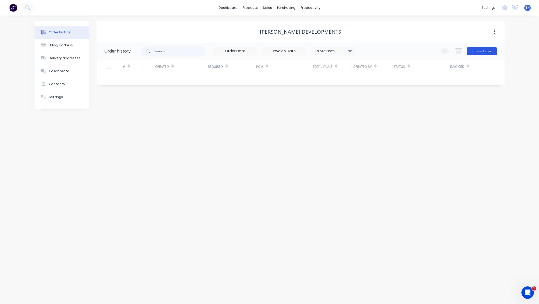
click at [481, 50] on button "Create Order" at bounding box center [482, 51] width 30 height 8
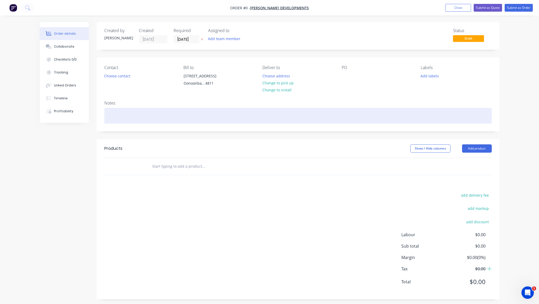
click at [201, 118] on div at bounding box center [298, 116] width 388 height 16
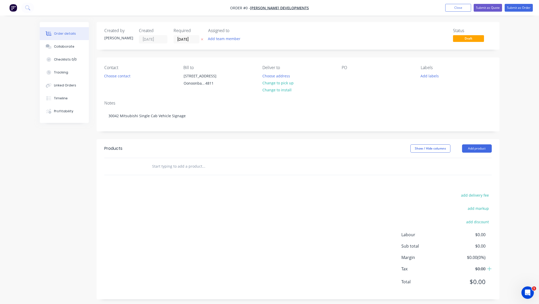
click at [184, 166] on div "Order details Collaborate Checklists 0/0 Tracking Linked Orders Timeline Profit…" at bounding box center [270, 164] width 470 height 285
click at [480, 149] on button "Add product" at bounding box center [477, 148] width 30 height 8
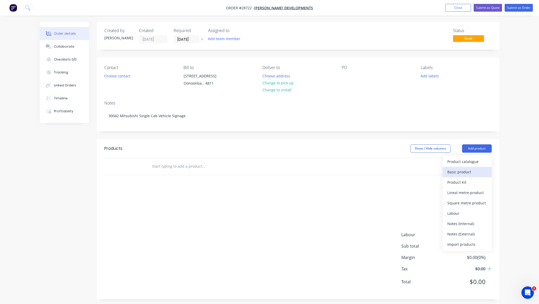
click at [472, 171] on div "Basic product" at bounding box center [468, 171] width 40 height 7
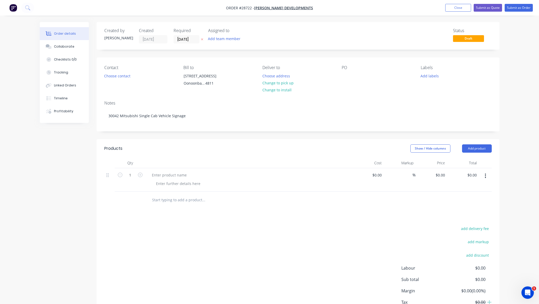
scroll to position [1, 0]
click at [176, 174] on div at bounding box center [169, 173] width 43 height 7
click at [474, 174] on input "0.00" at bounding box center [473, 173] width 12 height 7
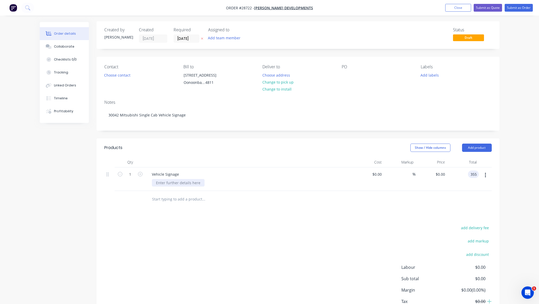
type input "$355.00"
click at [182, 182] on div at bounding box center [178, 182] width 53 height 7
click at [182, 184] on div at bounding box center [178, 182] width 53 height 7
paste div
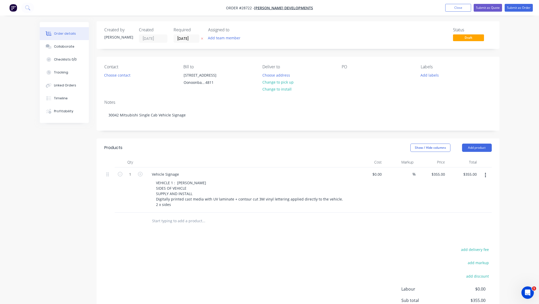
click at [195, 219] on input "text" at bounding box center [203, 221] width 103 height 10
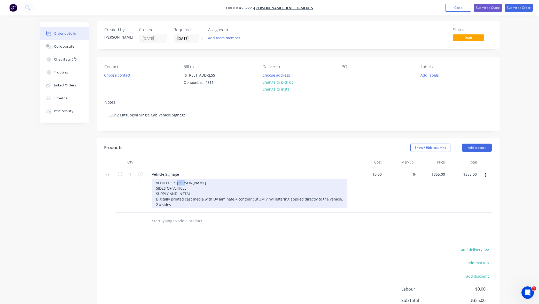
drag, startPoint x: 182, startPoint y: 182, endPoint x: 188, endPoint y: 182, distance: 6.2
click at [188, 182] on div "VEHICLE 1 : [PERSON_NAME] SIDES OF VEHICLE SUPPLY AND INSTALL Digitally printed…" at bounding box center [249, 193] width 195 height 29
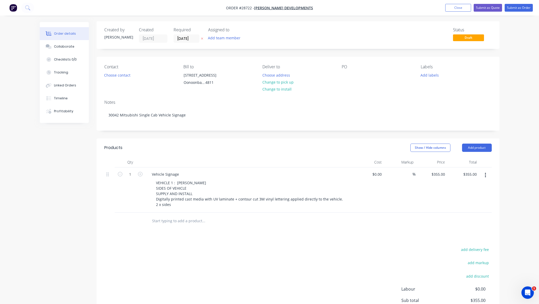
click at [189, 219] on input "text" at bounding box center [203, 221] width 103 height 10
type input "Vehicle"
click at [475, 149] on button "Add product" at bounding box center [477, 147] width 30 height 8
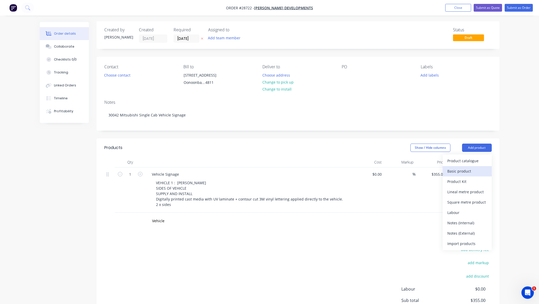
click at [469, 170] on div "Basic product" at bounding box center [468, 170] width 40 height 7
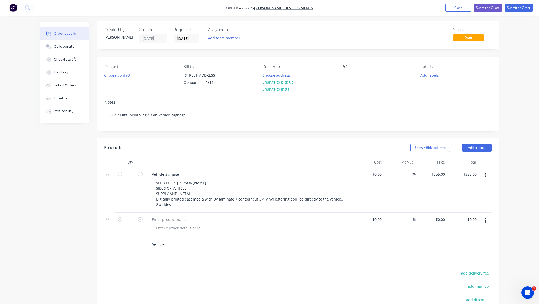
click at [164, 248] on input "Vehicle" at bounding box center [203, 244] width 103 height 10
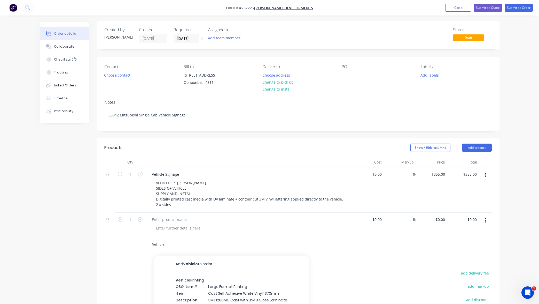
drag, startPoint x: 170, startPoint y: 244, endPoint x: 138, endPoint y: 243, distance: 31.8
click at [136, 242] on div "Vehicle Add Vehicle to order Vehicle Printing QBO Item # Large Format Printing …" at bounding box center [298, 244] width 388 height 17
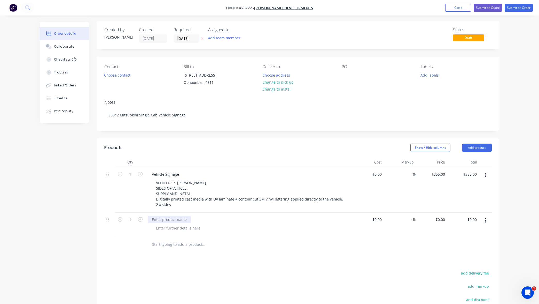
click at [177, 217] on div at bounding box center [169, 219] width 43 height 7
click at [182, 226] on div at bounding box center [178, 227] width 53 height 7
paste div
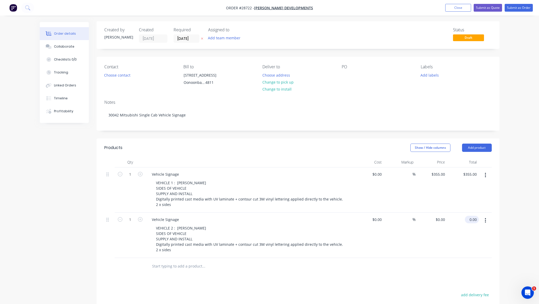
click at [470, 217] on input "0.00" at bounding box center [473, 219] width 12 height 7
type input "$355.00"
click at [524, 200] on div "Order details Collaborate Checklists 0/0 Tracking Linked Orders Timeline Profit…" at bounding box center [269, 202] width 539 height 407
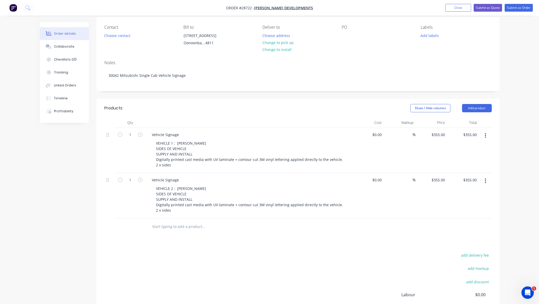
scroll to position [42, 0]
click at [478, 106] on button "Add product" at bounding box center [477, 107] width 30 height 8
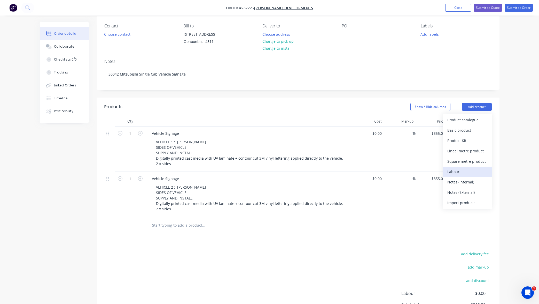
click at [466, 171] on div "Labour" at bounding box center [468, 171] width 40 height 7
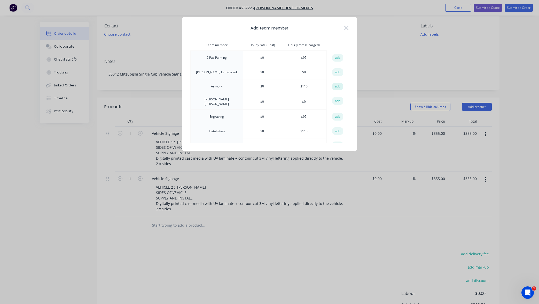
click at [337, 86] on button "add" at bounding box center [337, 87] width 11 height 8
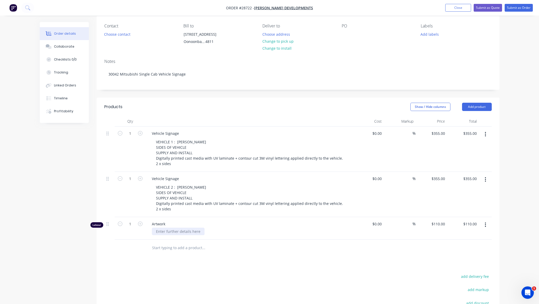
click at [191, 230] on div at bounding box center [178, 230] width 53 height 7
paste div
drag, startPoint x: 533, startPoint y: 221, endPoint x: 525, endPoint y: 220, distance: 8.6
click at [533, 221] on div "Order details Collaborate Checklists 0/0 Tracking Linked Orders Timeline Profit…" at bounding box center [269, 172] width 539 height 429
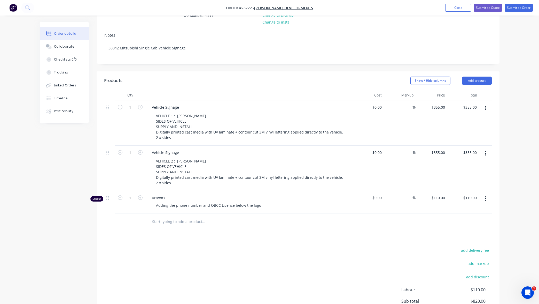
scroll to position [0, 0]
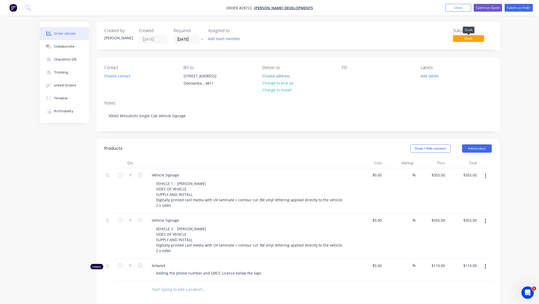
click at [468, 41] on span "Draft" at bounding box center [468, 38] width 31 height 6
click at [275, 91] on button "Change to install" at bounding box center [277, 89] width 35 height 7
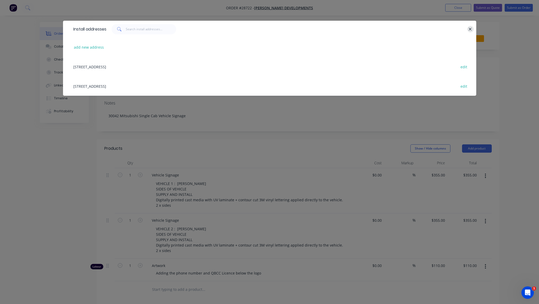
click at [472, 29] on icon "button" at bounding box center [470, 29] width 3 height 5
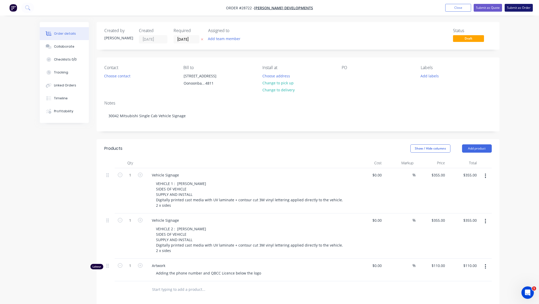
click at [517, 9] on button "Submit as Order" at bounding box center [519, 8] width 28 height 8
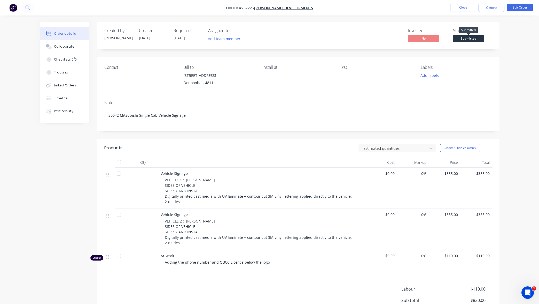
click at [472, 36] on span "Submitted" at bounding box center [468, 38] width 31 height 6
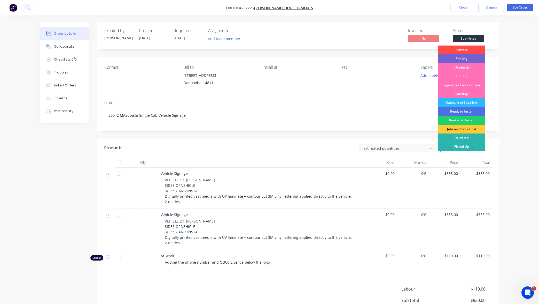
click at [470, 50] on div "Artwork" at bounding box center [462, 49] width 47 height 9
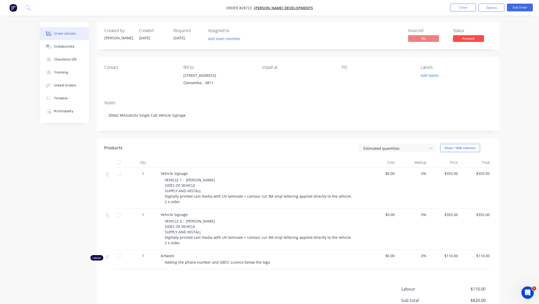
click at [504, 64] on div "Order details Collaborate Checklists 0/0 Tracking Linked Orders Timeline Profit…" at bounding box center [270, 191] width 470 height 339
click at [227, 39] on button "Add team member" at bounding box center [224, 38] width 38 height 7
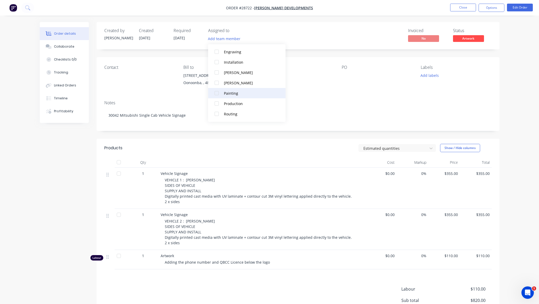
scroll to position [58, 0]
click at [234, 81] on div "[PERSON_NAME]" at bounding box center [250, 81] width 52 height 5
click at [515, 81] on div "Order details Collaborate Checklists 0/0 Tracking Linked Orders Timeline Profit…" at bounding box center [269, 180] width 539 height 361
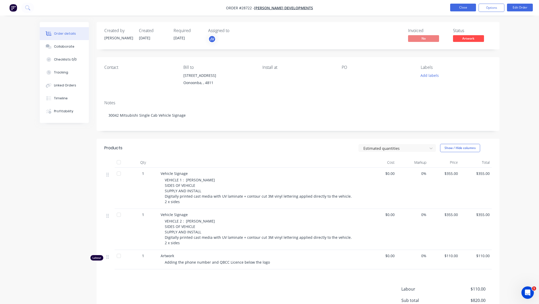
click at [467, 6] on button "Close" at bounding box center [463, 8] width 26 height 8
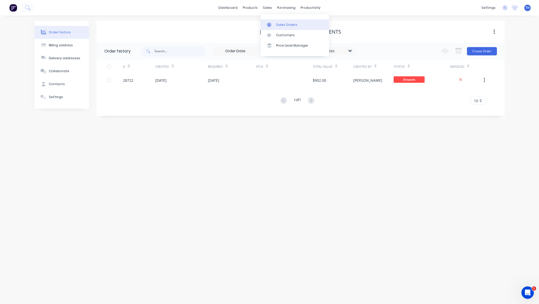
click at [284, 23] on div "Sales Orders" at bounding box center [286, 24] width 21 height 5
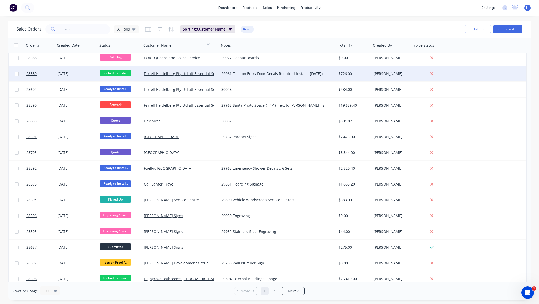
scroll to position [476, 0]
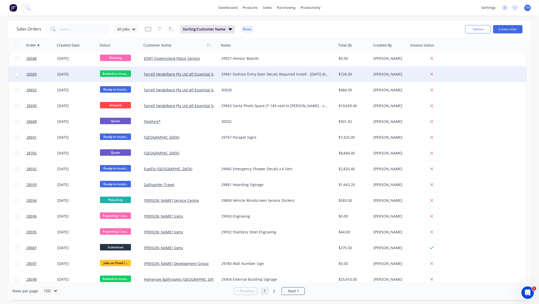
click at [16, 74] on input "checkbox" at bounding box center [17, 74] width 4 height 4
checkbox input "true"
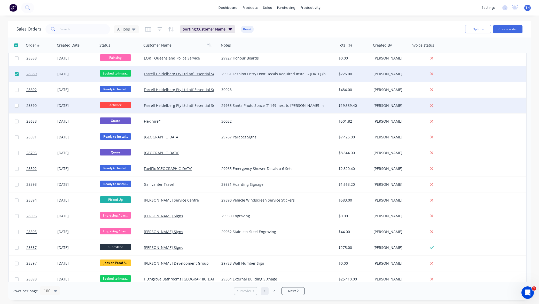
scroll to position [475, 0]
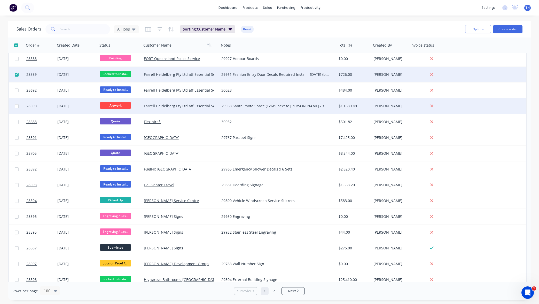
click at [17, 105] on input "checkbox" at bounding box center [17, 106] width 4 height 4
click at [16, 105] on input "checkbox" at bounding box center [17, 106] width 4 height 4
checkbox input "false"
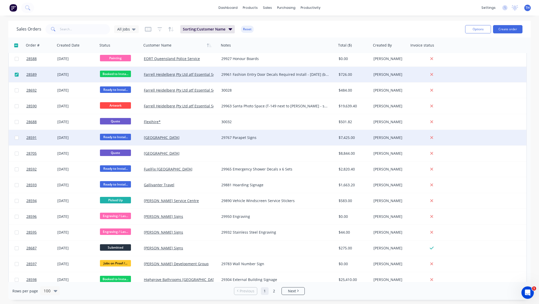
click at [16, 137] on input "checkbox" at bounding box center [17, 138] width 4 height 4
checkbox input "true"
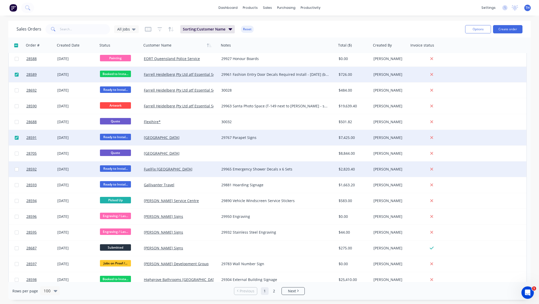
click at [16, 169] on input "checkbox" at bounding box center [17, 169] width 4 height 4
checkbox input "true"
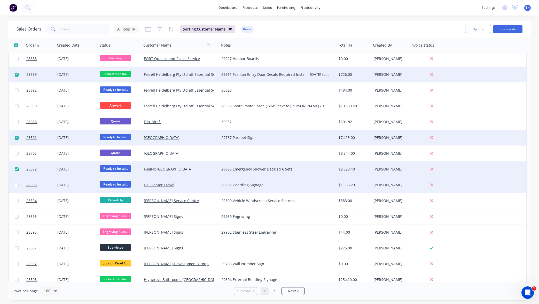
click at [16, 185] on input "checkbox" at bounding box center [17, 185] width 4 height 4
checkbox input "true"
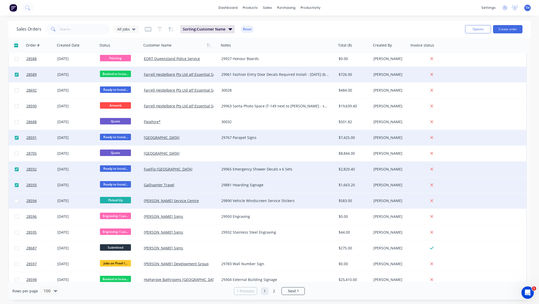
click at [16, 201] on input "checkbox" at bounding box center [17, 201] width 4 height 4
checkbox input "true"
click at [482, 26] on button "Options" at bounding box center [478, 29] width 26 height 8
click at [452, 55] on div "Archive" at bounding box center [463, 52] width 48 height 7
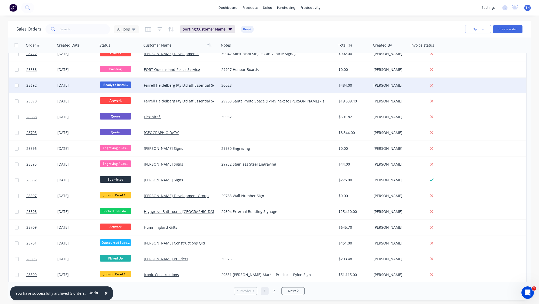
scroll to position [466, 0]
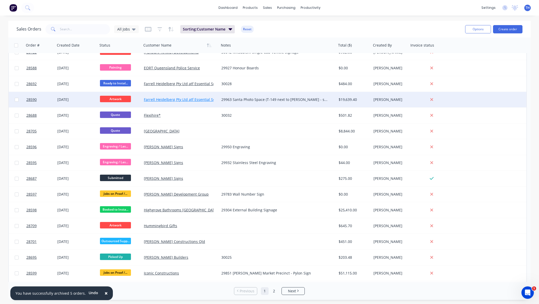
click at [190, 99] on link "Farrell Heidelberg Pty Ltd atf Essential Services Trust No. 29 - [GEOGRAPHIC_DA…" at bounding box center [215, 99] width 143 height 5
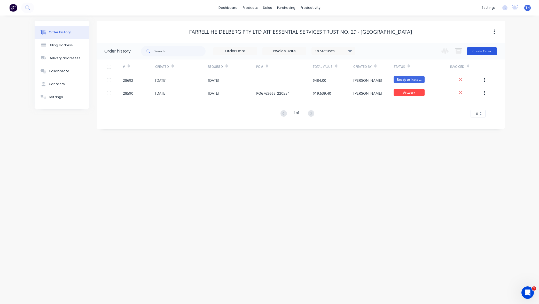
click at [480, 51] on button "Create Order" at bounding box center [482, 51] width 30 height 8
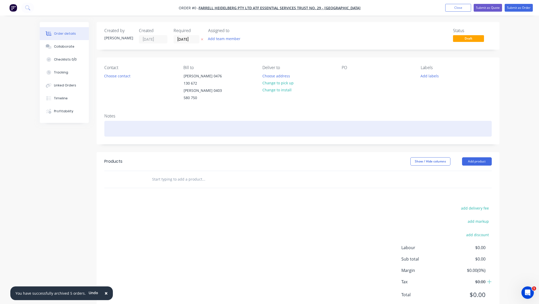
click at [124, 121] on div at bounding box center [298, 129] width 388 height 16
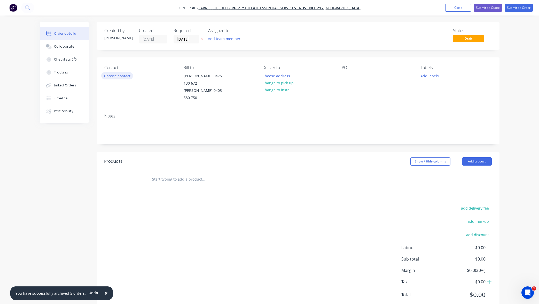
click at [116, 75] on div "Order details Collaborate Checklists 0/0 Tracking Linked Orders Timeline Profit…" at bounding box center [270, 171] width 470 height 298
click at [119, 78] on button "Choose contact" at bounding box center [117, 75] width 32 height 7
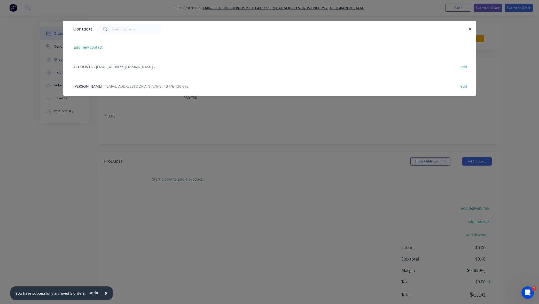
click at [126, 86] on span "- [EMAIL_ADDRESS][DOMAIN_NAME] - 0476 130 672" at bounding box center [145, 86] width 85 height 5
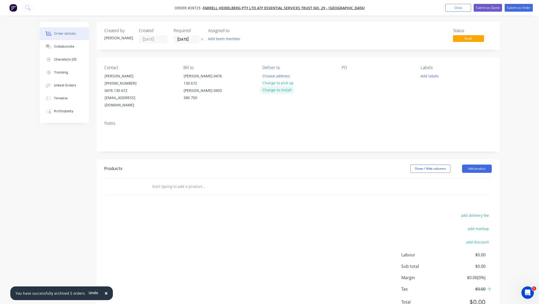
click at [281, 90] on button "Change to install" at bounding box center [277, 89] width 35 height 7
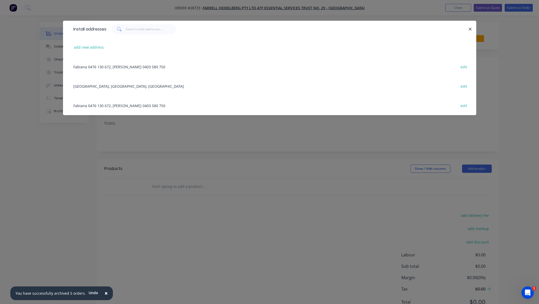
click at [180, 131] on div "Install addresses add new address [PERSON_NAME] 0476 130 672, [PERSON_NAME] 040…" at bounding box center [269, 152] width 539 height 304
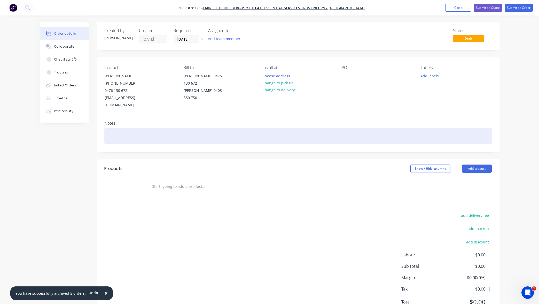
click at [153, 129] on div at bounding box center [298, 136] width 388 height 16
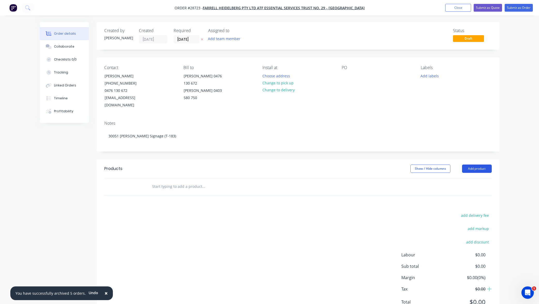
click at [479, 164] on button "Add product" at bounding box center [477, 168] width 30 height 8
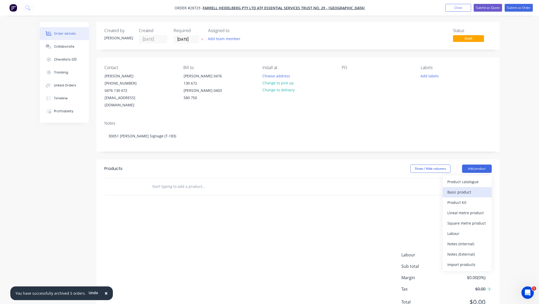
click at [466, 188] on div "Basic product" at bounding box center [468, 191] width 40 height 7
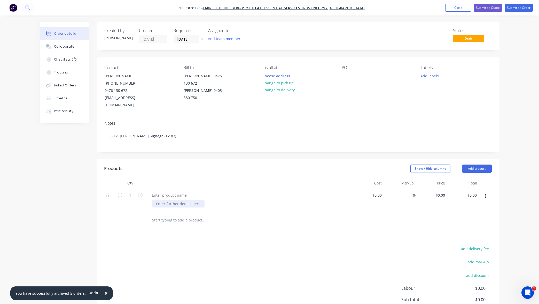
click at [180, 200] on div at bounding box center [178, 203] width 53 height 7
paste div
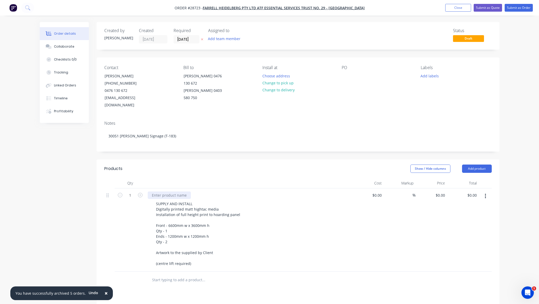
click at [178, 191] on div at bounding box center [169, 194] width 43 height 7
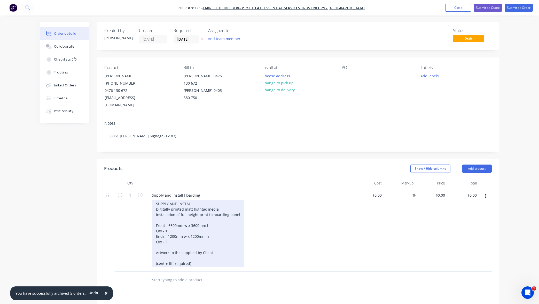
click at [184, 200] on div "SUPPLY AND INSTALL Digitally printed matt hightac media Installation of full he…" at bounding box center [198, 233] width 93 height 67
click at [194, 200] on div "SUPPLY AND INSTALL Digitally printed matt hightac media Installation of full he…" at bounding box center [198, 233] width 93 height 67
drag, startPoint x: 194, startPoint y: 195, endPoint x: 138, endPoint y: 196, distance: 56.3
click at [138, 196] on div "1 Supply and Install Hoarding SUPPLY AND INSTALL Digitally printed matt hightac…" at bounding box center [298, 229] width 388 height 83
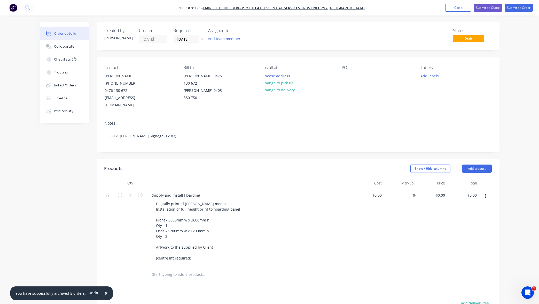
click at [513, 222] on div "Order details Collaborate Checklists 0/0 Tracking Linked Orders Timeline Profit…" at bounding box center [269, 207] width 539 height 414
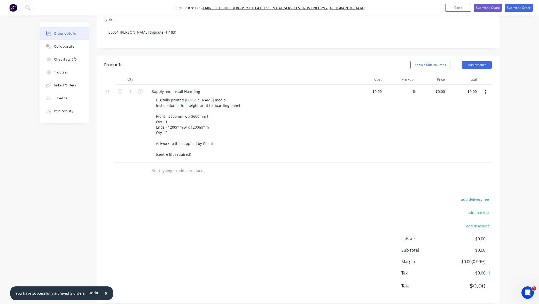
scroll to position [103, 0]
click at [474, 88] on input "0.00" at bounding box center [474, 91] width 10 height 7
type input "$6,206.00"
click at [506, 103] on div "Order details Collaborate Checklists 0/0 Tracking Linked Orders Timeline Profit…" at bounding box center [269, 104] width 539 height 414
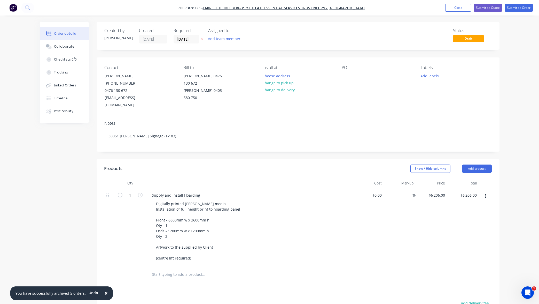
scroll to position [0, 0]
click at [519, 6] on button "Submit as Order" at bounding box center [519, 8] width 28 height 8
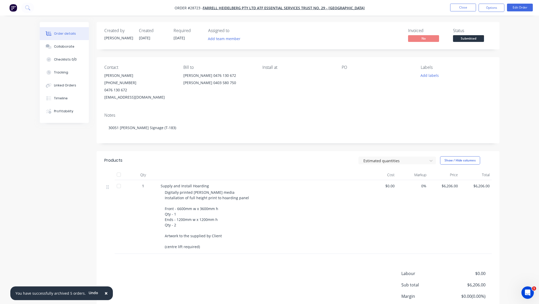
click at [467, 38] on span "Submitted" at bounding box center [468, 38] width 31 height 6
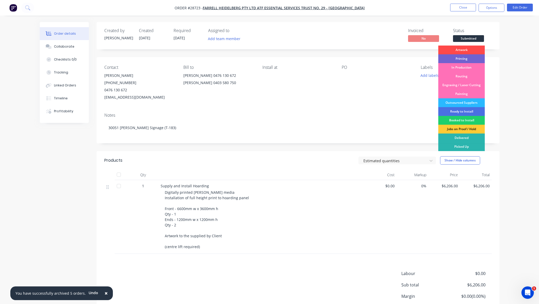
click at [462, 50] on div "Artwork" at bounding box center [462, 49] width 47 height 9
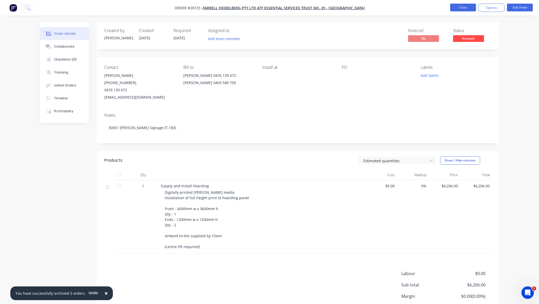
click at [463, 7] on button "Close" at bounding box center [463, 8] width 26 height 8
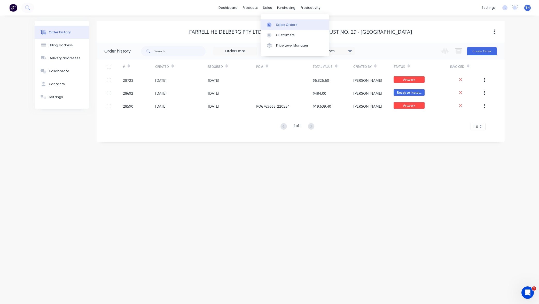
click at [286, 24] on div "Sales Orders" at bounding box center [286, 24] width 21 height 5
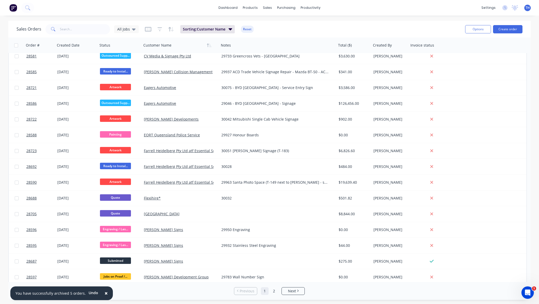
scroll to position [400, 0]
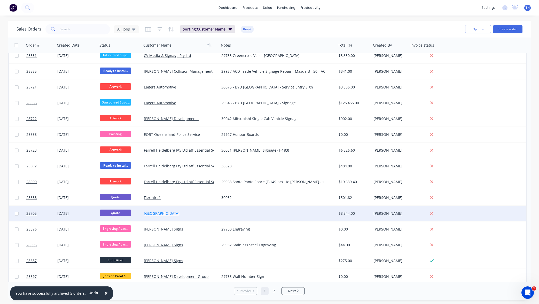
click at [163, 214] on link "[GEOGRAPHIC_DATA]" at bounding box center [162, 213] width 36 height 5
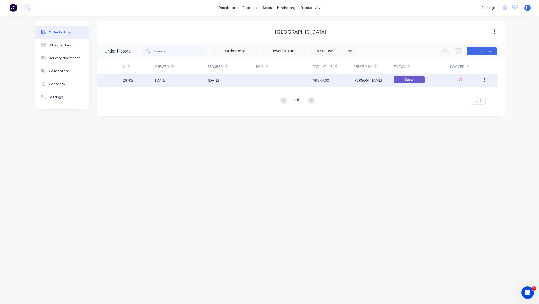
click at [363, 80] on div "[PERSON_NAME]" at bounding box center [367, 80] width 29 height 5
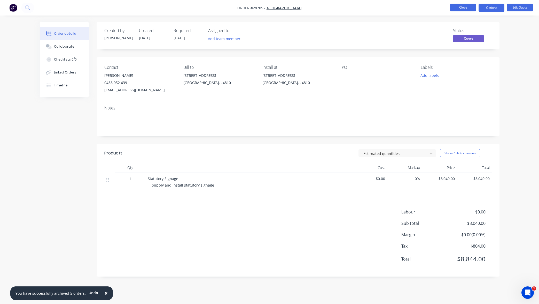
click at [459, 7] on button "Close" at bounding box center [463, 8] width 26 height 8
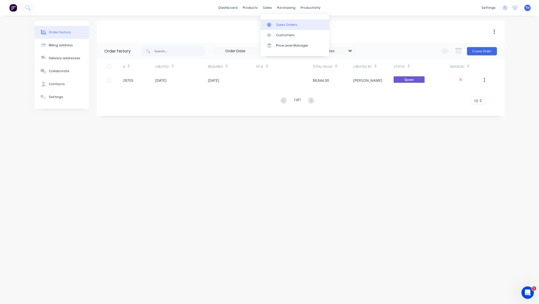
click at [278, 24] on div "Sales Orders" at bounding box center [286, 24] width 21 height 5
